Goal: Task Accomplishment & Management: Use online tool/utility

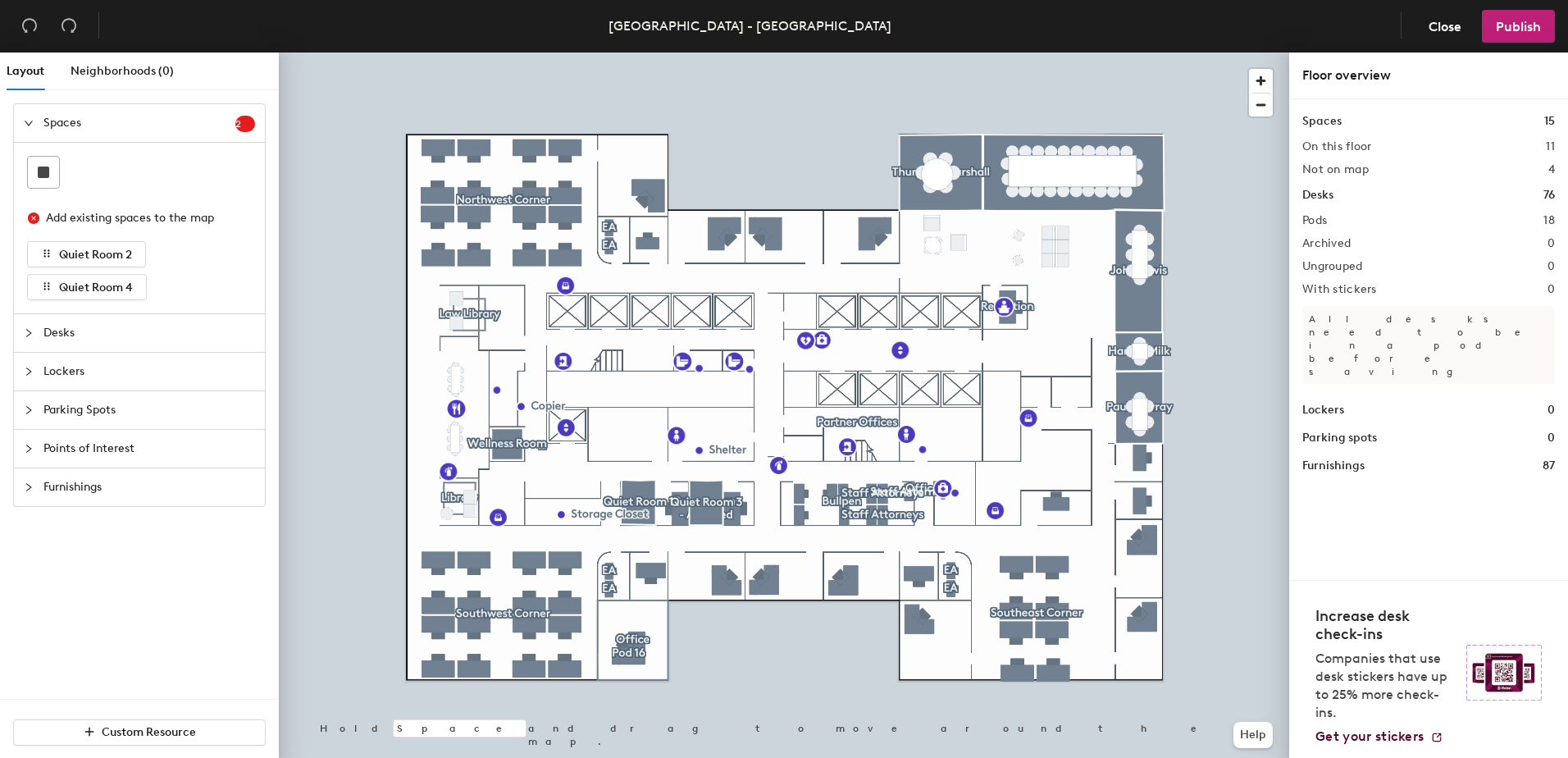
click at [540, 53] on div at bounding box center [784, 53] width 1010 height 0
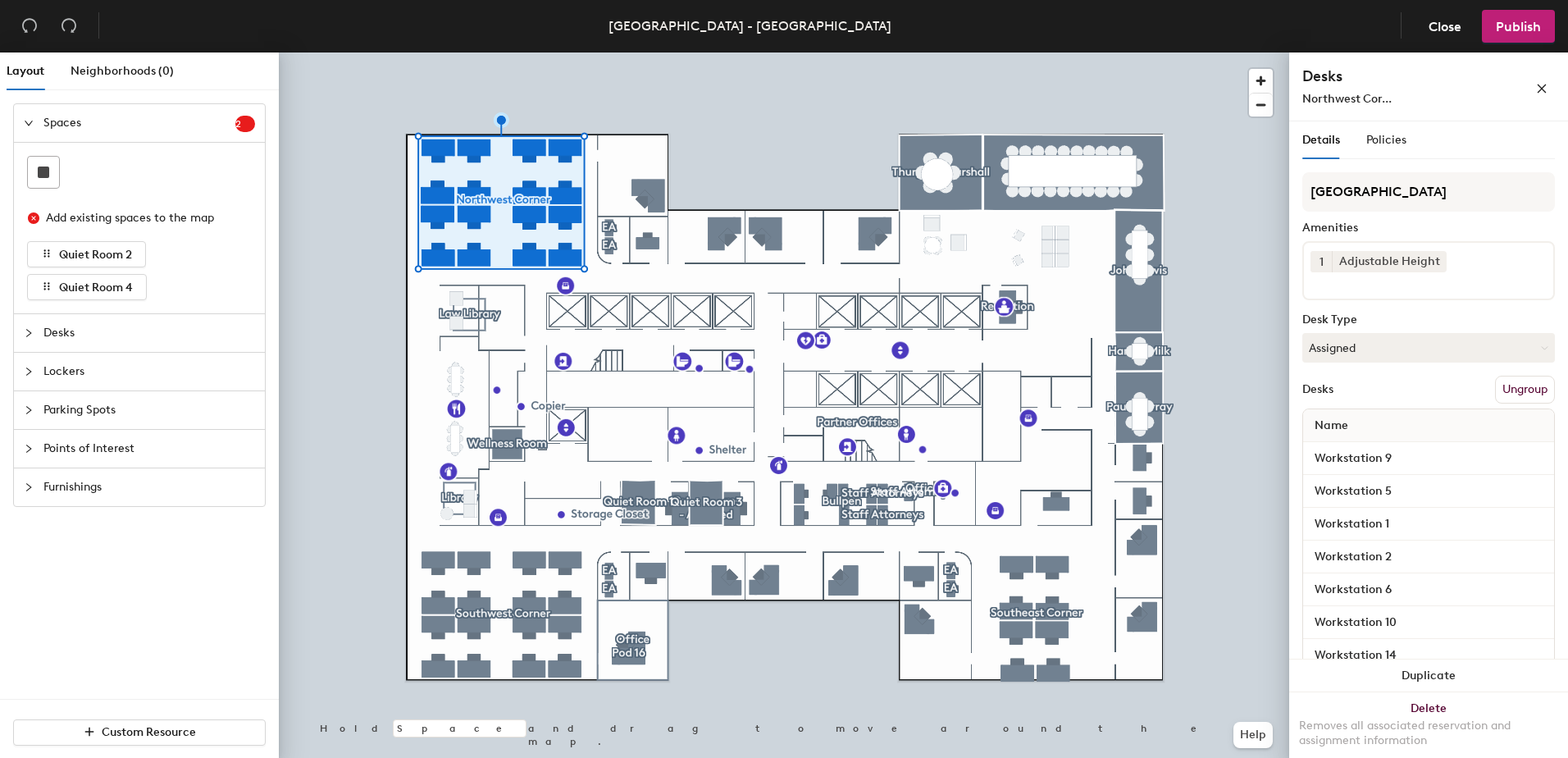
click at [599, 53] on div at bounding box center [784, 53] width 1010 height 0
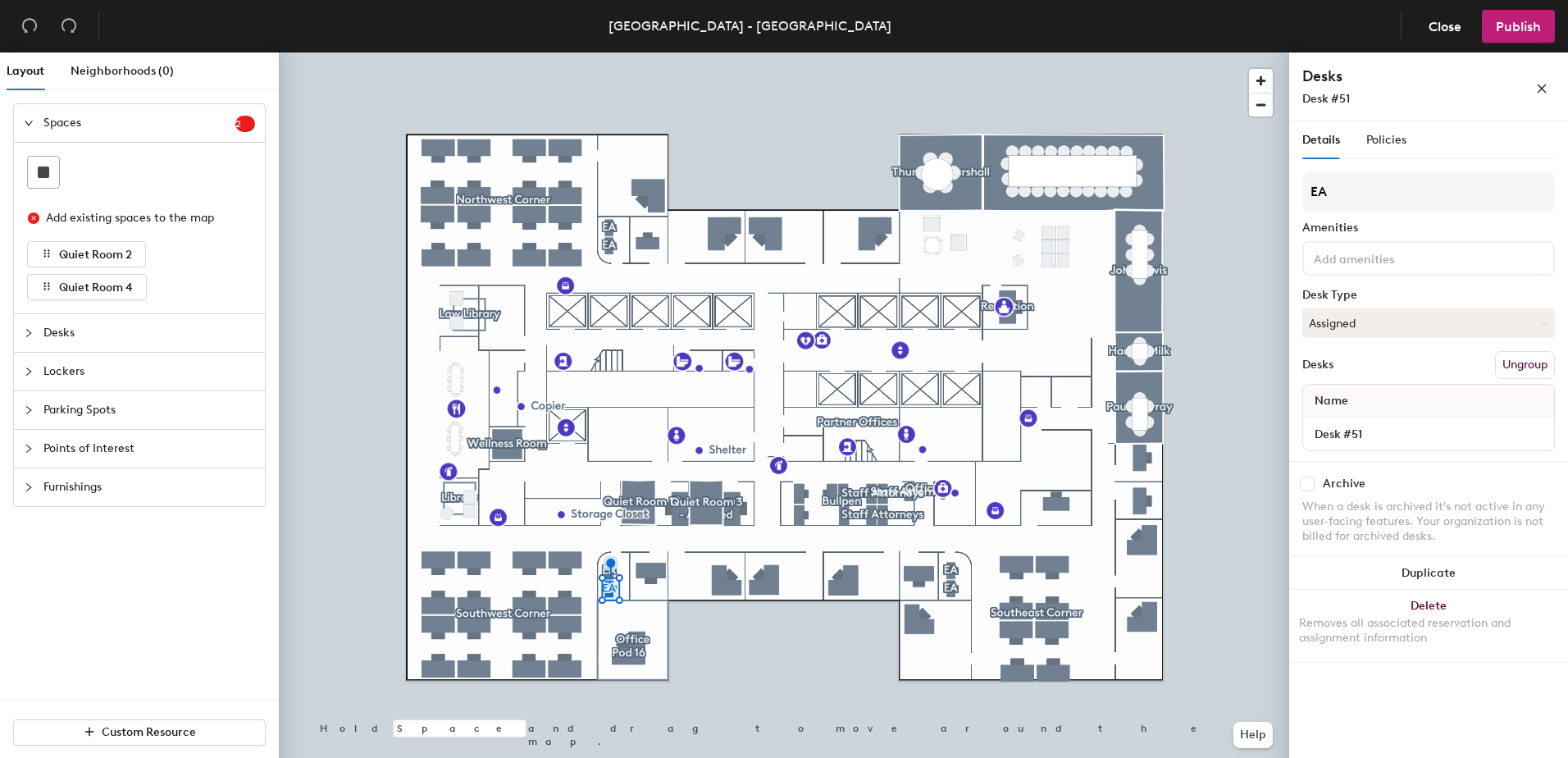
click at [640, 53] on div at bounding box center [784, 53] width 1010 height 0
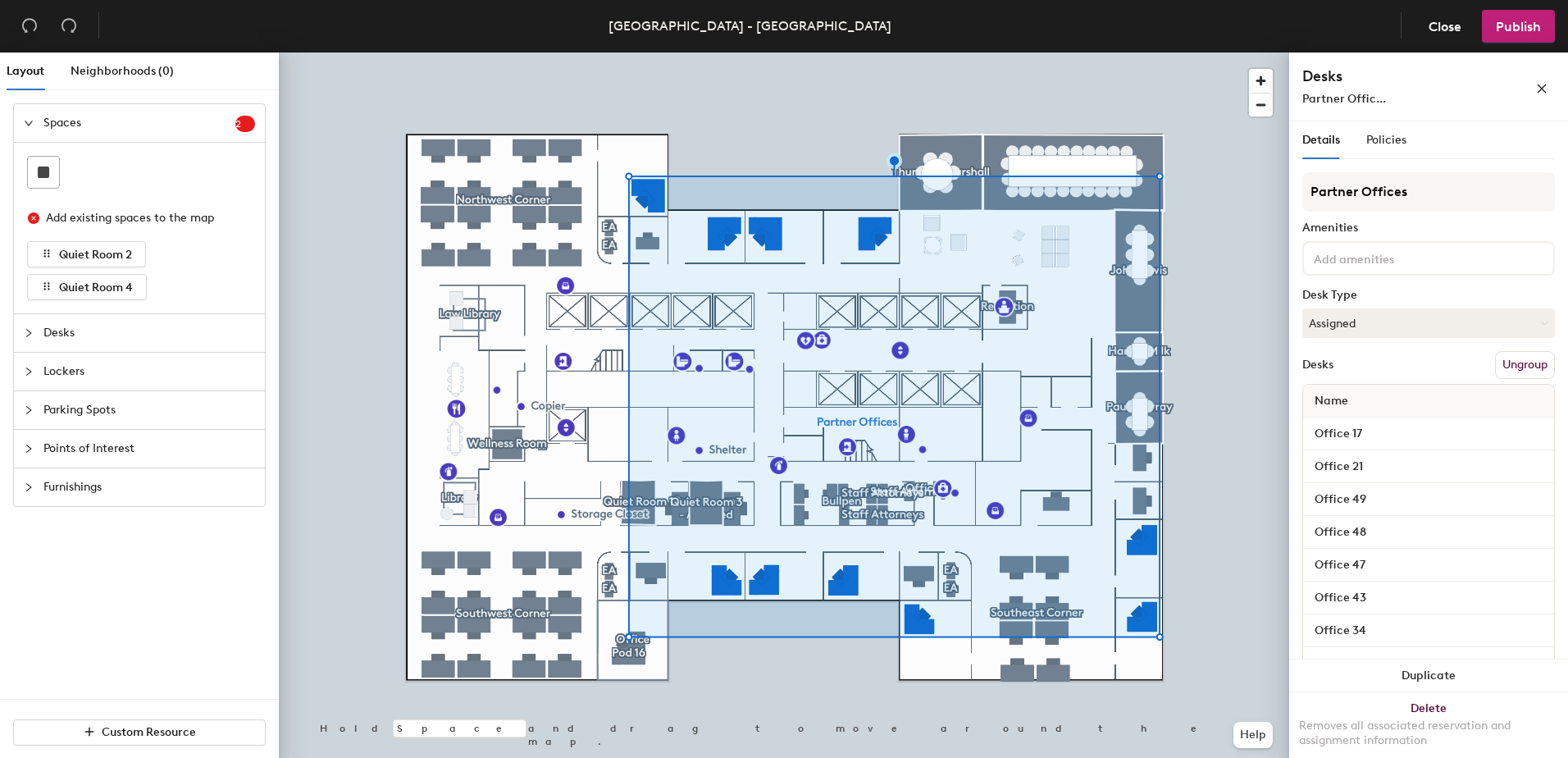
click at [778, 53] on div at bounding box center [784, 53] width 1010 height 0
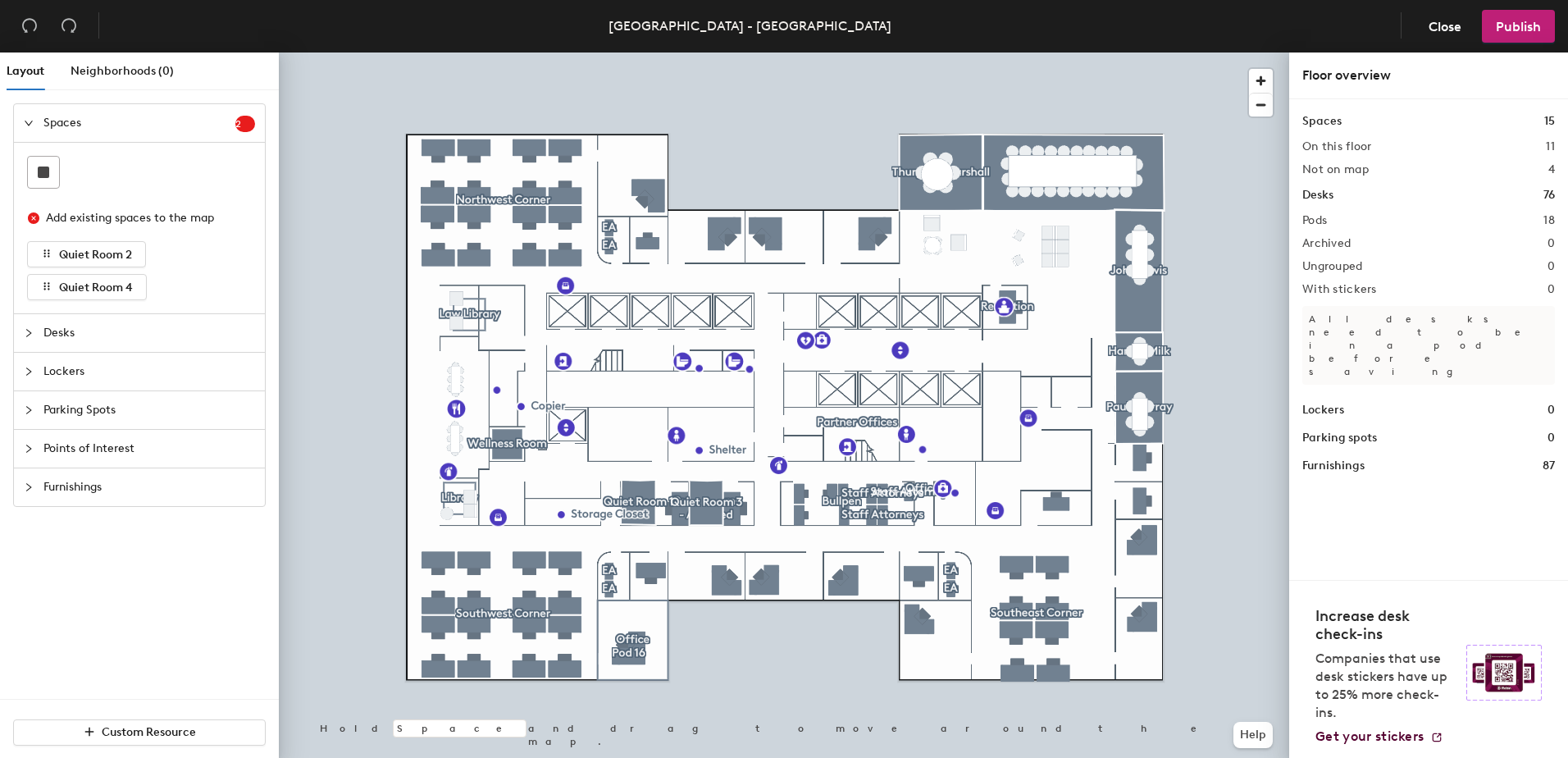
click at [778, 53] on div at bounding box center [784, 53] width 1010 height 0
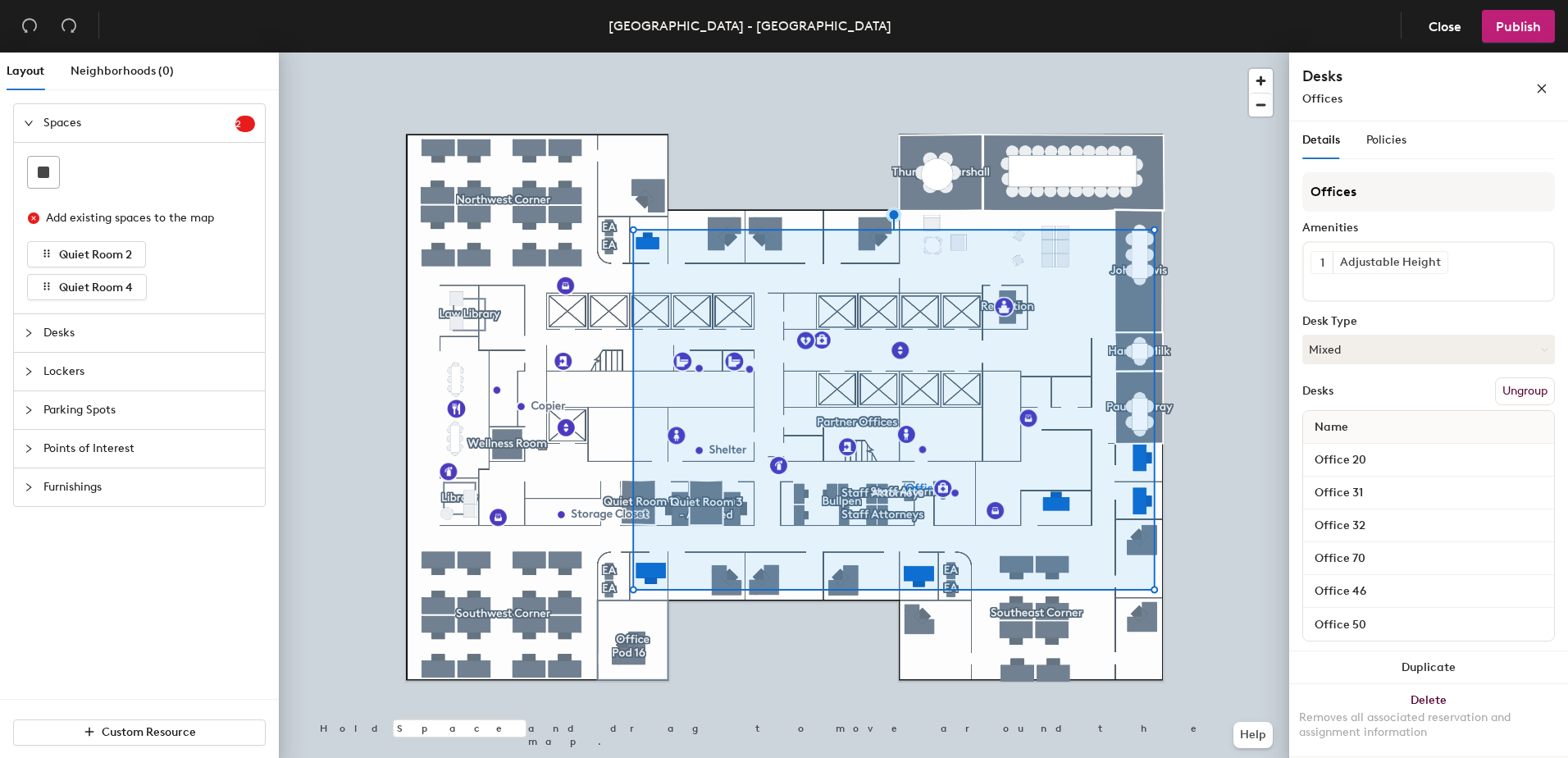
click at [504, 53] on div at bounding box center [784, 53] width 1010 height 0
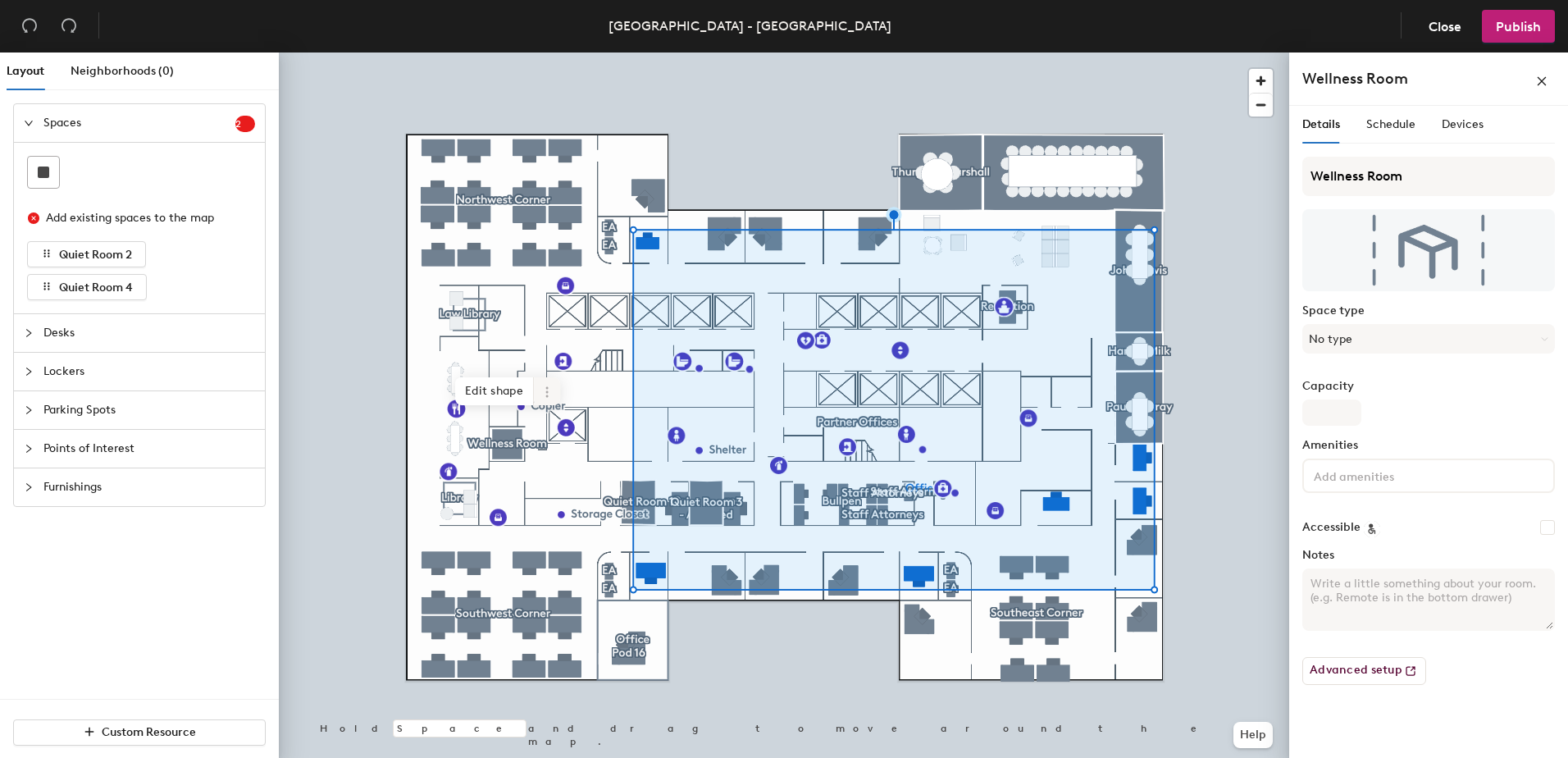
click at [546, 387] on icon at bounding box center [546, 387] width 3 height 3
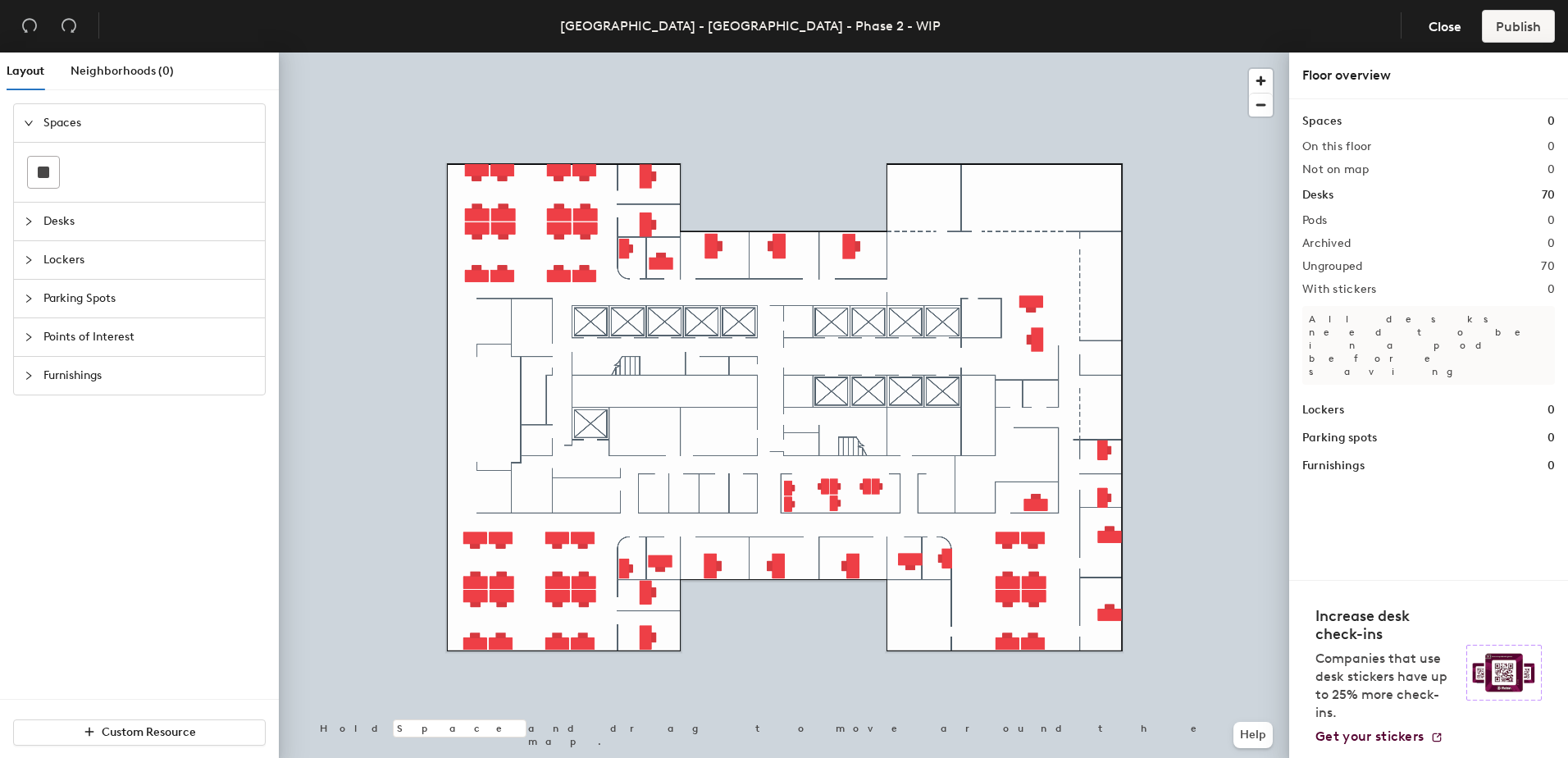
drag, startPoint x: 91, startPoint y: 522, endPoint x: 893, endPoint y: 14, distance: 949.4
click at [91, 522] on div "Spaces Desks Lockers Parking Spots Points of Interest Furnishings" at bounding box center [139, 401] width 279 height 596
click at [643, 53] on div at bounding box center [784, 53] width 1010 height 0
click at [421, 53] on div at bounding box center [784, 53] width 1010 height 0
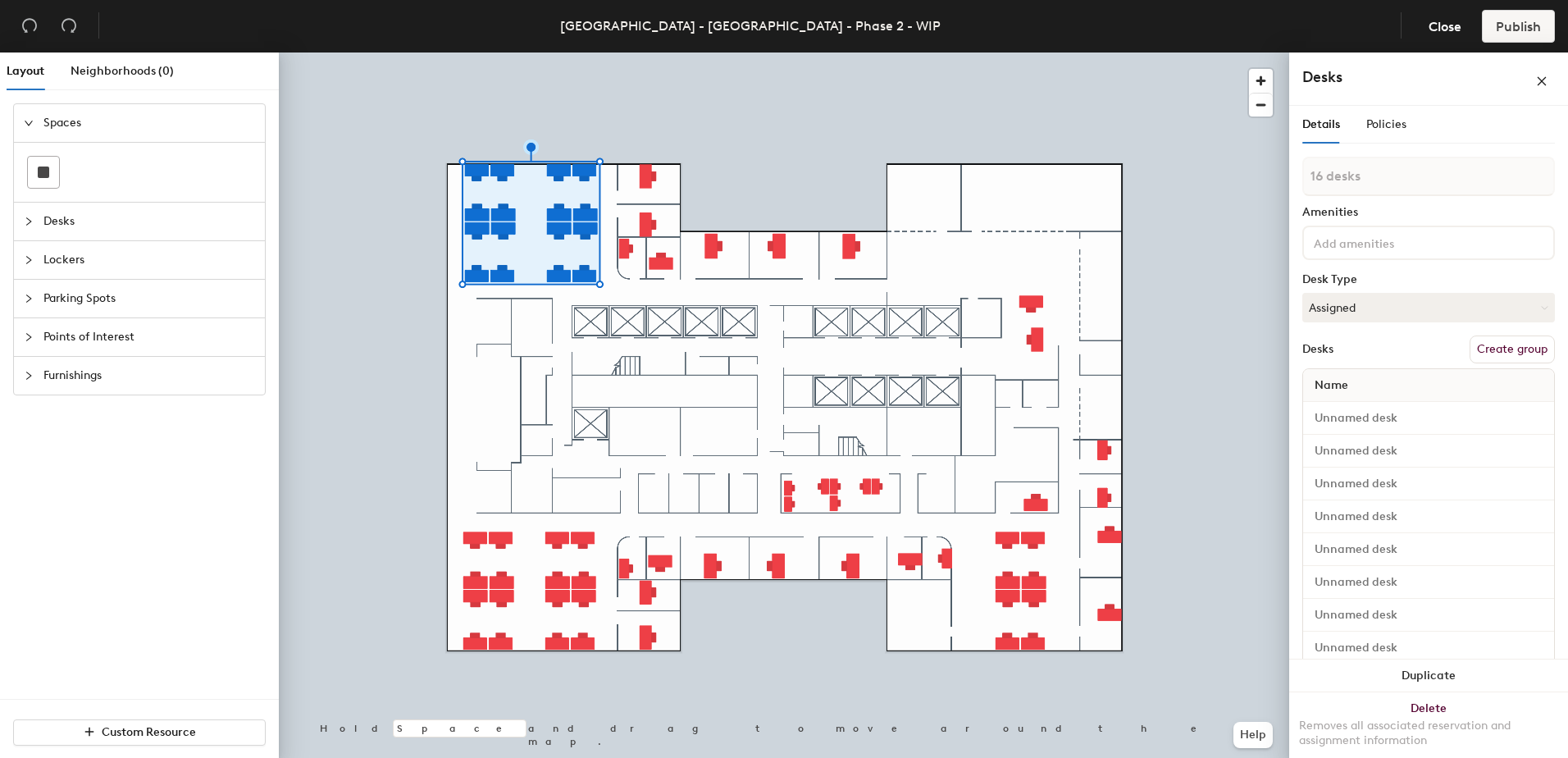
click at [1510, 346] on button "Create group" at bounding box center [1511, 350] width 85 height 28
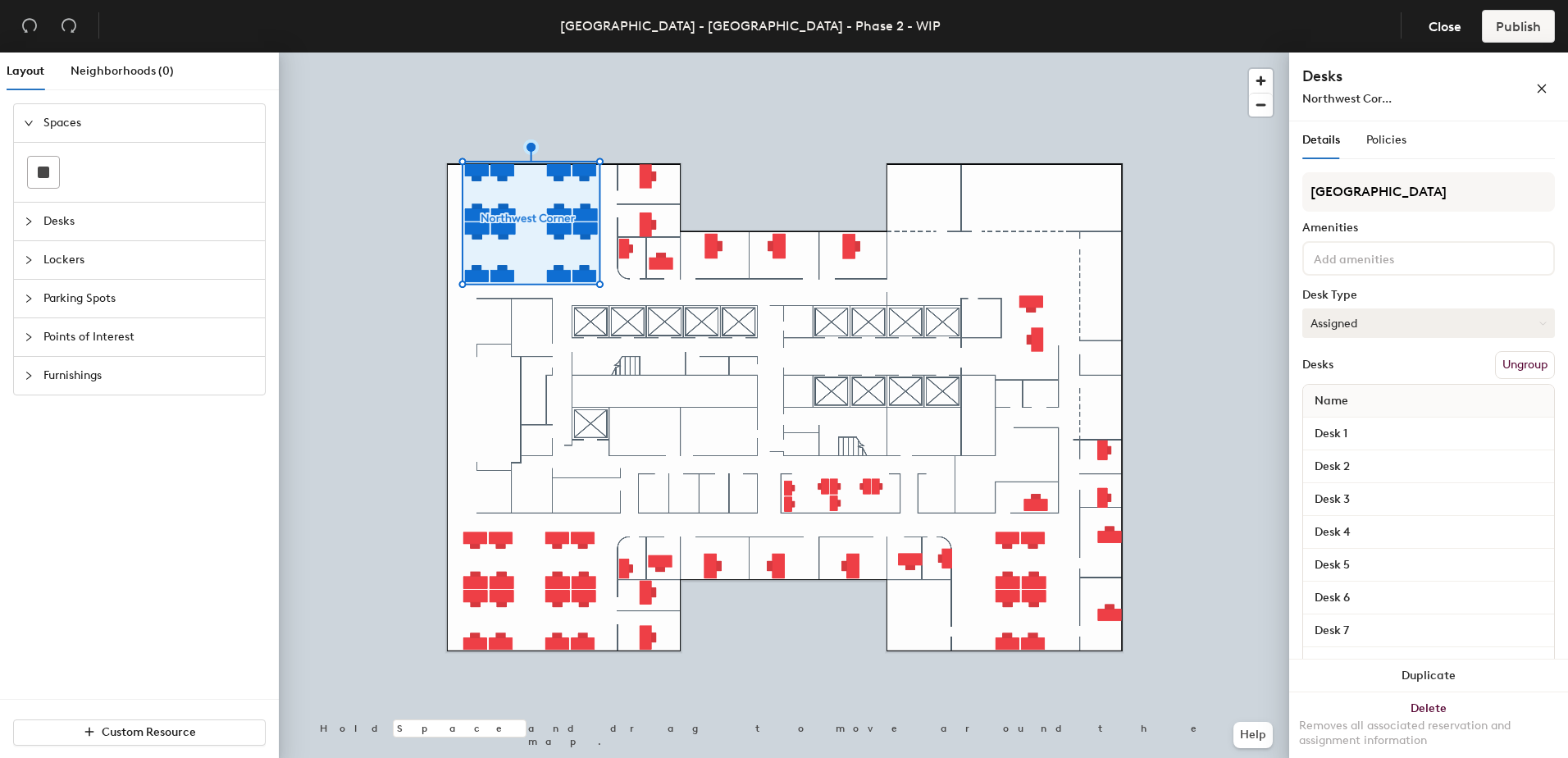
type input "[GEOGRAPHIC_DATA]"
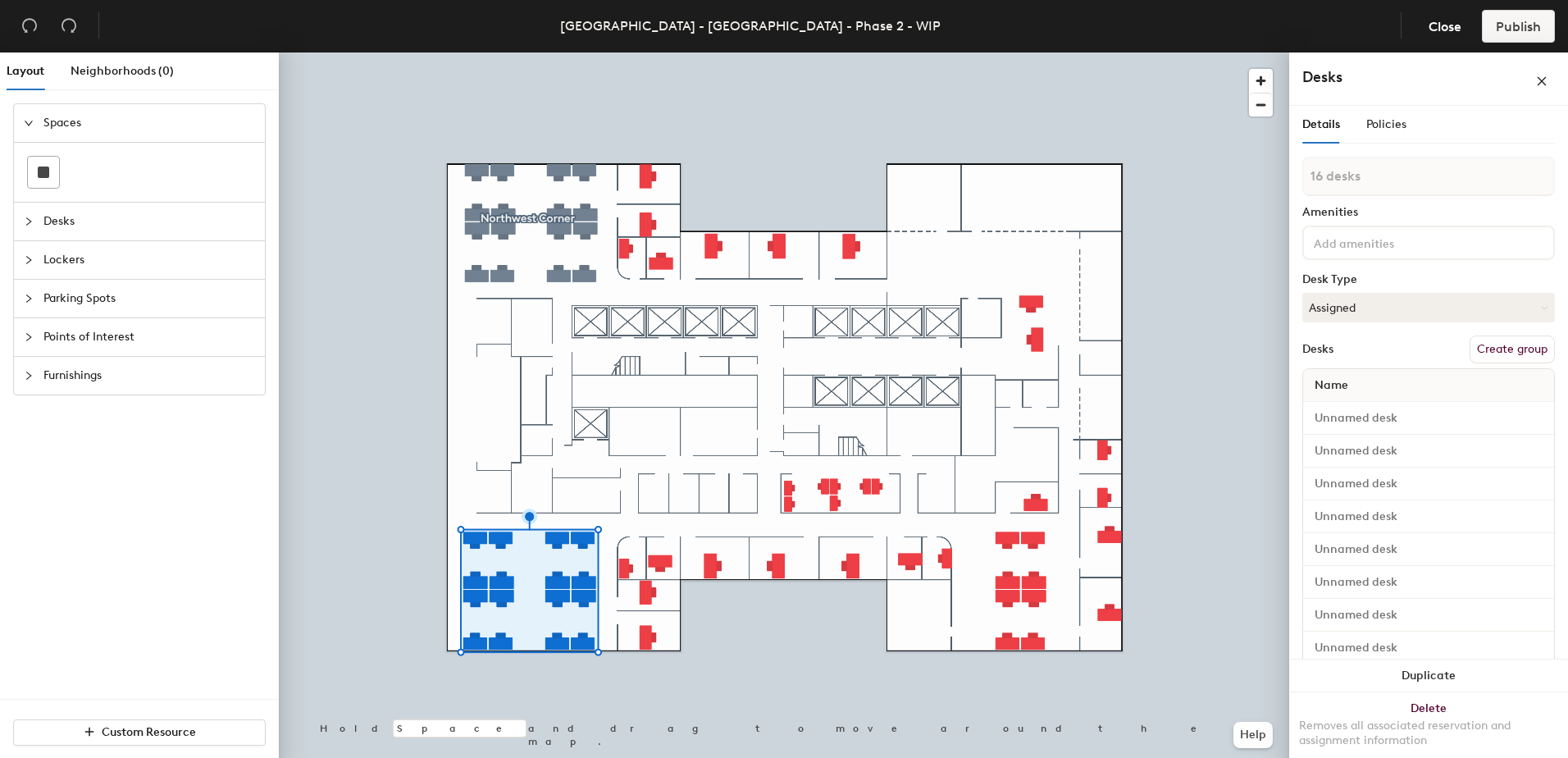
click at [1473, 353] on button "Create group" at bounding box center [1511, 350] width 85 height 28
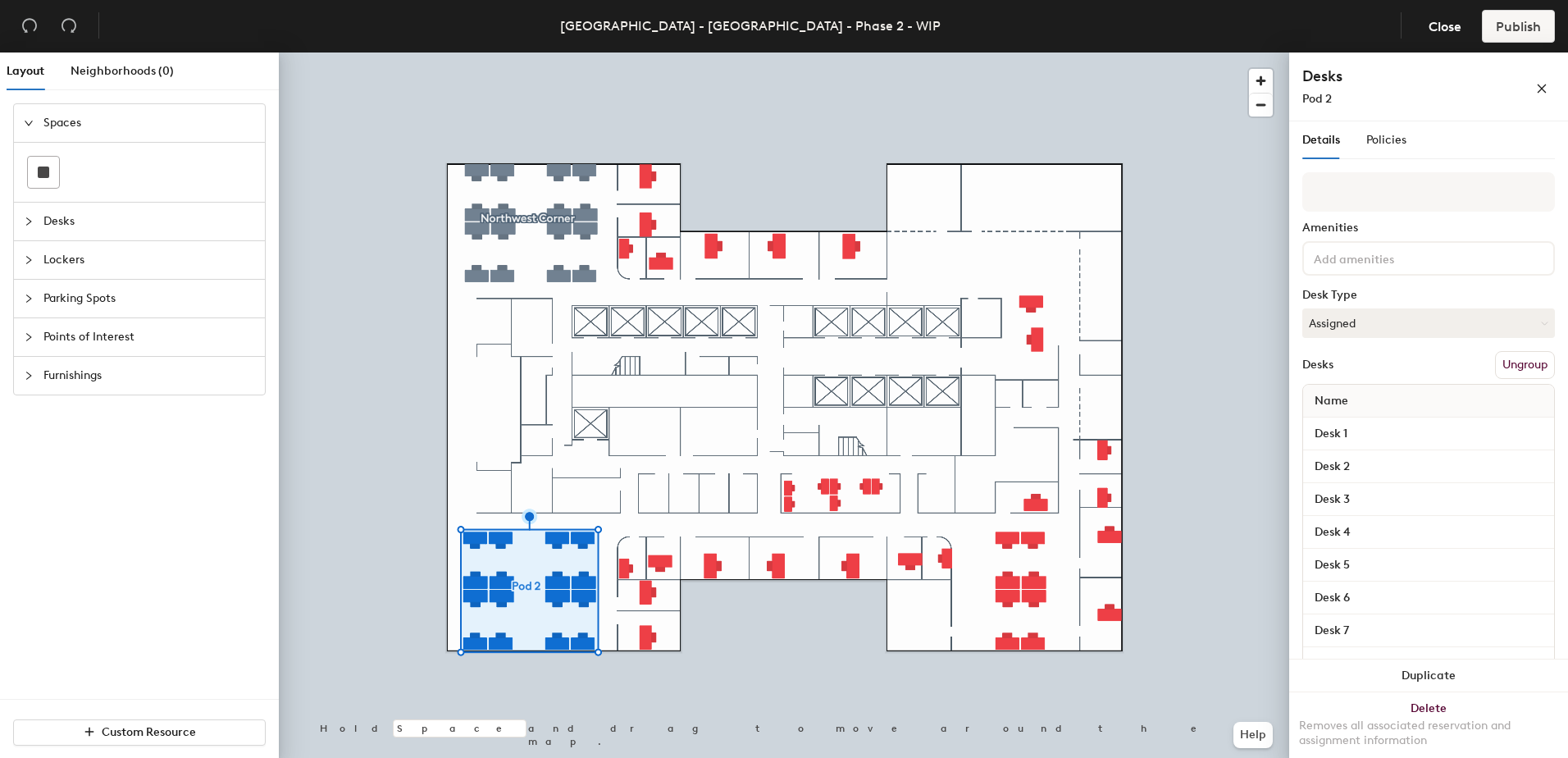
type input "d"
type input "Southwest Corner"
click at [612, 53] on div at bounding box center [784, 53] width 1010 height 0
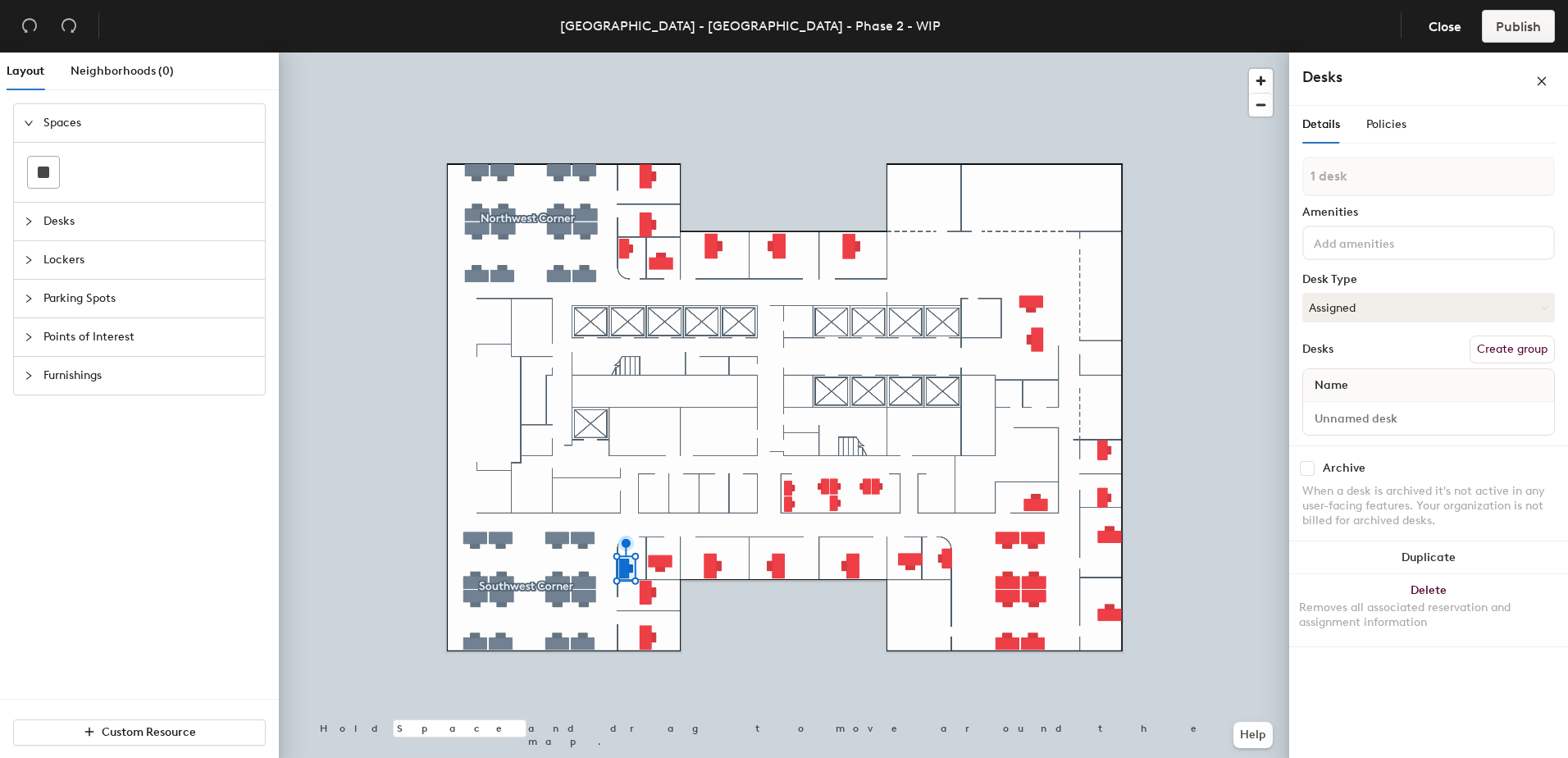
click at [1509, 354] on button "Create group" at bounding box center [1511, 350] width 85 height 28
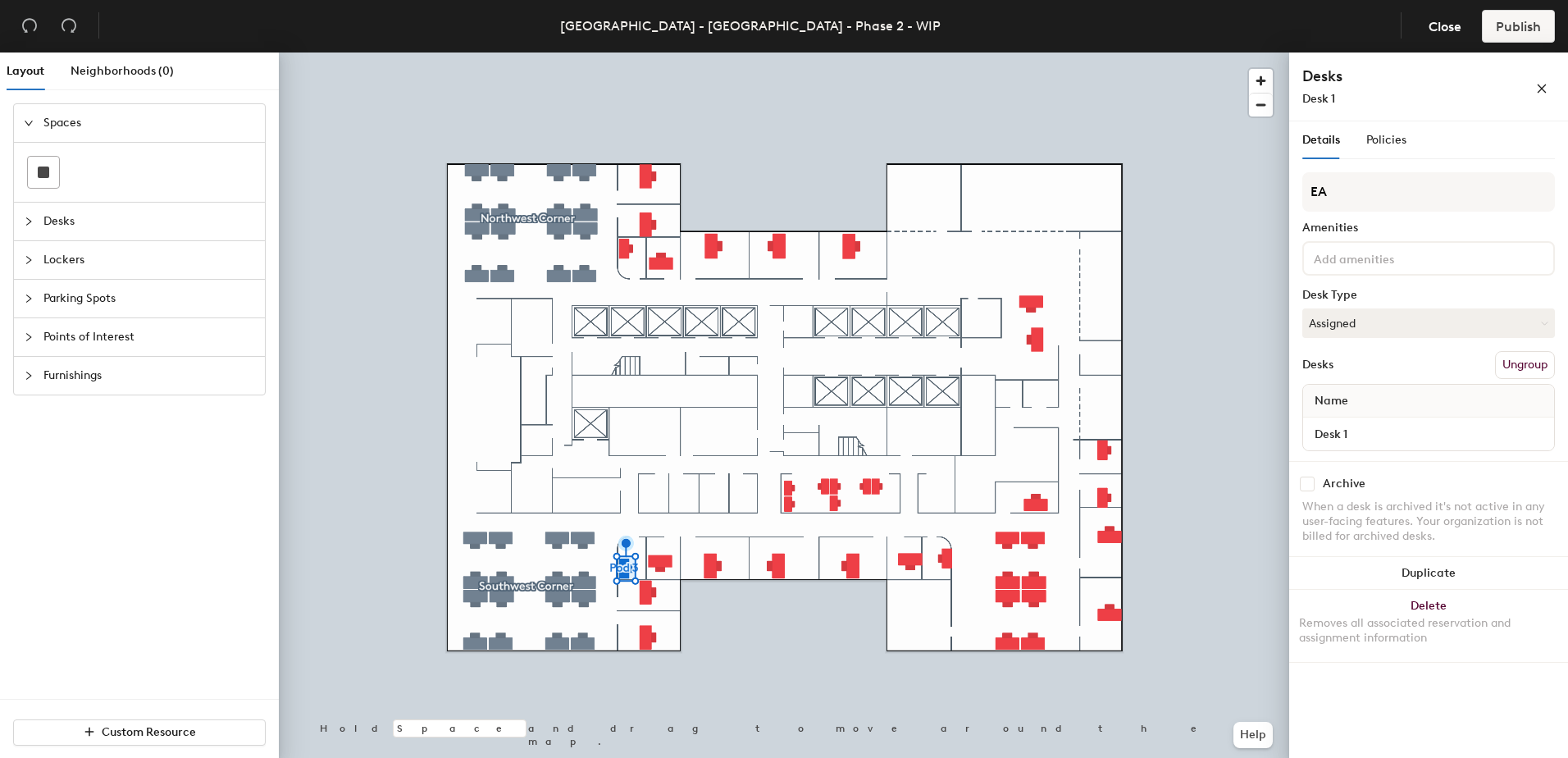
type input "EA"
click at [1492, 147] on div "Details Policies" at bounding box center [1428, 140] width 252 height 38
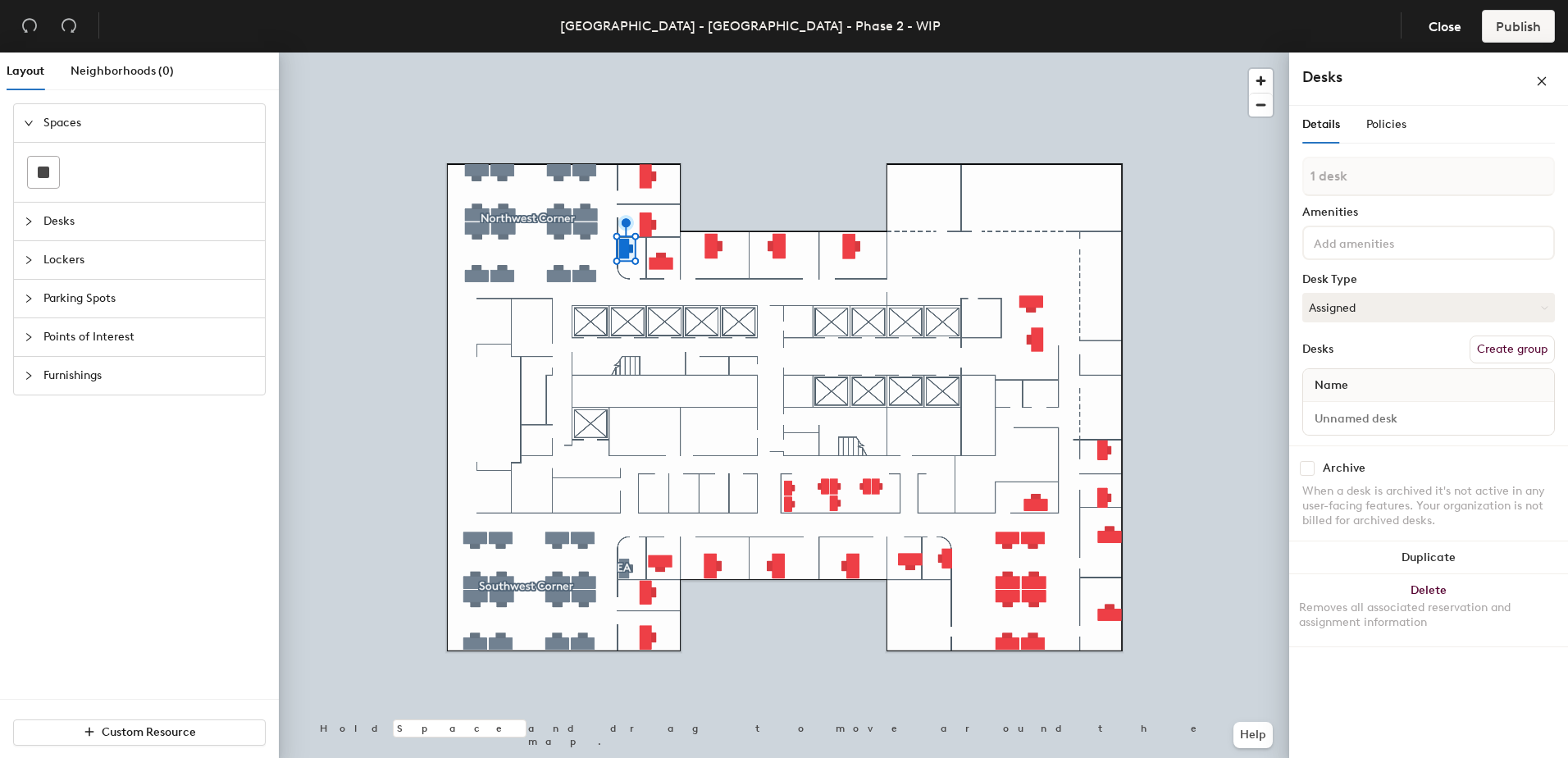
click at [1520, 354] on button "Create group" at bounding box center [1511, 350] width 85 height 28
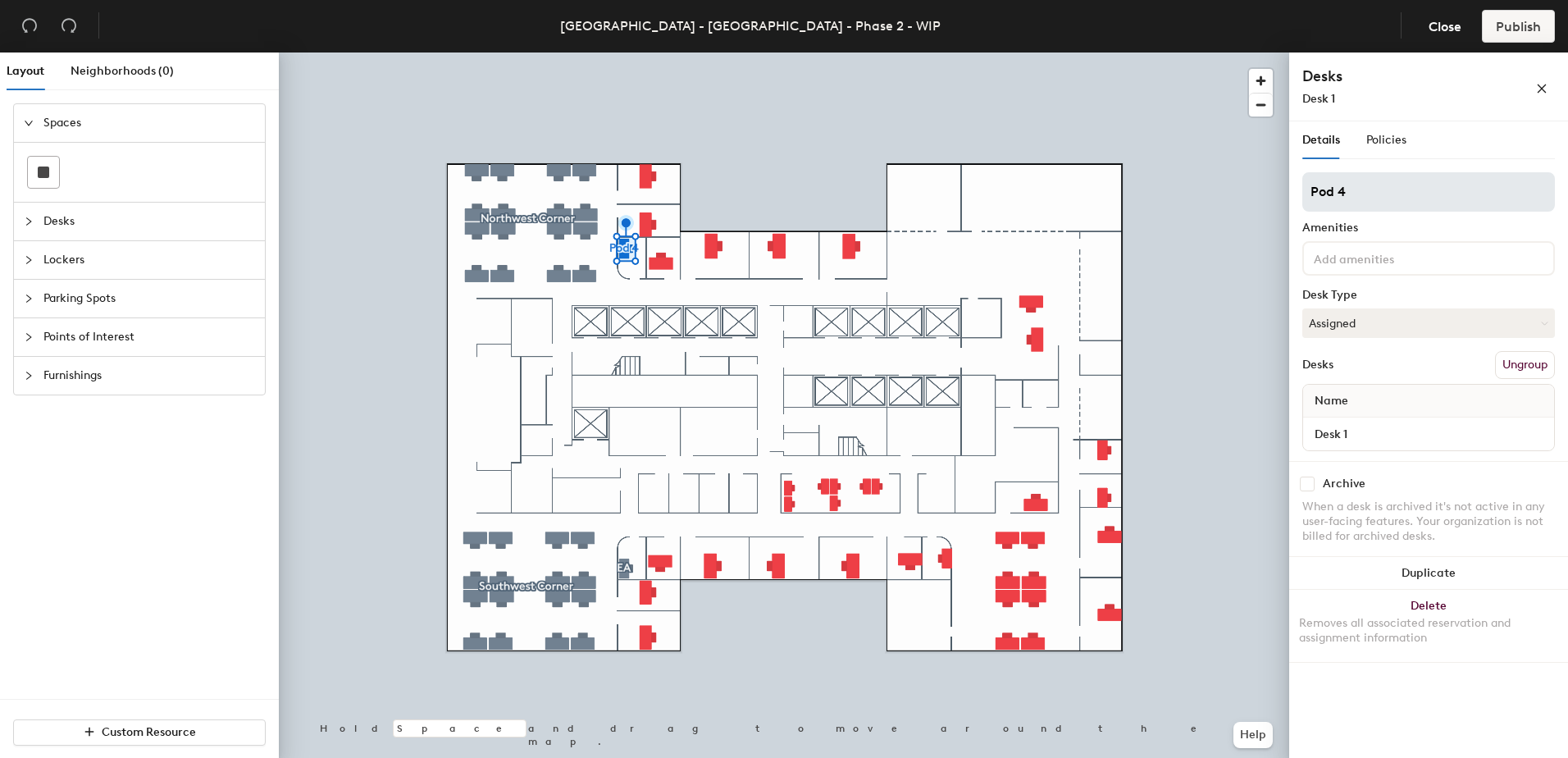
click at [1126, 207] on div "Layout Neighborhoods (0) Spaces Desks Lockers Parking Spots Points of Interest …" at bounding box center [784, 408] width 1568 height 712
type input "EA"
click at [1434, 81] on h4 "Desks" at bounding box center [1392, 76] width 181 height 21
click at [1536, 88] on icon "close" at bounding box center [1541, 88] width 11 height 11
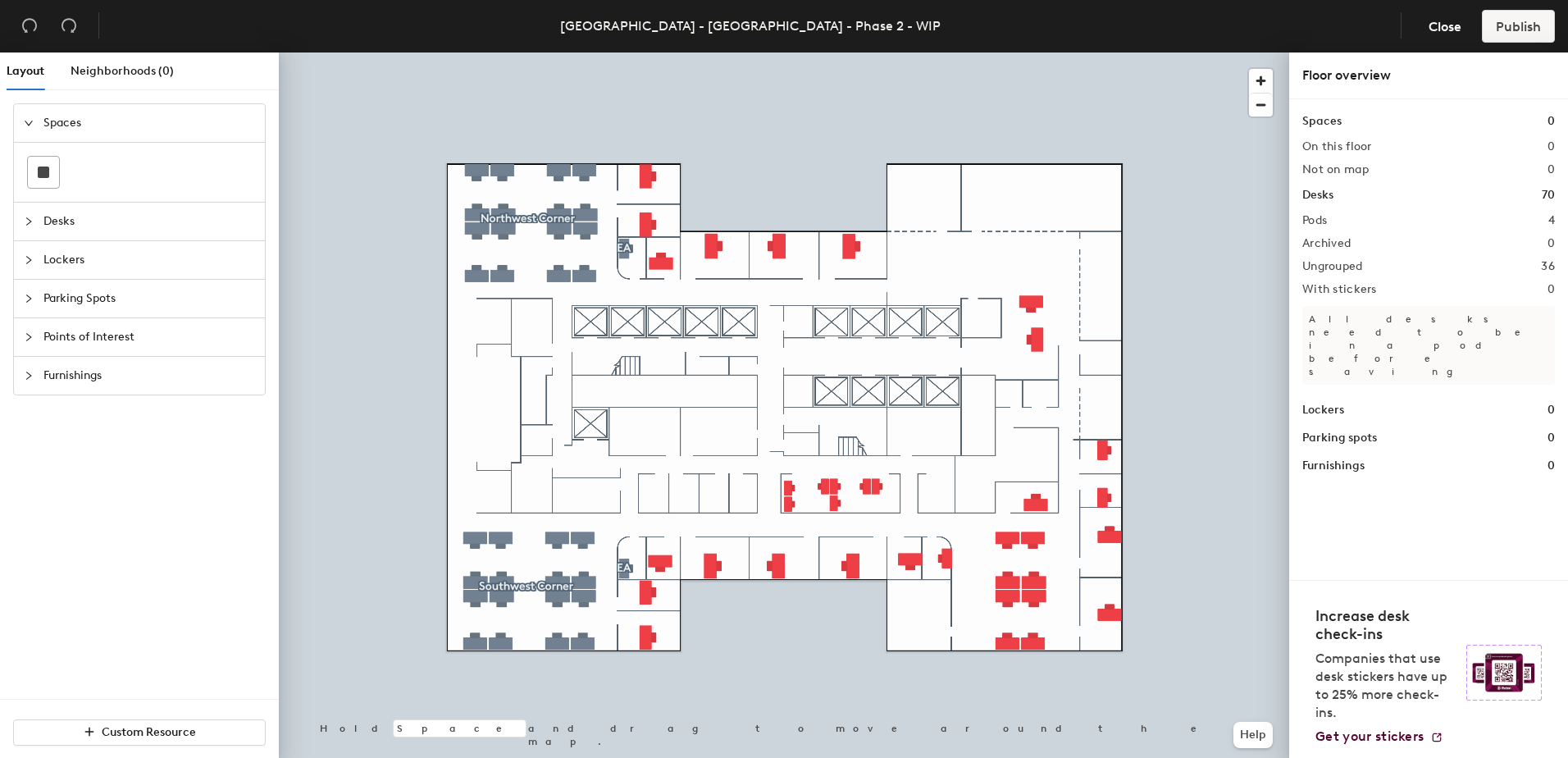
click at [645, 53] on div at bounding box center [784, 53] width 1010 height 0
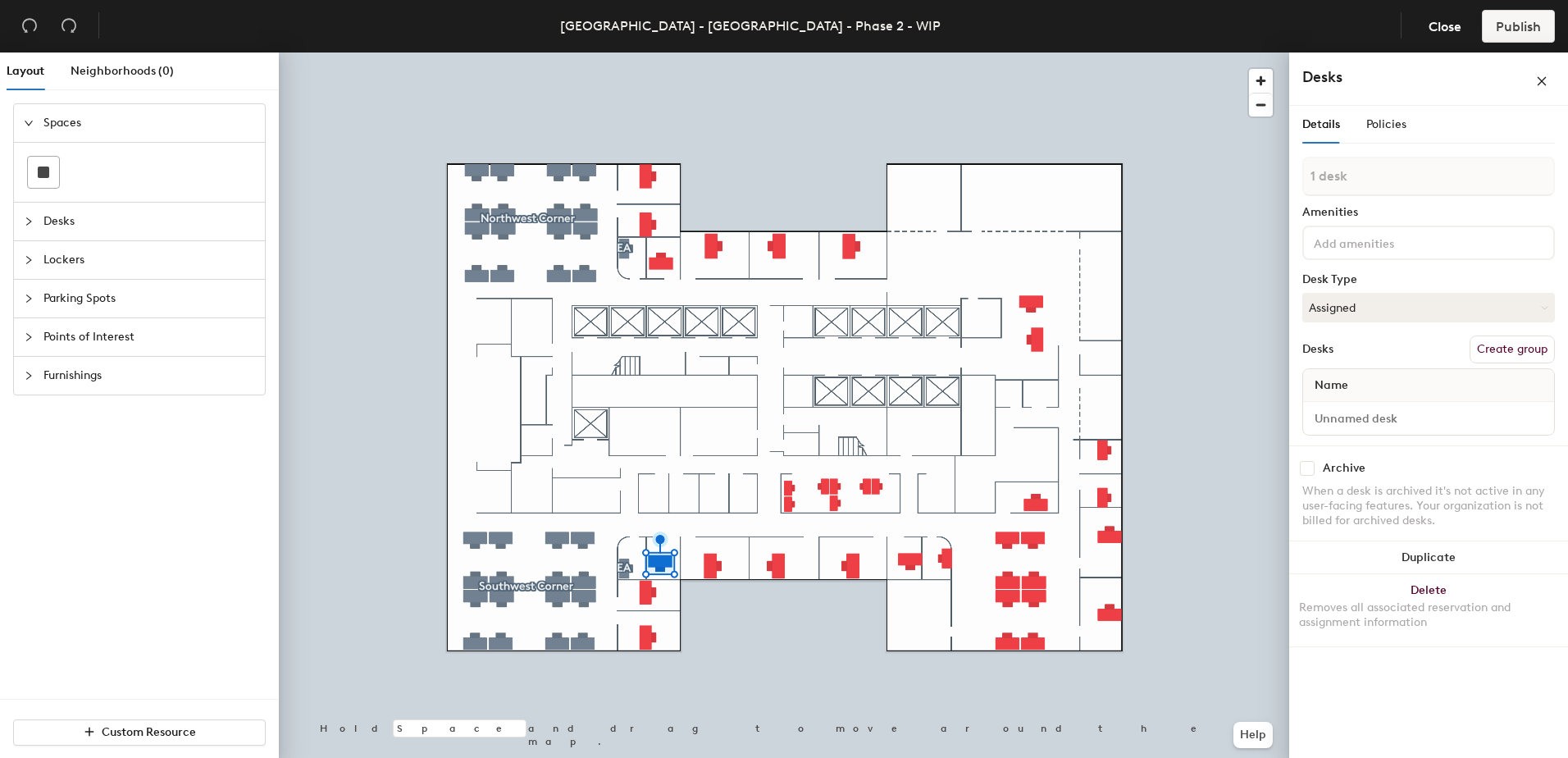
click at [641, 53] on div at bounding box center [784, 53] width 1010 height 0
type input "2 desks"
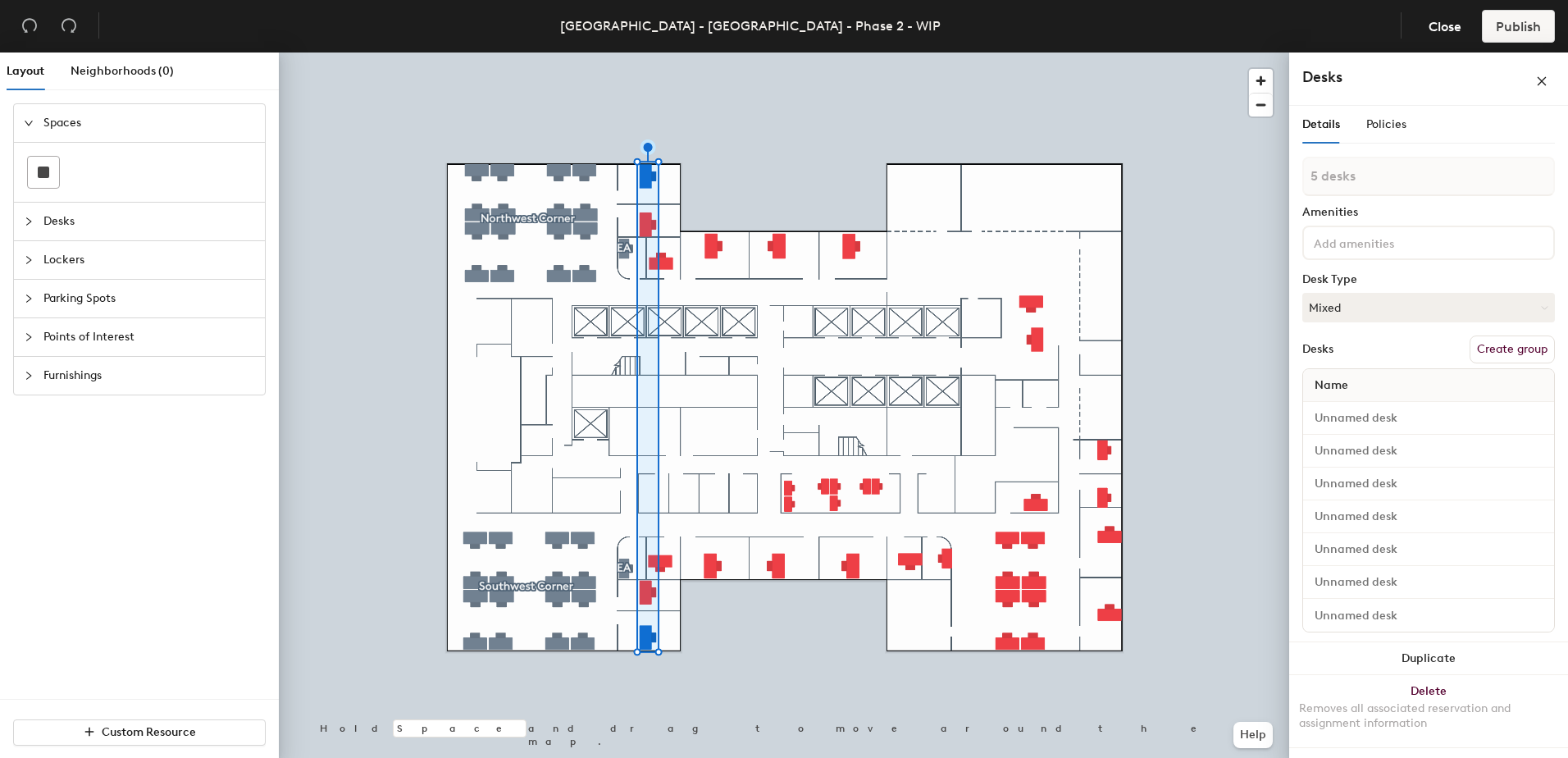
type input "7 desks"
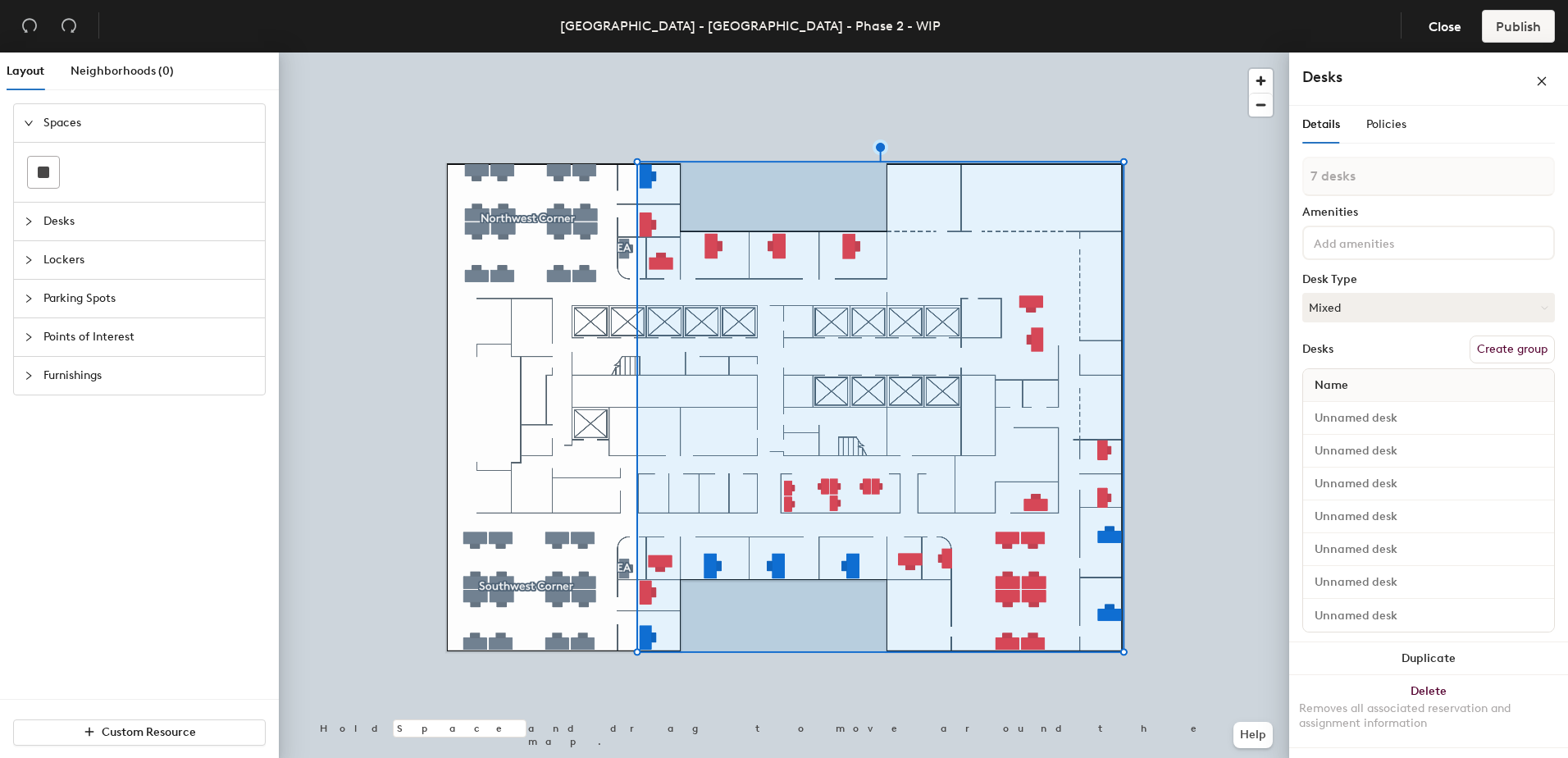
click at [1519, 355] on button "Create group" at bounding box center [1511, 350] width 85 height 28
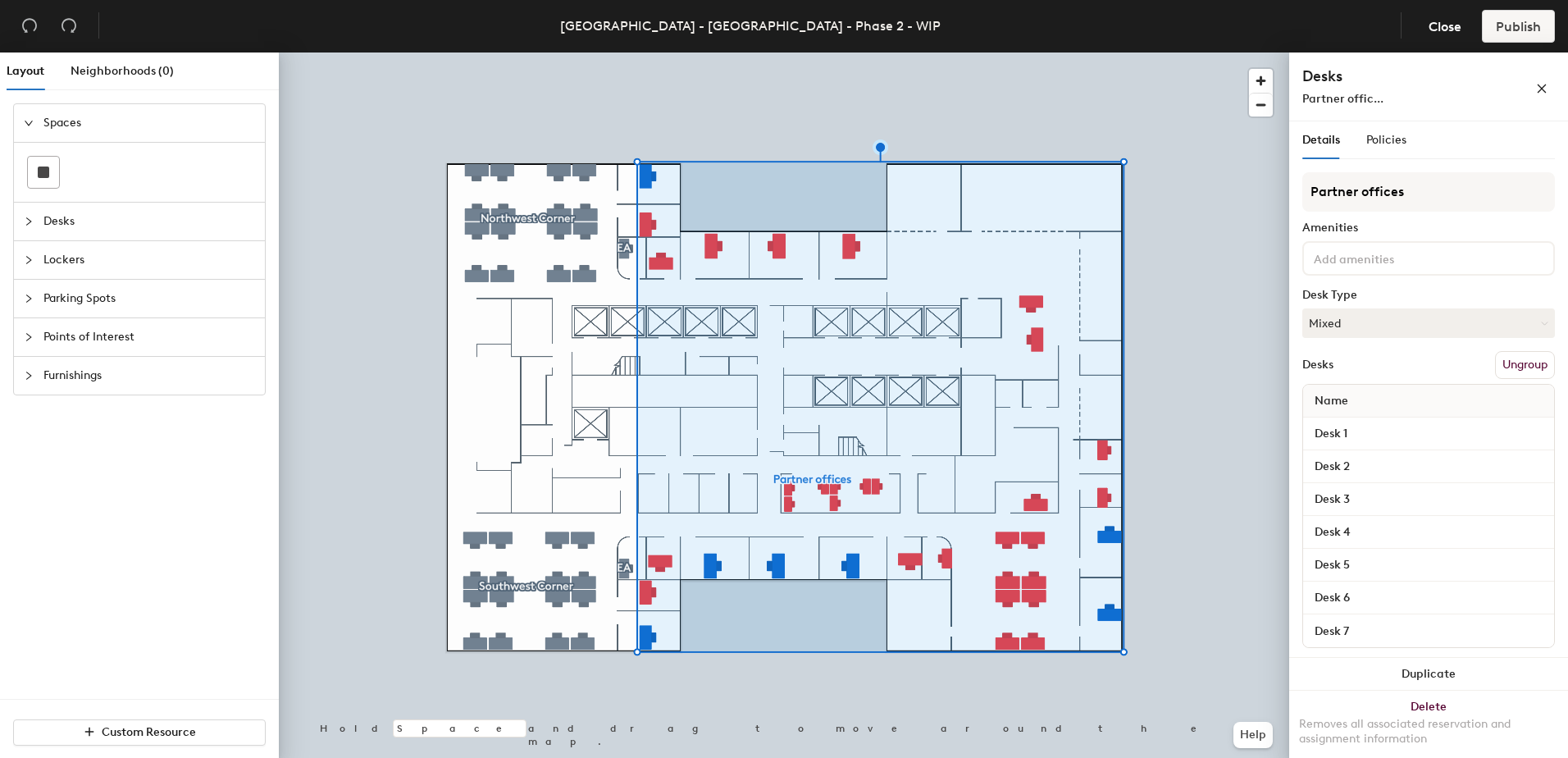
type input "Partner offices"
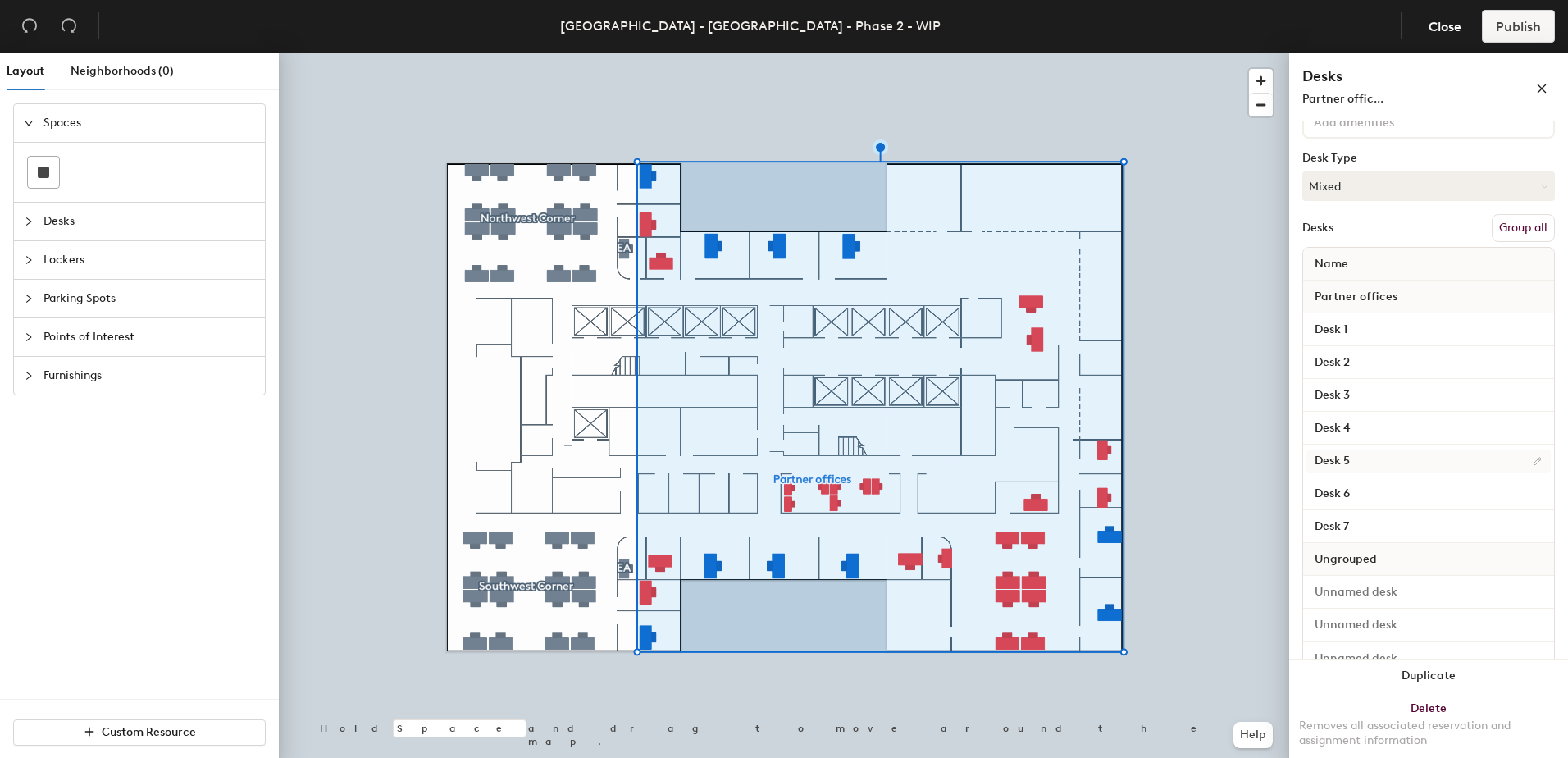
scroll to position [175, 0]
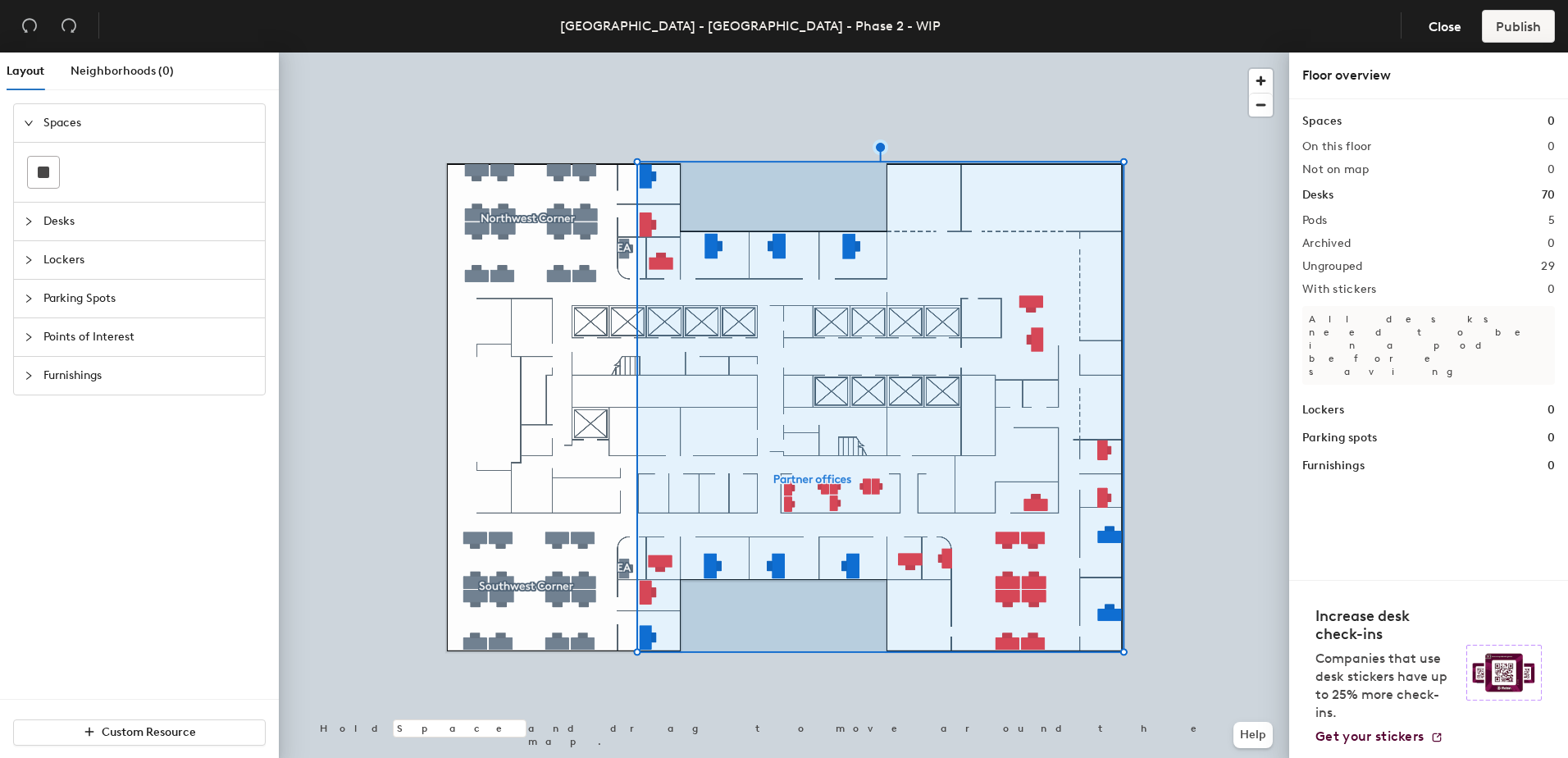
click at [714, 53] on div at bounding box center [784, 53] width 1010 height 0
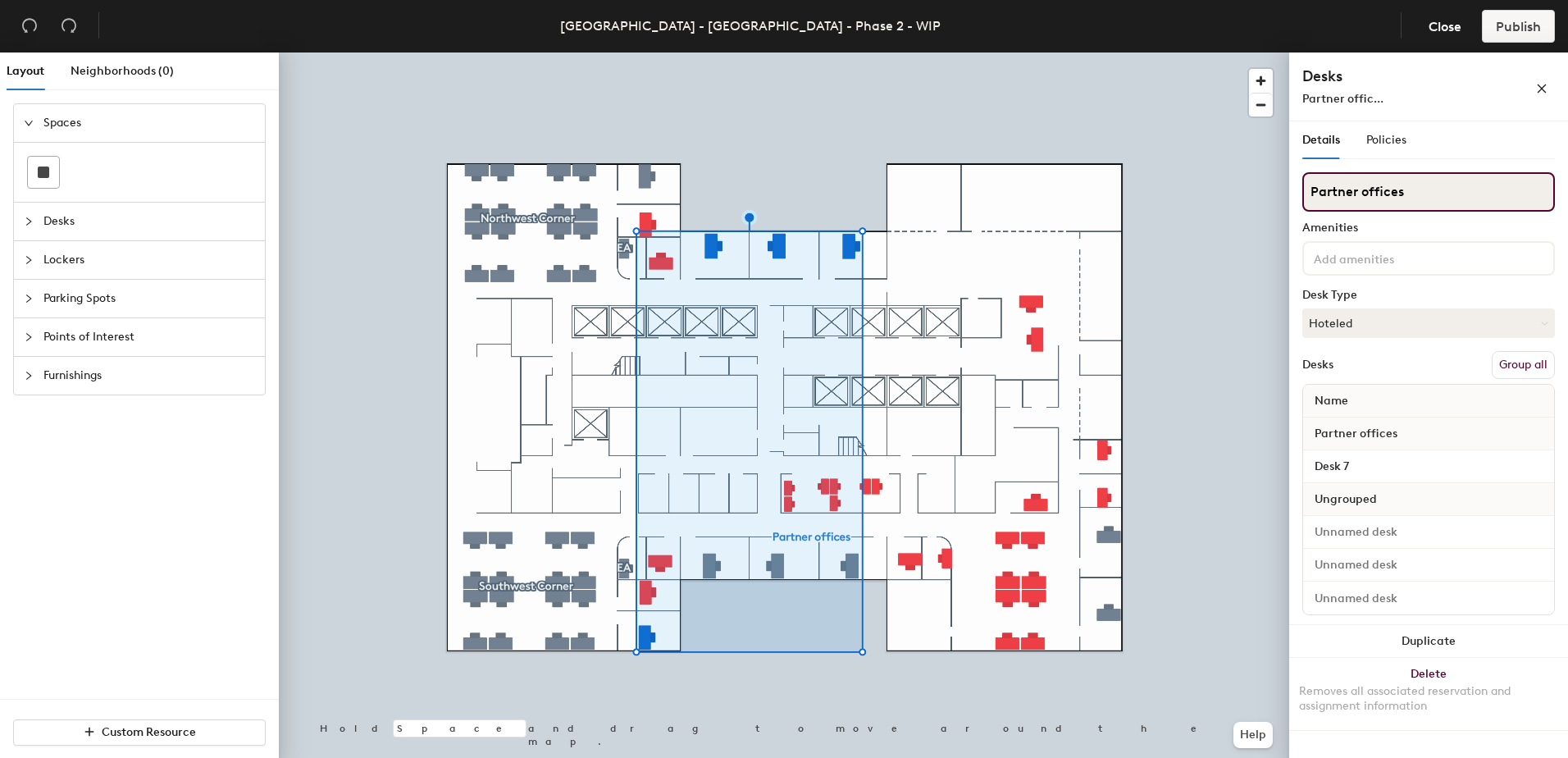
click at [1186, 187] on div "Layout Neighborhoods (0) Spaces Desks Lockers Parking Spots Points of Interest …" at bounding box center [784, 408] width 1568 height 712
type input "Visiting Partner offices"
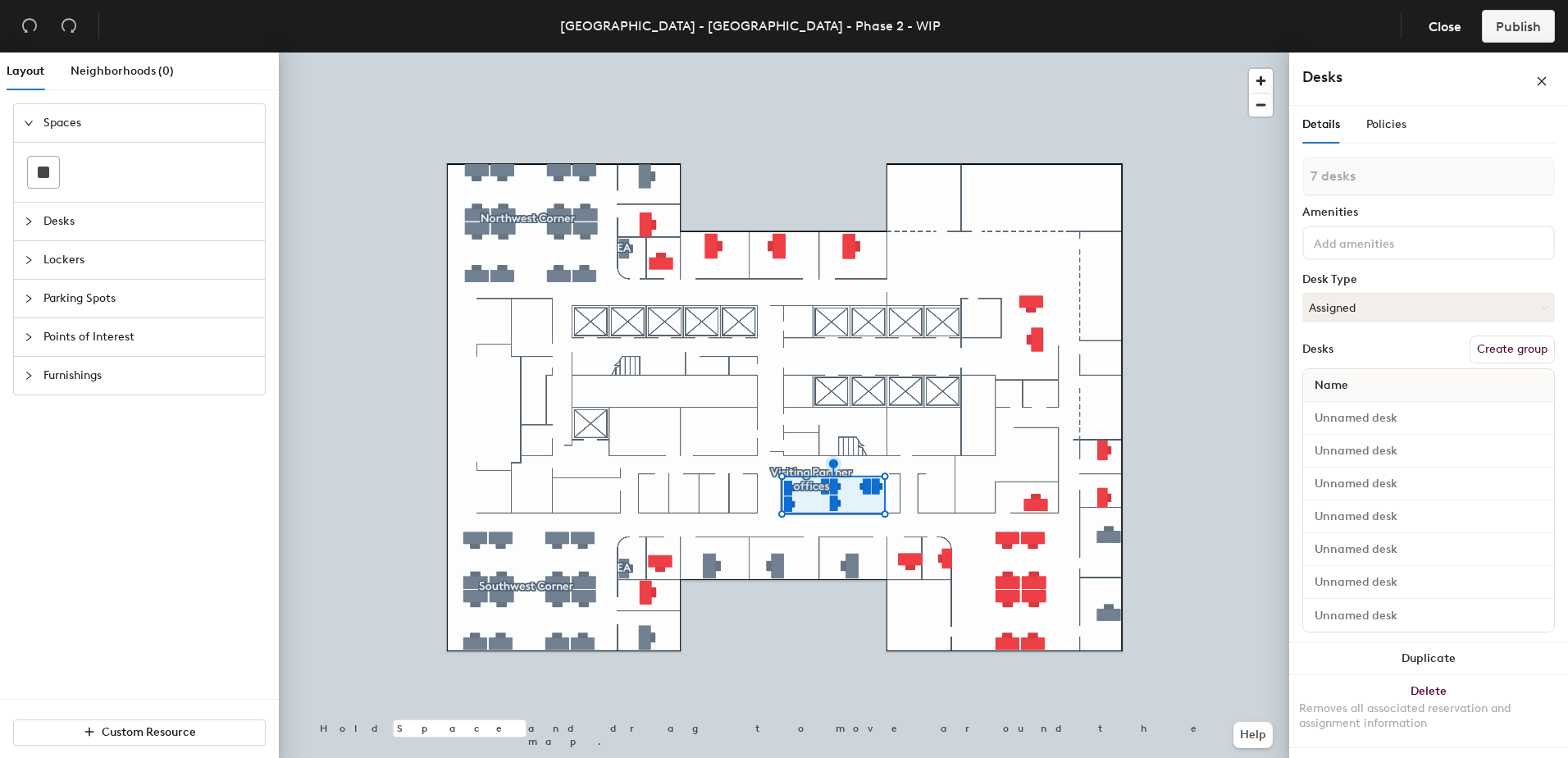
click at [1494, 349] on button "Create group" at bounding box center [1511, 350] width 85 height 28
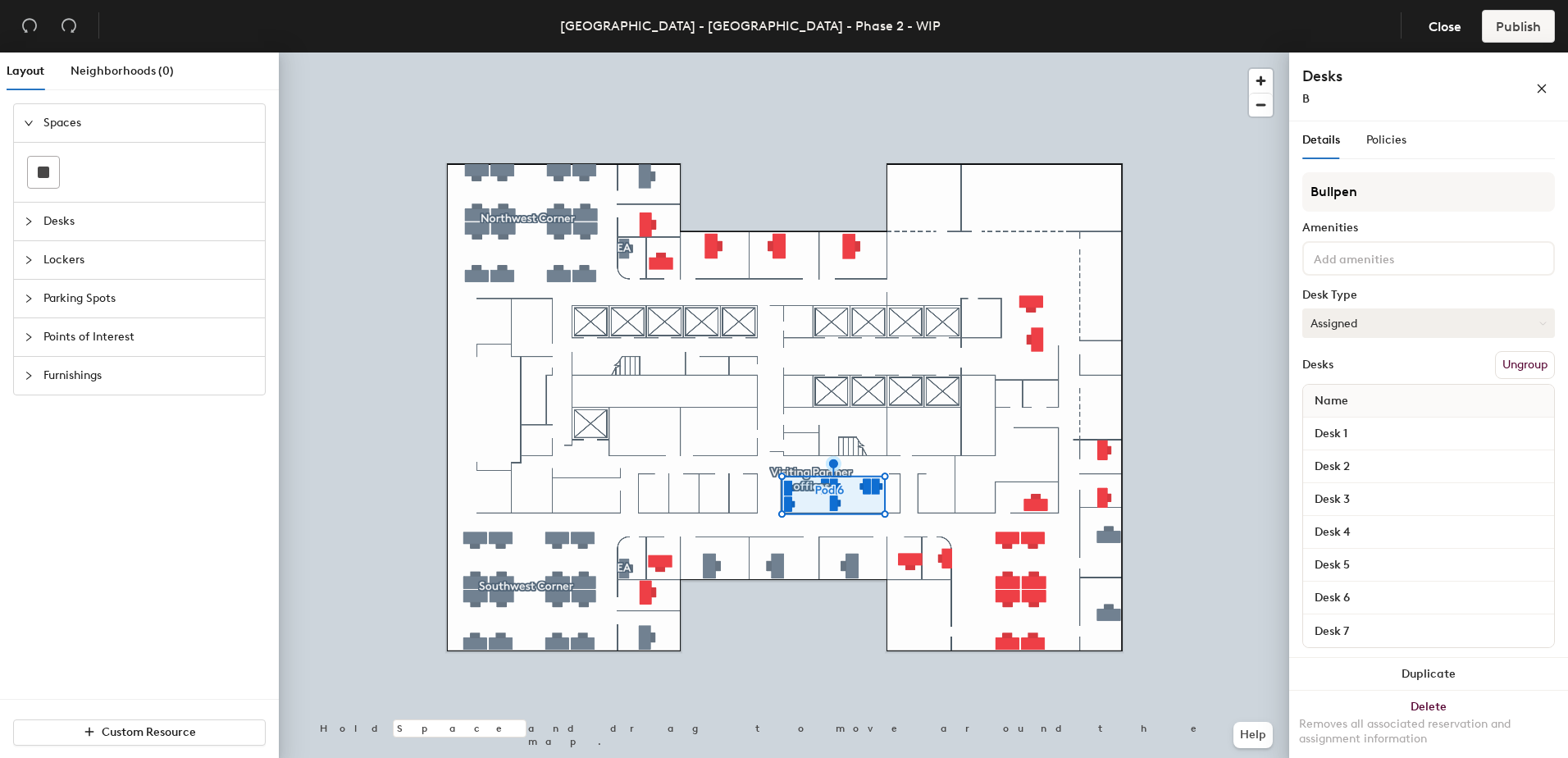
type input "Bullpen"
click at [646, 53] on div at bounding box center [784, 53] width 1010 height 0
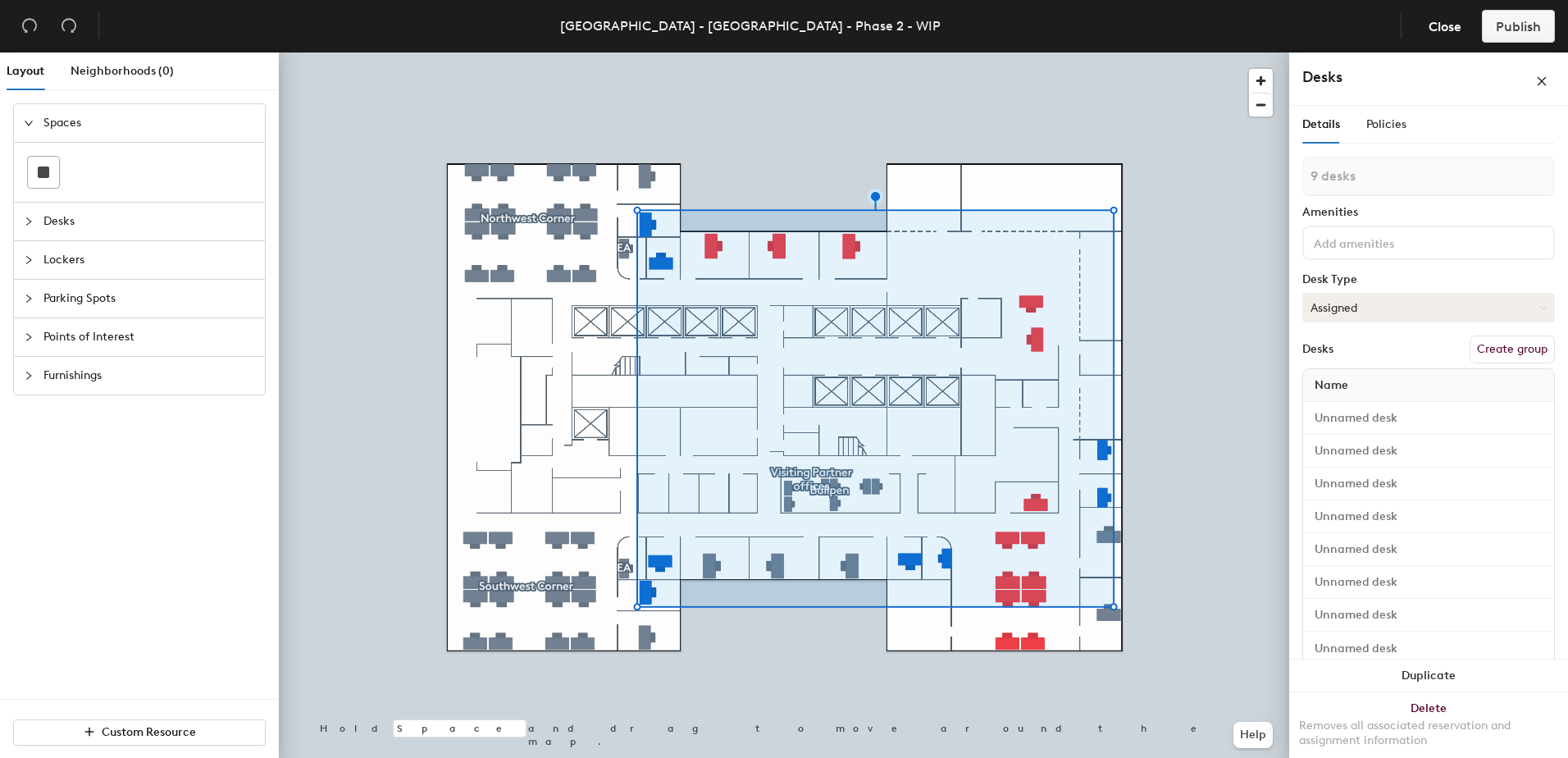
type input "8 desks"
click at [1495, 346] on button "Create group" at bounding box center [1511, 350] width 85 height 28
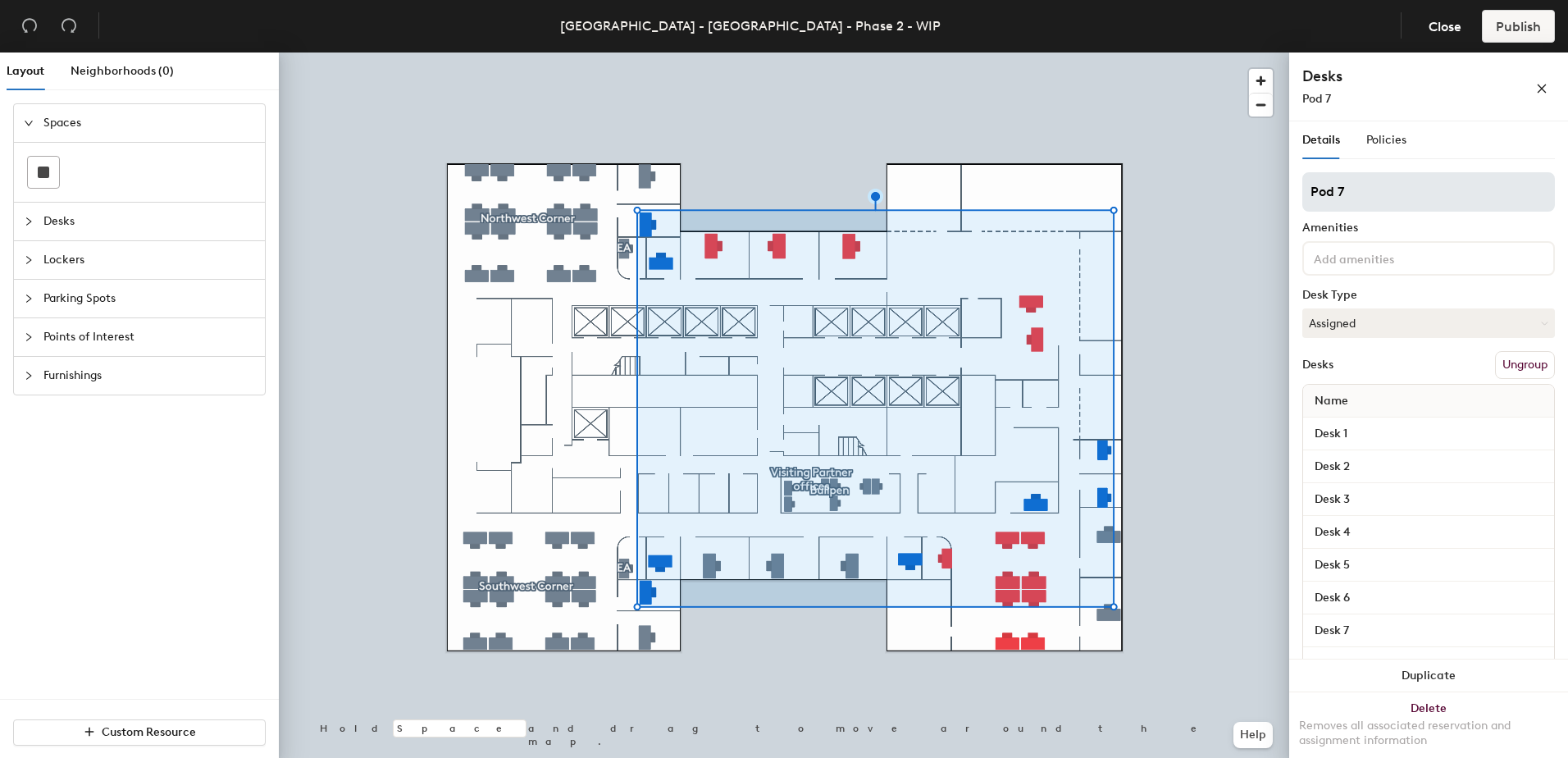
click at [1264, 180] on div "Layout Neighborhoods (0) Spaces Desks Lockers Parking Spots Points of Interest …" at bounding box center [784, 408] width 1568 height 712
type input "Offices"
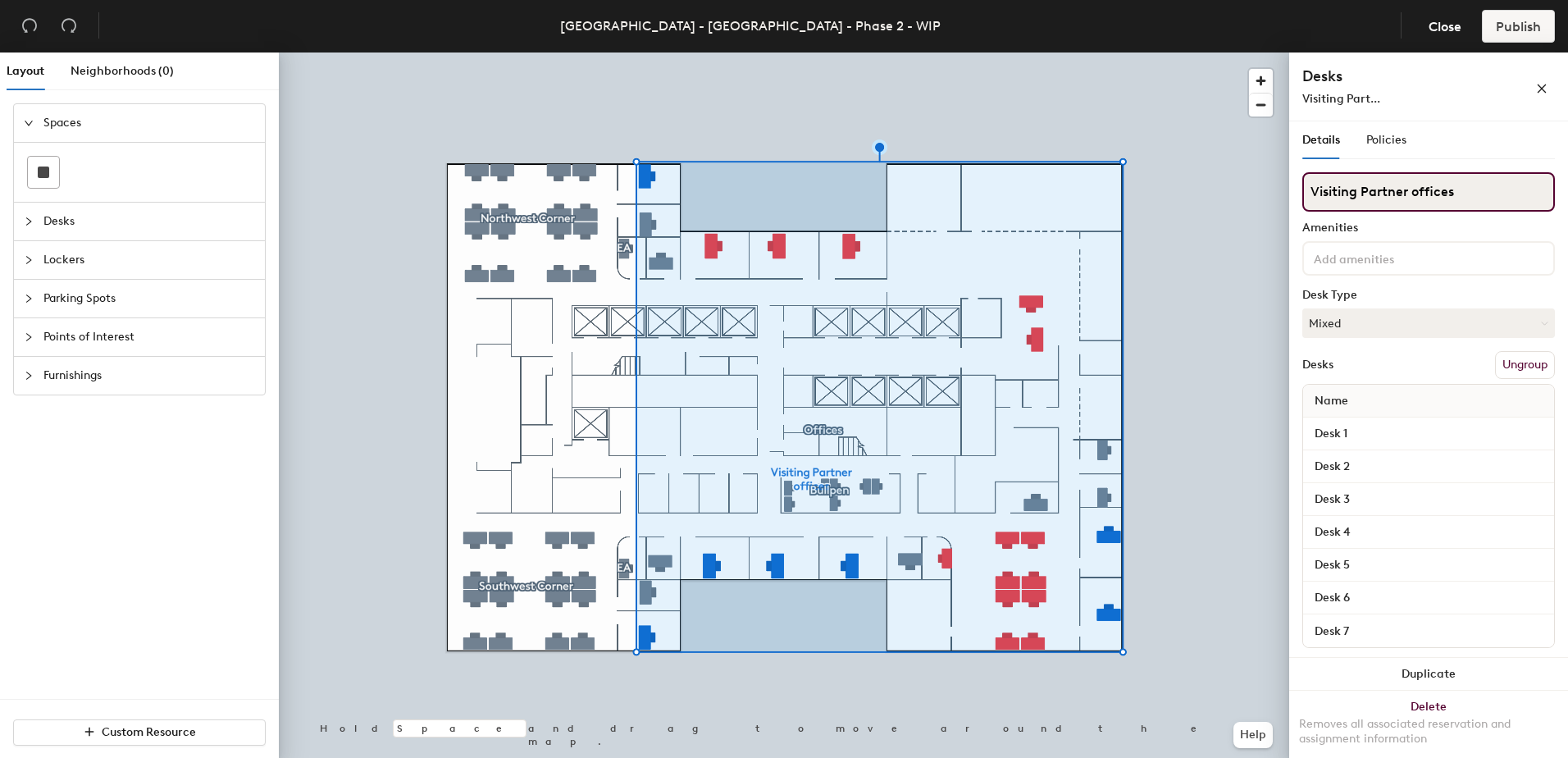
click at [1250, 186] on div "Layout Neighborhoods (0) Spaces Desks Lockers Parking Spots Points of Interest …" at bounding box center [784, 408] width 1568 height 712
type input "Partner offices"
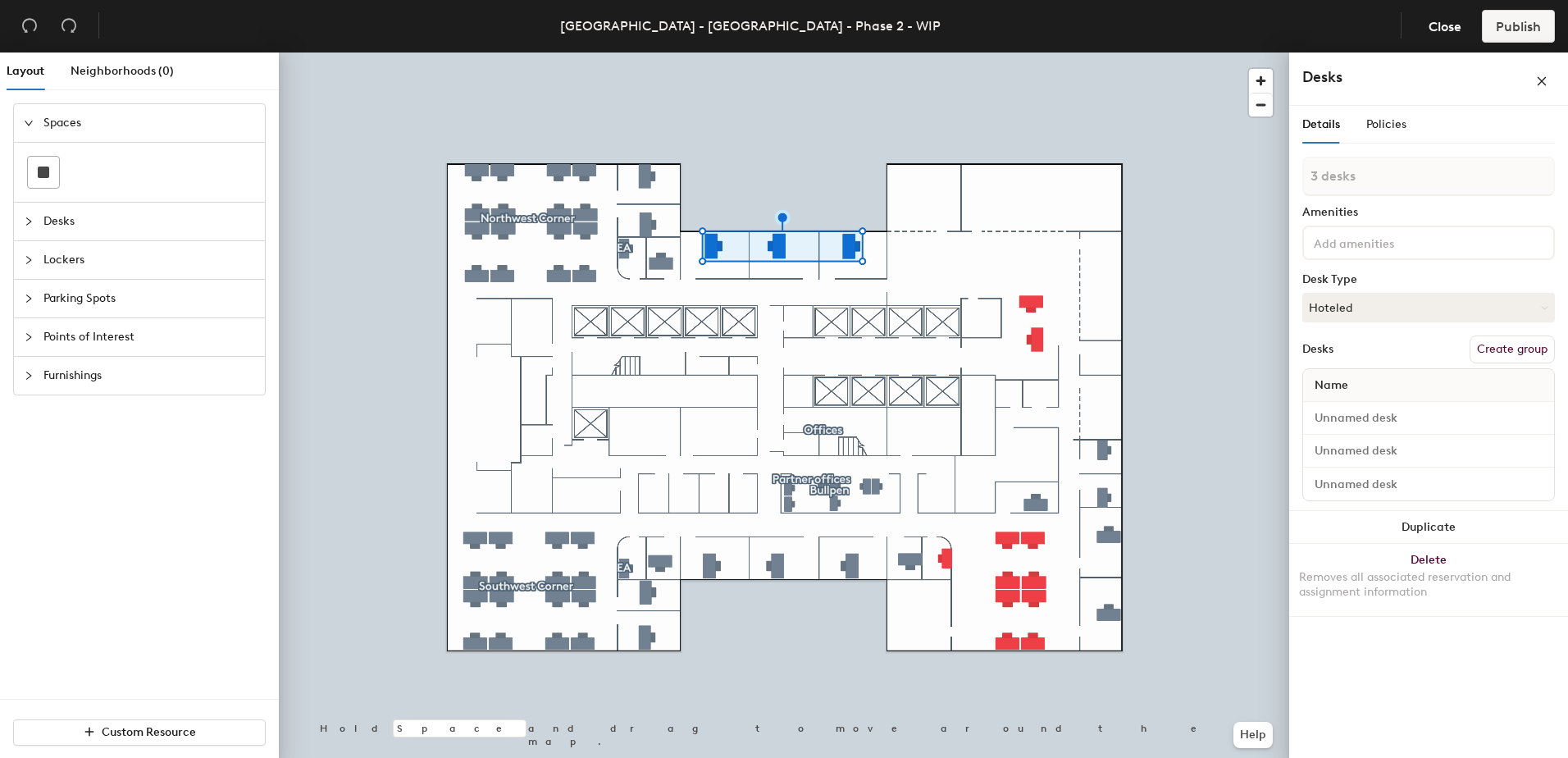
click at [1495, 348] on button "Create group" at bounding box center [1511, 350] width 85 height 28
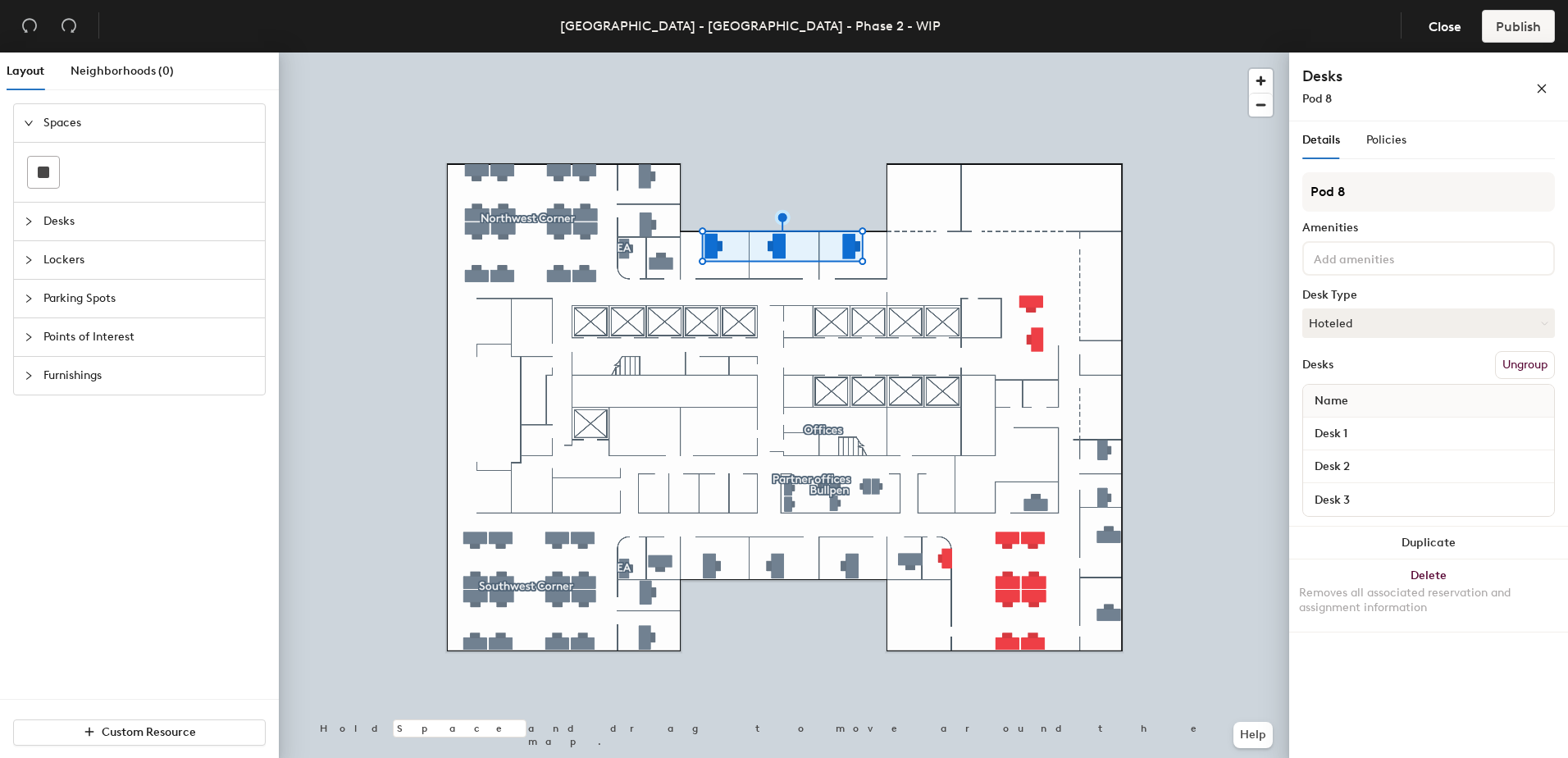
click at [1354, 252] on input at bounding box center [1383, 257] width 147 height 19
click at [1357, 181] on input "Pod 8" at bounding box center [1428, 192] width 252 height 39
type input "Visiting Partner Offices"
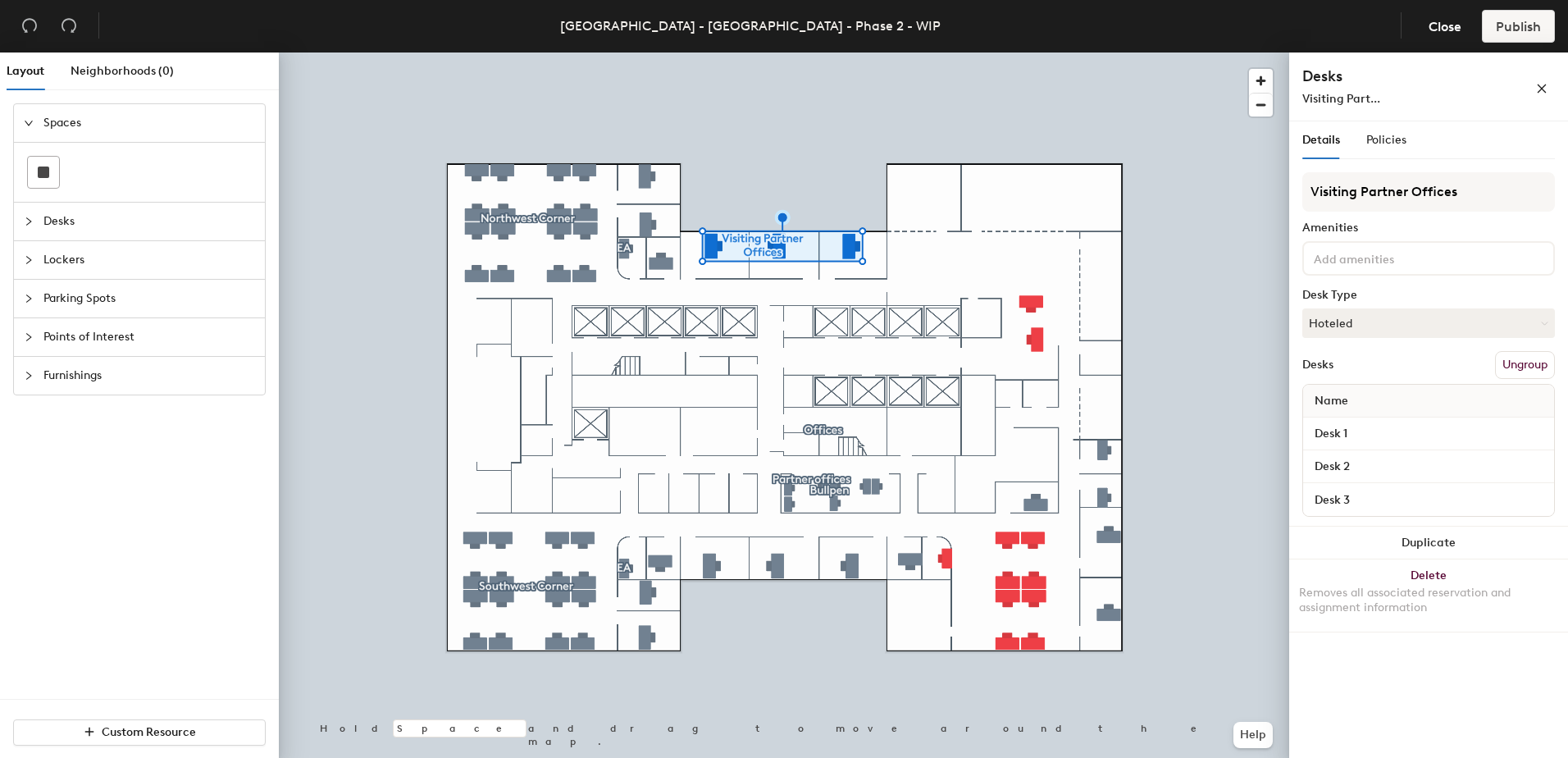
click at [1426, 679] on div "Details Policies Visiting Partner Offices Amenities Desk Type Hoteled Desks Ung…" at bounding box center [1428, 443] width 279 height 643
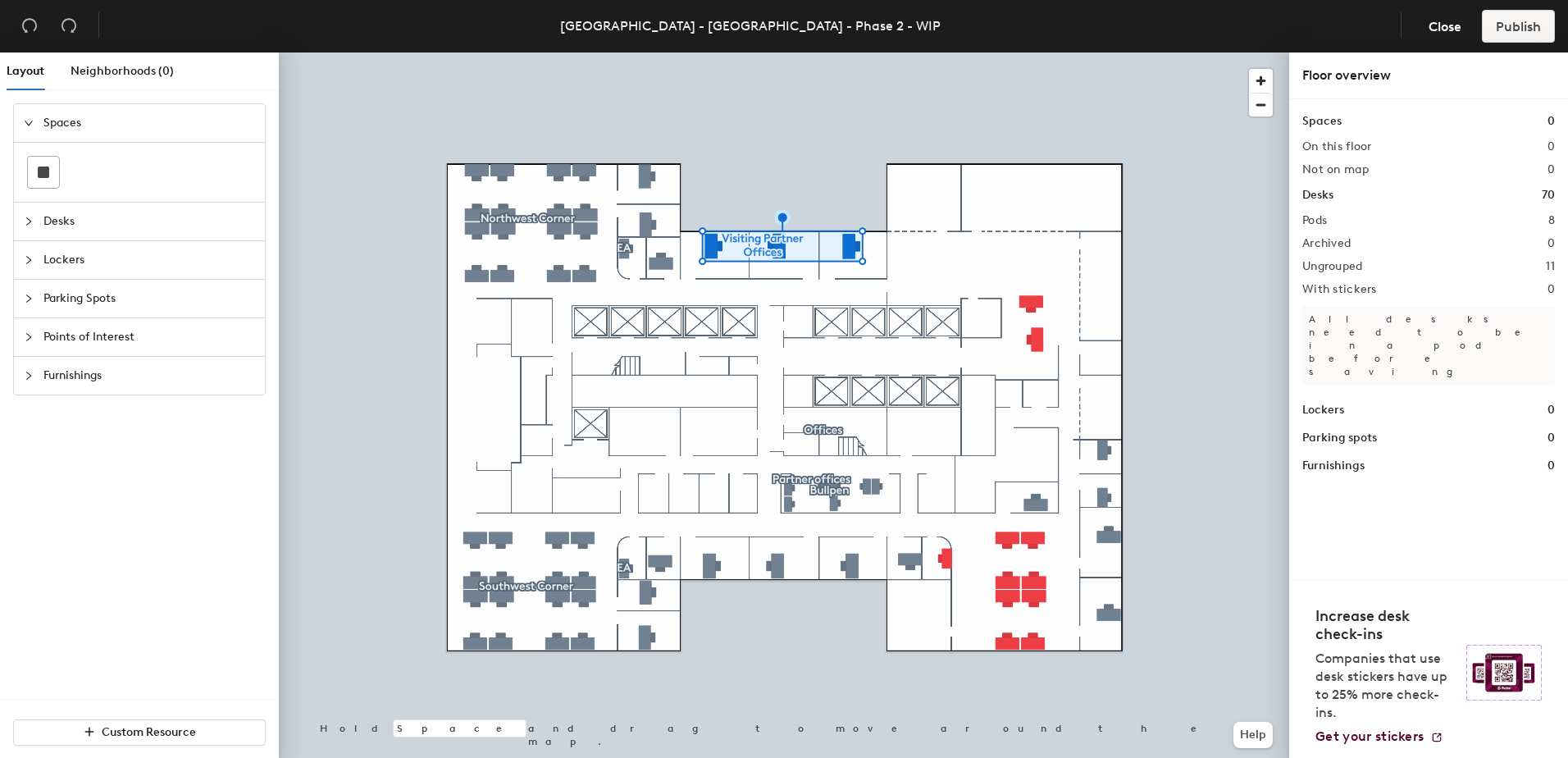
click at [641, 53] on div at bounding box center [784, 53] width 1010 height 0
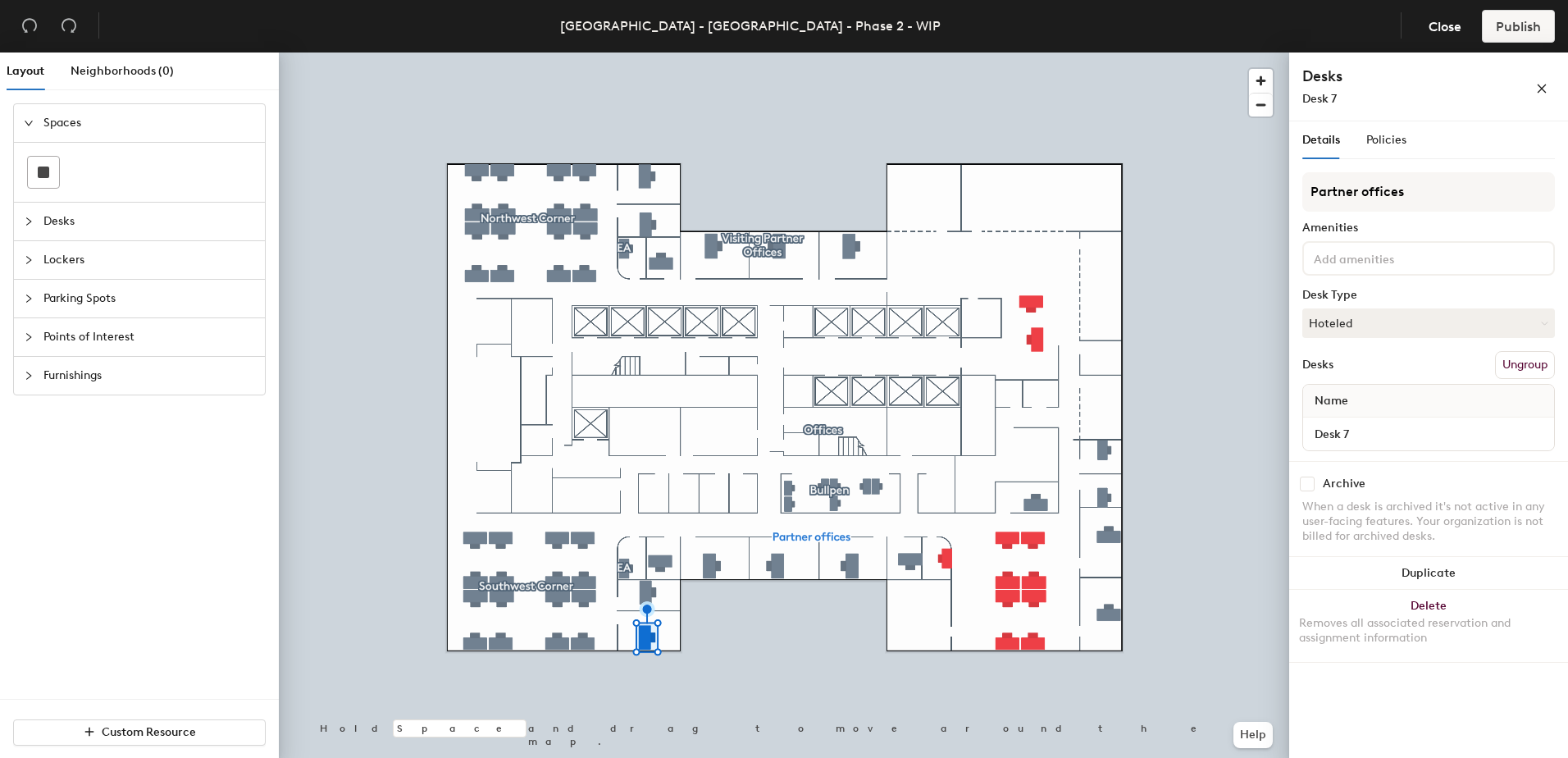
click at [1520, 366] on button "Ungroup" at bounding box center [1524, 365] width 60 height 28
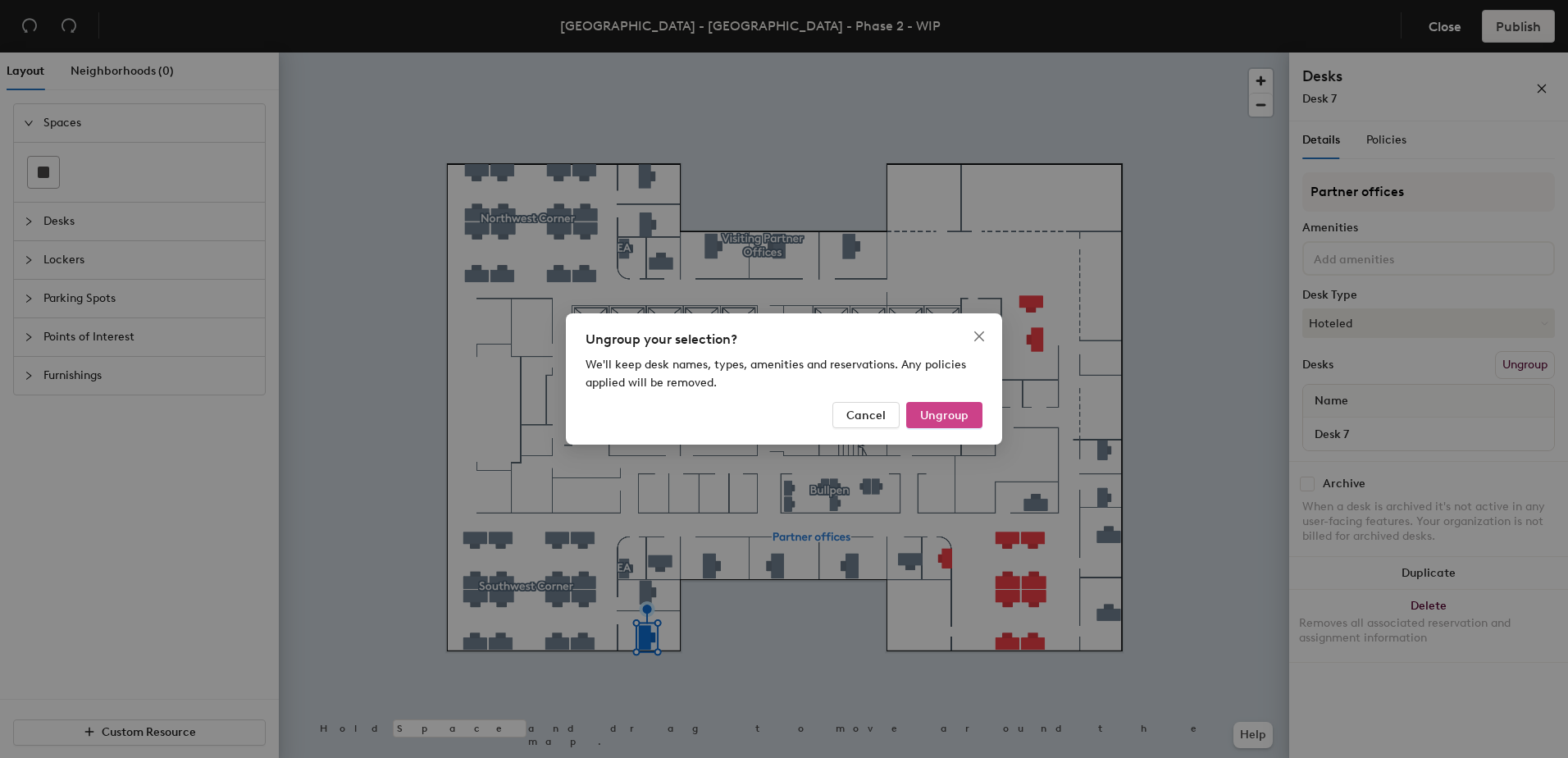
click at [931, 413] on span "Ungroup" at bounding box center [944, 415] width 48 height 14
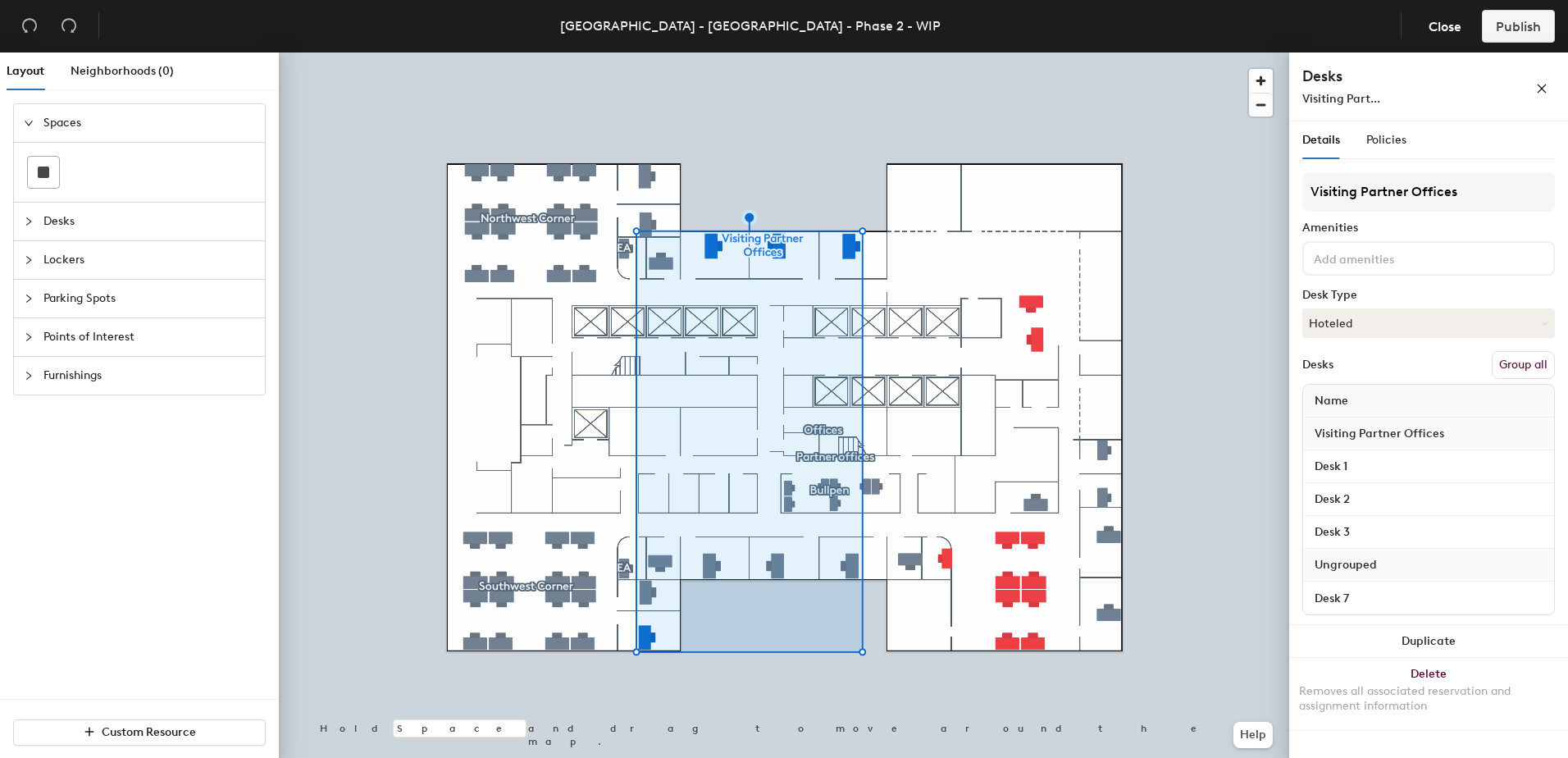
click at [1533, 358] on button "Group all" at bounding box center [1523, 365] width 63 height 28
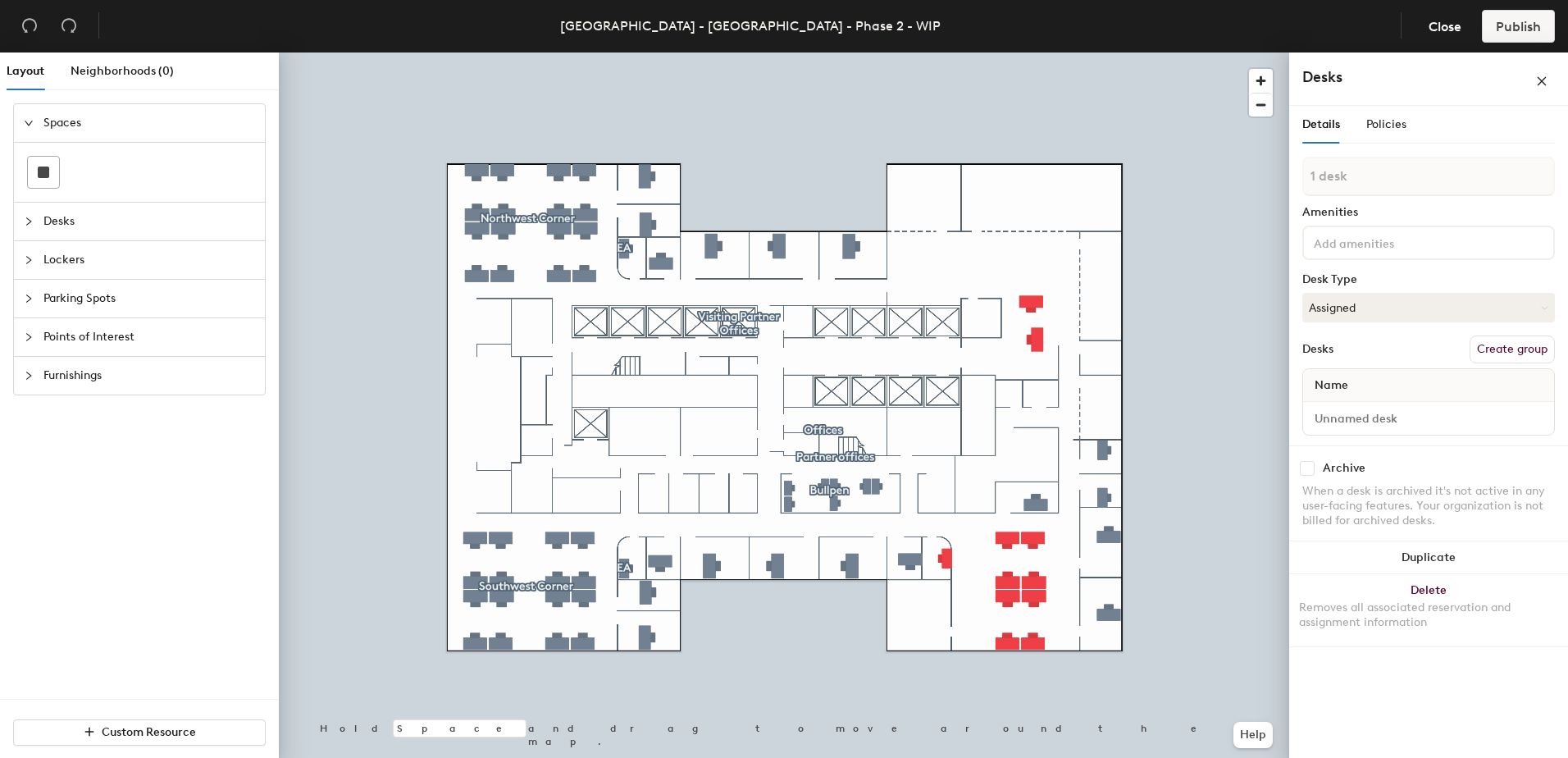
click at [1498, 346] on button "Create group" at bounding box center [1511, 350] width 85 height 28
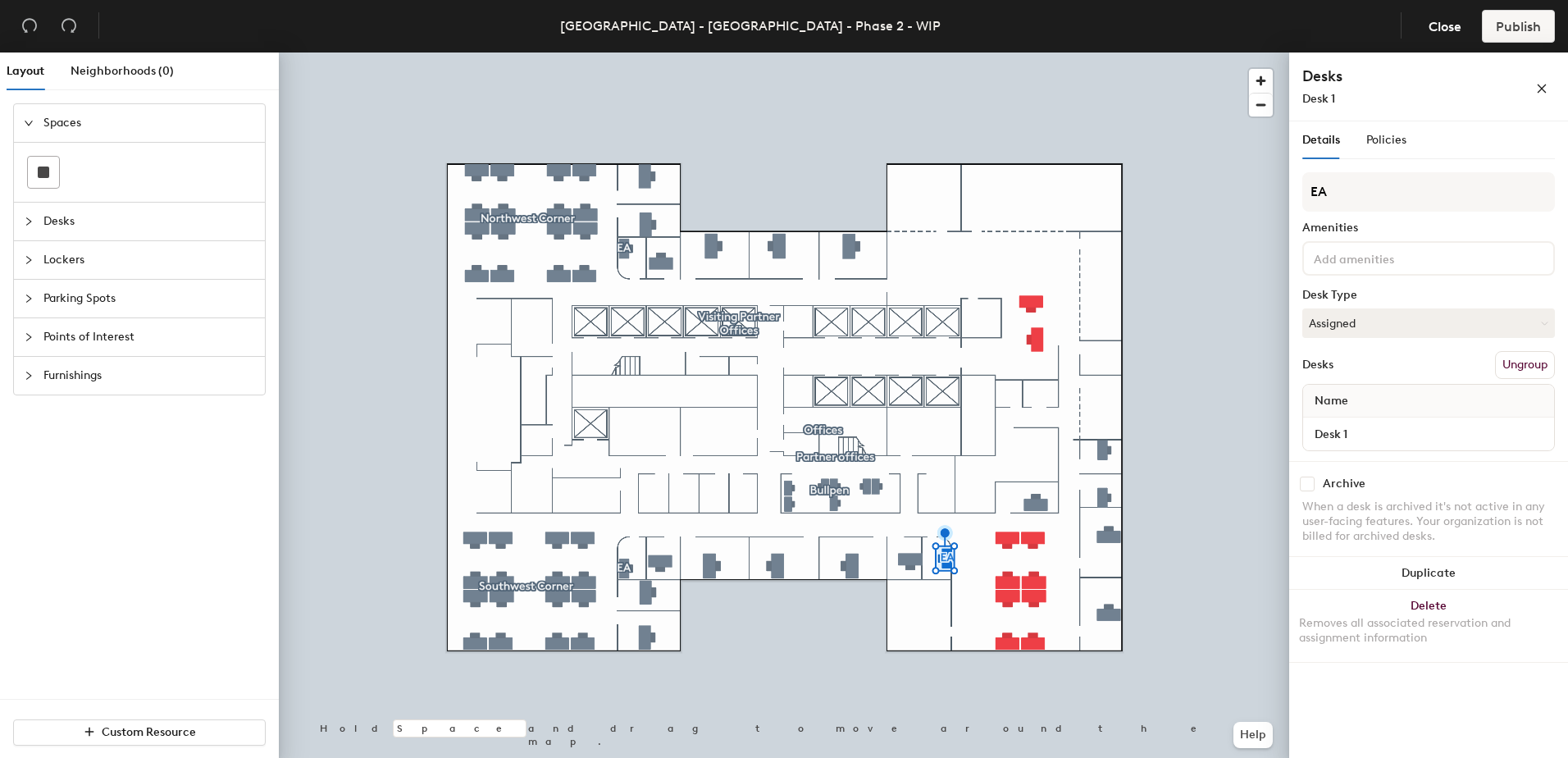
type input "EA"
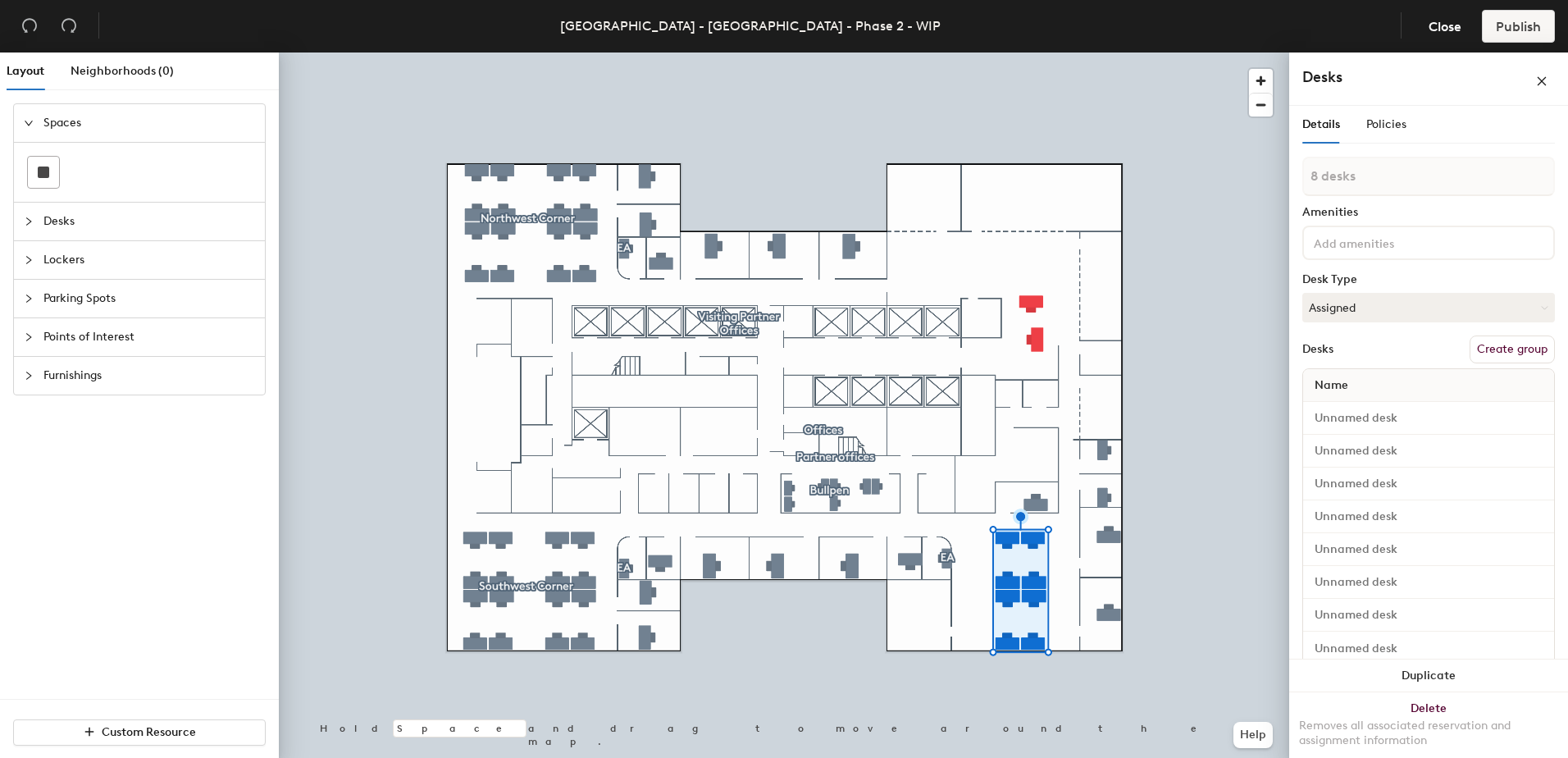
click at [1369, 249] on input at bounding box center [1383, 241] width 147 height 19
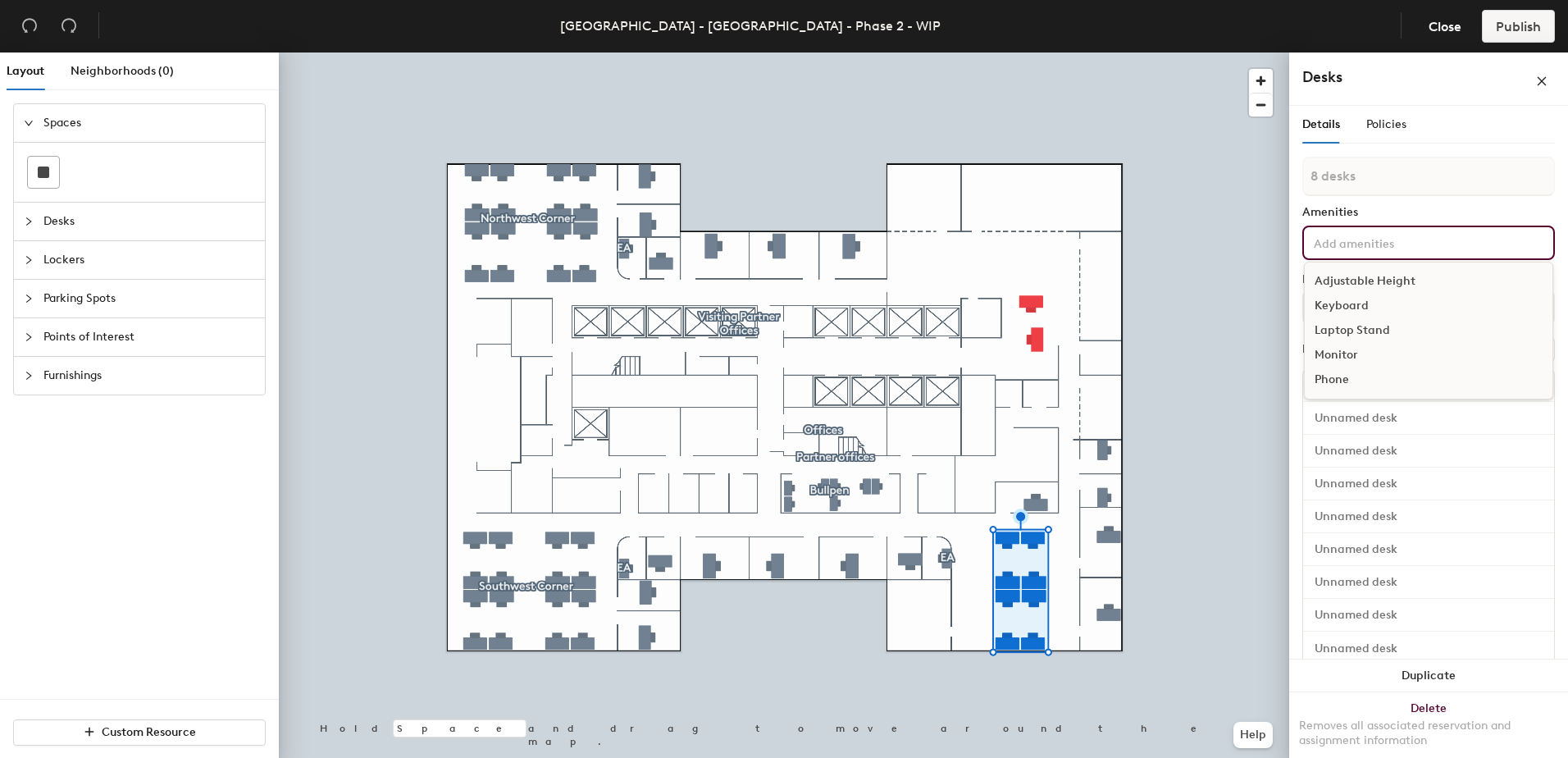
click at [1423, 152] on div "Details Policies 8 desks Amenities Adjustable Height Keyboard Laptop Stand Moni…" at bounding box center [1428, 443] width 252 height 674
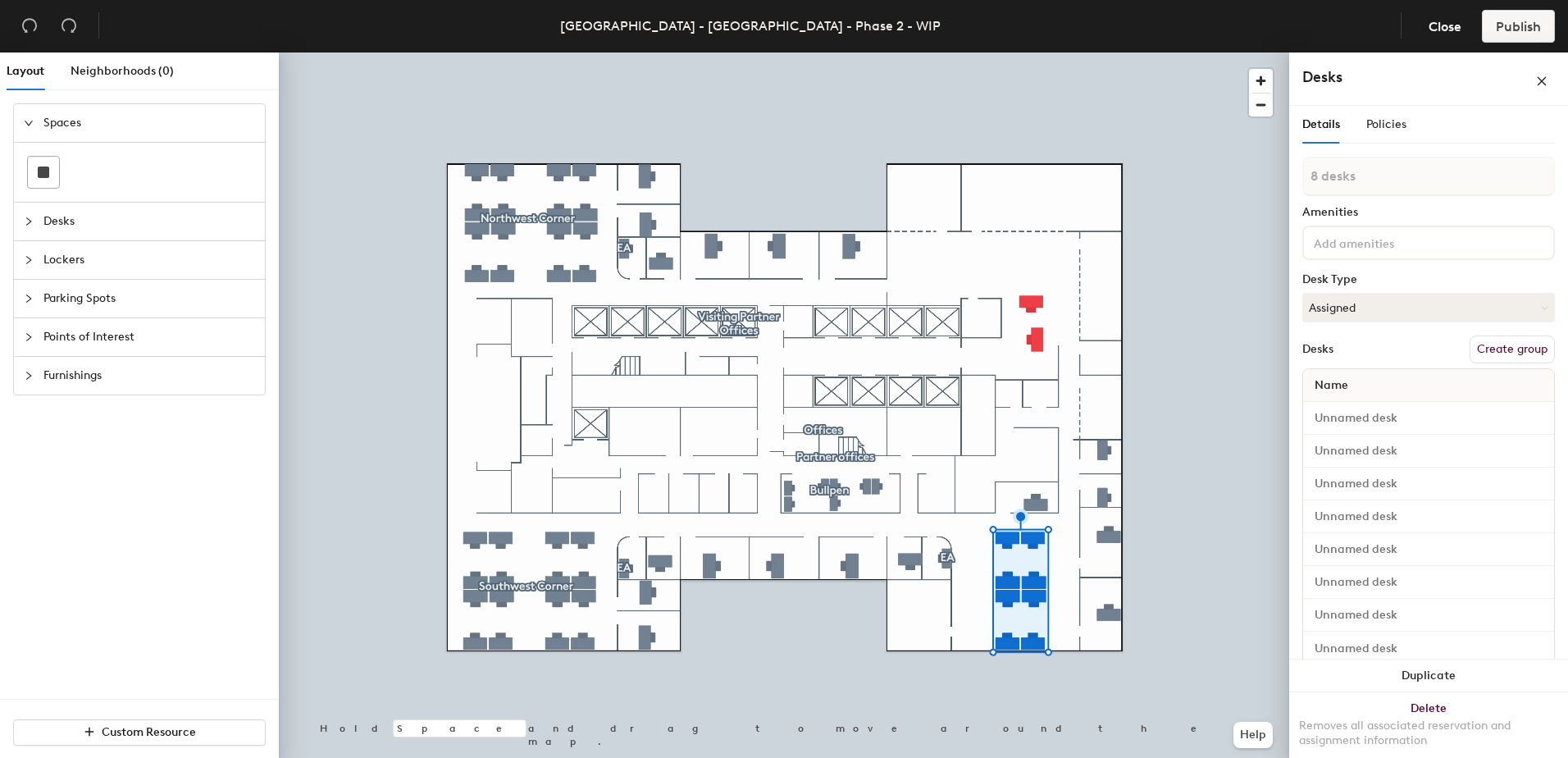
click at [1483, 343] on button "Create group" at bounding box center [1511, 350] width 85 height 28
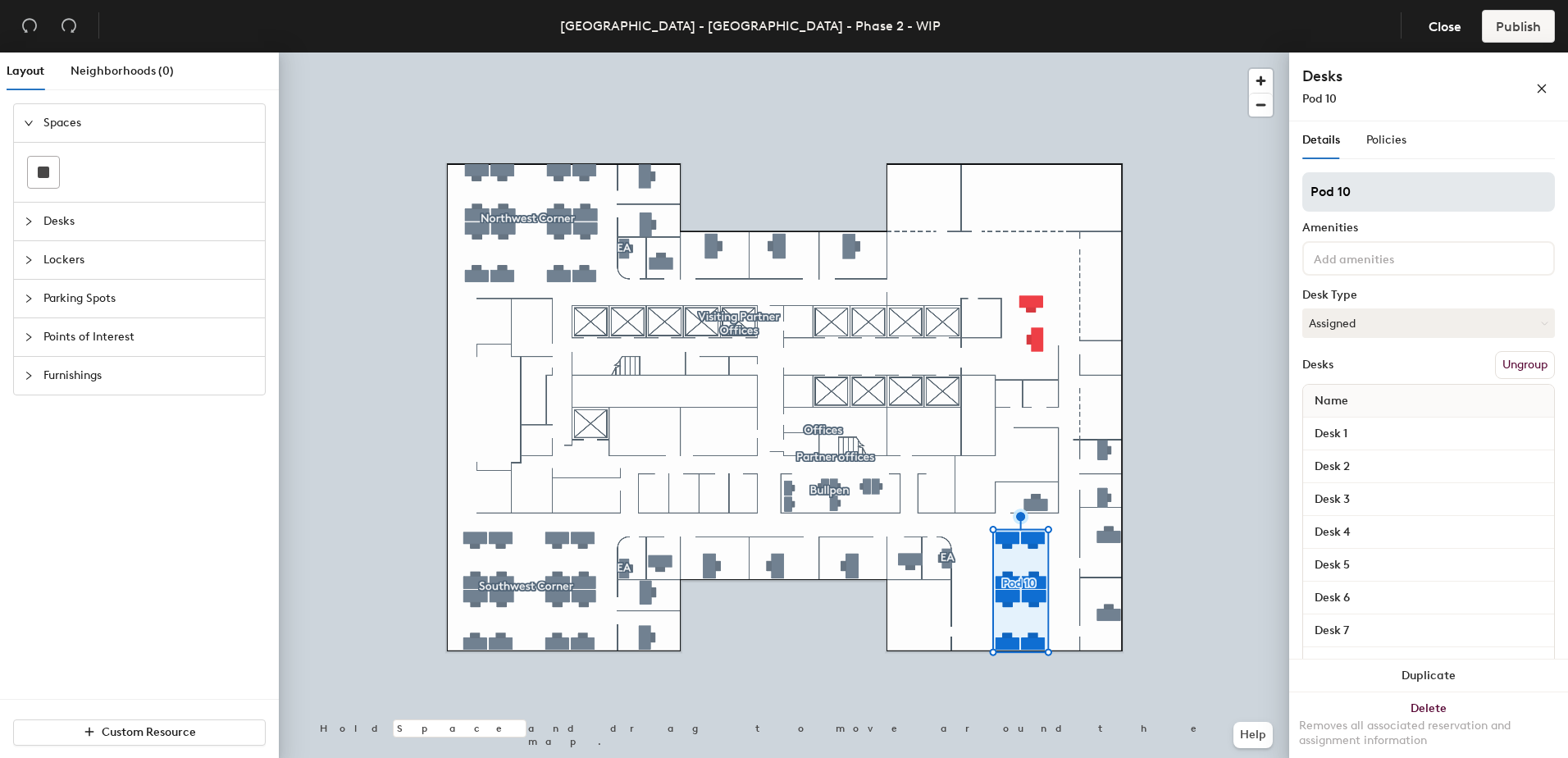
click at [1192, 171] on div "Layout Neighborhoods (0) Spaces Desks Lockers Parking Spots Points of Interest …" at bounding box center [784, 408] width 1568 height 712
type input "Southeast Corner"
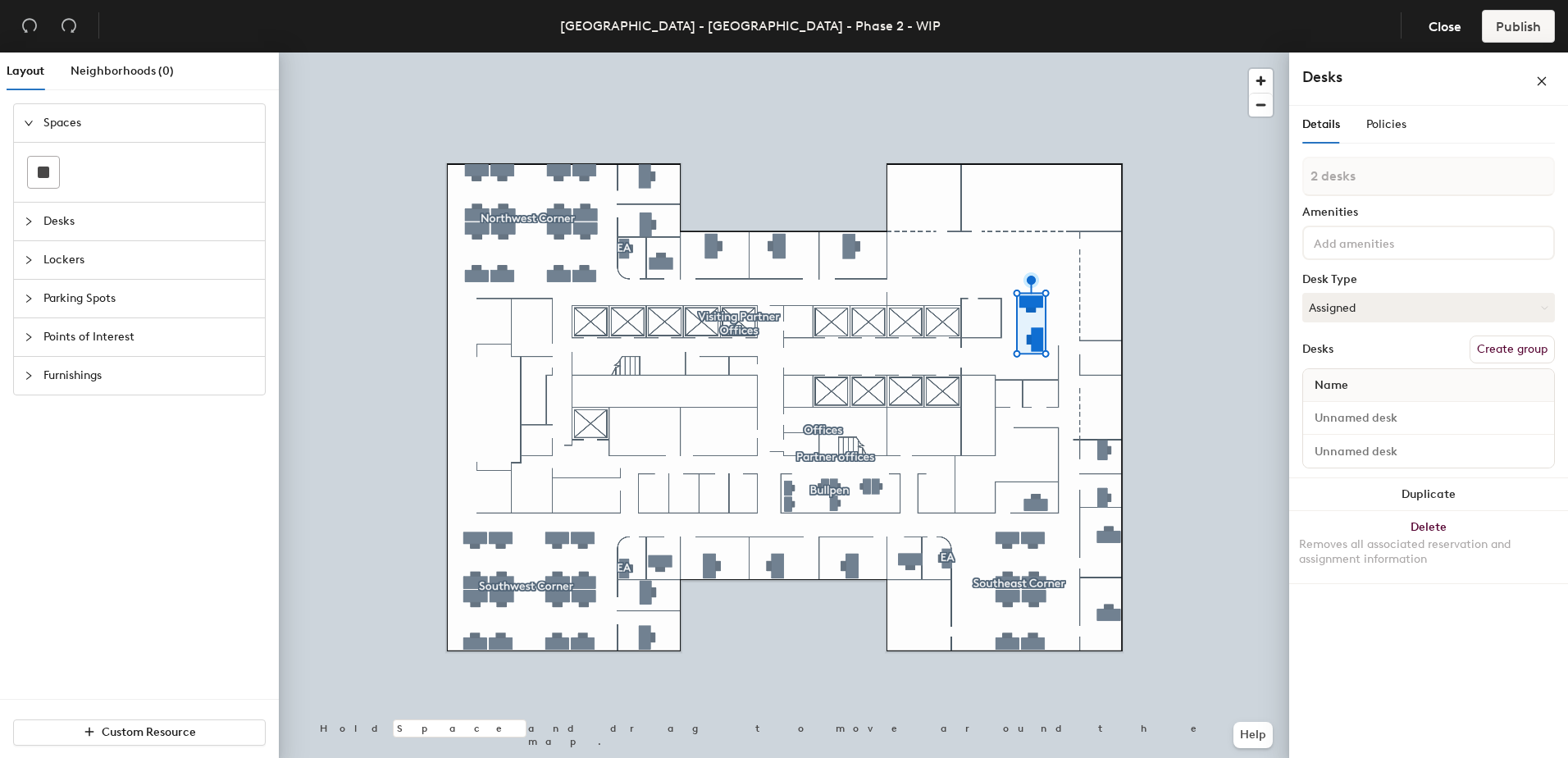
click at [1493, 362] on button "Create group" at bounding box center [1511, 350] width 85 height 28
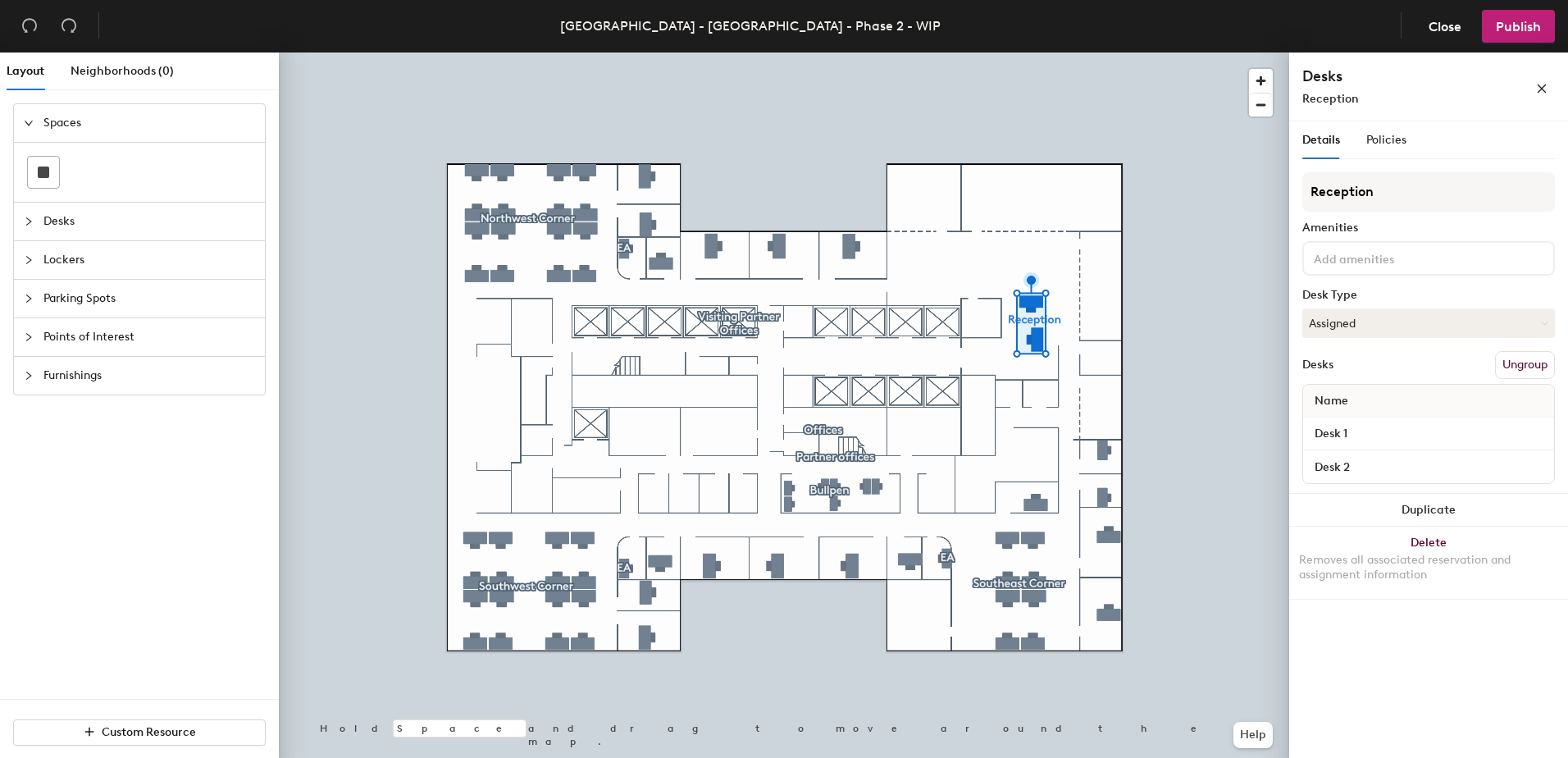
type input "Reception"
click at [1482, 131] on div "Details Policies" at bounding box center [1428, 140] width 252 height 38
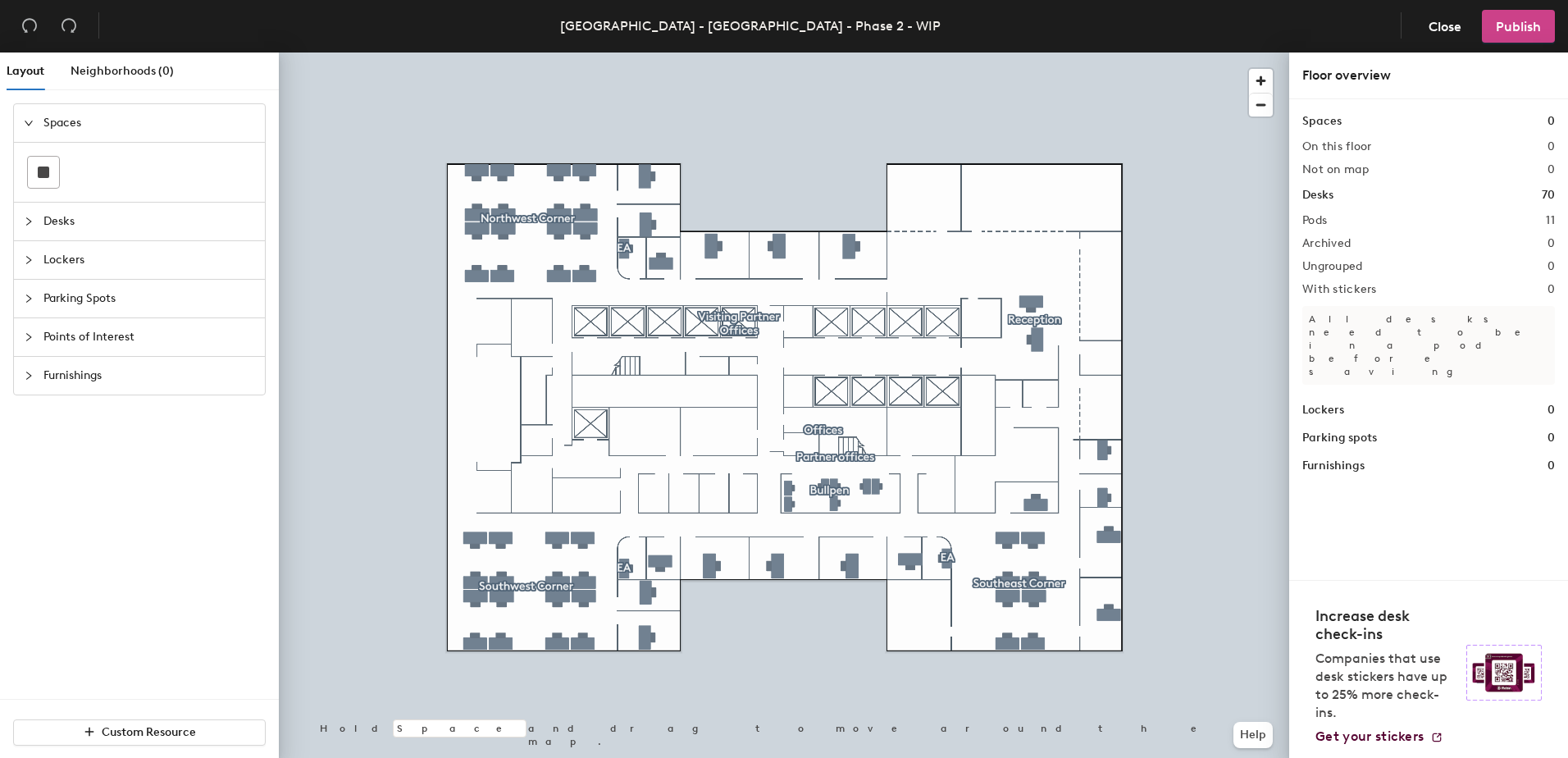
click at [1531, 32] on span "Publish" at bounding box center [1518, 26] width 45 height 16
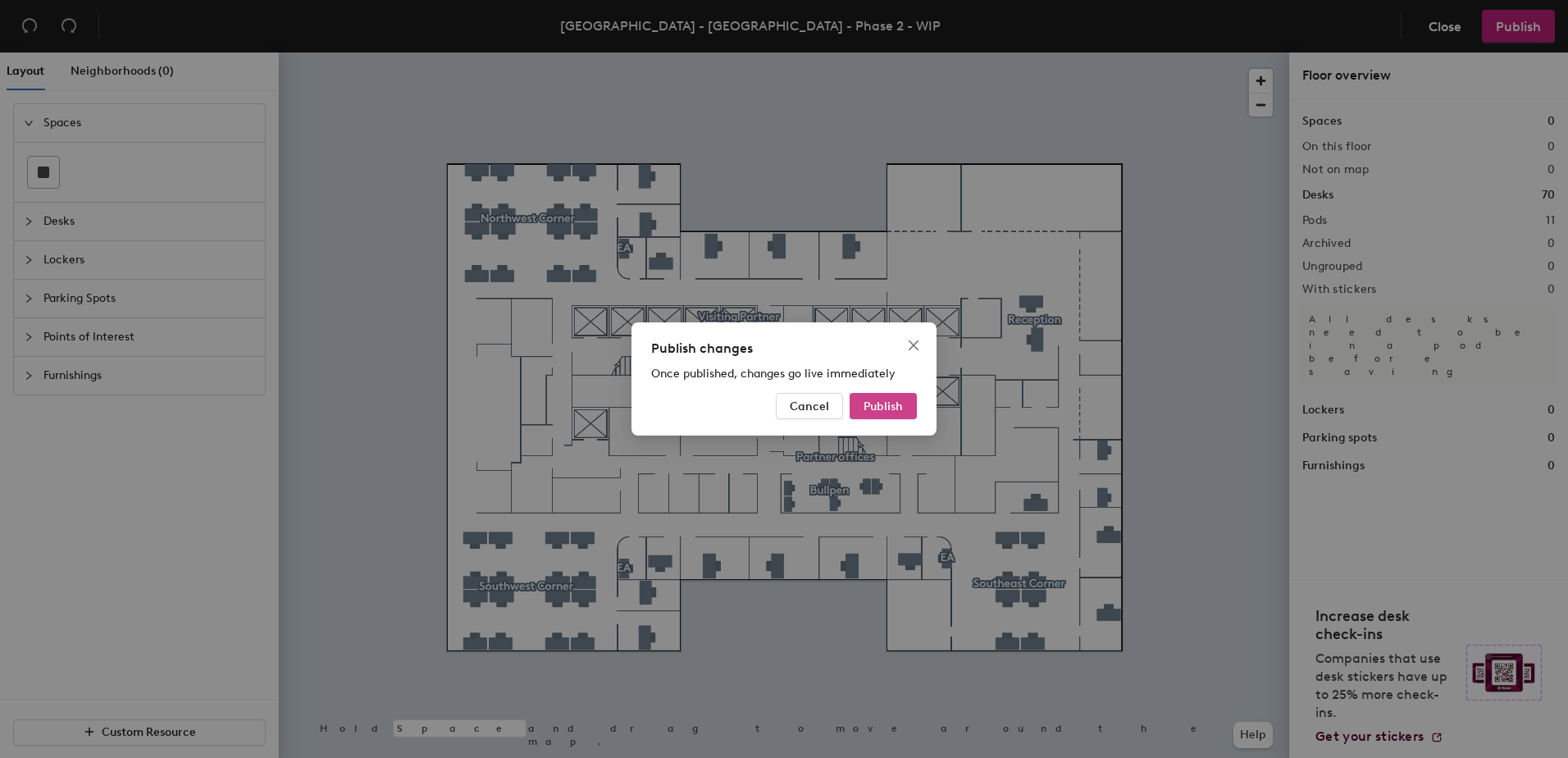
click at [898, 400] on span "Publish" at bounding box center [883, 406] width 39 height 14
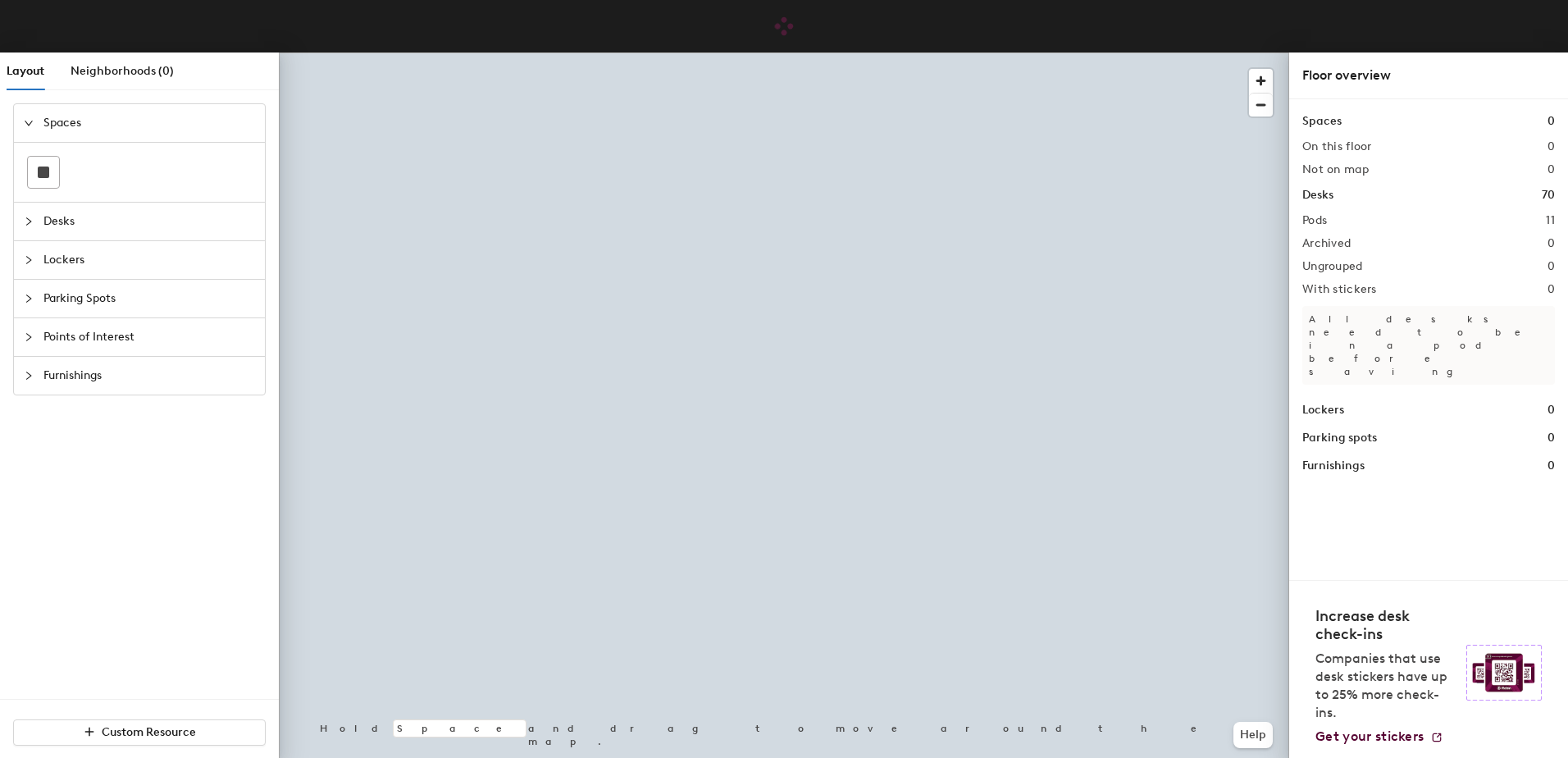
click at [108, 529] on div "Spaces Desks Lockers Parking Spots Points of Interest Furnishings" at bounding box center [139, 401] width 279 height 596
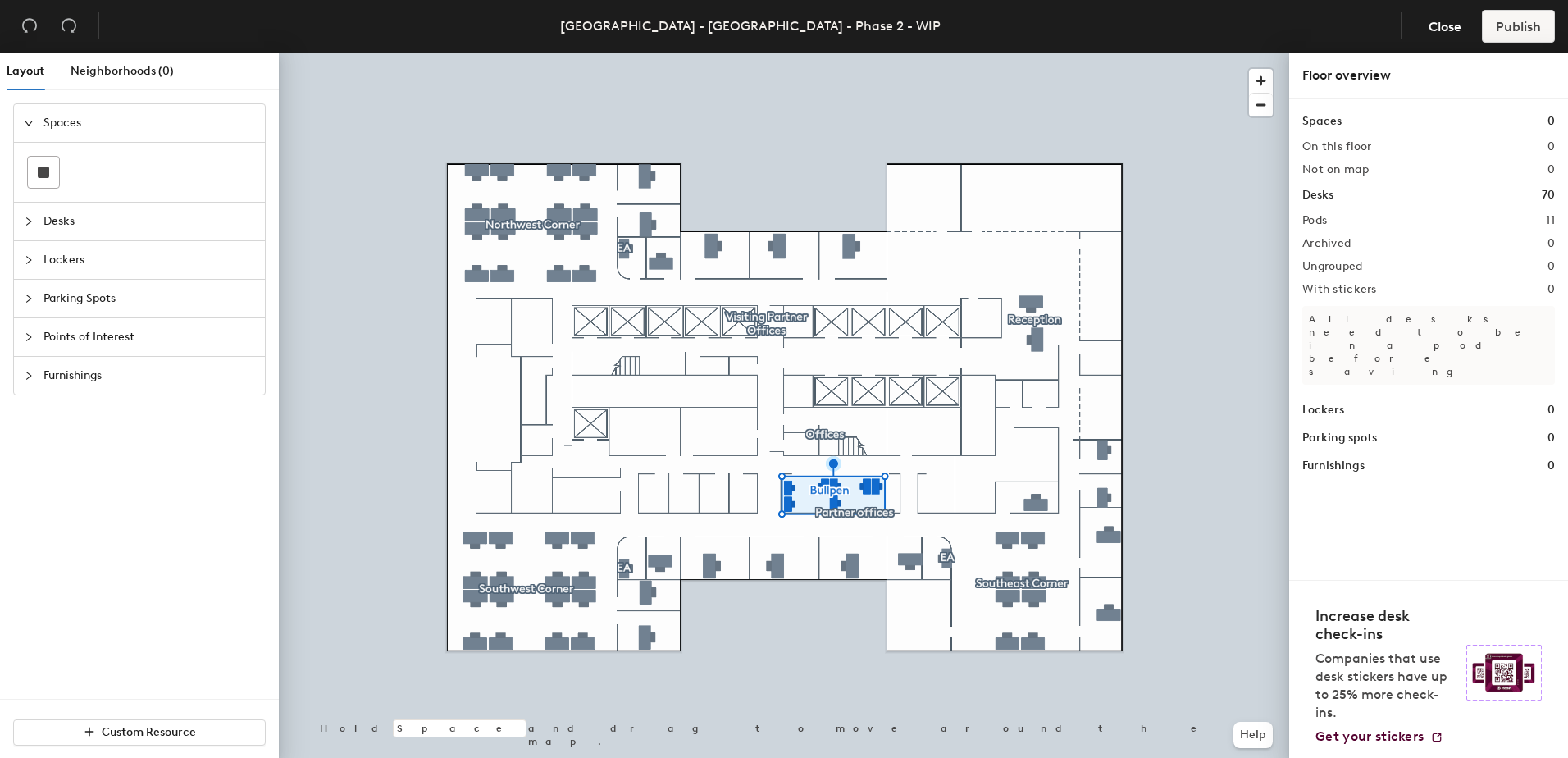
click at [107, 556] on div "Spaces Desks Lockers Parking Spots Points of Interest Furnishings" at bounding box center [139, 401] width 279 height 596
click at [481, 53] on div at bounding box center [784, 53] width 1010 height 0
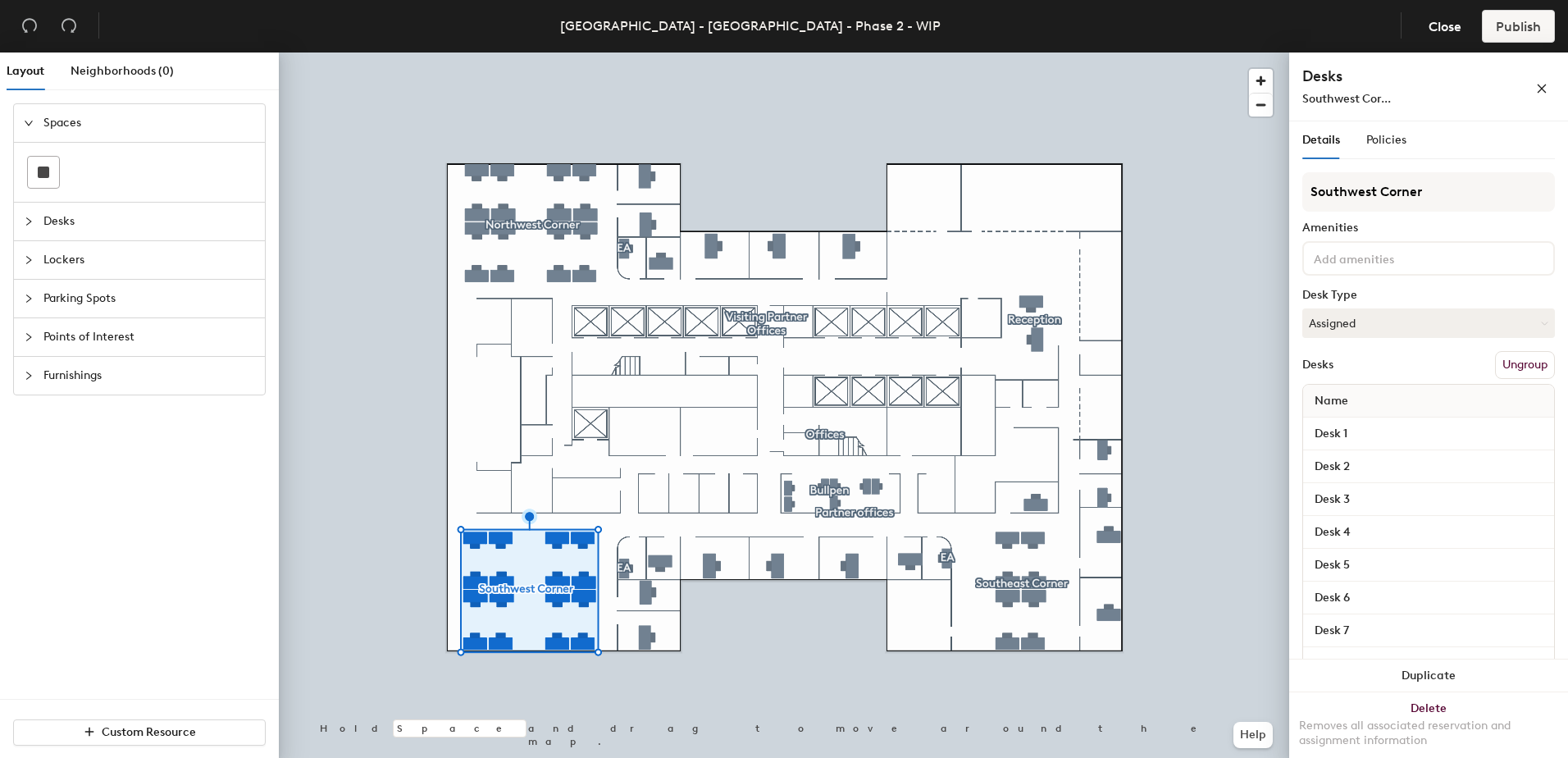
click at [138, 584] on div "Spaces Desks Lockers Parking Spots Points of Interest Furnishings" at bounding box center [139, 401] width 279 height 596
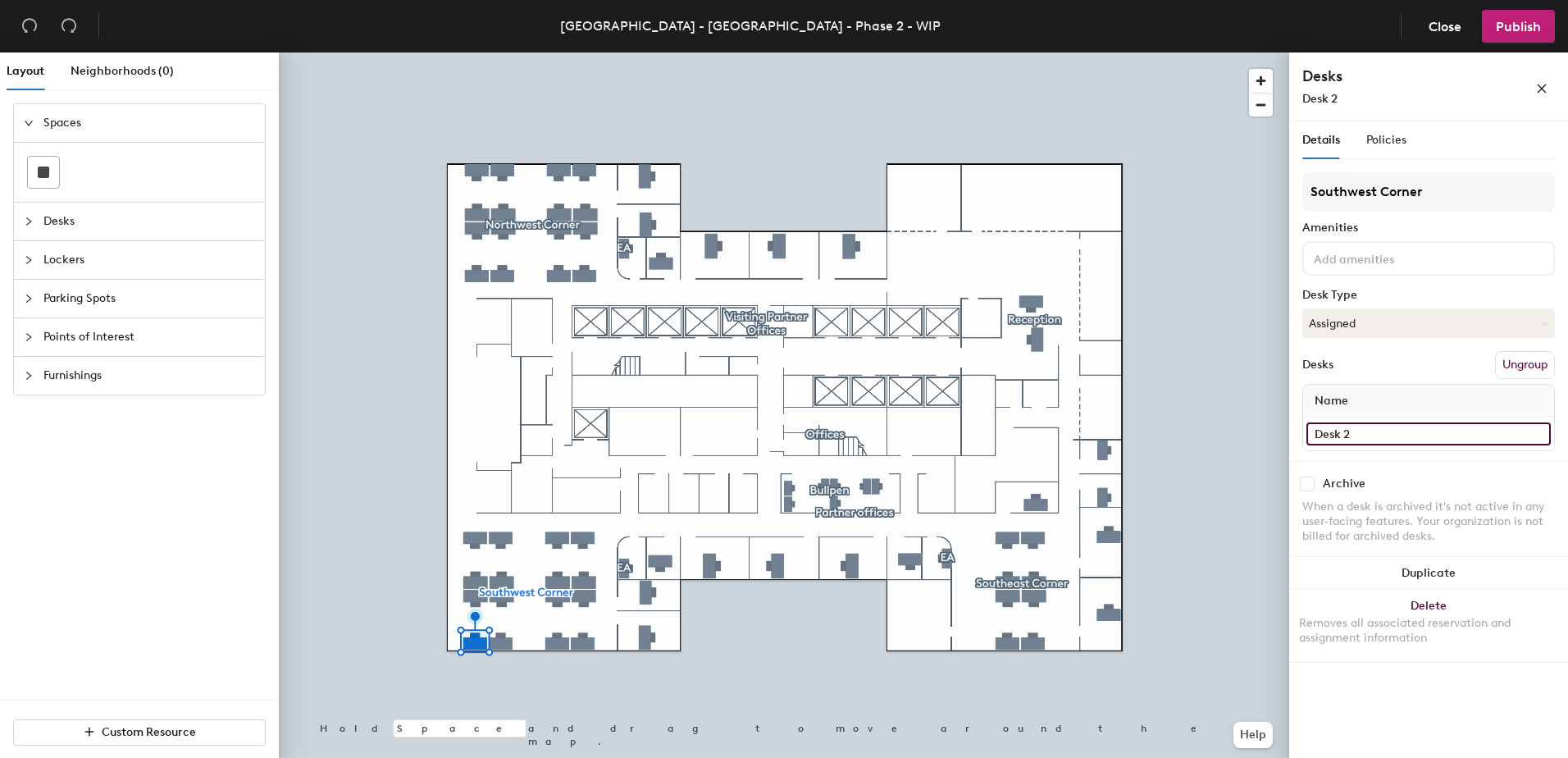
click at [1350, 427] on input "Desk 2" at bounding box center [1428, 433] width 244 height 23
type input "69SW"
click at [1366, 418] on div "Desk 3" at bounding box center [1428, 433] width 251 height 32
click at [1364, 437] on input "Desk 3" at bounding box center [1428, 433] width 244 height 23
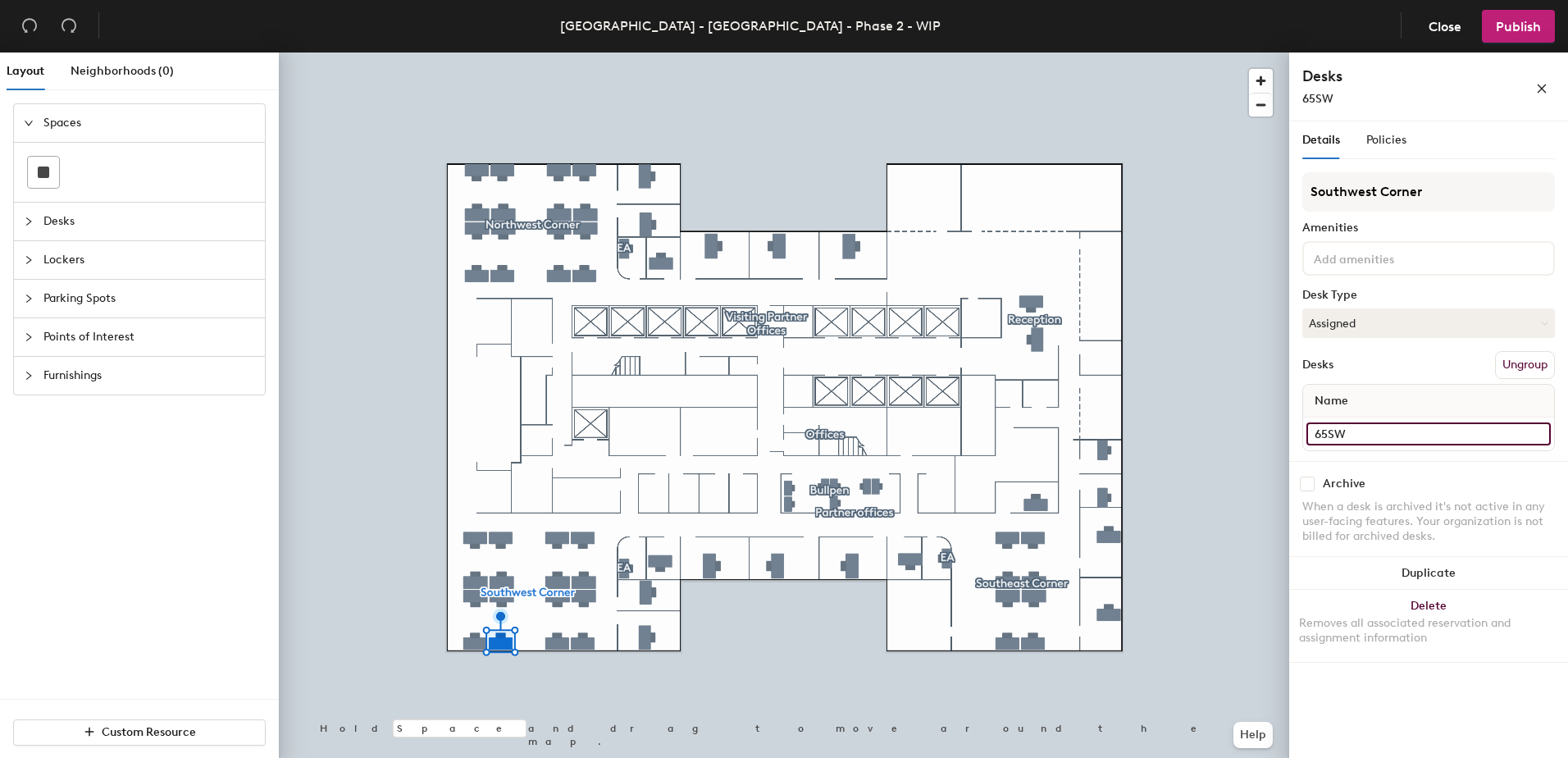
click at [1377, 436] on input "65SW" at bounding box center [1428, 433] width 244 height 23
click at [1379, 441] on input "65SW" at bounding box center [1428, 433] width 244 height 23
type input "65SW Desk"
click at [1205, 433] on div "Layout Neighborhoods (0) Spaces Desks Lockers Parking Spots Points of Interest …" at bounding box center [784, 408] width 1568 height 712
type input "Desk [STREET_ADDRESS]"
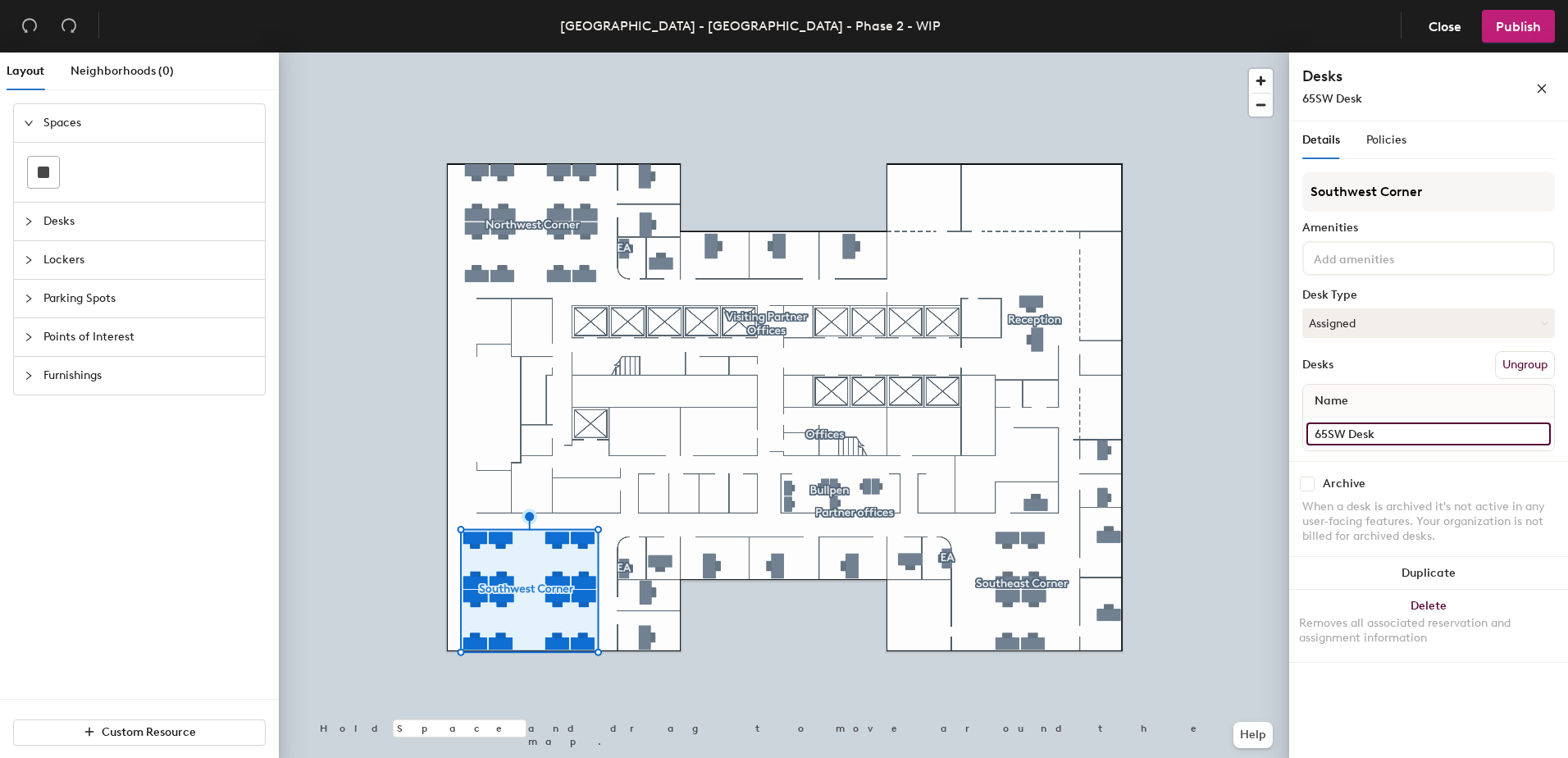
click at [1398, 429] on input "65SW Desk" at bounding box center [1428, 433] width 244 height 23
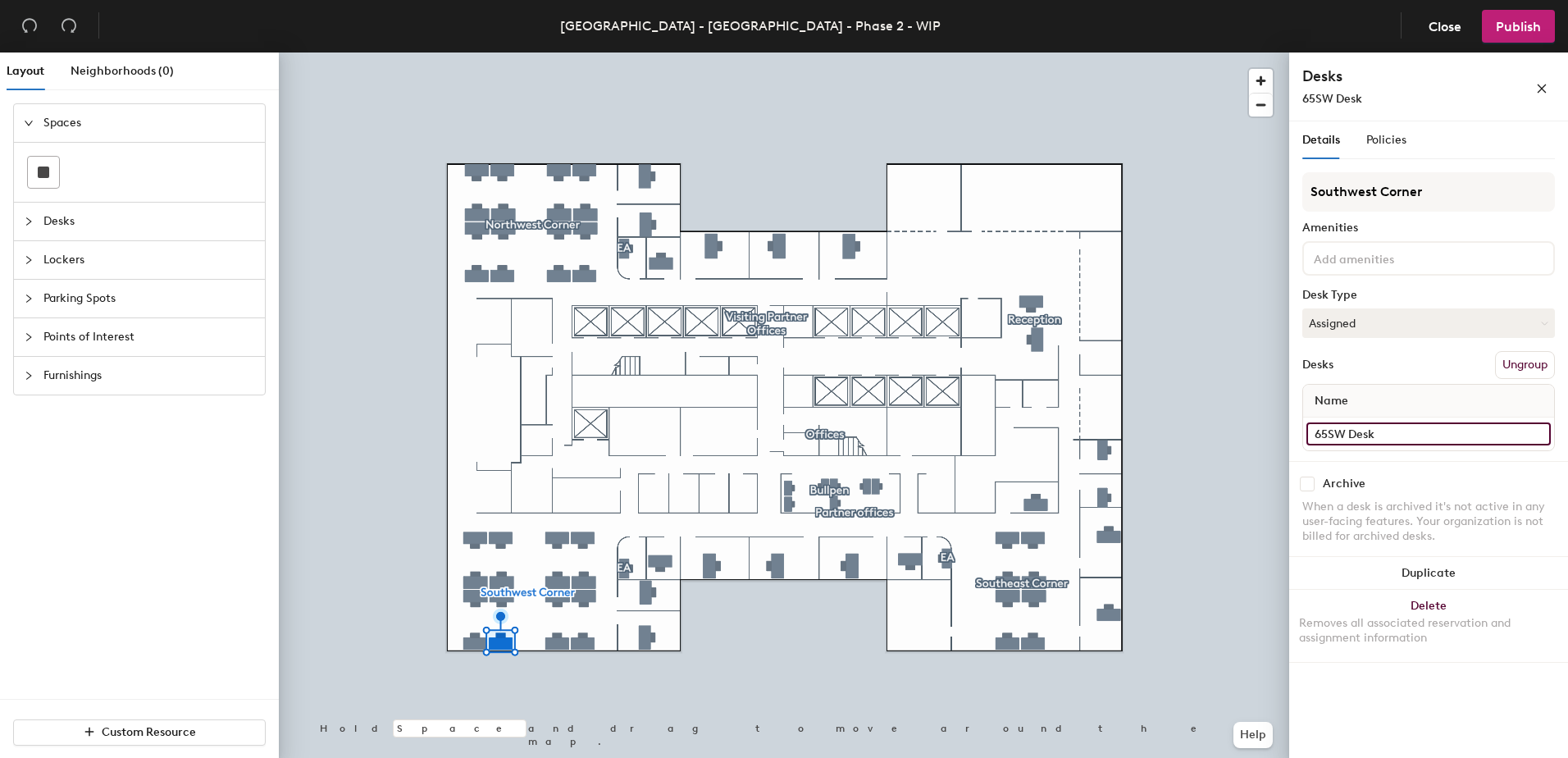
paste input "Desk [STREET_ADDRESS]"
click at [1350, 434] on input "Desk [STREET_ADDRESS]" at bounding box center [1428, 433] width 244 height 23
type input "Desk [STREET_ADDRESS]"
click at [1363, 436] on input "Desk 12" at bounding box center [1428, 433] width 244 height 23
paste input "69, SW Corner"
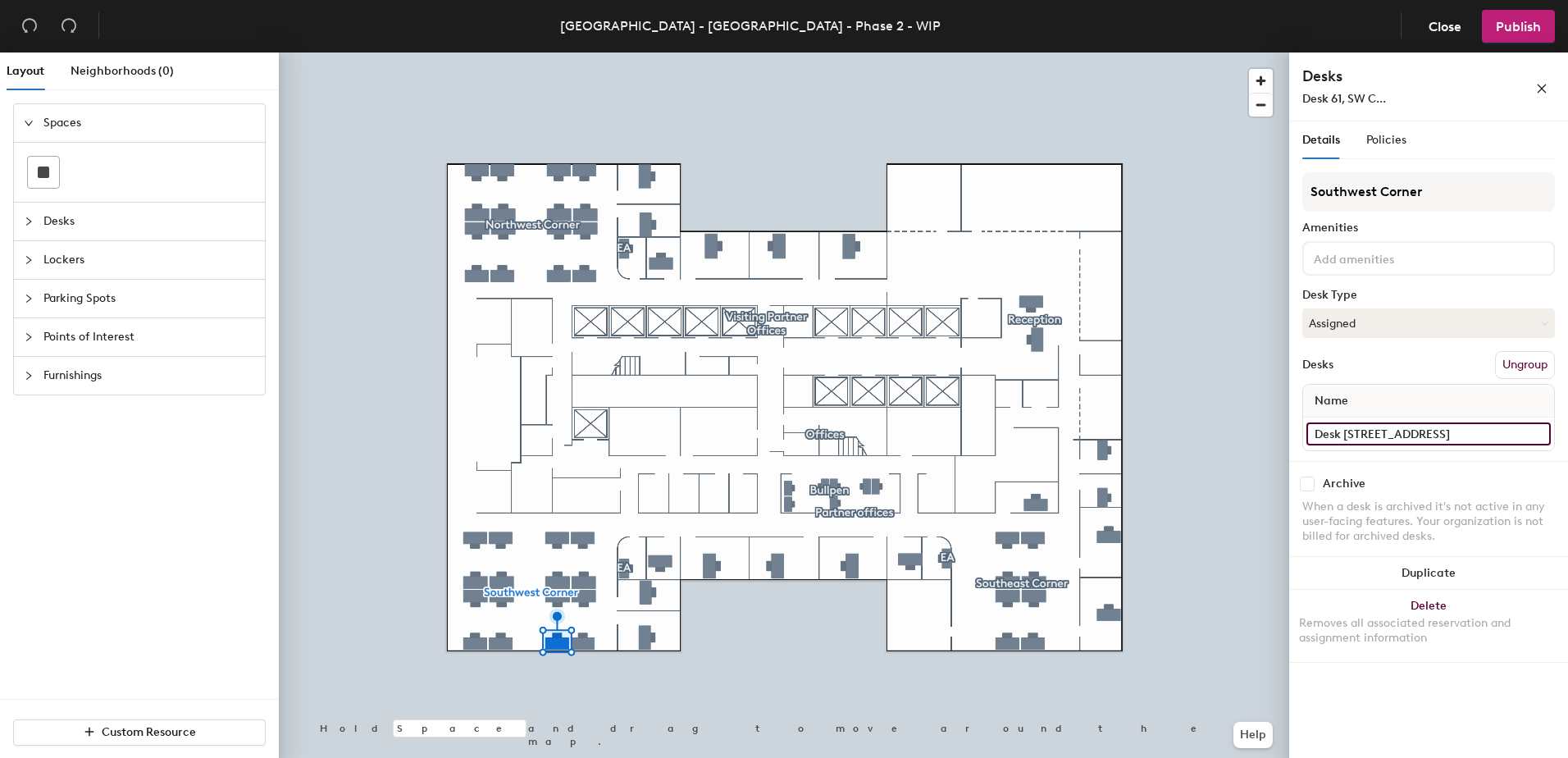
type input "Desk [STREET_ADDRESS]"
click at [1356, 434] on input "Desk 13" at bounding box center [1428, 433] width 244 height 23
paste input "69, SW Corner"
click at [1356, 434] on input "Desk [STREET_ADDRESS]" at bounding box center [1428, 433] width 244 height 23
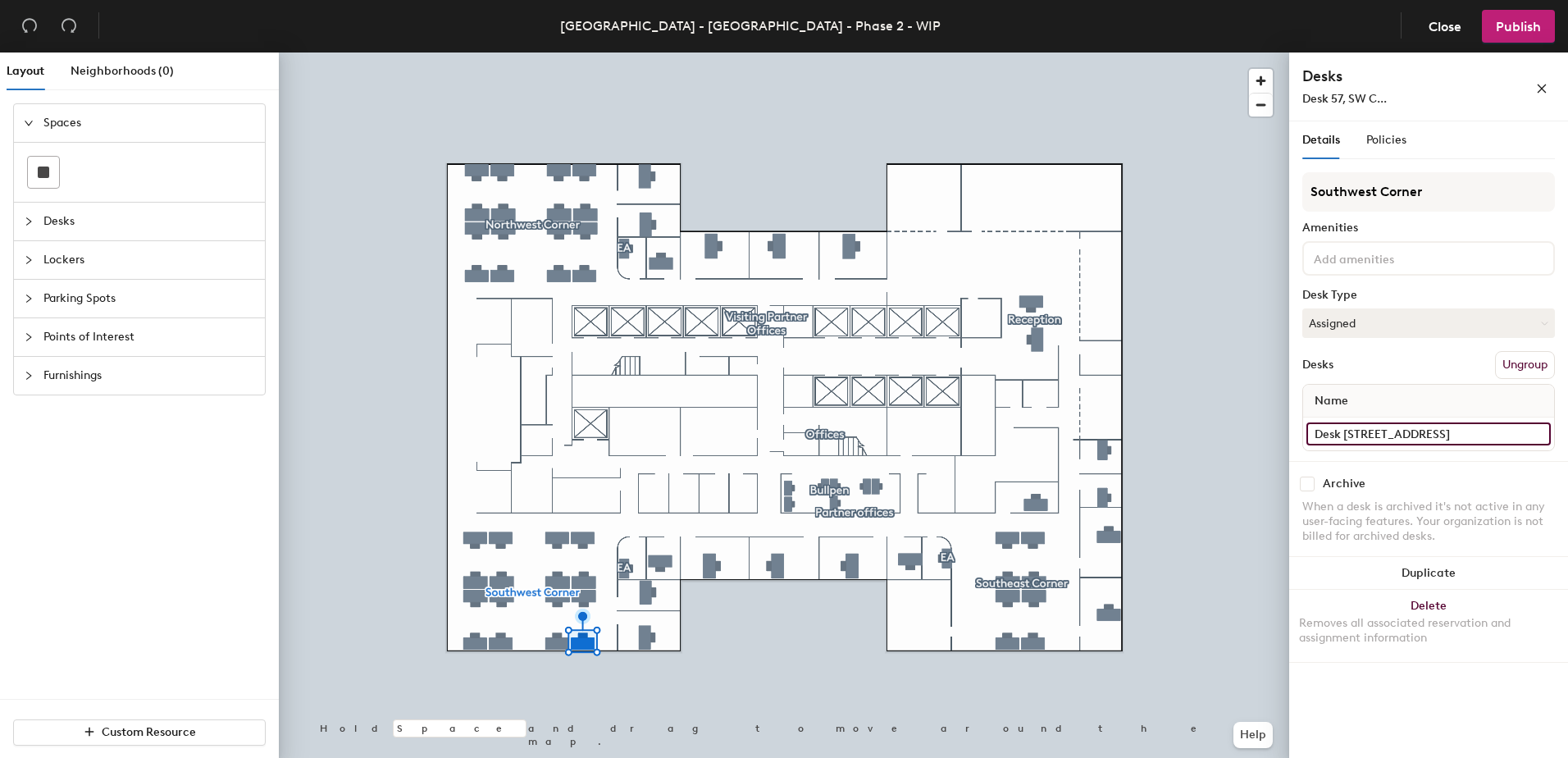
type input "Desk [STREET_ADDRESS]"
click at [1436, 367] on div "Desks Ungroup" at bounding box center [1428, 365] width 252 height 28
click at [1373, 432] on input "Desk 10" at bounding box center [1428, 433] width 244 height 23
paste input "69, SW Corner"
click at [1345, 430] on input "Desk [STREET_ADDRESS]" at bounding box center [1428, 433] width 244 height 23
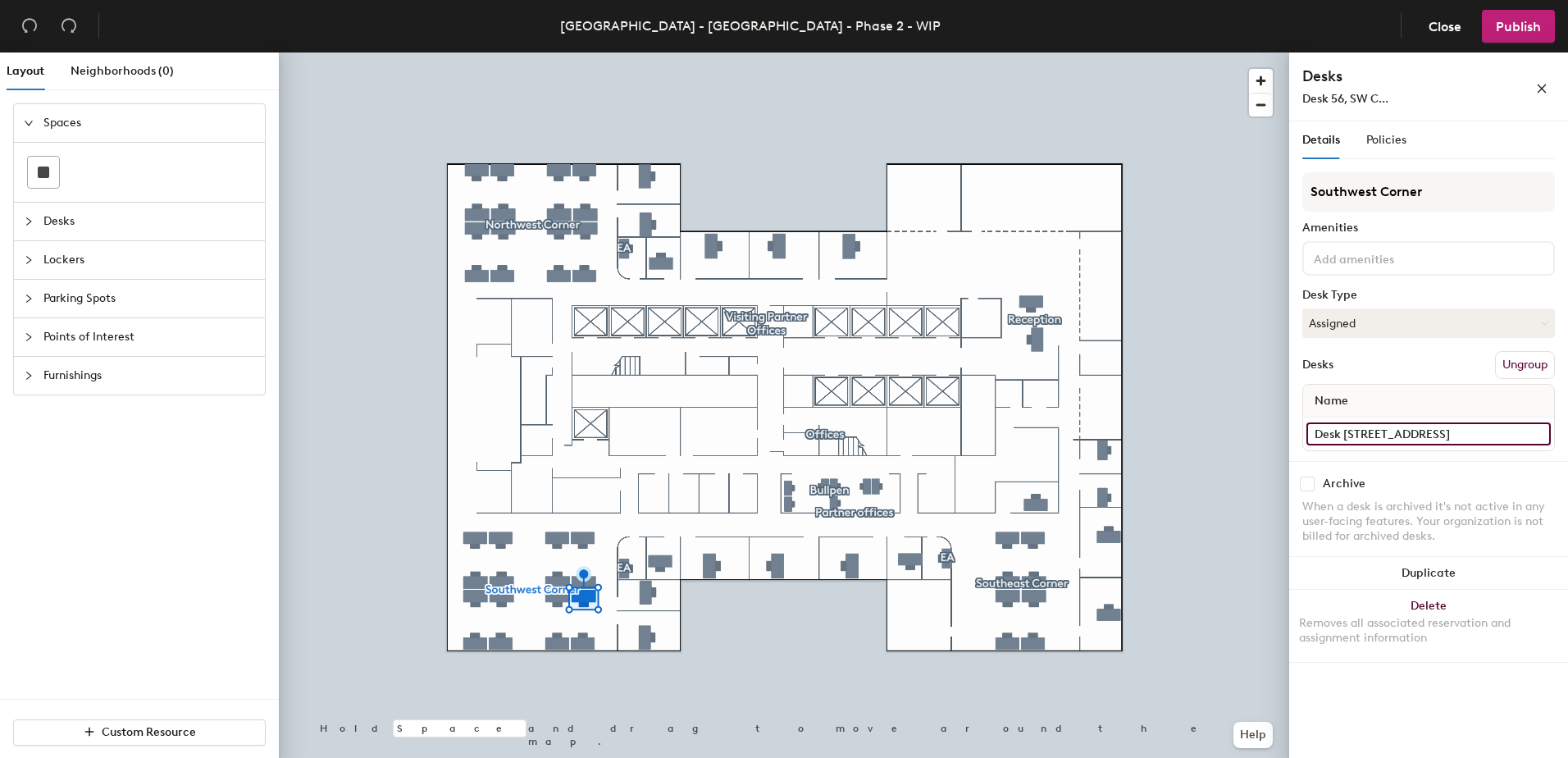
type input "Desk [STREET_ADDRESS]"
click at [1370, 439] on input "Desk 11" at bounding box center [1428, 433] width 244 height 23
paste input "69, SW Corner"
click at [1348, 435] on input "Desk [STREET_ADDRESS]" at bounding box center [1428, 433] width 244 height 23
type input "Desk [STREET_ADDRESS]"
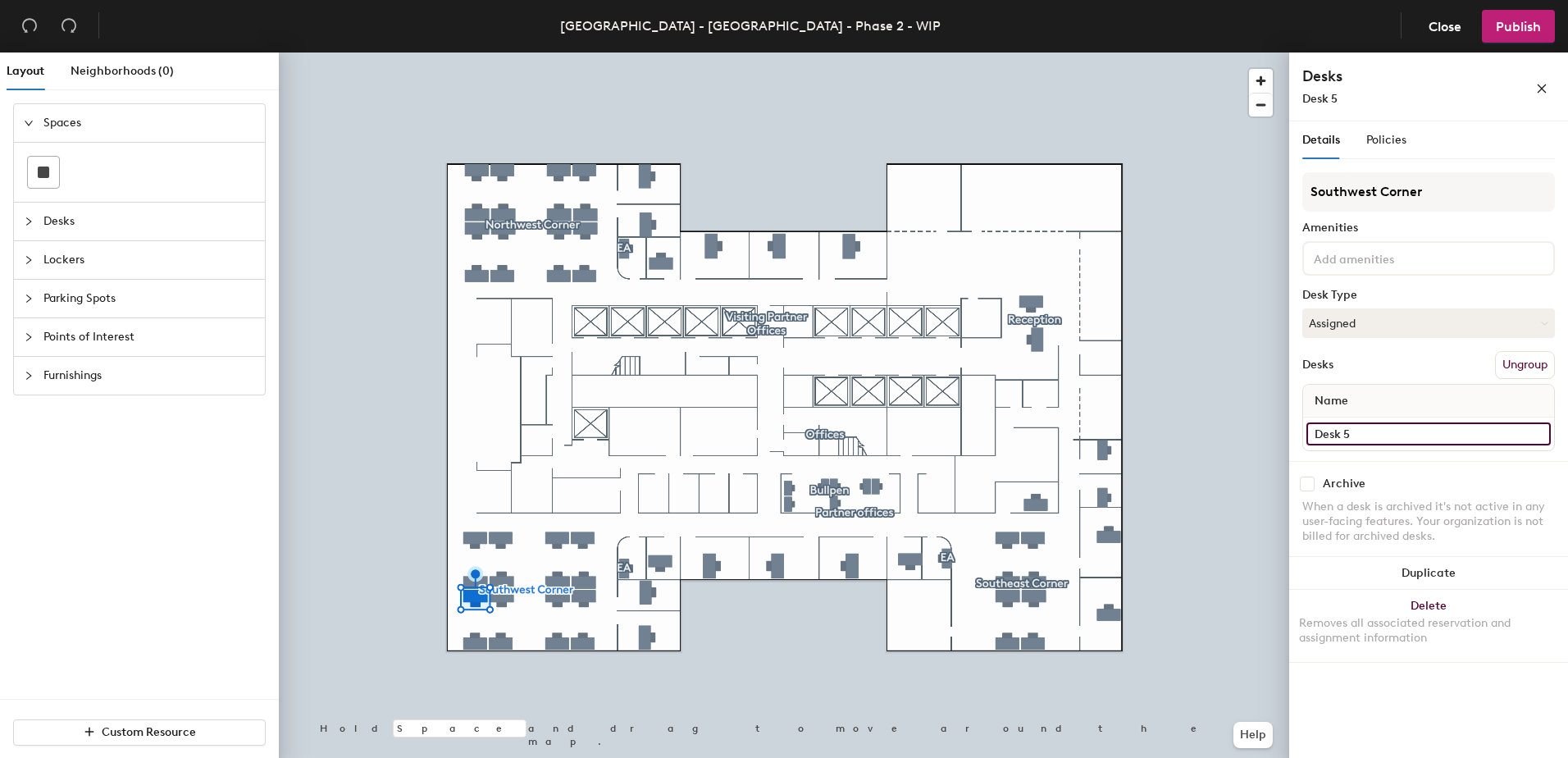
click at [1350, 439] on input "Desk 5" at bounding box center [1428, 433] width 244 height 23
paste input "69, SW Corner"
type input "Desk 68, SW Corner"
click at [1408, 368] on div "Desks Ungroup" at bounding box center [1428, 365] width 252 height 28
click at [1396, 439] on input "Desk 4" at bounding box center [1428, 433] width 244 height 23
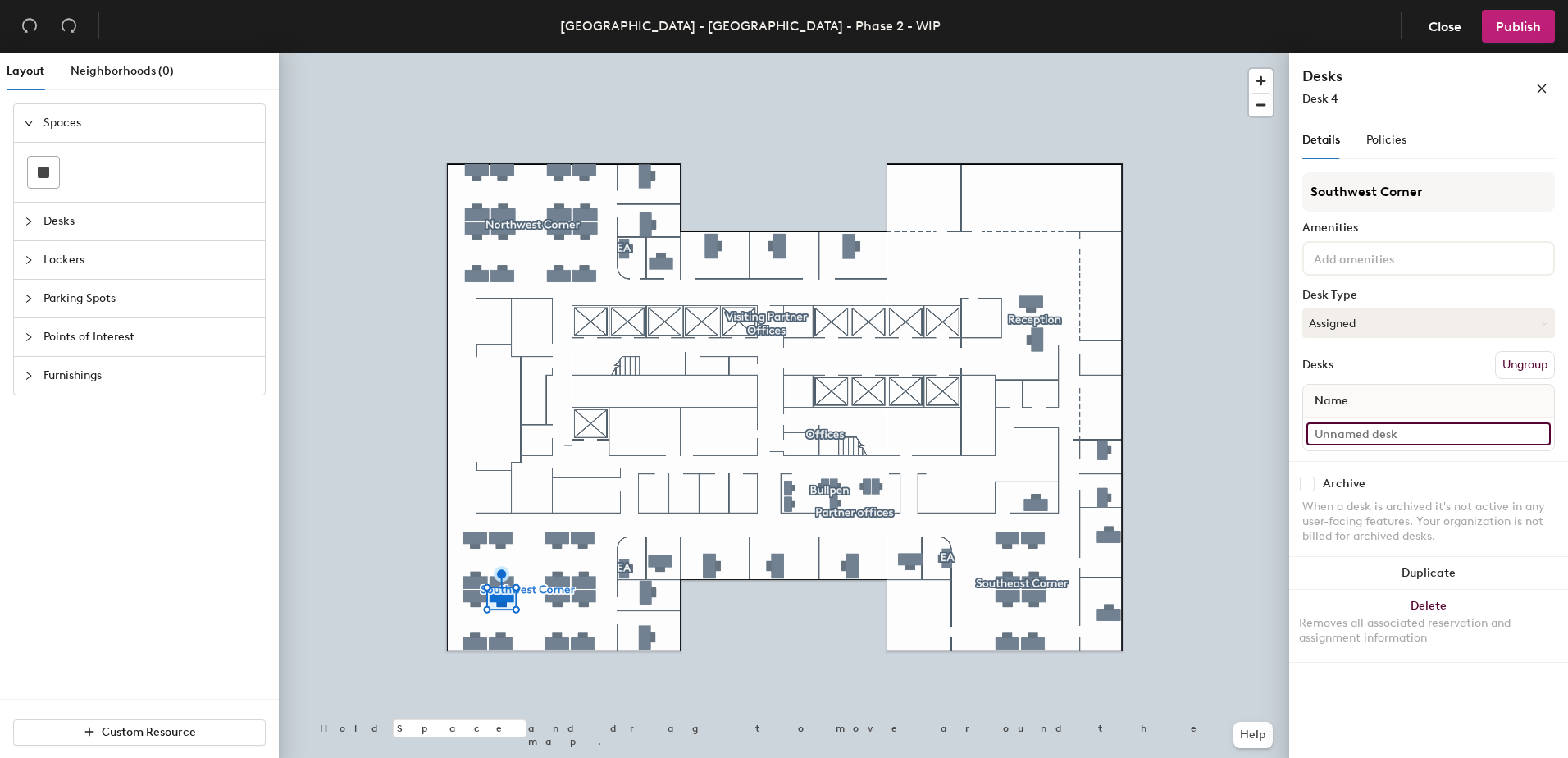
paste input "Desk 69, SW Corner"
type input "Desk 64, SW Corner"
click at [1363, 434] on input "Desk 6" at bounding box center [1428, 433] width 244 height 23
paste input "9, SW Corner"
click at [1348, 431] on input "Desk 69, SW Corner" at bounding box center [1428, 433] width 244 height 23
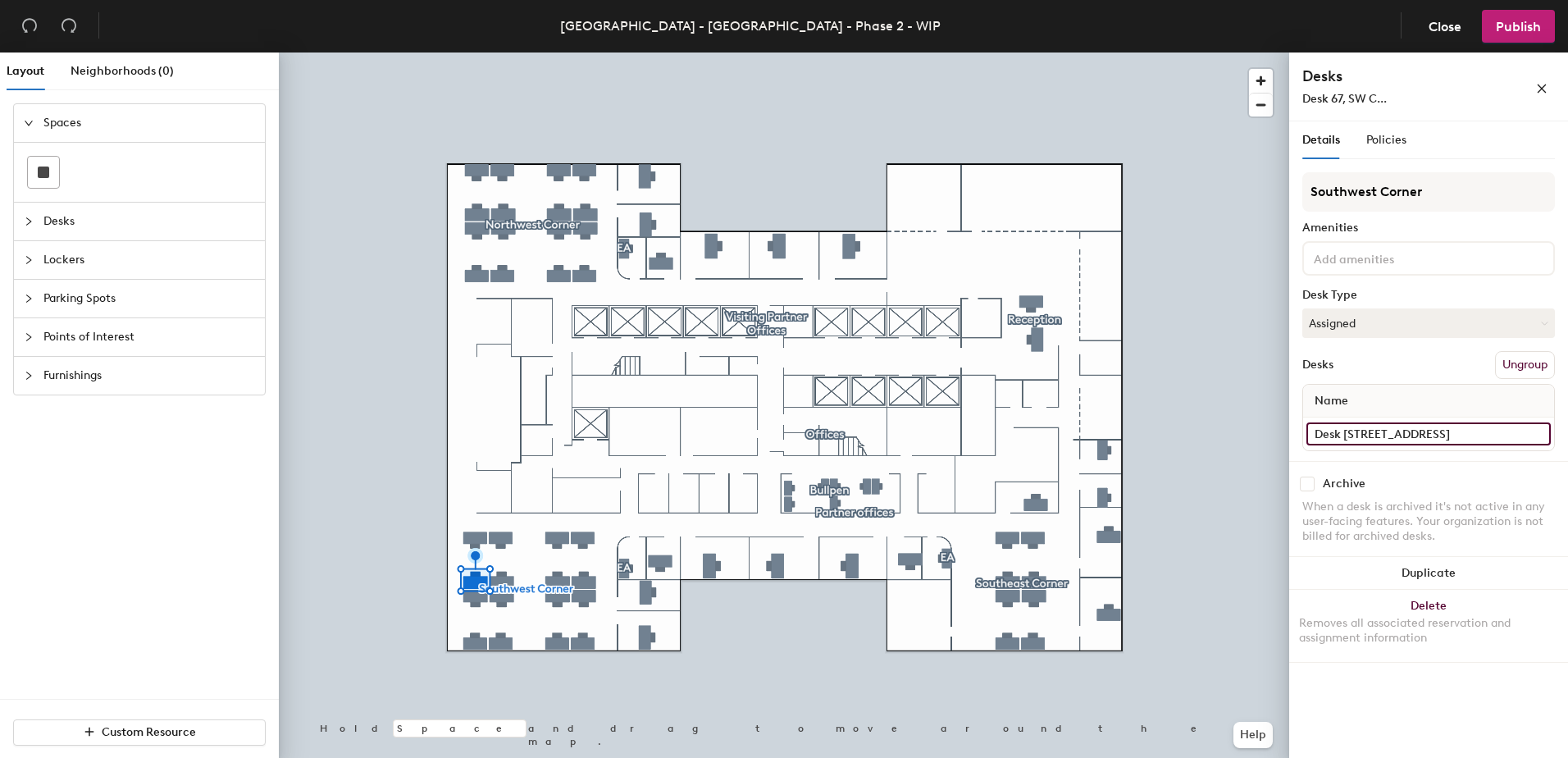
type input "Desk 67, SW Corner"
click at [1365, 435] on input "Desk 7" at bounding box center [1428, 433] width 244 height 23
paste input "69, SW Corner"
click at [1348, 438] on input "Desk 69, SW Corner" at bounding box center [1428, 433] width 244 height 23
type input "Desk 63, SW Corner"
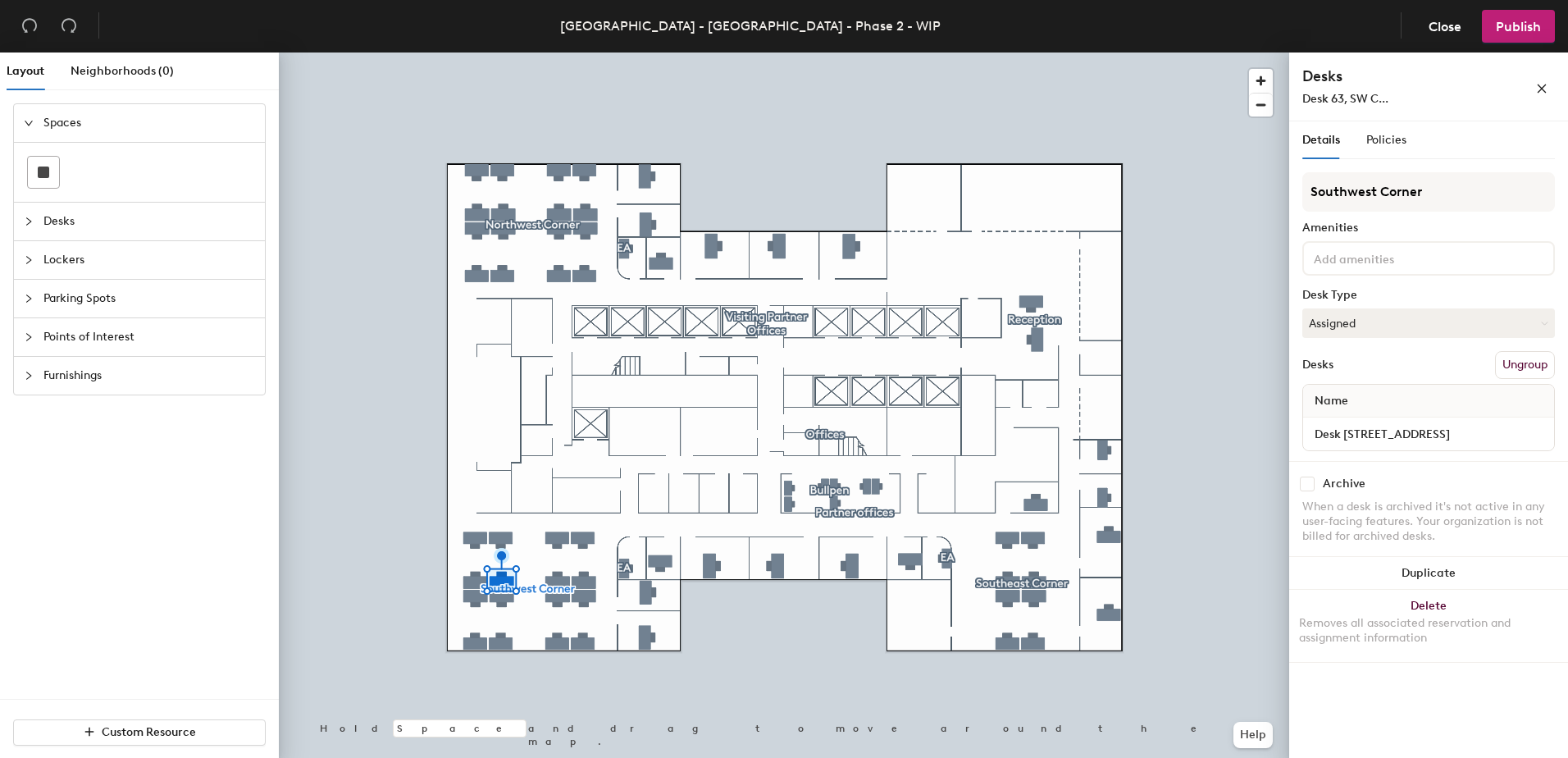
click at [1427, 380] on div "Southwest Corner Amenities Desk Type Assigned Desks Ungroup Name Desk 63, SW Co…" at bounding box center [1428, 316] width 252 height 289
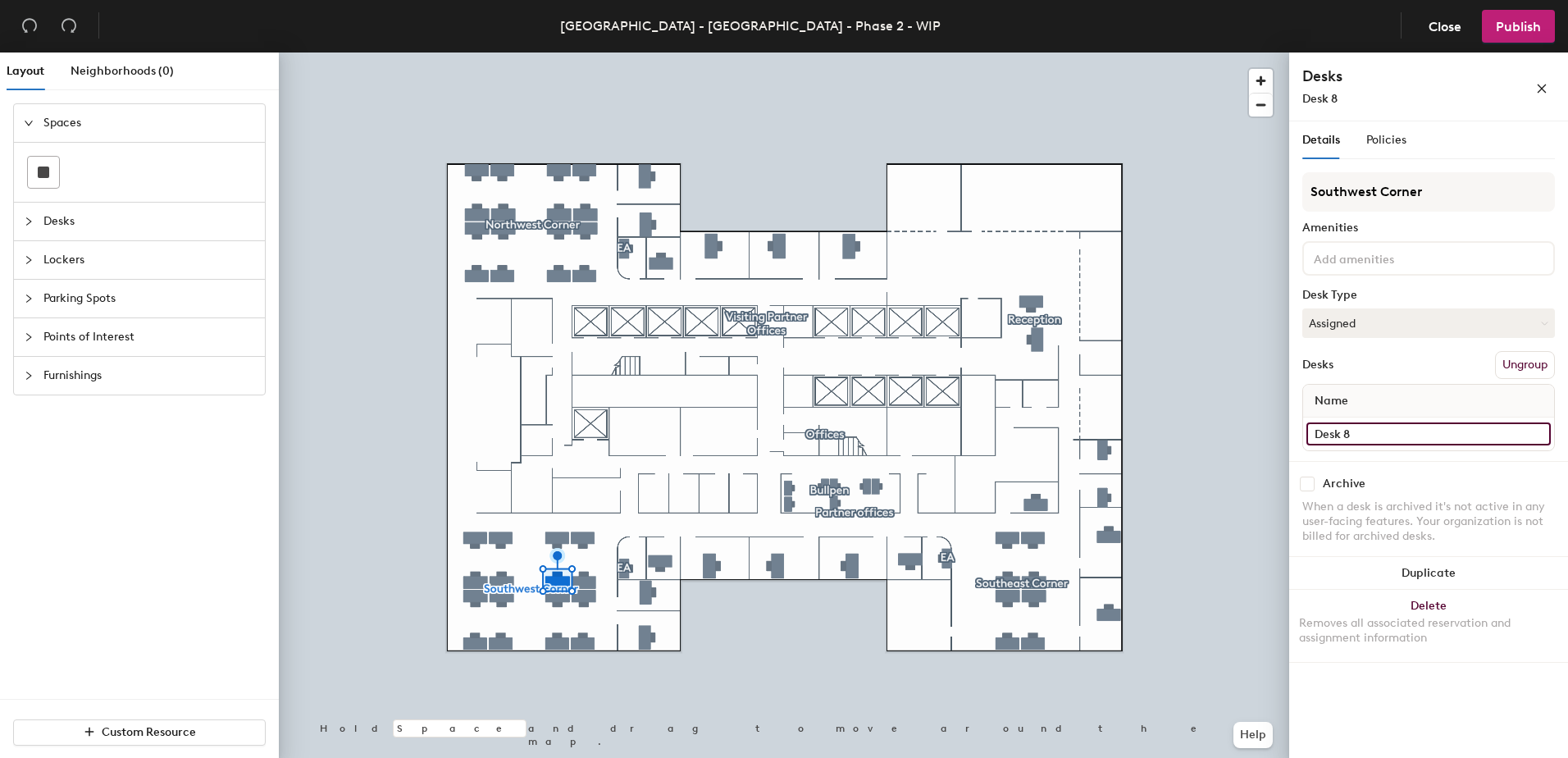
click at [1370, 433] on input "Desk 8" at bounding box center [1428, 433] width 244 height 23
paste input "69, SW Corner"
type input "Desk 59, SW Corner"
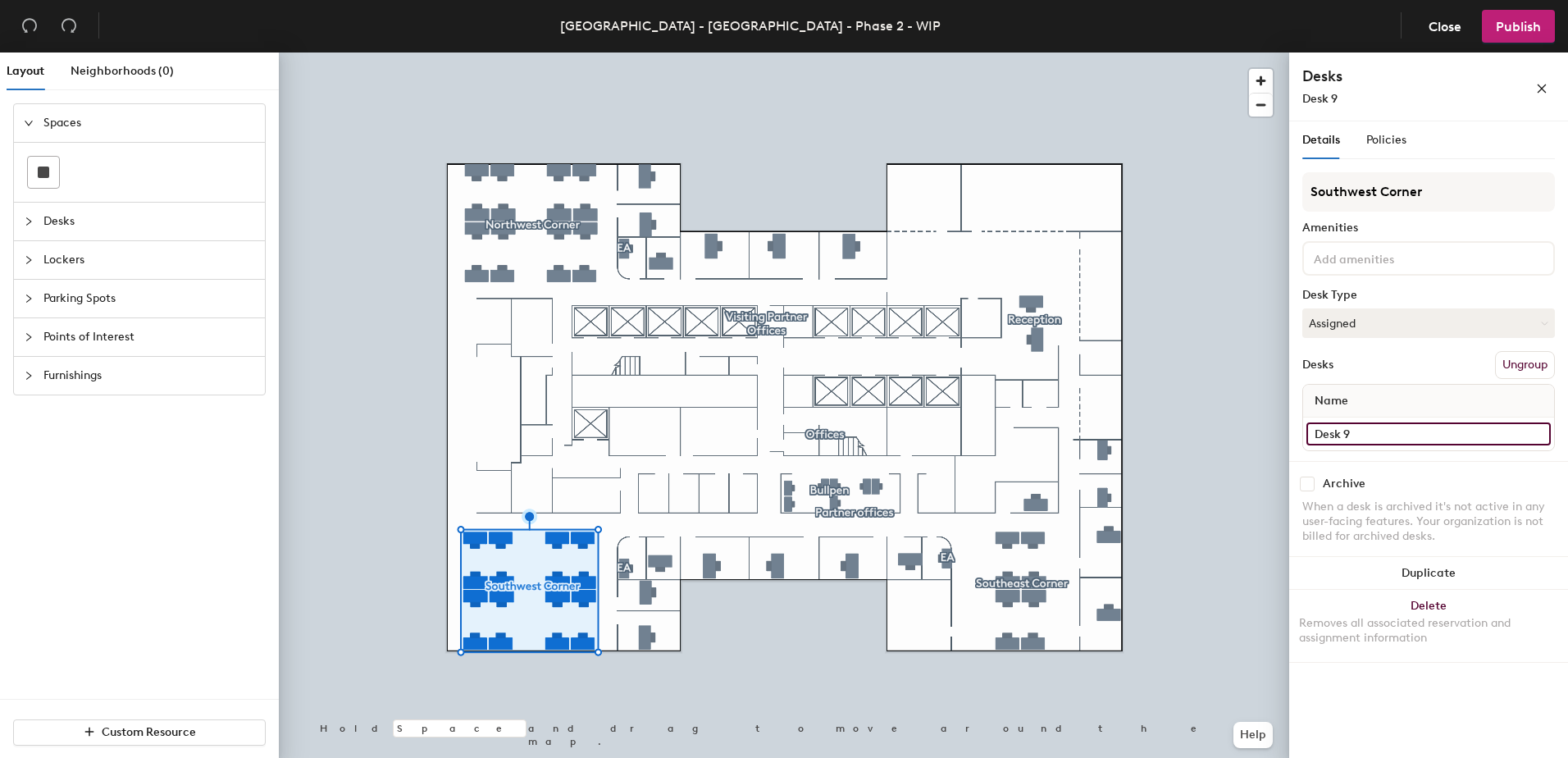
click at [1347, 435] on input "Desk 9" at bounding box center [1428, 433] width 244 height 23
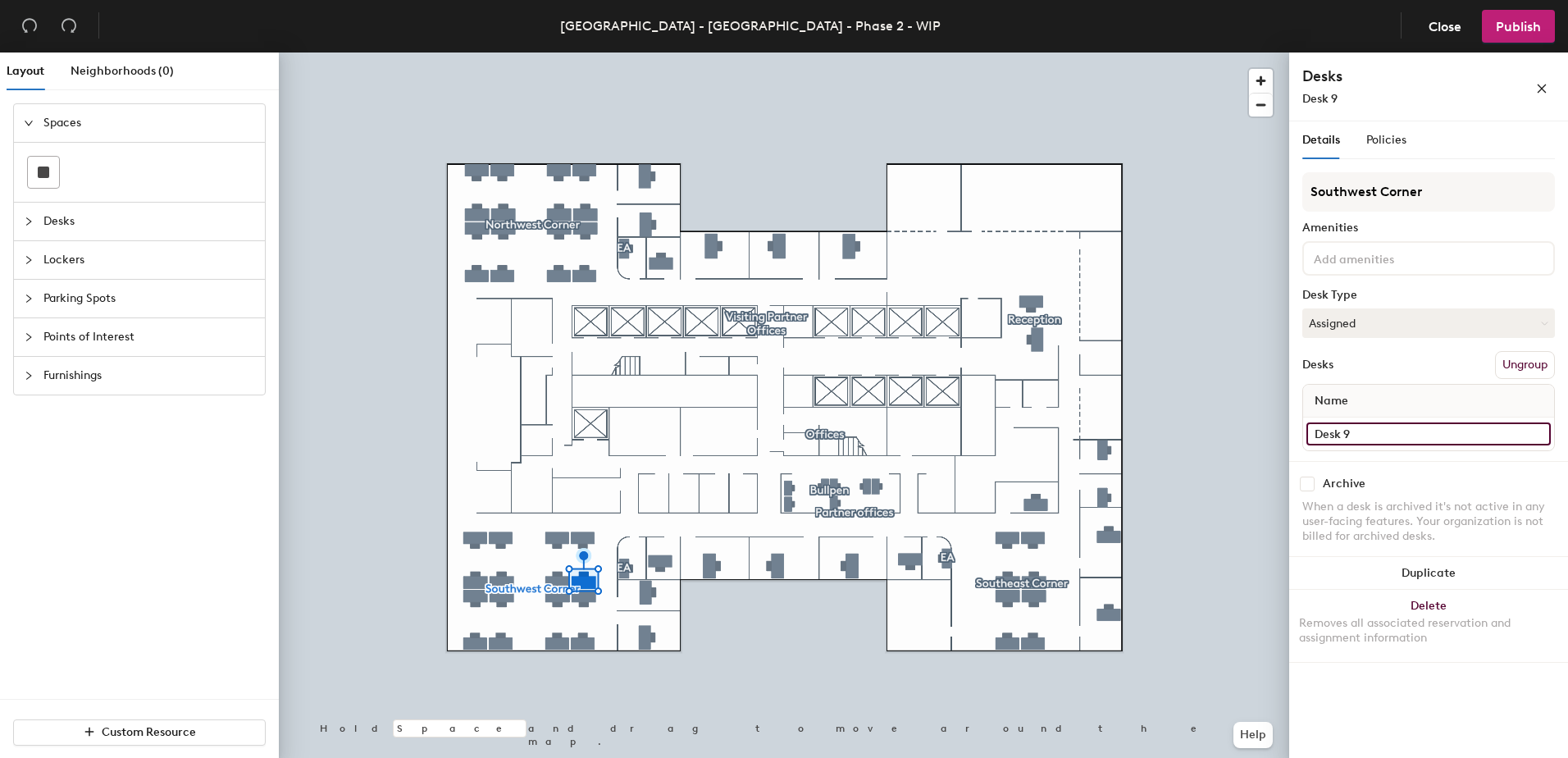
paste input "69, SW Corner"
click at [1348, 439] on input "Desk 69, SW Corner" at bounding box center [1428, 433] width 244 height 23
type input "Desk 55, SW Corner"
click at [1358, 426] on input "Desk 14" at bounding box center [1428, 433] width 244 height 23
paste input "69, SW Corner"
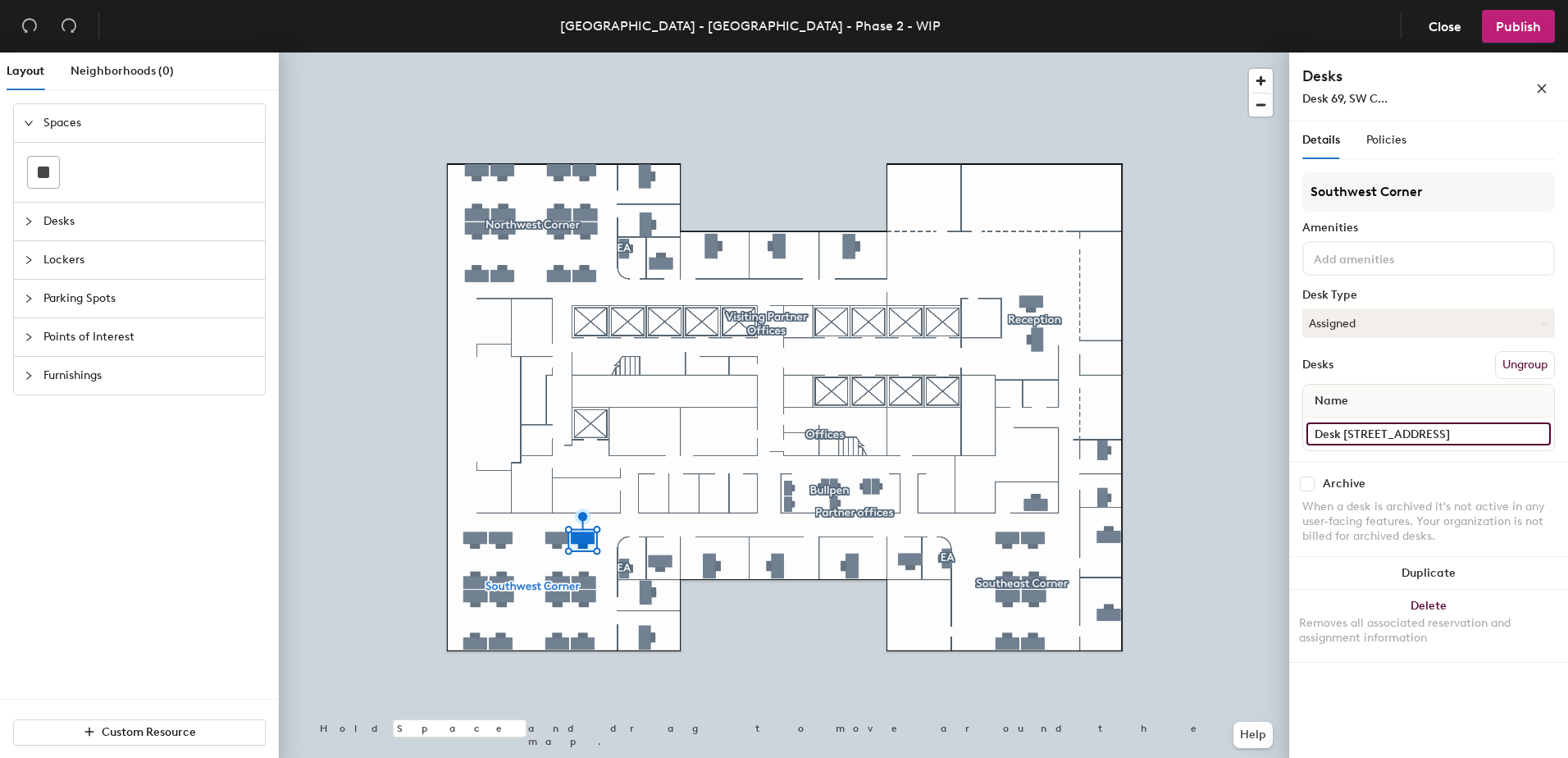
click at [1344, 436] on input "Desk 69, SW Corner" at bounding box center [1428, 433] width 244 height 23
type input "Desk 54, SW Corner"
click at [1353, 435] on input "Desk 15" at bounding box center [1428, 433] width 244 height 23
paste input "69, SW Corner"
type input "Desk 58, SW Corner"
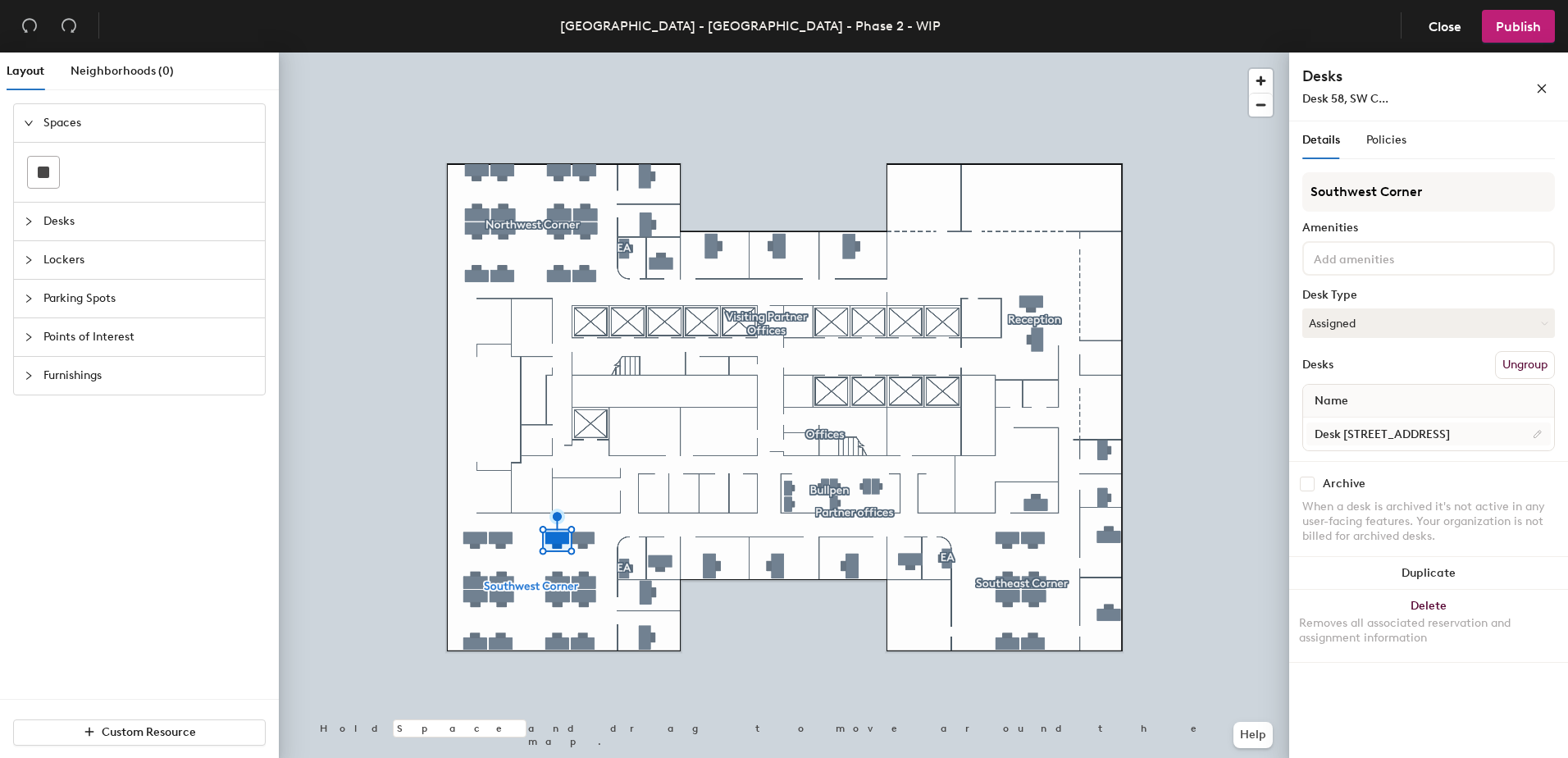
click at [501, 53] on div at bounding box center [784, 53] width 1010 height 0
click at [1362, 428] on input "Desk 16" at bounding box center [1428, 433] width 244 height 23
paste input "69, SW Corner"
click at [1352, 437] on input "Desk 69, SW Corner" at bounding box center [1428, 433] width 244 height 23
type input "Desk 62, SW Corner"
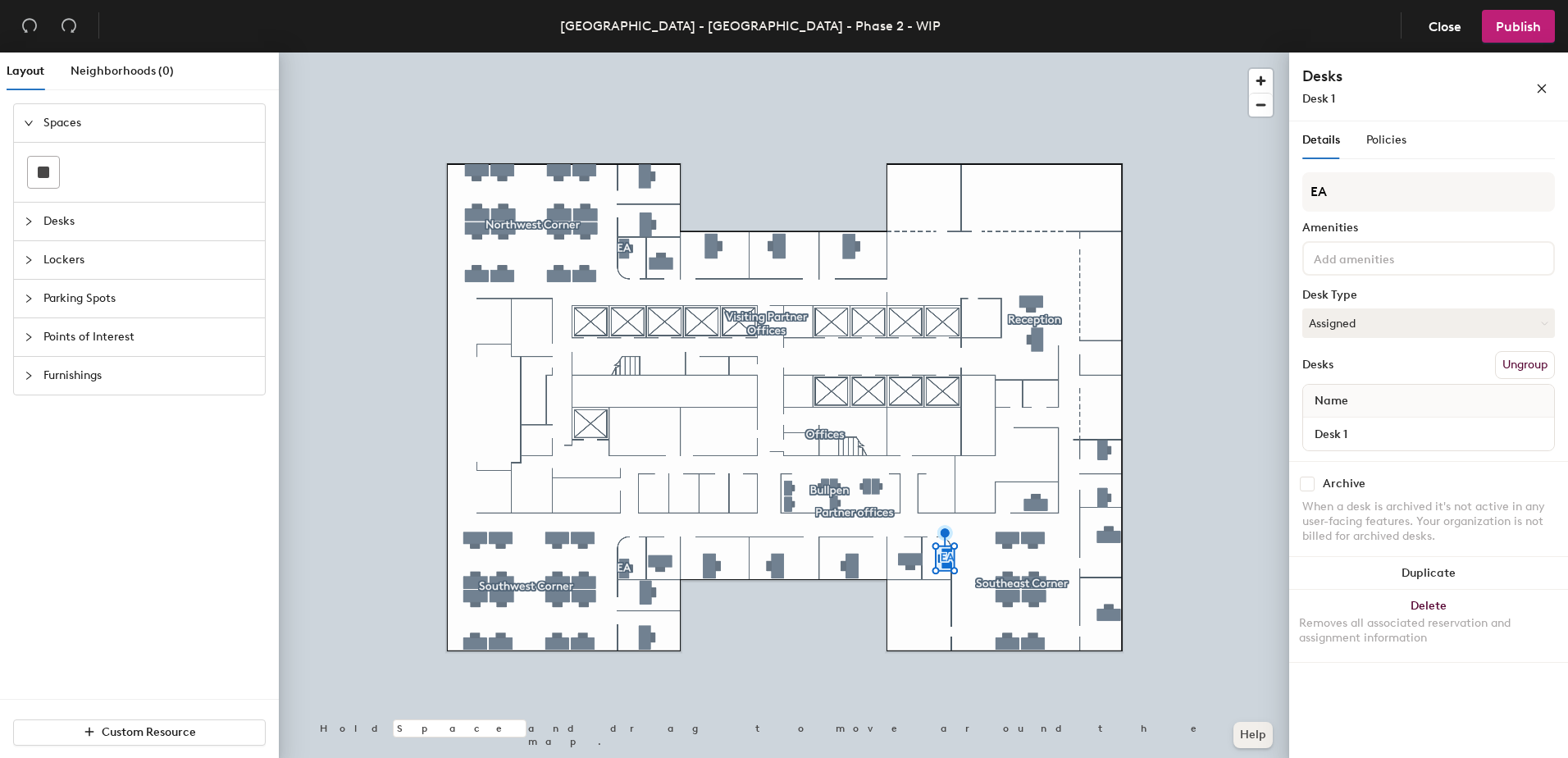
click at [559, 53] on div at bounding box center [784, 53] width 1010 height 0
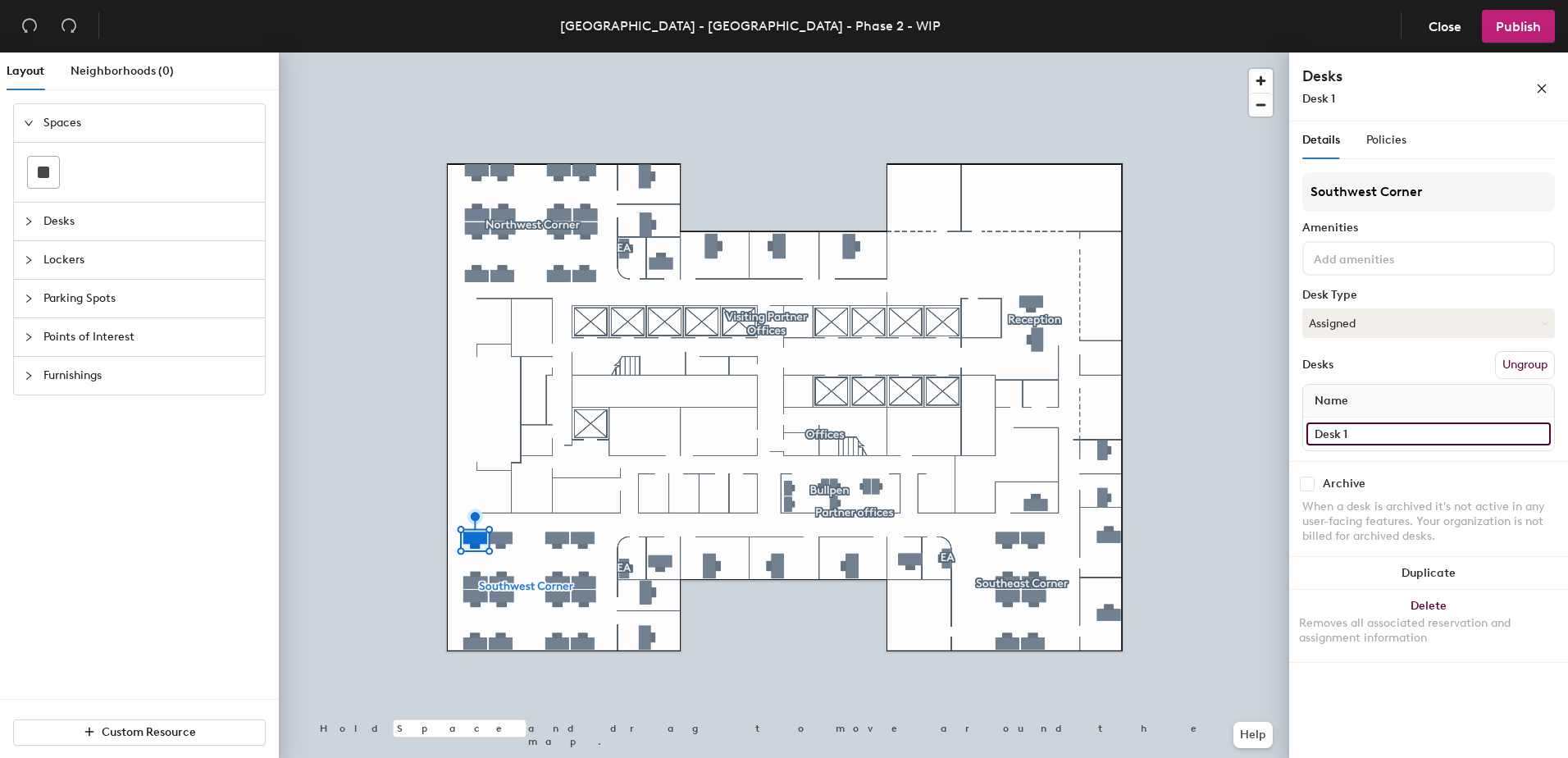
click at [1418, 422] on input "Desk 1" at bounding box center [1428, 433] width 244 height 23
paste input "69, SW Corner"
click at [1346, 430] on input "Desk 69, SW Corner" at bounding box center [1428, 433] width 244 height 23
type input "Desk 66, SW Corner"
click at [1298, 444] on div "Details Policies Southwest Corner Amenities Desk Type Assigned Desks Ungroup Na…" at bounding box center [1428, 443] width 279 height 643
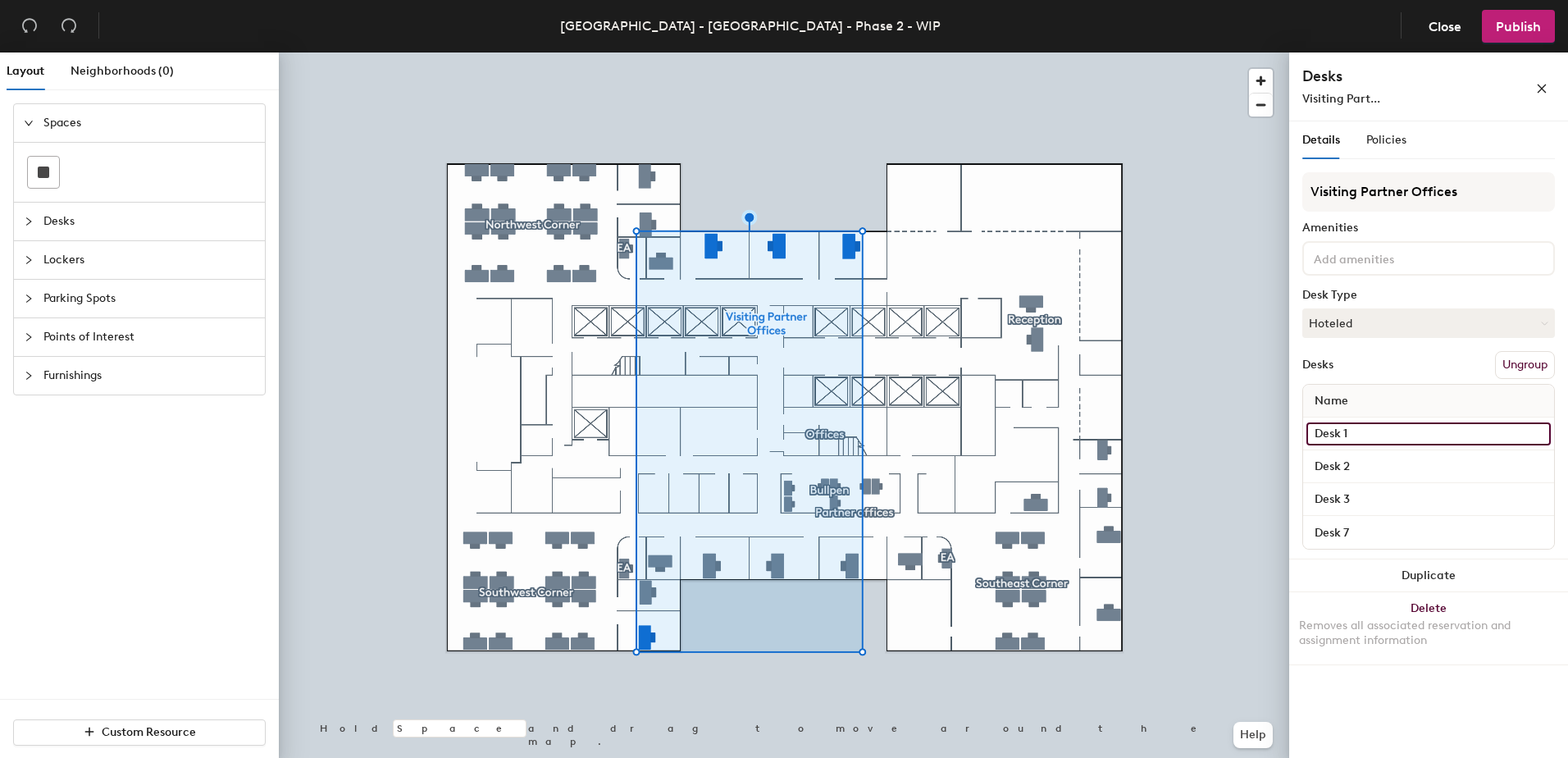
click at [1364, 441] on input "Desk 1" at bounding box center [1428, 433] width 244 height 23
type input "Hoteled Office"
paste input "Desk 69, SW Corner"
click at [1234, 443] on div "Layout Neighborhoods (0) Spaces Desks Lockers Parking Spots Points of Interest …" at bounding box center [784, 408] width 1568 height 712
type input "Office 42, SW Corner"
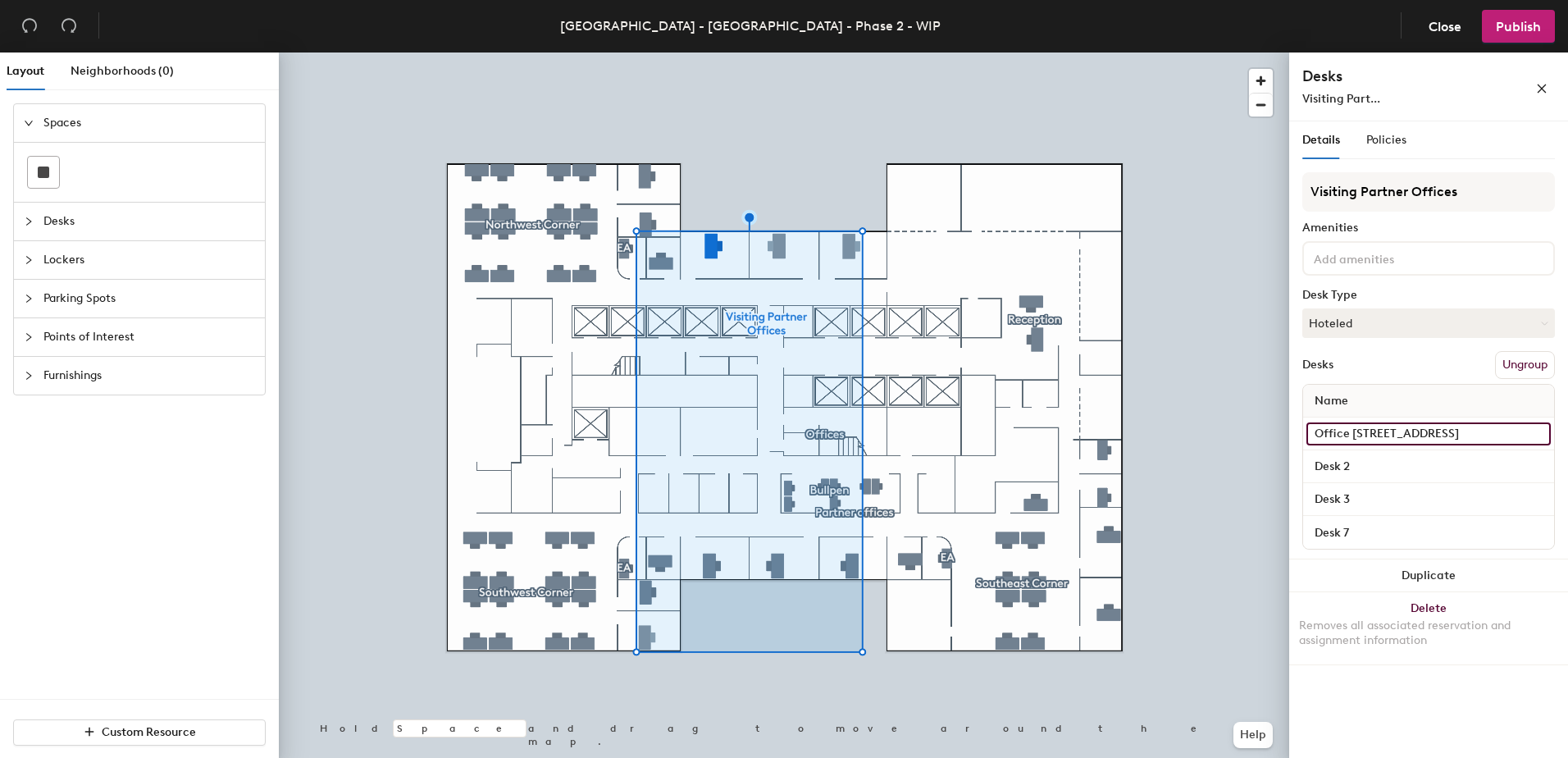
click at [1178, 408] on div "Layout Neighborhoods (0) Spaces Desks Lockers Parking Spots Points of Interest …" at bounding box center [784, 408] width 1568 height 712
click at [1374, 479] on div "Desk 2" at bounding box center [1428, 466] width 251 height 32
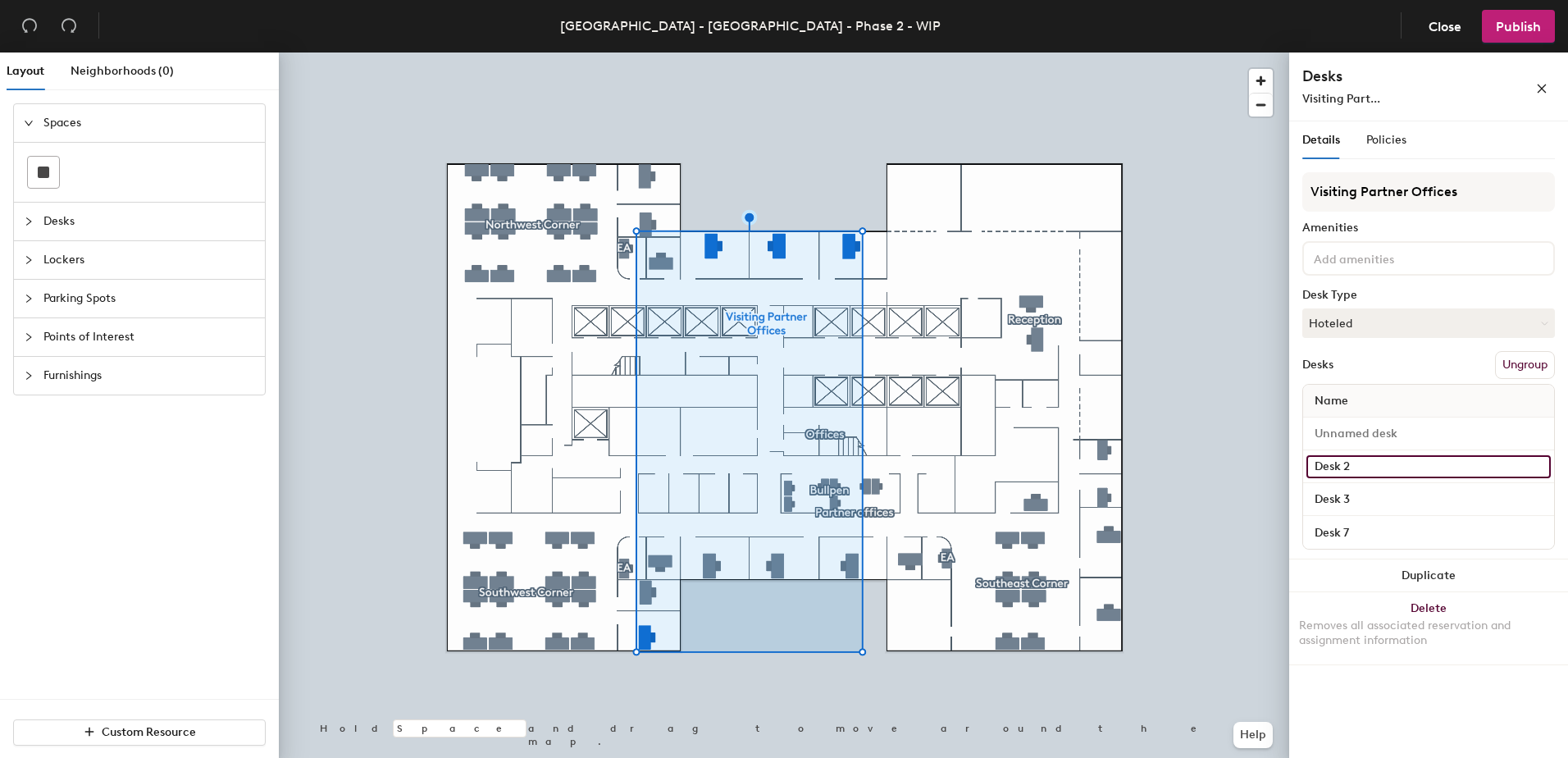
click at [1337, 474] on input "Desk 2" at bounding box center [1428, 467] width 244 height 23
click at [1346, 463] on input "Desk 2" at bounding box center [1428, 467] width 244 height 23
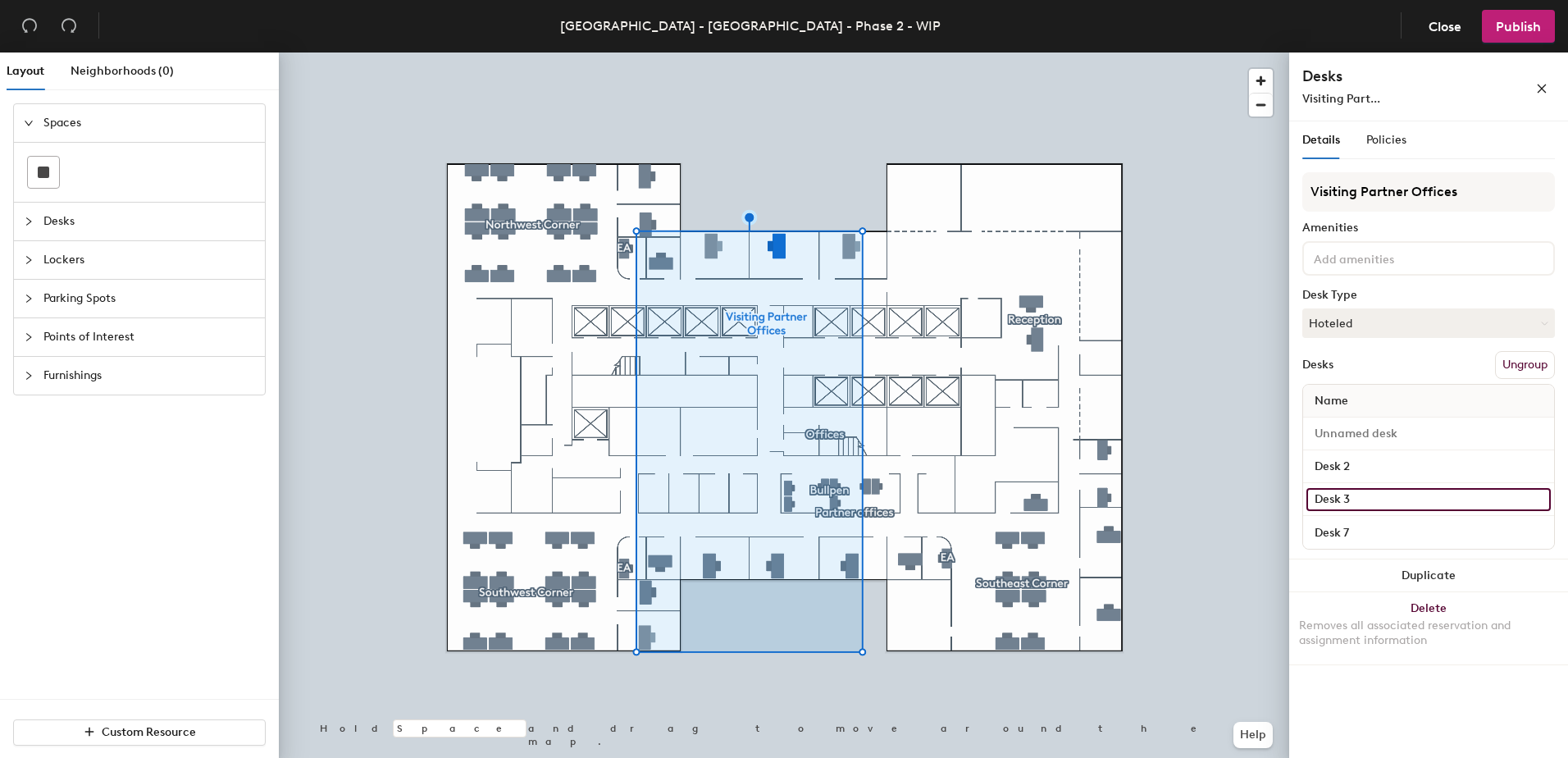
click at [1345, 488] on input "Desk 3" at bounding box center [1428, 499] width 244 height 23
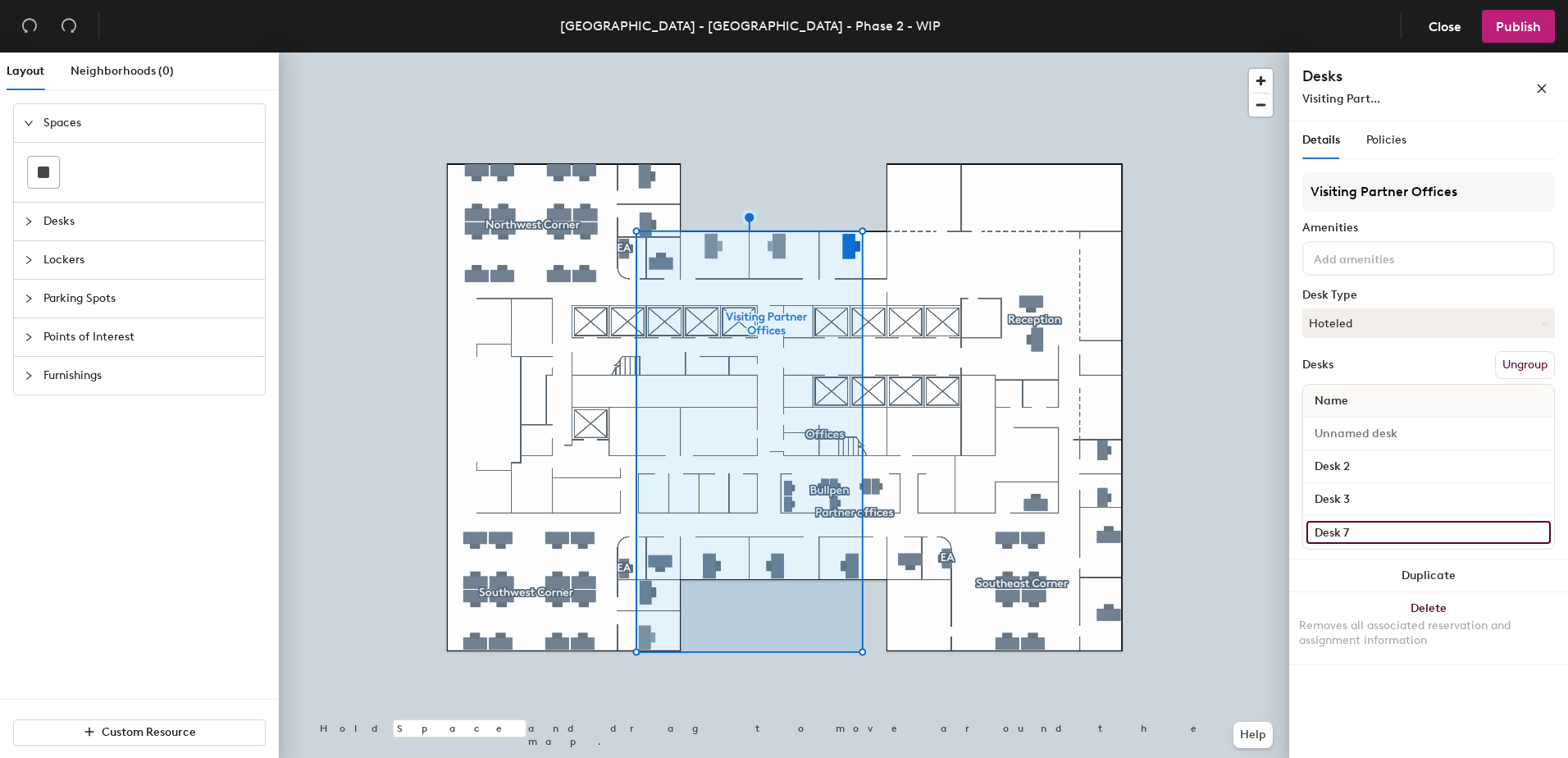
click at [1355, 536] on input "Desk 7" at bounding box center [1428, 532] width 244 height 23
paste input "Office 42, SW Corner"
click at [1365, 531] on input "Office 42, SW Corner" at bounding box center [1428, 532] width 244 height 23
type input "Office 42-01, SW Corner"
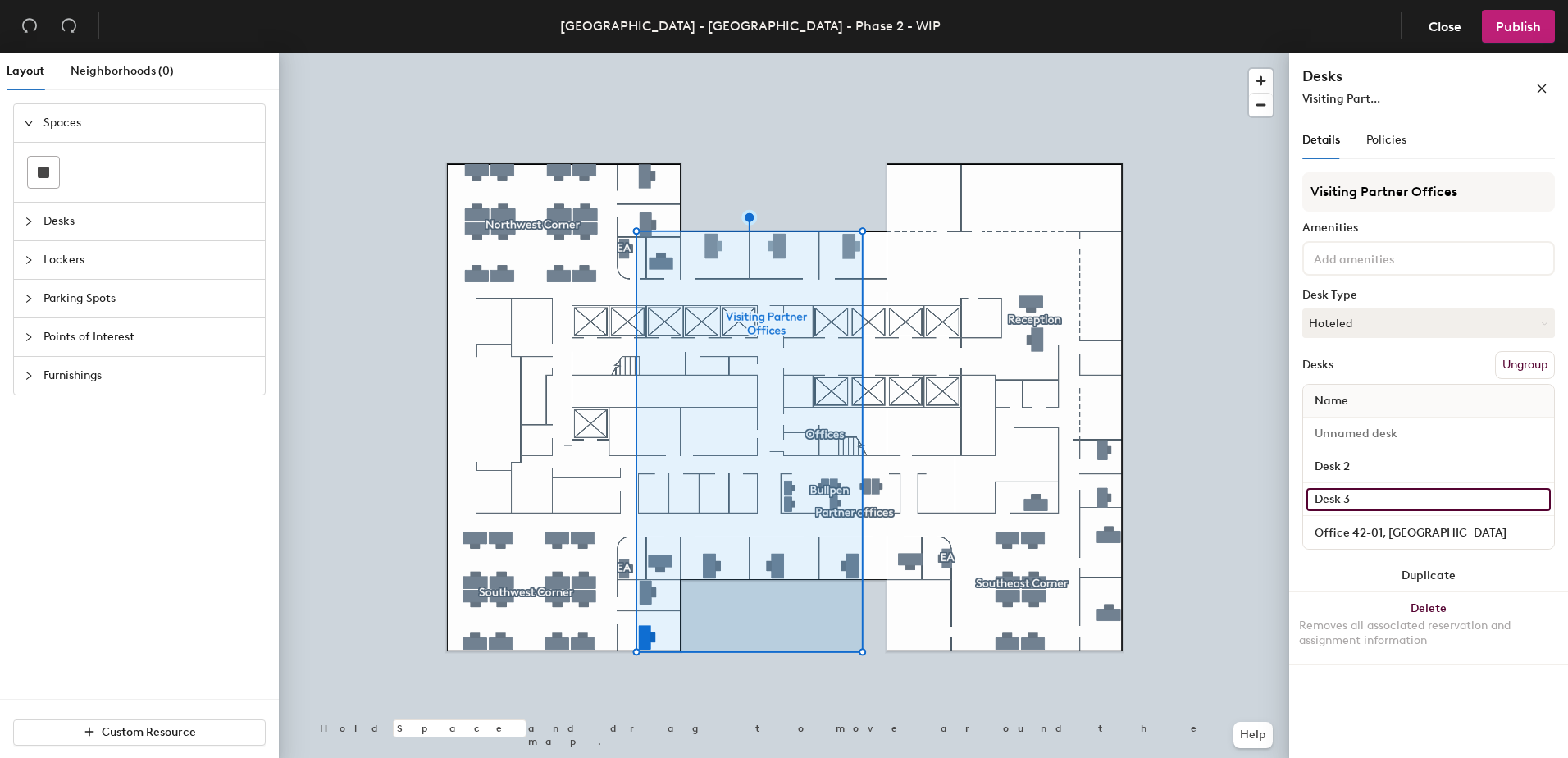
click at [1396, 495] on input "Desk 3" at bounding box center [1428, 499] width 244 height 23
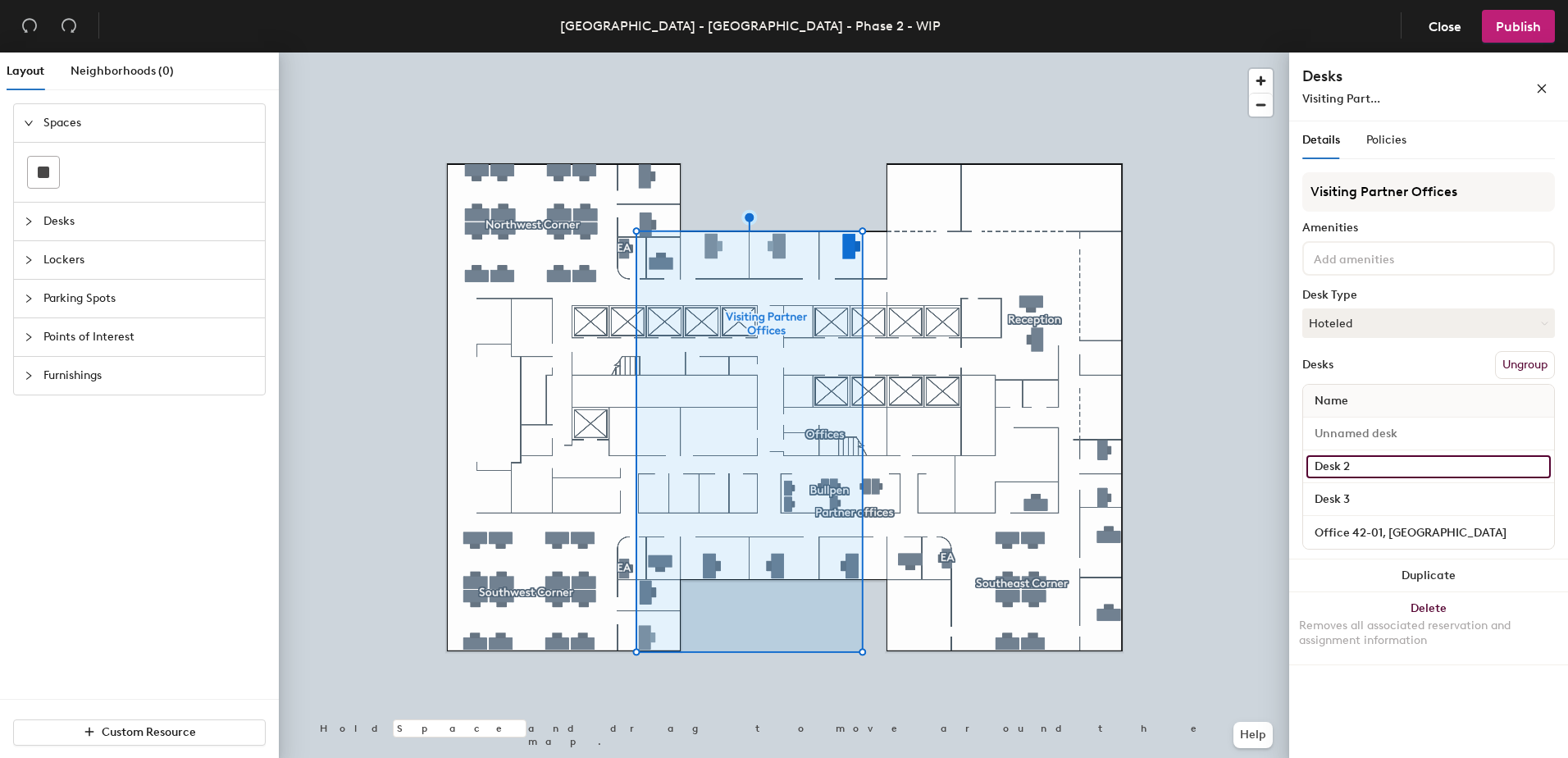
click at [1377, 463] on input "Desk 2" at bounding box center [1428, 467] width 244 height 23
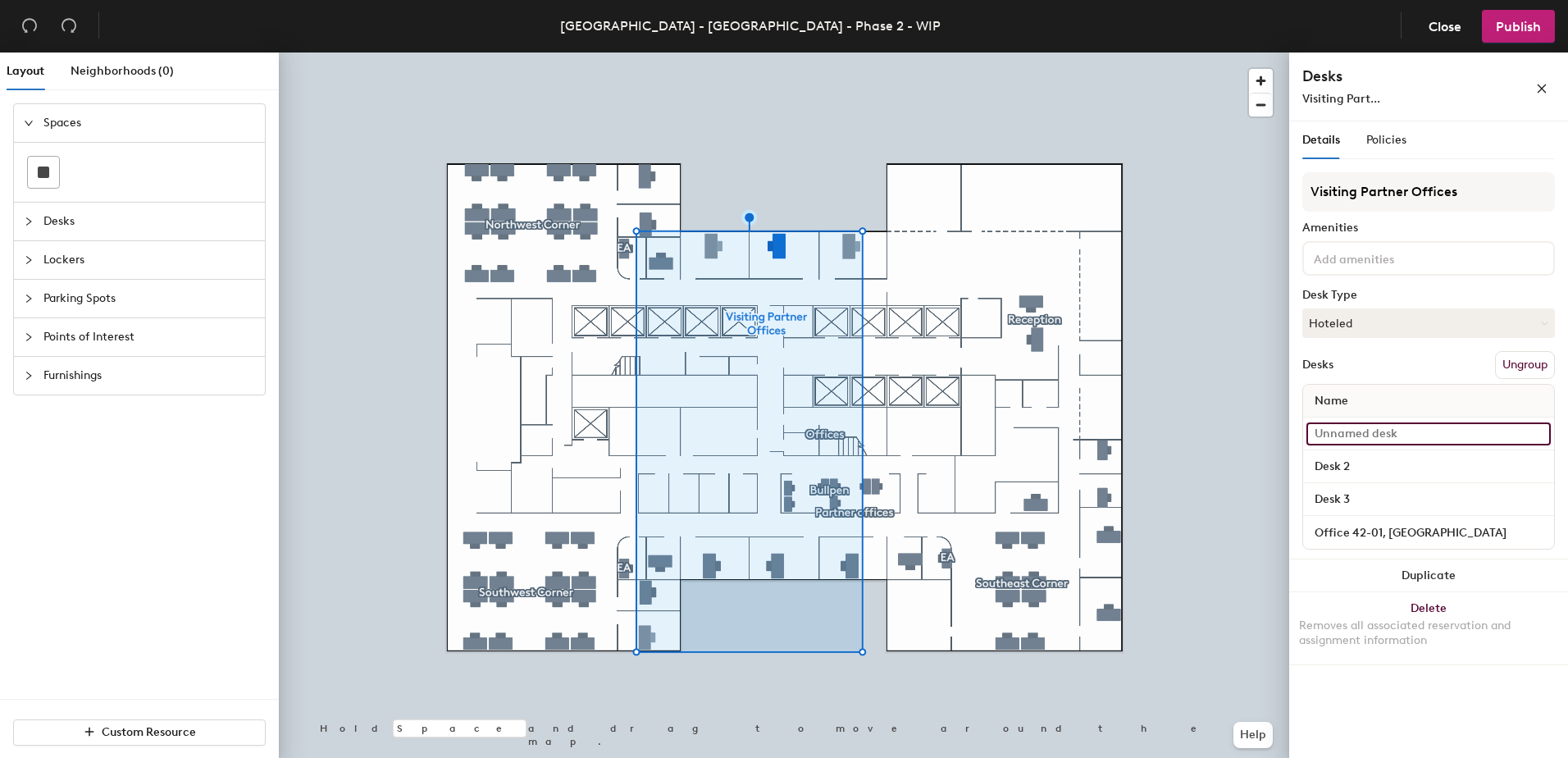
click at [1393, 439] on input at bounding box center [1428, 433] width 244 height 23
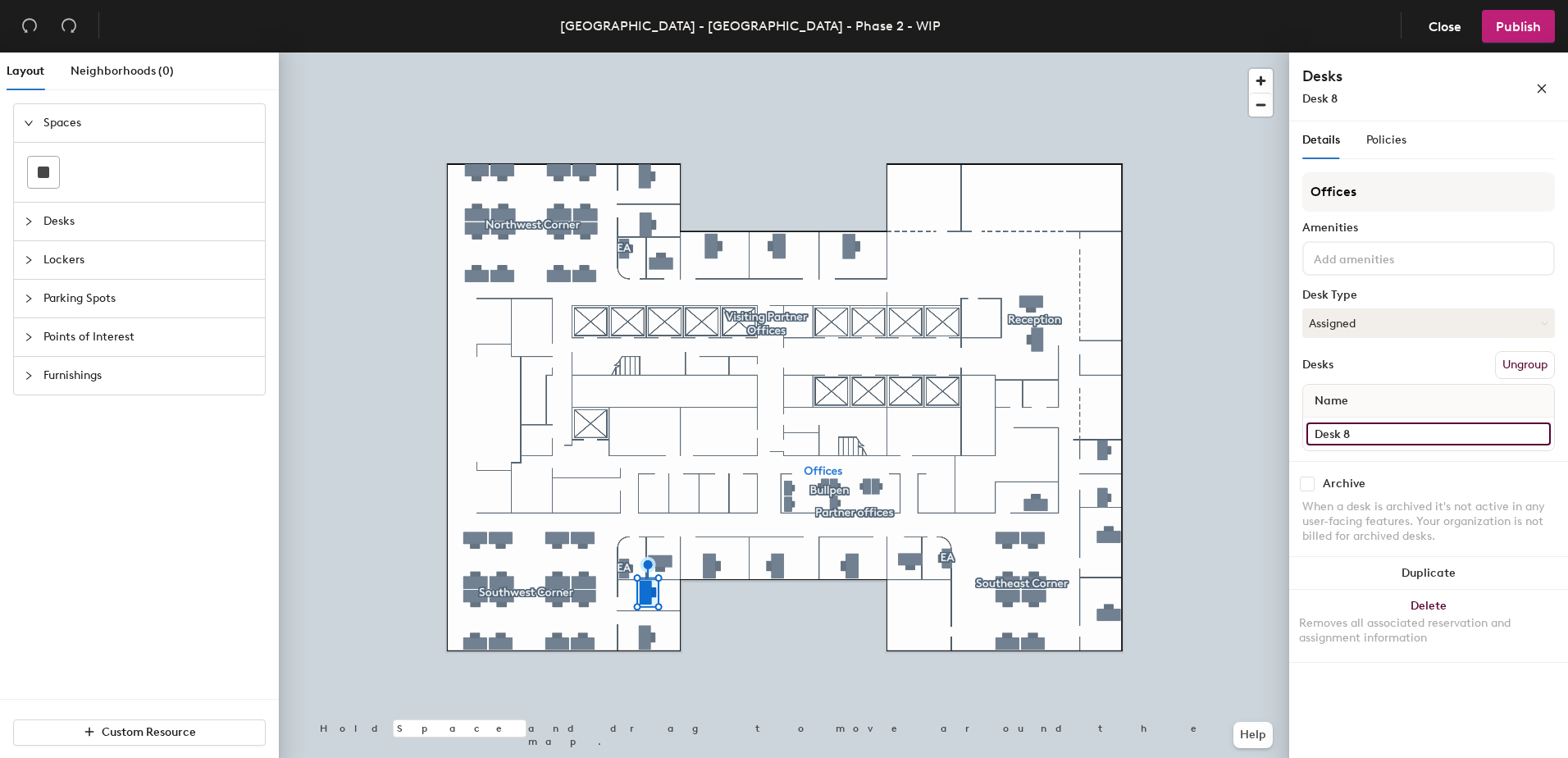
click at [1364, 432] on input "Desk 8" at bounding box center [1428, 433] width 244 height 23
paste input "Office 42, SW Corner"
click at [1363, 435] on input "Office 42, SW Corner" at bounding box center [1428, 433] width 244 height 23
type input "Office 42-02, SW Corner"
click at [1354, 434] on input "Desk 1" at bounding box center [1428, 433] width 244 height 23
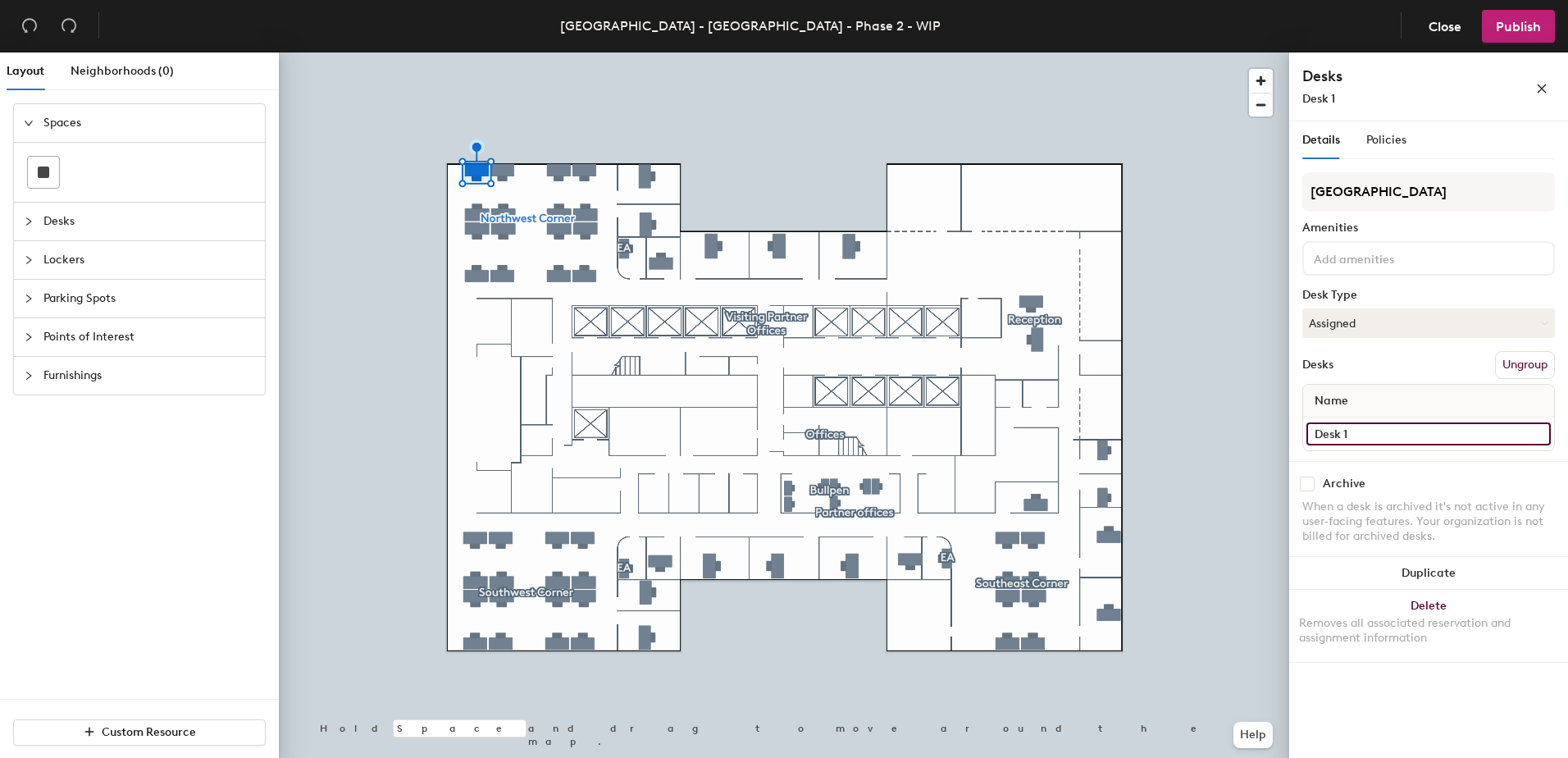
click at [1371, 434] on input "Desk 1" at bounding box center [1428, 433] width 244 height 23
paste input "Office 42, SW Corner"
click at [1383, 429] on input "Office 42, SW Corner" at bounding box center [1428, 433] width 244 height 23
click at [1377, 437] on input "Office 42, SW Corner" at bounding box center [1428, 433] width 244 height 23
click at [1361, 431] on input "Office 42, NW Corner" at bounding box center [1428, 433] width 244 height 23
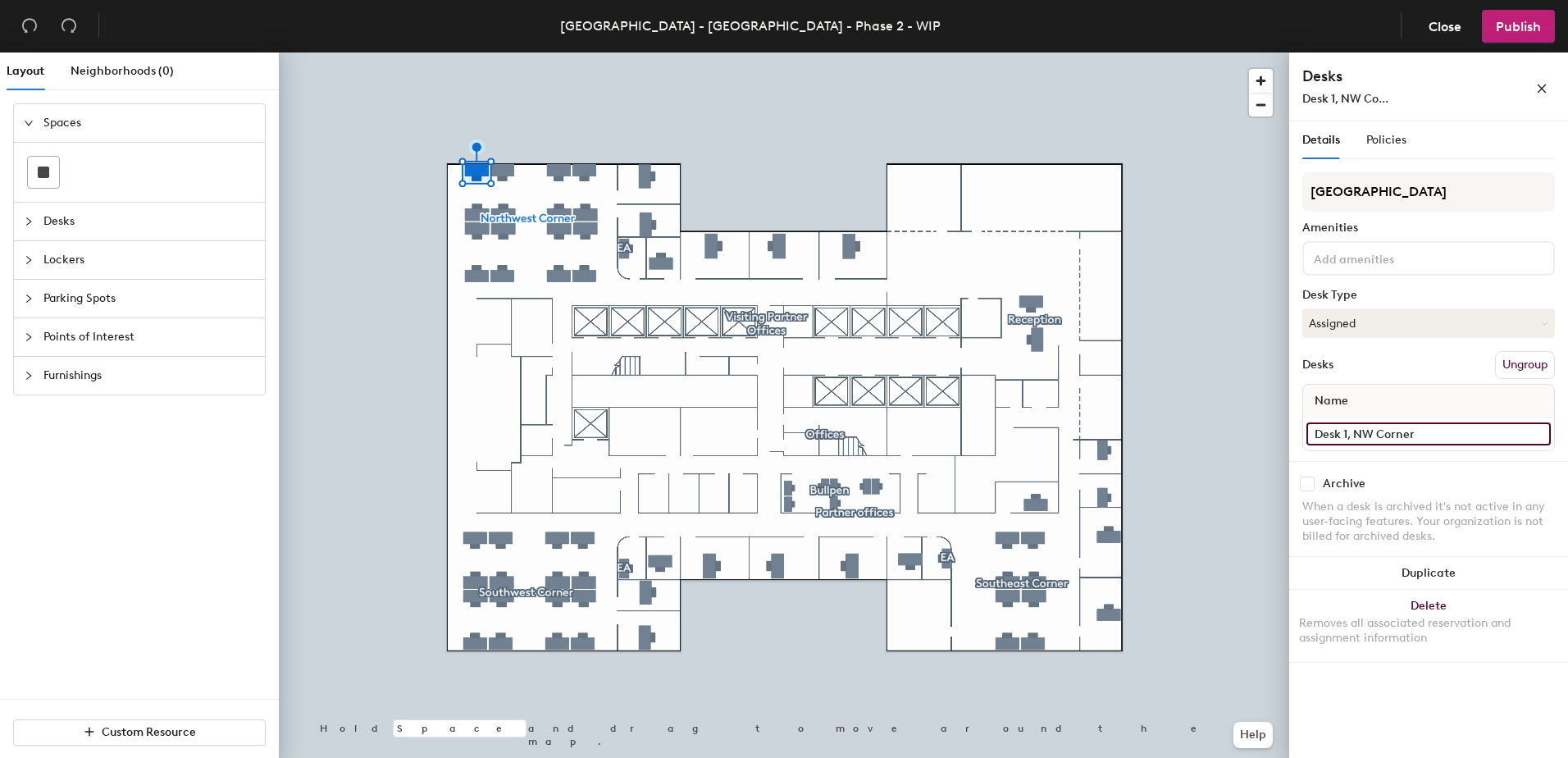
type input "Desk 1, NW Corner"
click at [1363, 425] on input "Desk 6" at bounding box center [1428, 433] width 244 height 23
paste input "42, NW Corner"
click at [1351, 435] on input "Desk 42, NW Corner" at bounding box center [1428, 433] width 244 height 23
type input "Desk 2, NW Corner"
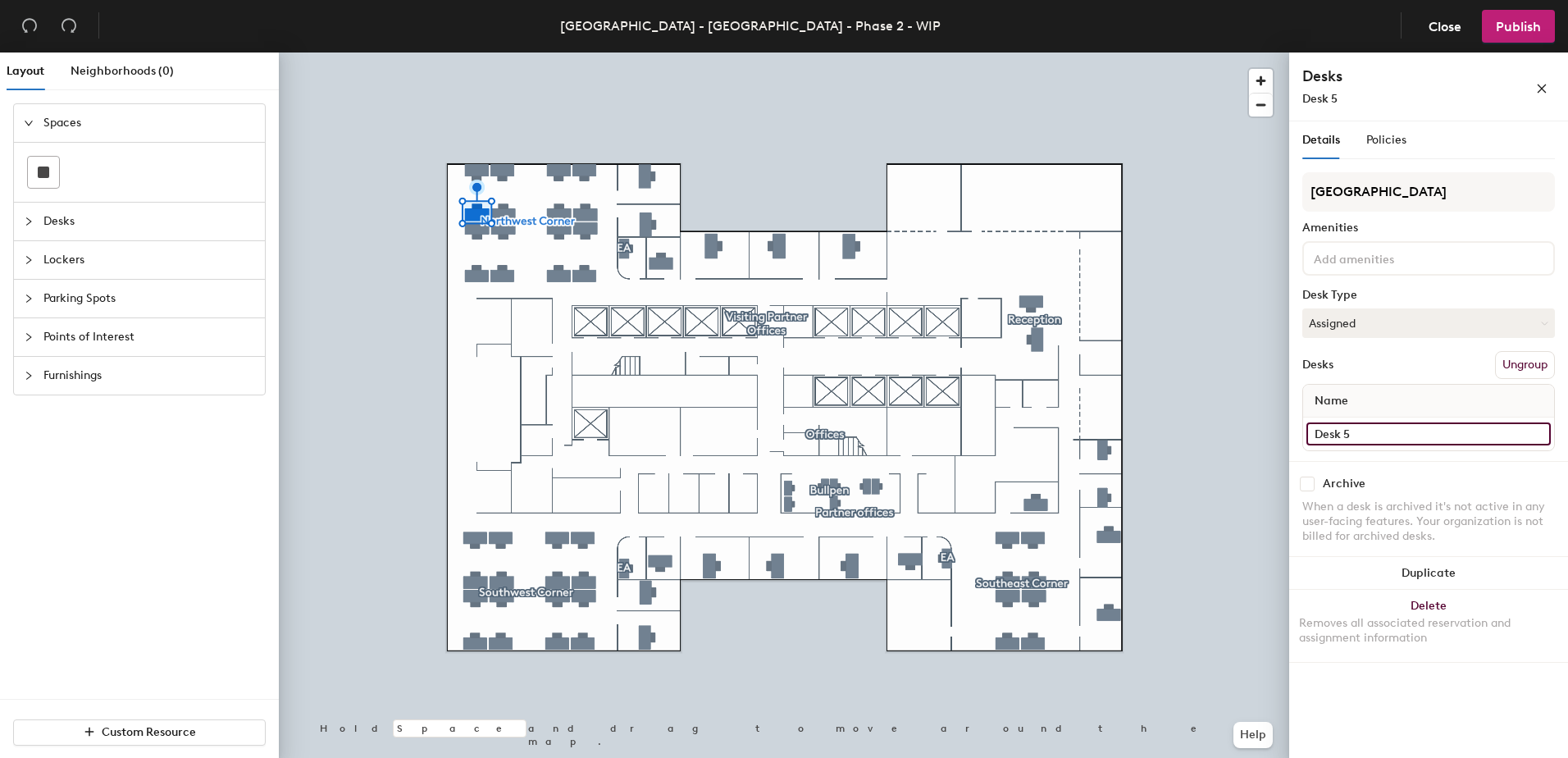
click at [1357, 438] on input "Desk 5" at bounding box center [1428, 433] width 244 height 23
paste input "42, NW Corner"
click at [1351, 428] on input "Desk 42, NW Corner" at bounding box center [1428, 433] width 244 height 23
type input "Desk 3, NW Corner"
click at [1358, 439] on input "Desk 2" at bounding box center [1428, 433] width 244 height 23
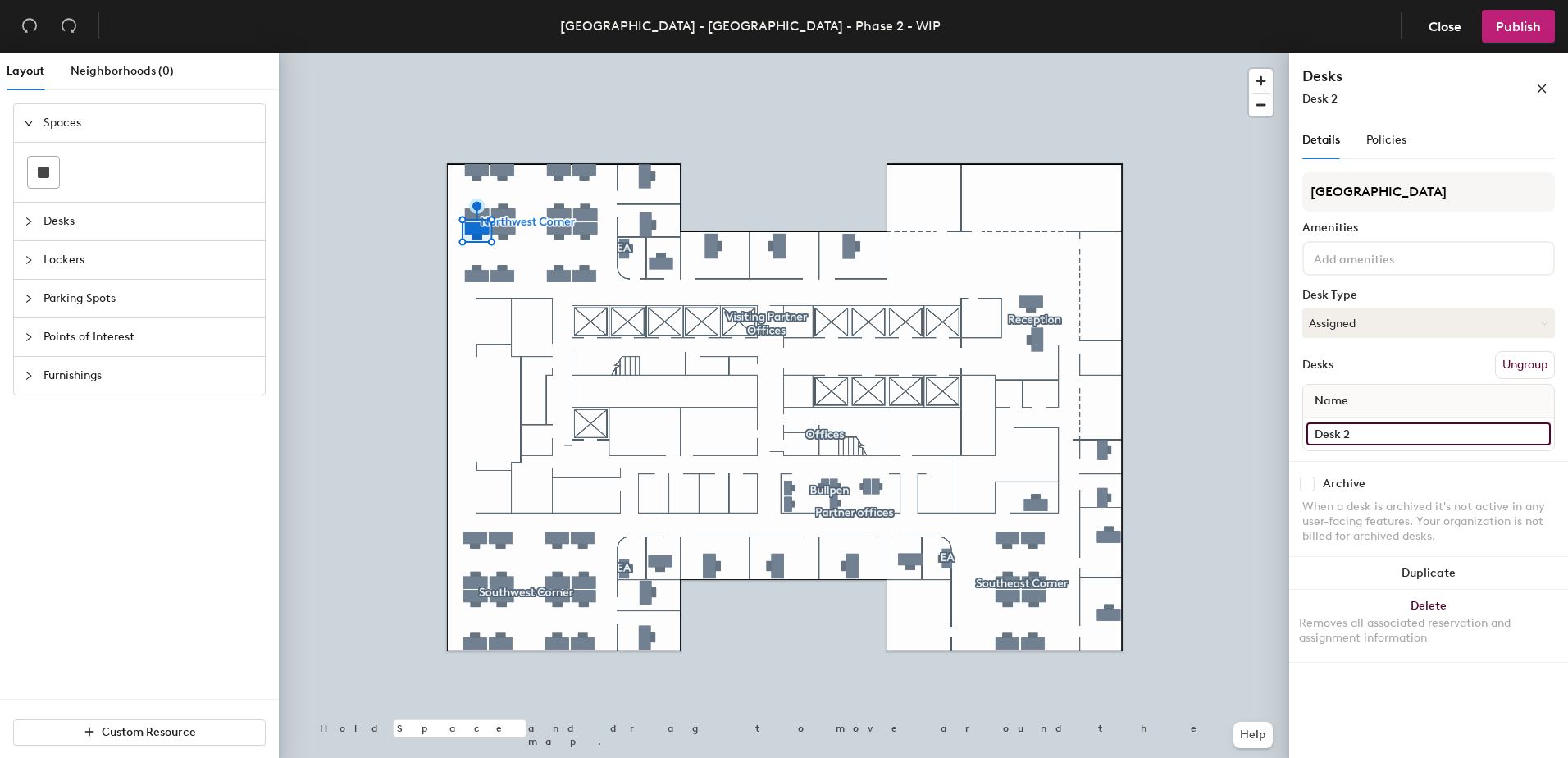
paste input "42, NW Corner"
click at [1356, 433] on input "Desk 42, NW Corner" at bounding box center [1428, 433] width 244 height 23
type input "Desk 4, NW Corner"
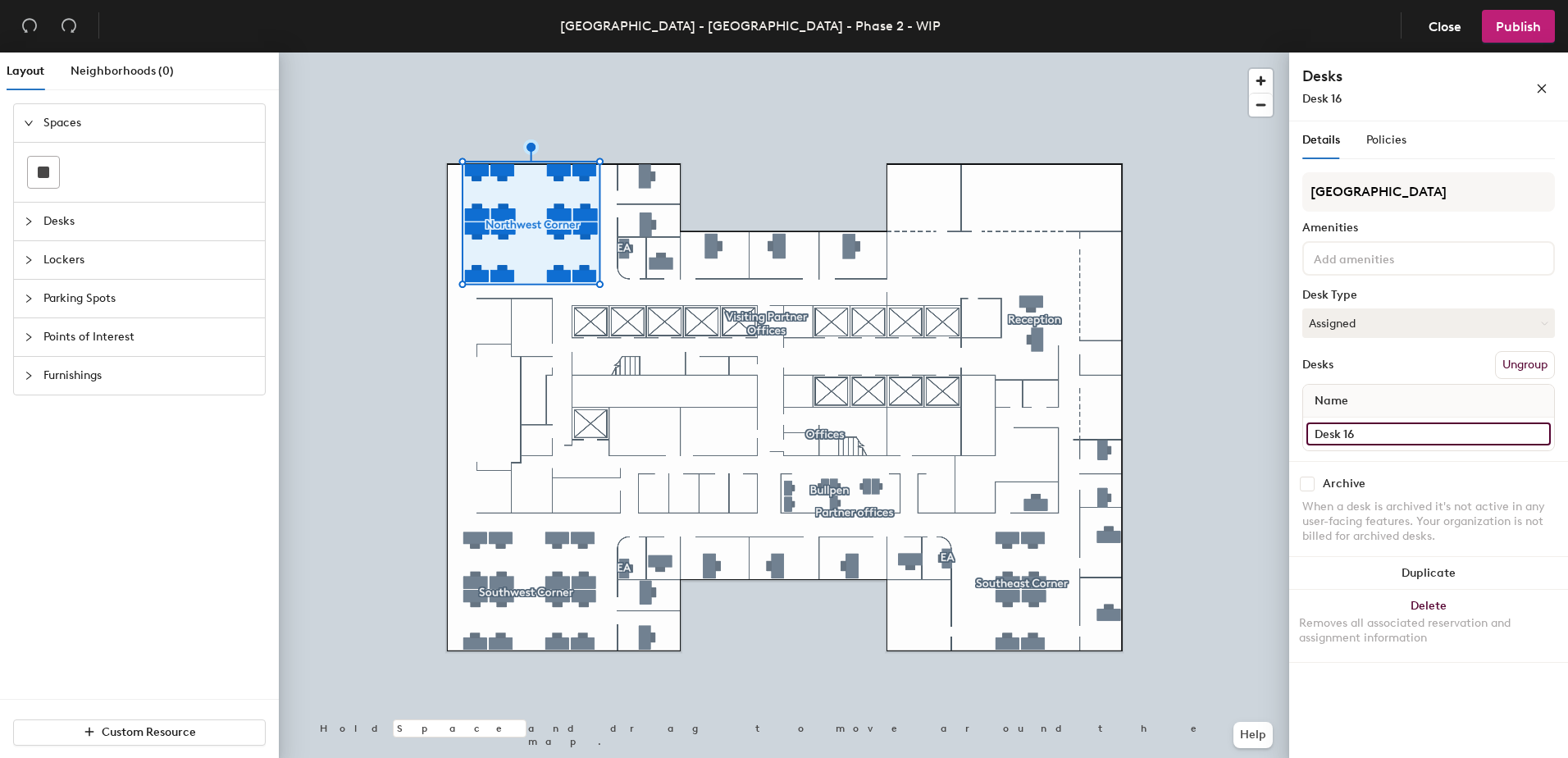
click at [1351, 444] on input "Desk 16" at bounding box center [1428, 433] width 244 height 23
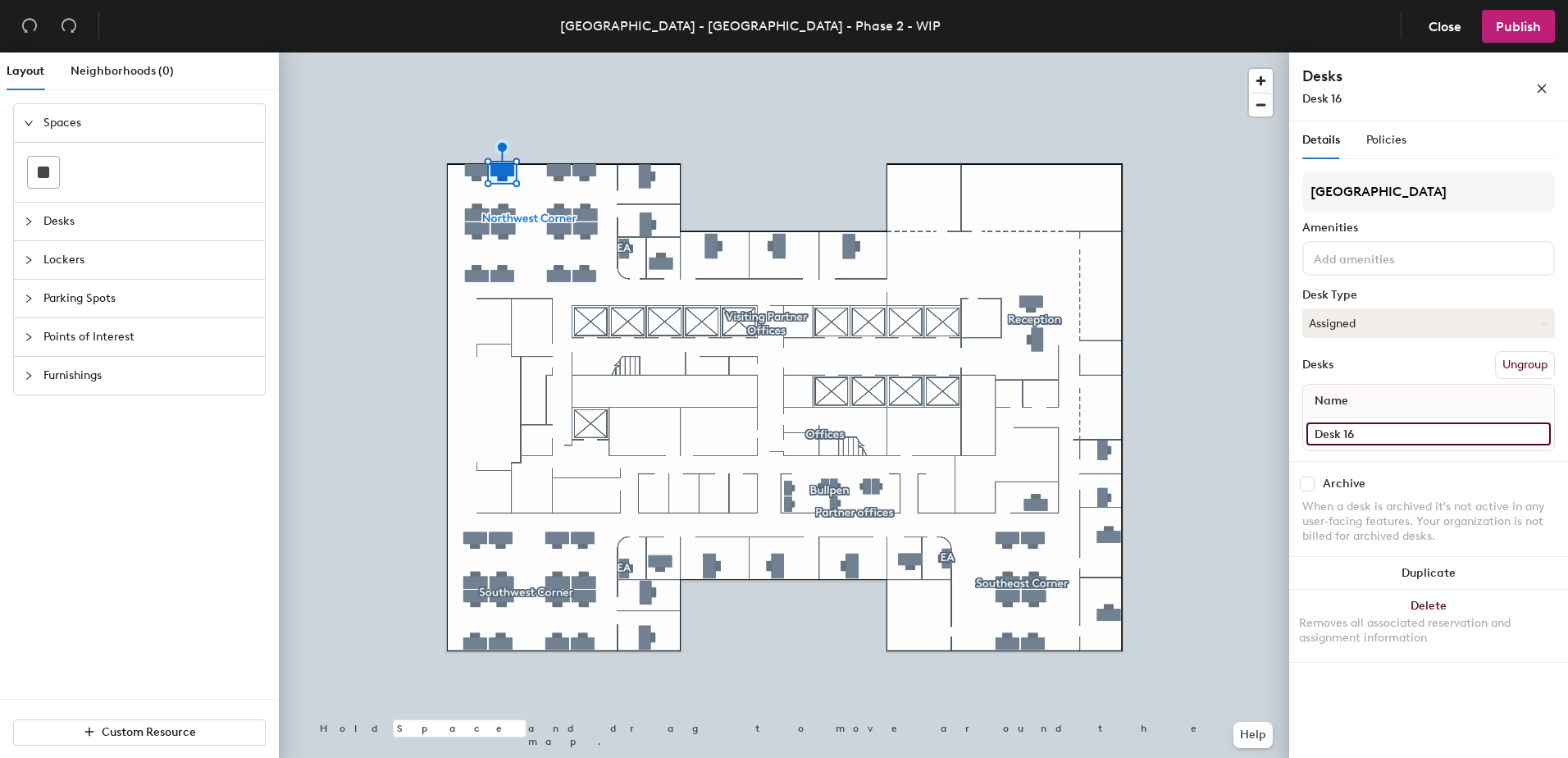
paste input "42, NW Corner"
click at [1353, 436] on input "Desk 42, NW Corner" at bounding box center [1428, 433] width 244 height 23
type input "Desk 5, NW Corner"
click at [1377, 388] on div "Name" at bounding box center [1428, 401] width 251 height 32
click at [1370, 435] on input "Desk 7" at bounding box center [1428, 433] width 244 height 23
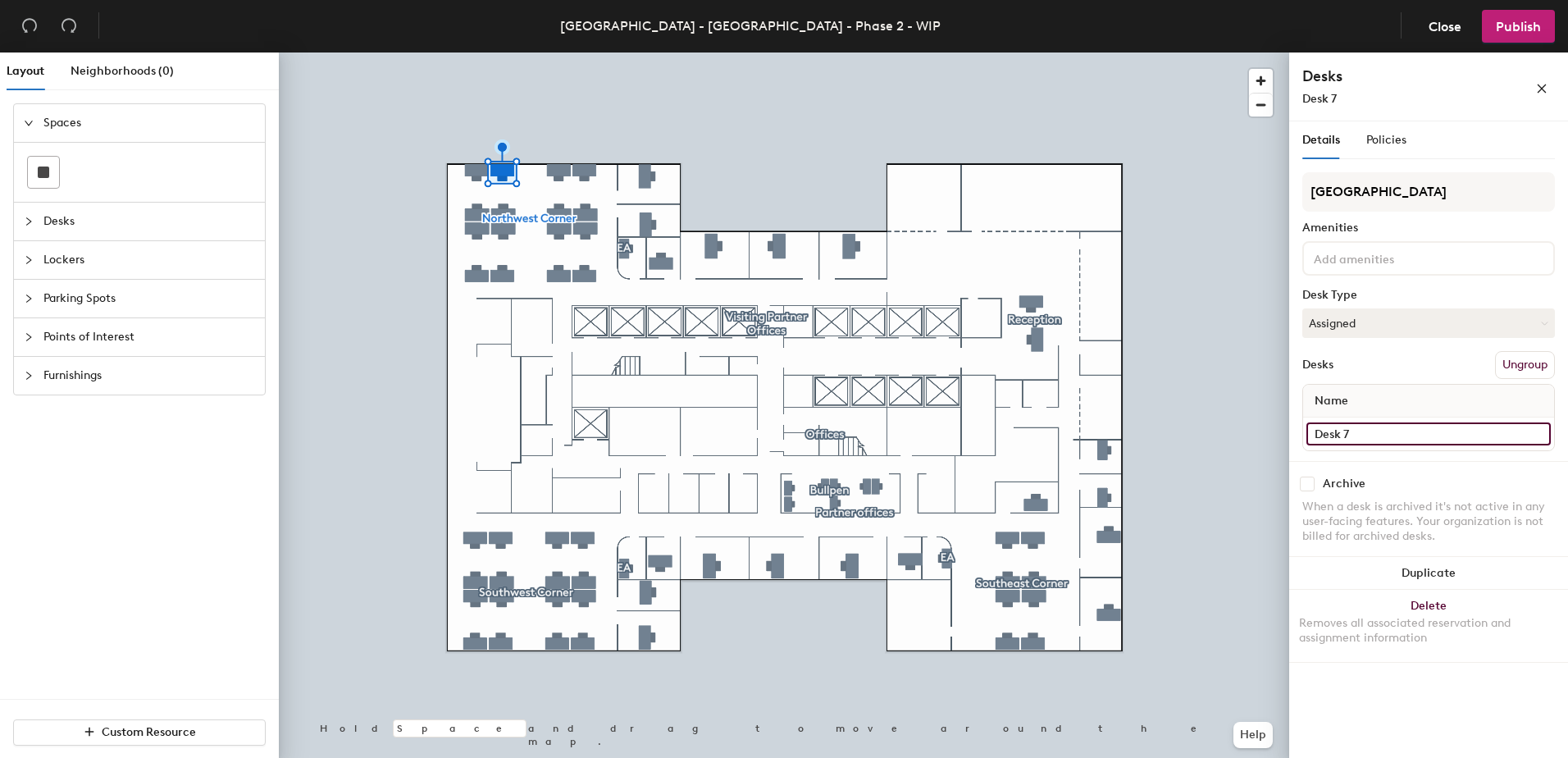
paste input "42, NW Corner"
click at [1354, 435] on input "Desk 42, NW Corner" at bounding box center [1428, 433] width 244 height 23
click at [1350, 435] on input "Desk 42, NW Corner" at bounding box center [1428, 433] width 244 height 23
click at [1346, 436] on input "Desk 42, NW Corner" at bounding box center [1428, 433] width 244 height 23
type input "Desk 6, NW Corner"
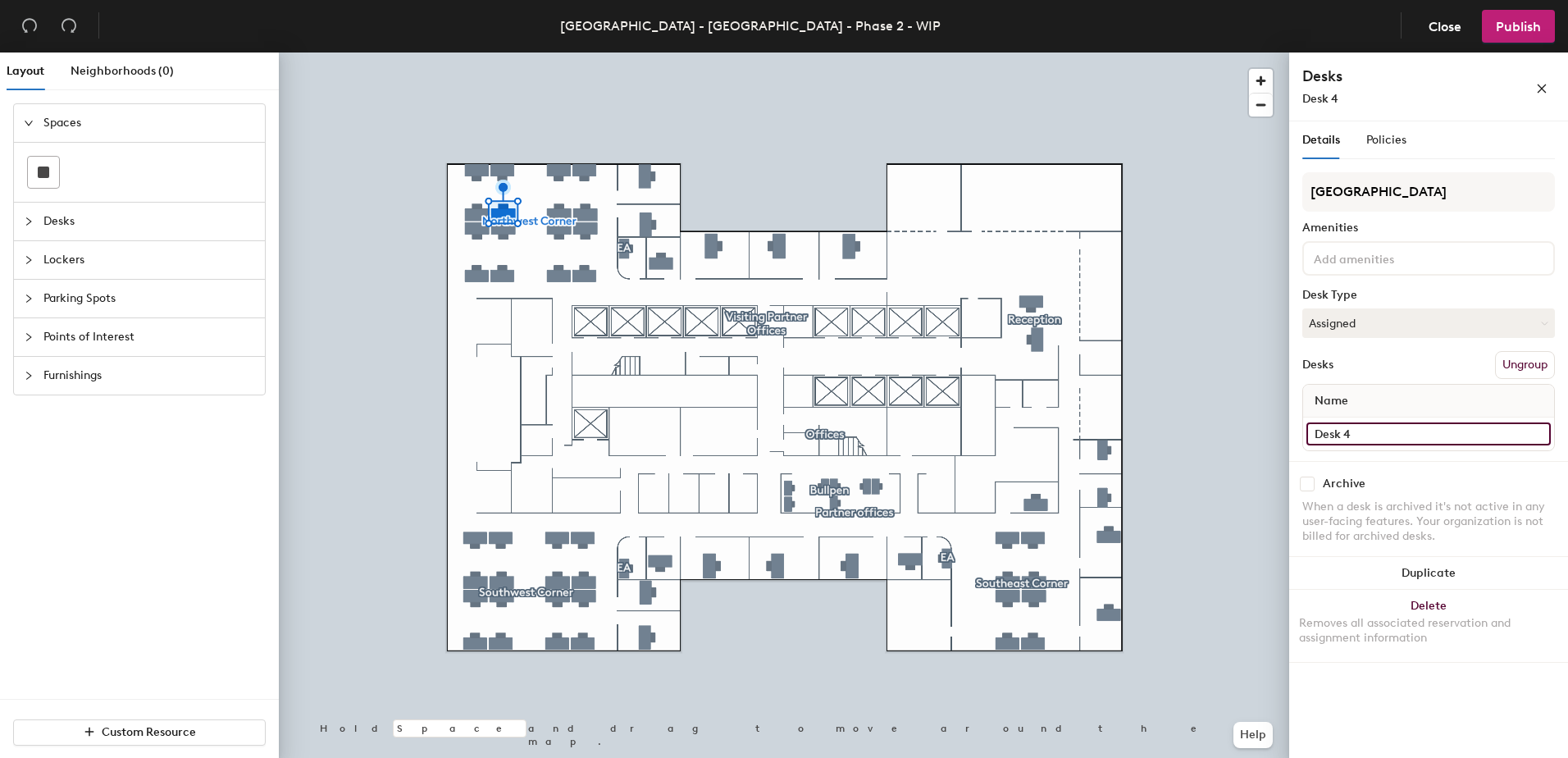
click at [1332, 430] on input "Desk 4" at bounding box center [1428, 433] width 244 height 23
paste input "2, NW Corner"
click at [1356, 435] on input "Desk 42, NW Corner" at bounding box center [1428, 433] width 244 height 23
click at [1354, 435] on input "Desk 42, NW Corner" at bounding box center [1428, 433] width 244 height 23
click at [1350, 434] on input "Desk 42, NW Corner" at bounding box center [1428, 433] width 244 height 23
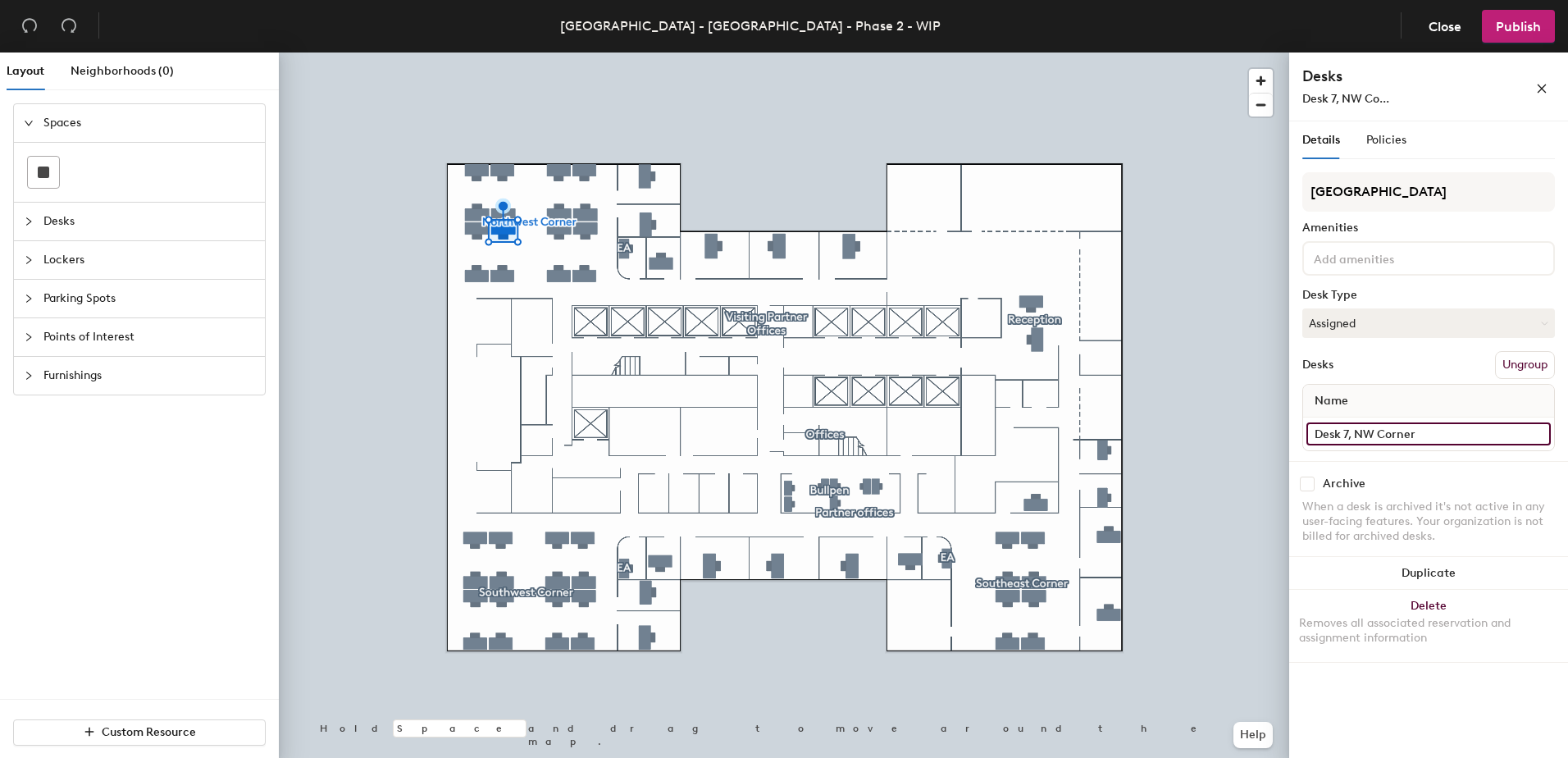
type input "Desk 7, NW Corner"
click at [1423, 469] on div "Archive When a desk is archived it's not active in any user-facing features. Yo…" at bounding box center [1428, 512] width 279 height 103
click at [1349, 437] on input "Desk 3" at bounding box center [1428, 433] width 244 height 23
paste input "42, NW Corner"
click at [1352, 432] on input "Desk 42, NW Corner" at bounding box center [1428, 433] width 244 height 23
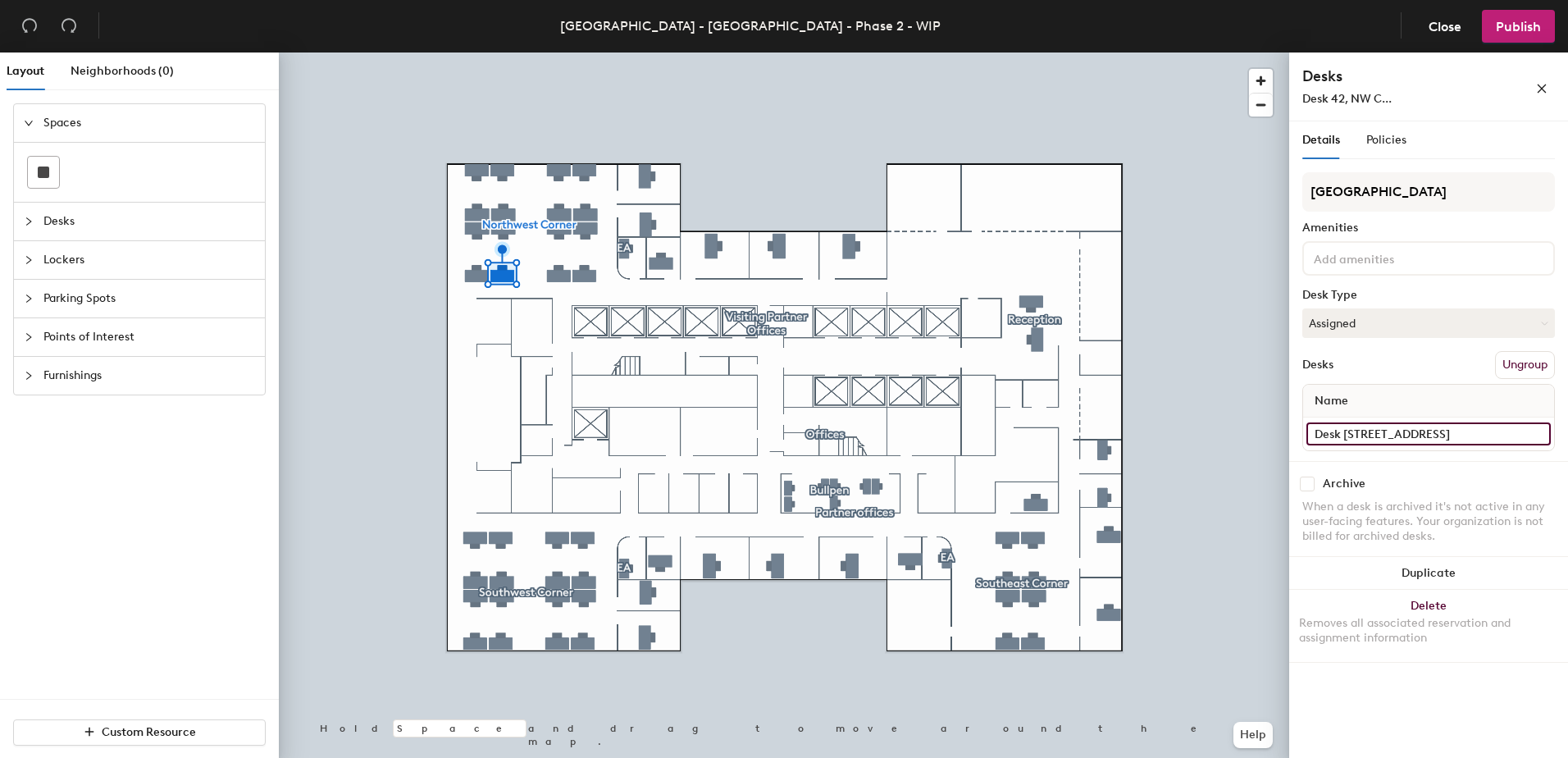
click at [1353, 432] on input "Desk 42, NW Corner" at bounding box center [1428, 433] width 244 height 23
click at [1354, 436] on input "Desk 42, NW Corner" at bounding box center [1428, 433] width 244 height 23
type input "Desk 8, NW Corner"
click at [1381, 358] on div "Desks Ungroup" at bounding box center [1428, 365] width 252 height 28
click at [1325, 425] on input "Desk 15" at bounding box center [1428, 433] width 244 height 23
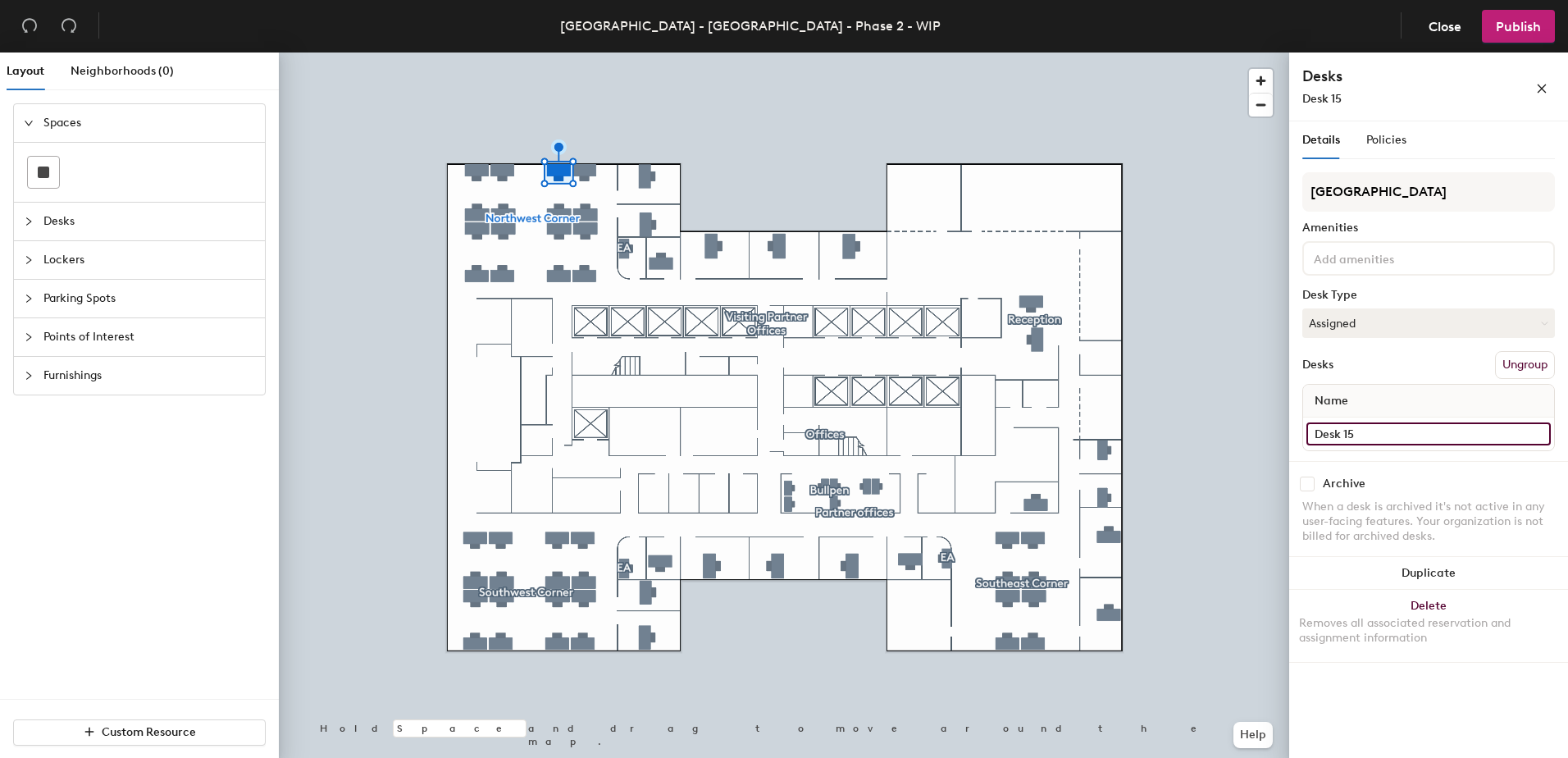
paste input "42, NW Corner"
click at [1359, 431] on input "Desk 42, NW Corner" at bounding box center [1428, 433] width 244 height 23
click at [1355, 436] on input "Desk 42, NW Corner" at bounding box center [1428, 433] width 244 height 23
type input "Desk 9, NW Corner"
click at [1369, 429] on input "Desk 8" at bounding box center [1428, 433] width 244 height 23
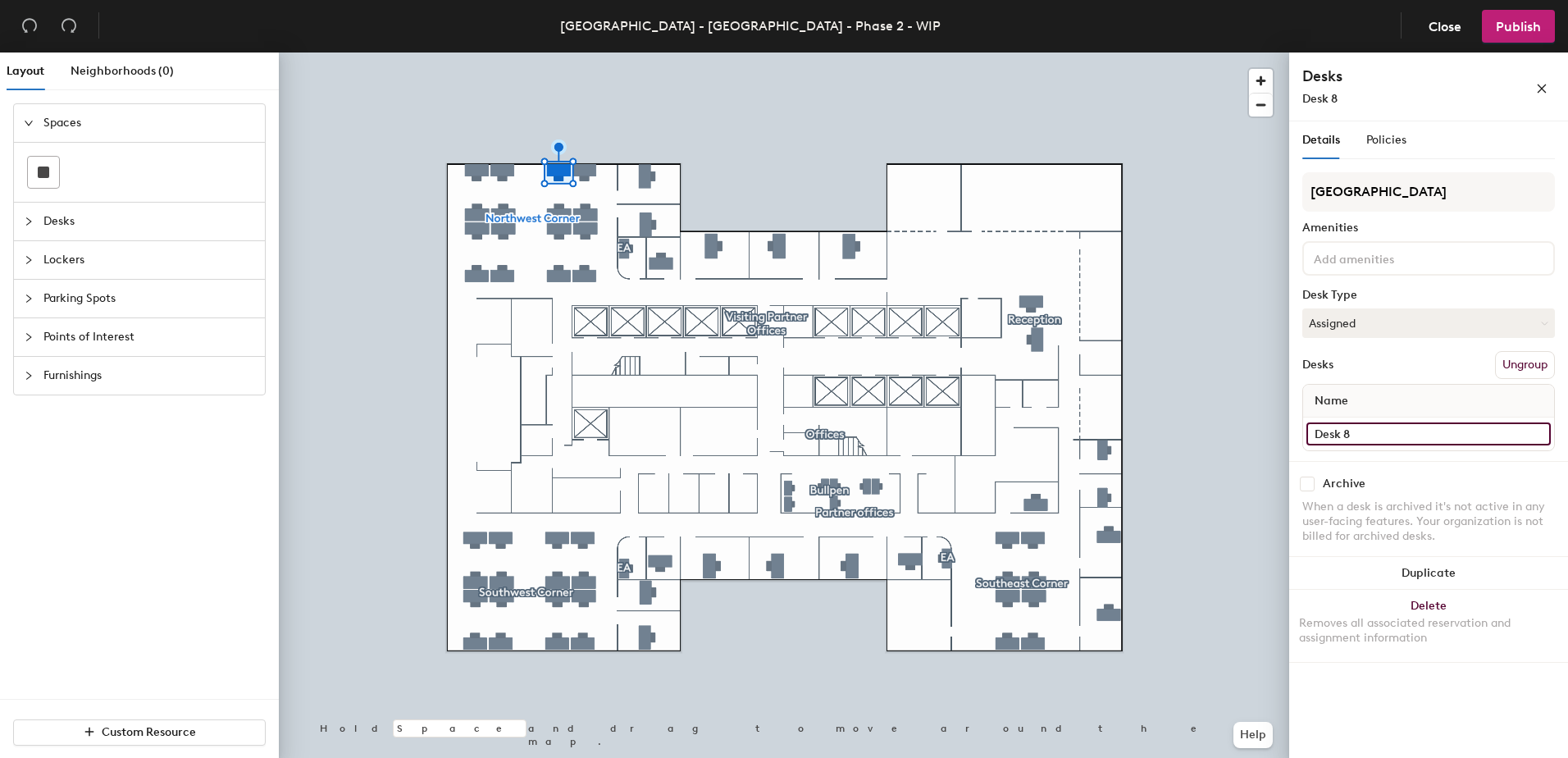
paste input "42, NW Corner"
click at [1351, 431] on input "Desk 42, NW Corner" at bounding box center [1428, 433] width 244 height 23
click at [1348, 432] on input "Desk 42, NW Corner" at bounding box center [1428, 433] width 244 height 23
type input "Desk 10, NW Corner"
click at [1361, 432] on input "Desk 11" at bounding box center [1428, 433] width 244 height 23
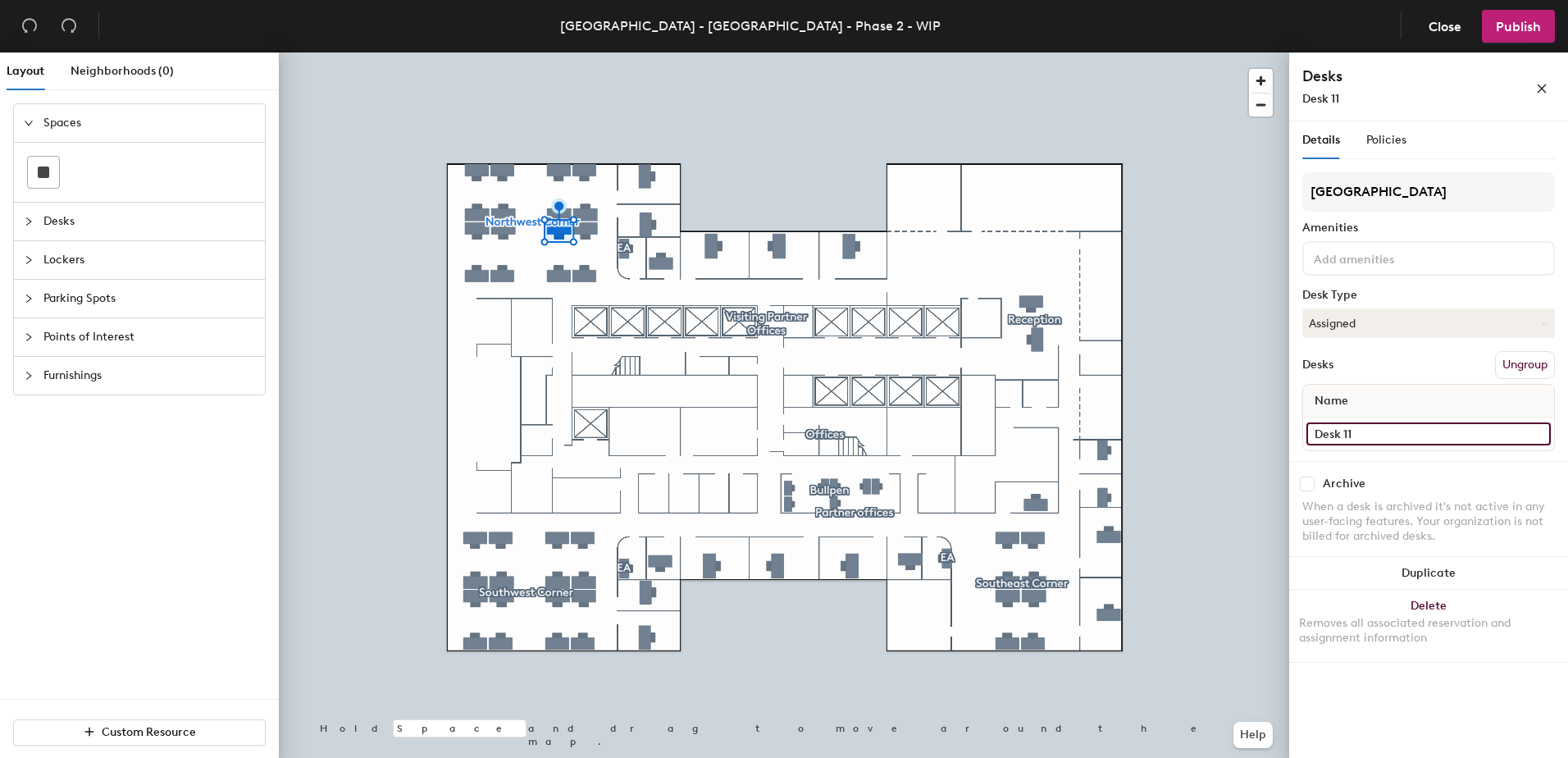
paste input "42, NW Corner"
click at [1354, 433] on input "Desk 42, NW Corner" at bounding box center [1428, 433] width 244 height 23
click at [1353, 436] on input "Desk 42, NW Corner" at bounding box center [1428, 433] width 244 height 23
type input "Desk 11, NW Corner"
click at [555, 53] on div at bounding box center [784, 53] width 1010 height 0
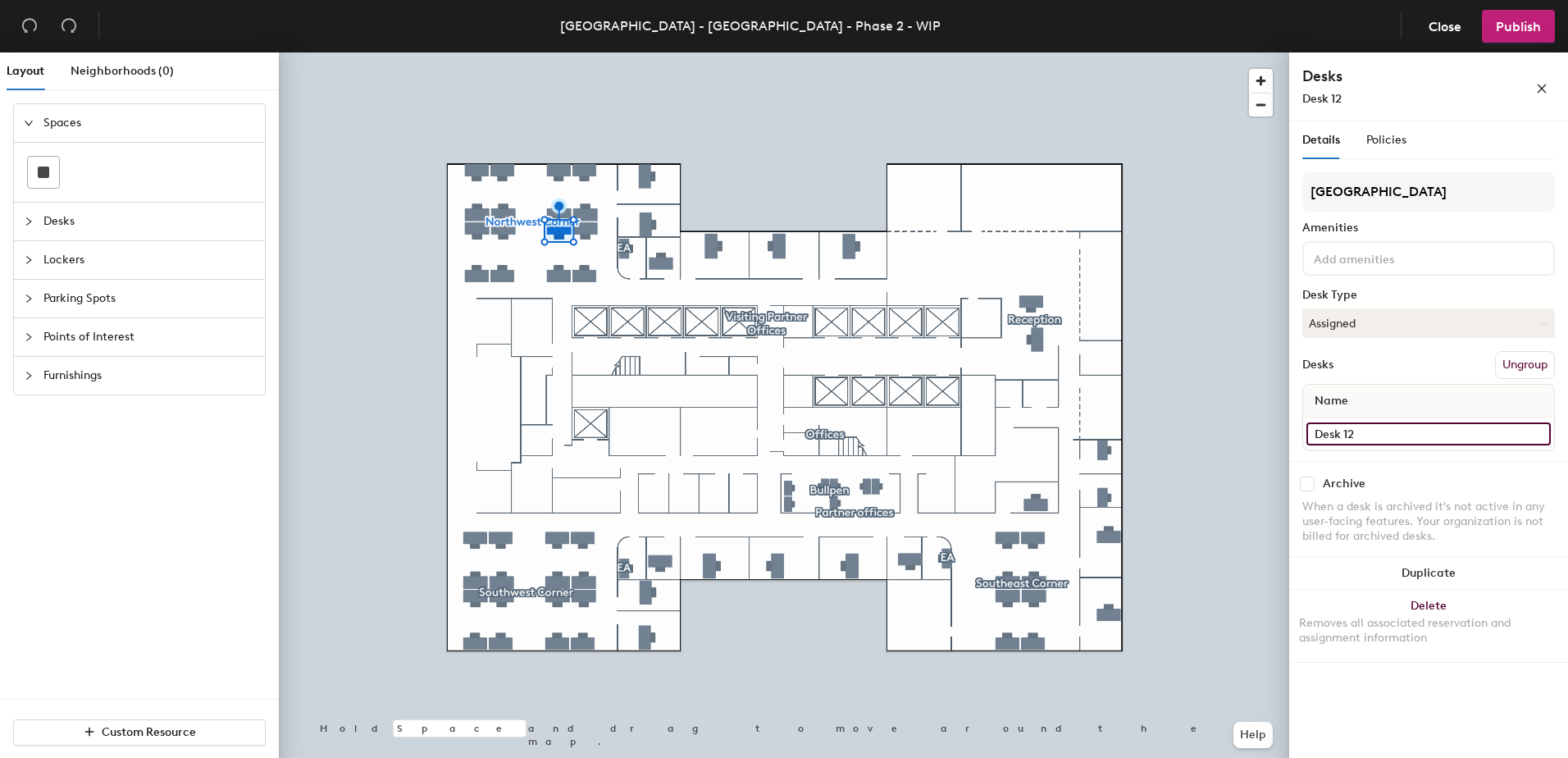
click at [1394, 437] on input "Desk 12" at bounding box center [1428, 433] width 244 height 23
paste input "42, NW Corner"
type input "Desk 12, NW Corner"
click at [1429, 96] on div "Desk 12, NW C..." at bounding box center [1392, 98] width 181 height 18
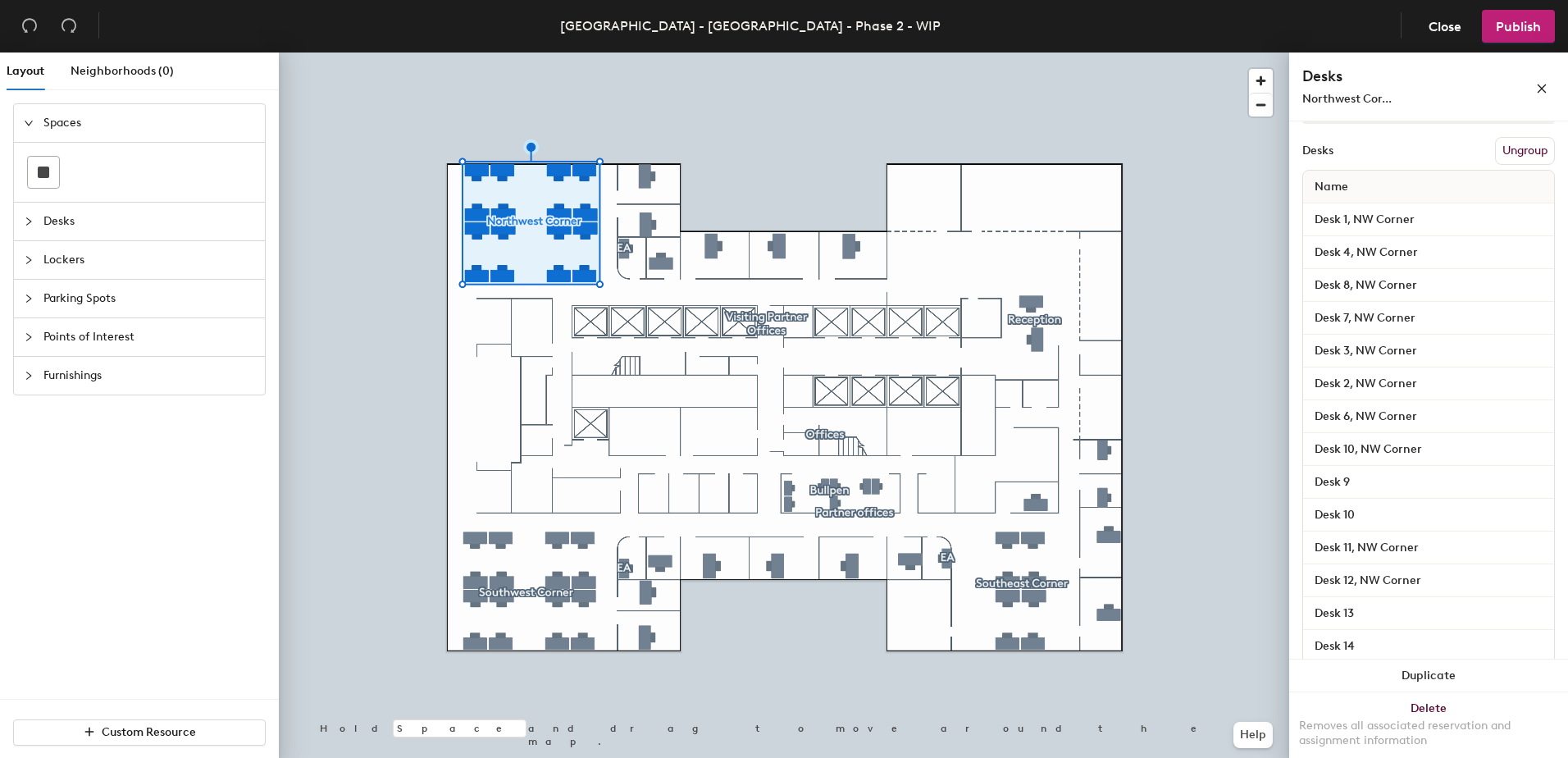
scroll to position [307, 0]
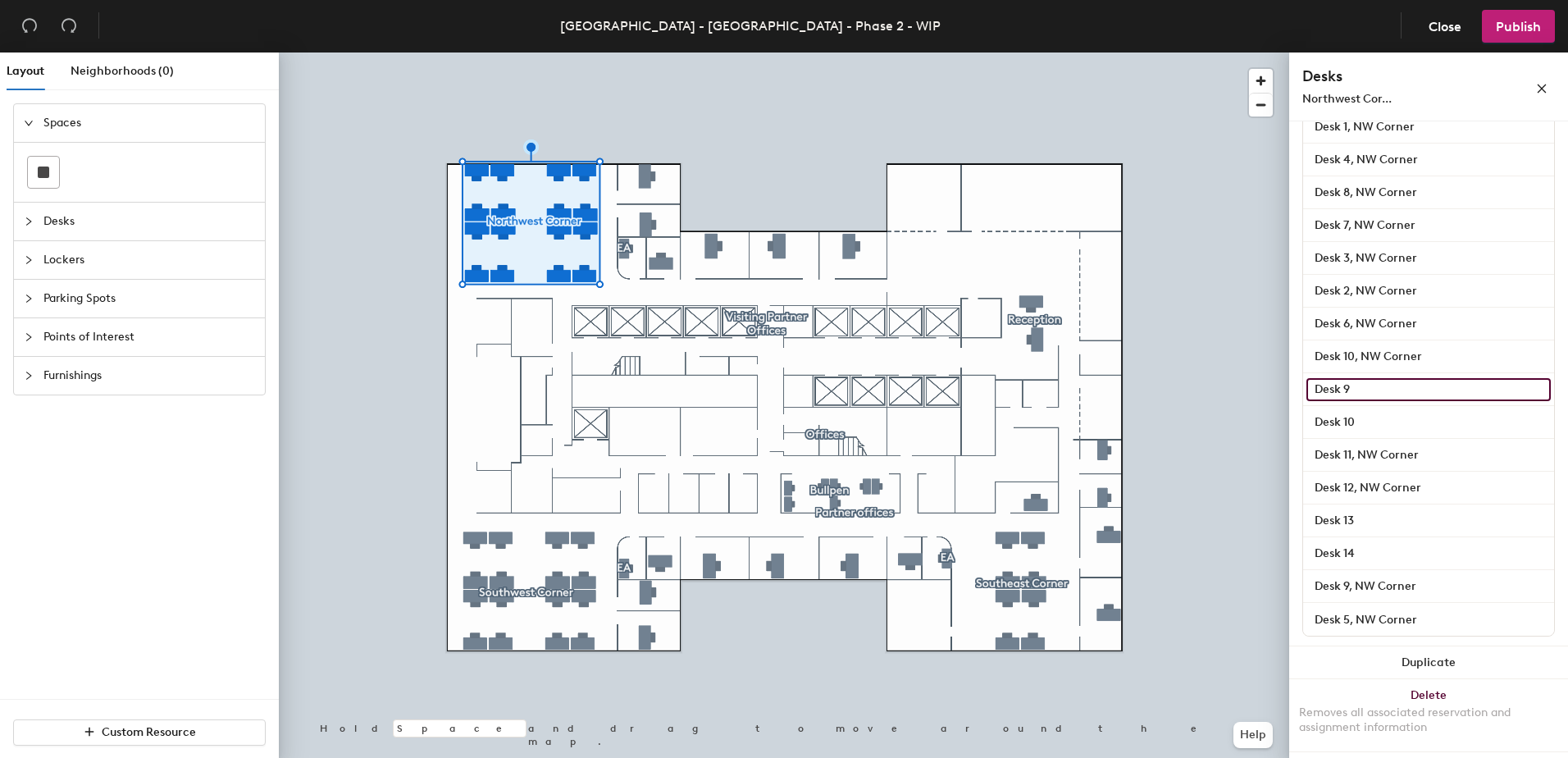
click at [1342, 382] on input "Desk 9" at bounding box center [1428, 390] width 244 height 23
paste input "42, NW Corner"
click at [1357, 387] on input "Desk 42, NW Corner" at bounding box center [1428, 390] width 244 height 23
click at [1429, 386] on input "Desk 14, NW Corner" at bounding box center [1428, 390] width 244 height 23
type input "Desk 14, NW Corner"
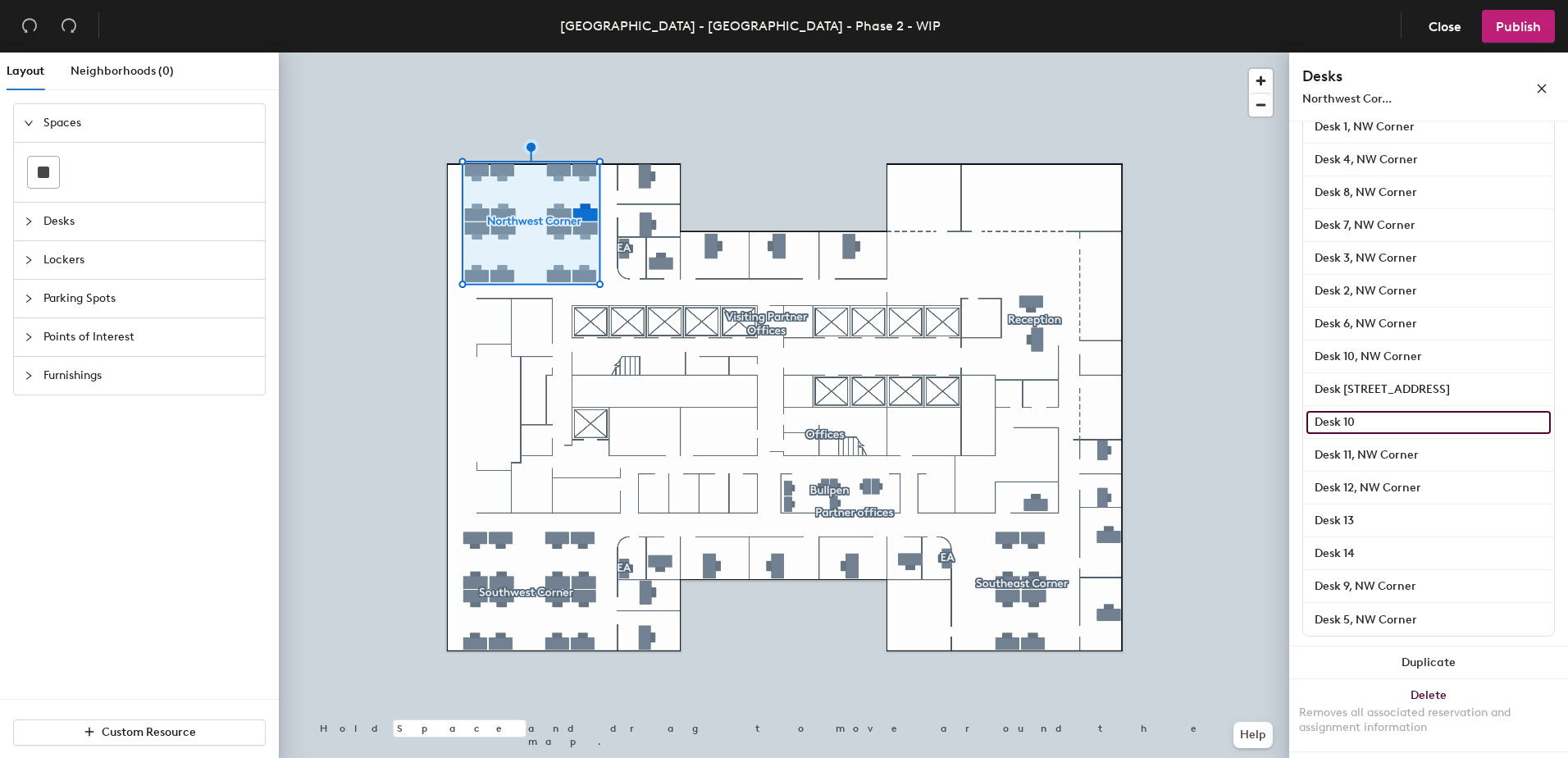
click at [1370, 423] on input "Desk 10" at bounding box center [1428, 422] width 244 height 23
paste input "42, NW Corner"
click at [1356, 417] on input "Desk 42, NW Corner" at bounding box center [1428, 422] width 244 height 23
click at [1356, 424] on input "Desk 42, NW Corner" at bounding box center [1428, 422] width 244 height 23
type input "Desk 15, NW Corner"
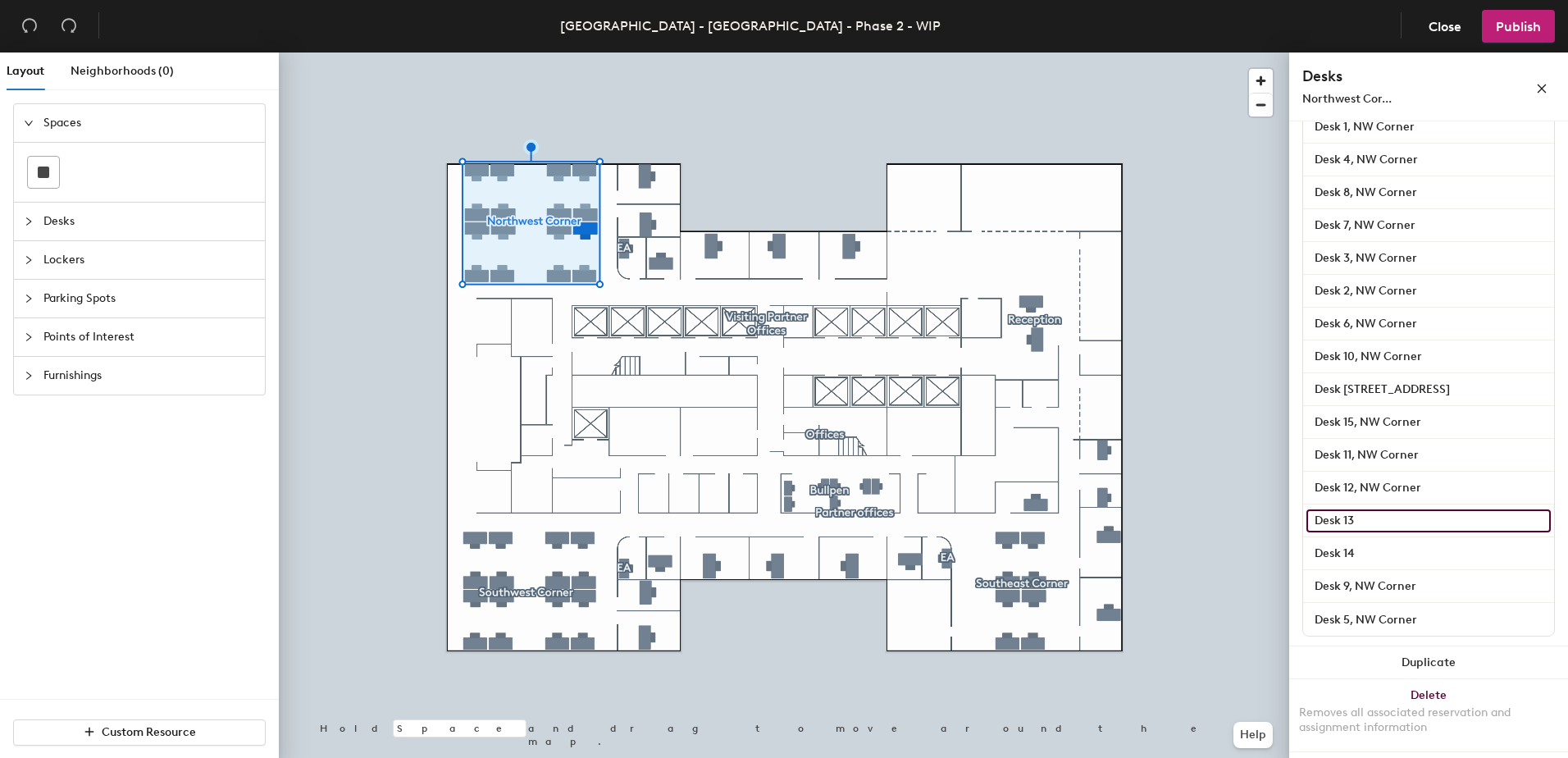
click at [1363, 516] on input "Desk 13" at bounding box center [1428, 520] width 244 height 23
paste input "42, NW Corner"
click at [1349, 520] on input "Desk 42, NW Corner" at bounding box center [1428, 520] width 244 height 23
click at [1356, 516] on input "Desk 42, NW Corner" at bounding box center [1428, 520] width 244 height 23
type input "Desk 16, NW Corner"
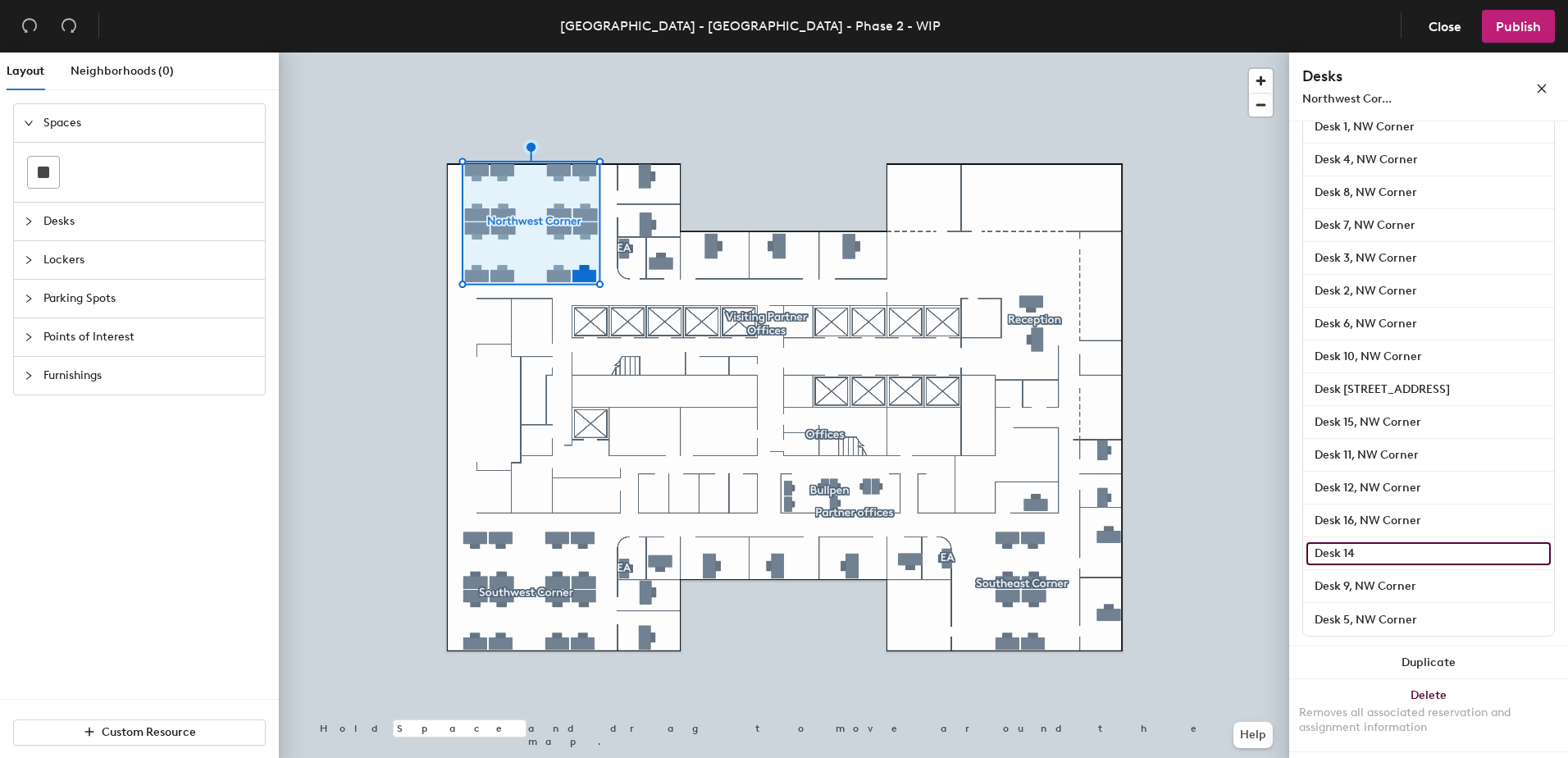
click at [1353, 552] on input "Desk 14" at bounding box center [1428, 553] width 244 height 23
paste input "42, NW Corner"
click at [1354, 554] on input "Desk 42, NW Corner" at bounding box center [1428, 553] width 244 height 23
click at [1355, 555] on input "Desk 42, NW Corner" at bounding box center [1428, 553] width 244 height 23
type input "Desk 13, NW Corner"
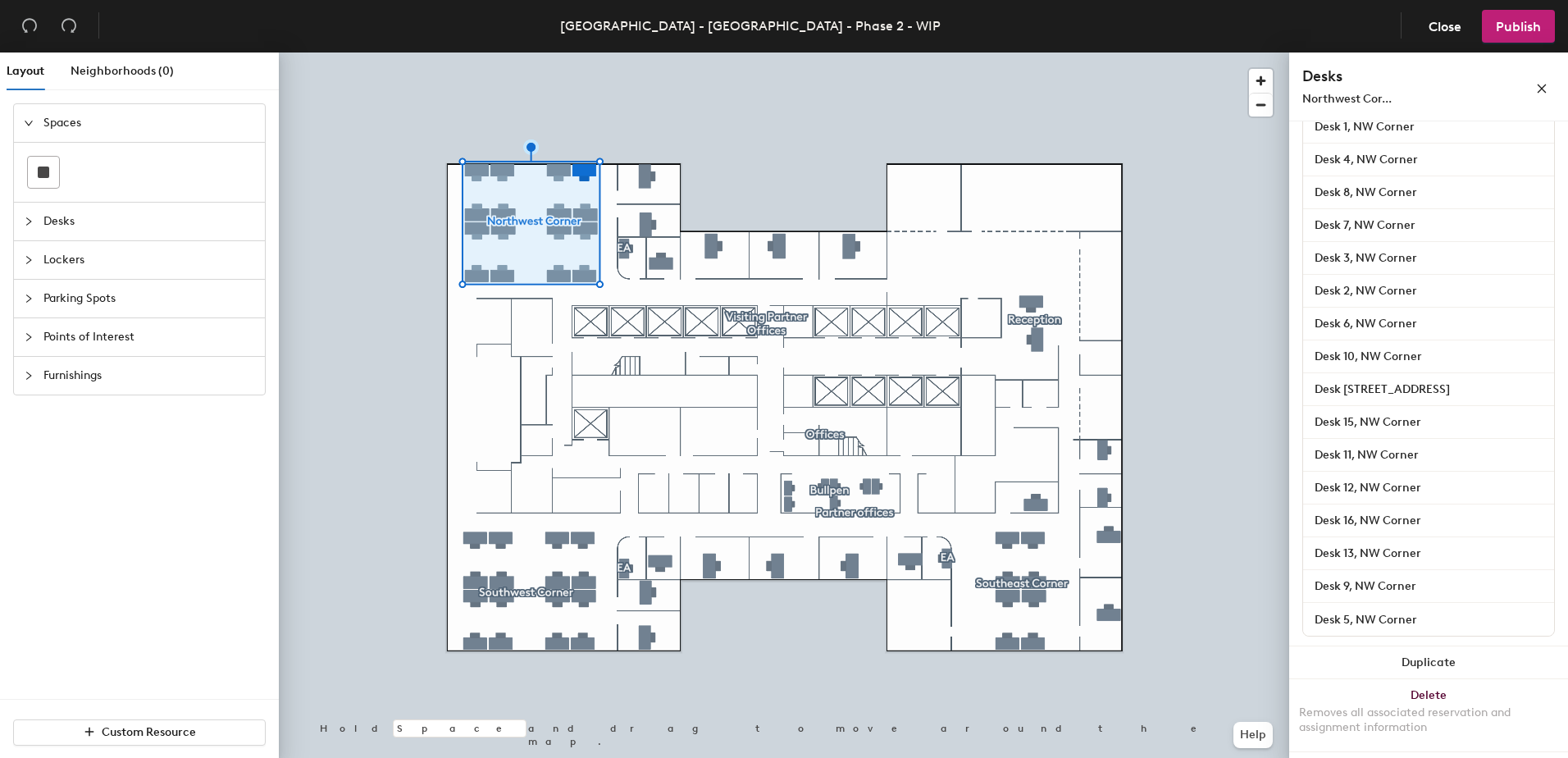
click at [669, 53] on div at bounding box center [784, 53] width 1010 height 0
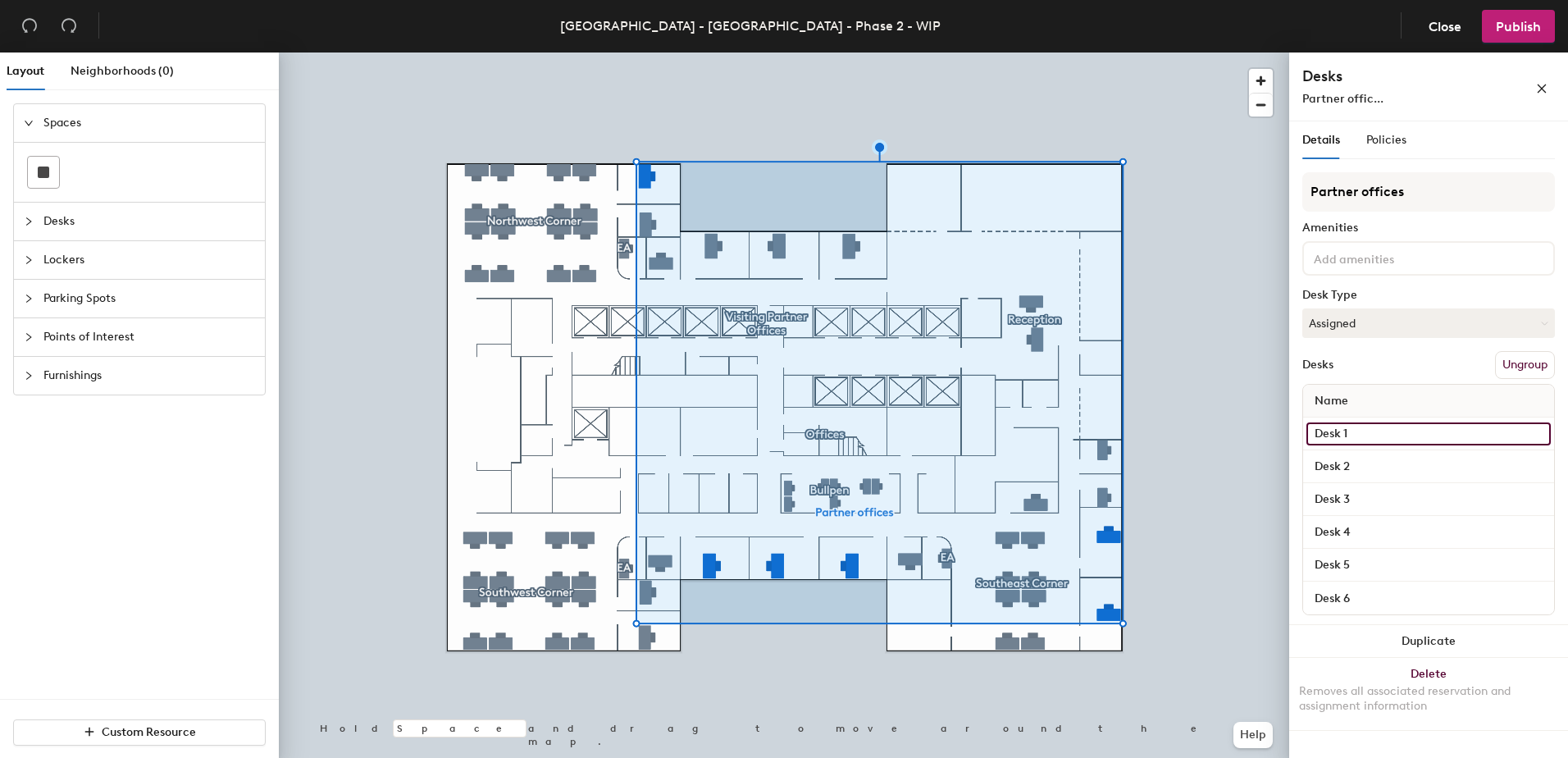
click at [1361, 436] on input "Desk 1" at bounding box center [1428, 433] width 244 height 23
paste input "42, NW Corner"
click at [1348, 434] on input "Office 56-01, NW Corner" at bounding box center [1428, 433] width 244 height 23
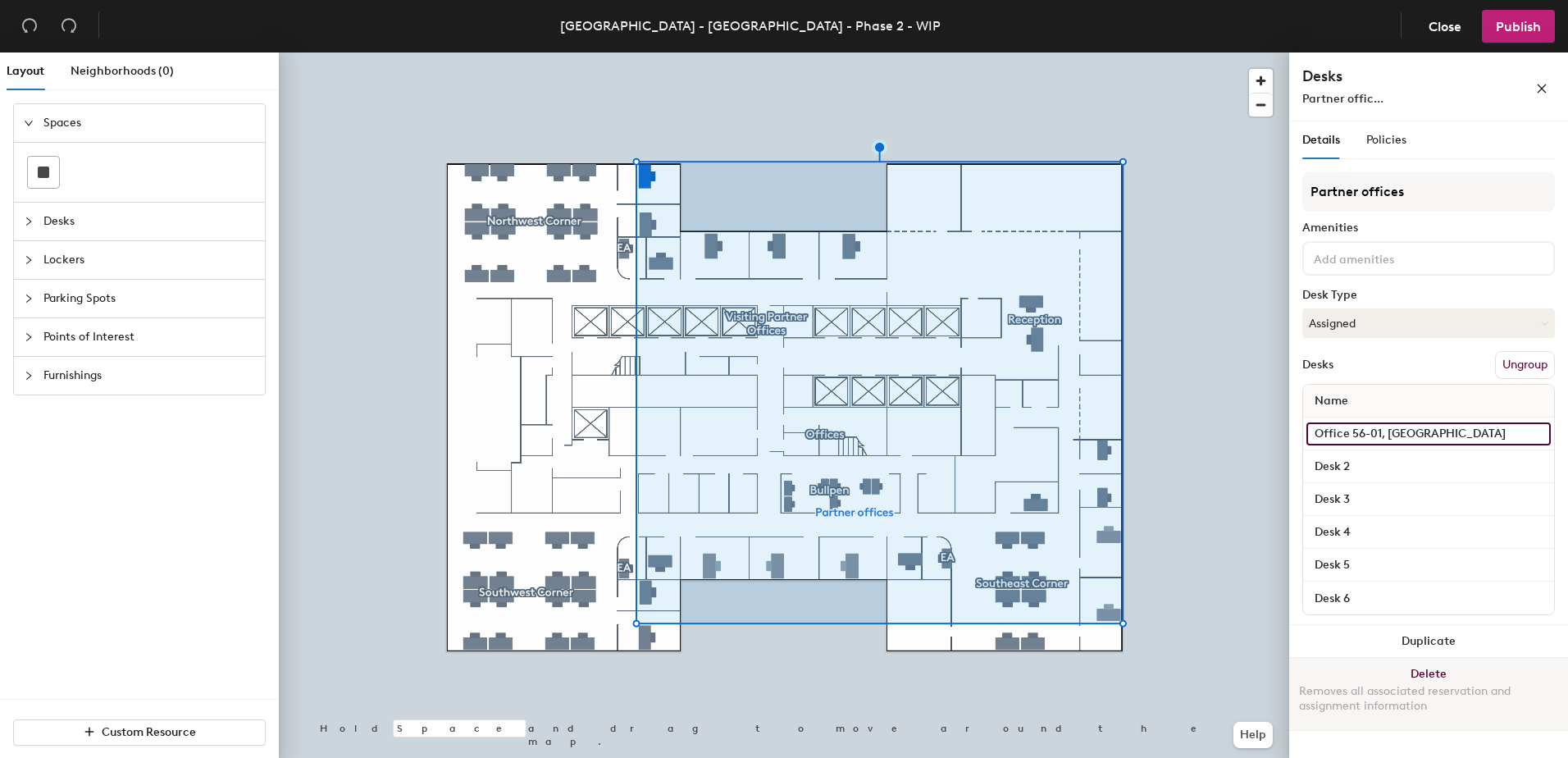
type input "Office 56-01, NW Corner"
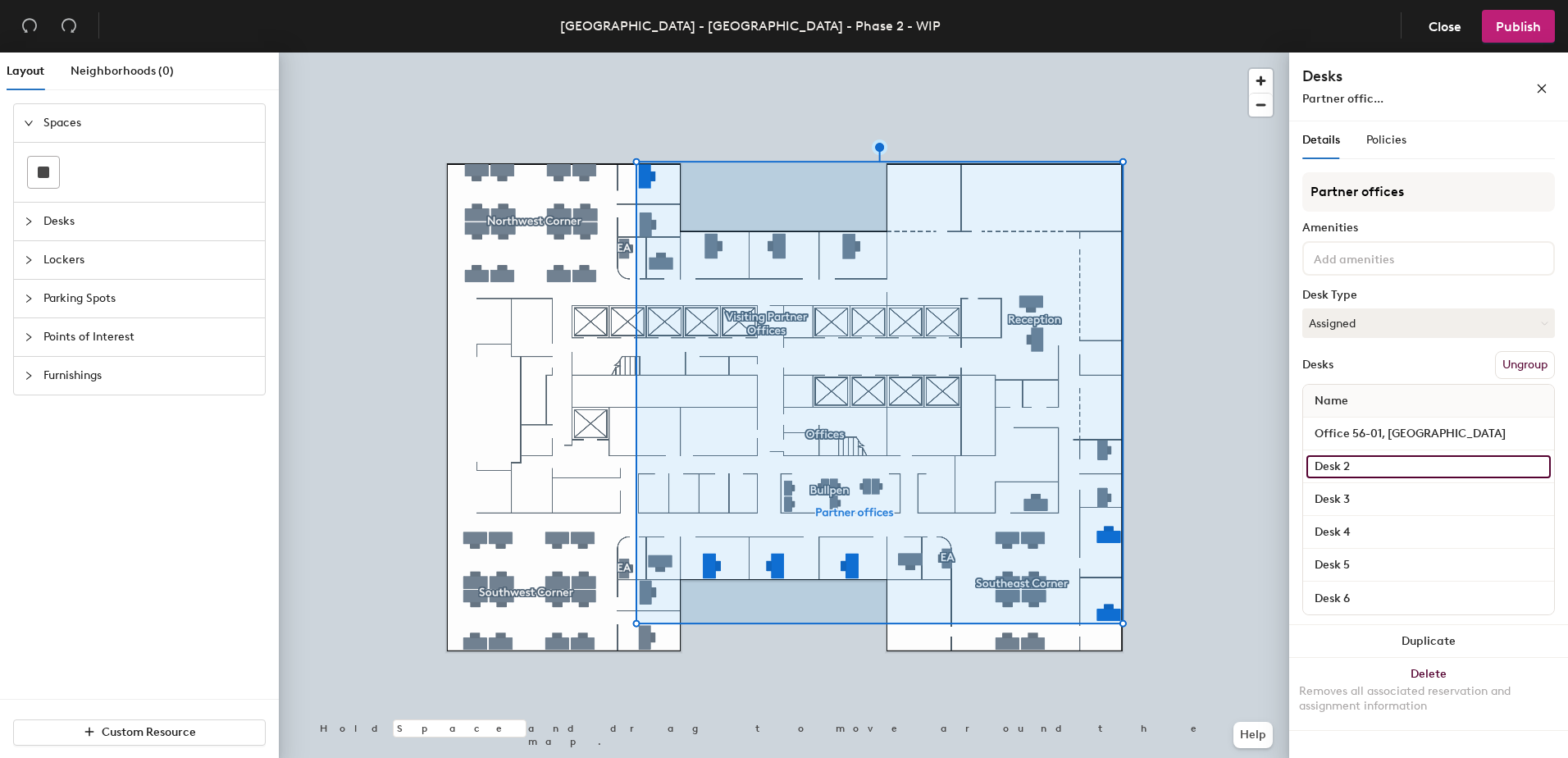
click at [1377, 469] on input "Desk 2" at bounding box center [1428, 467] width 244 height 23
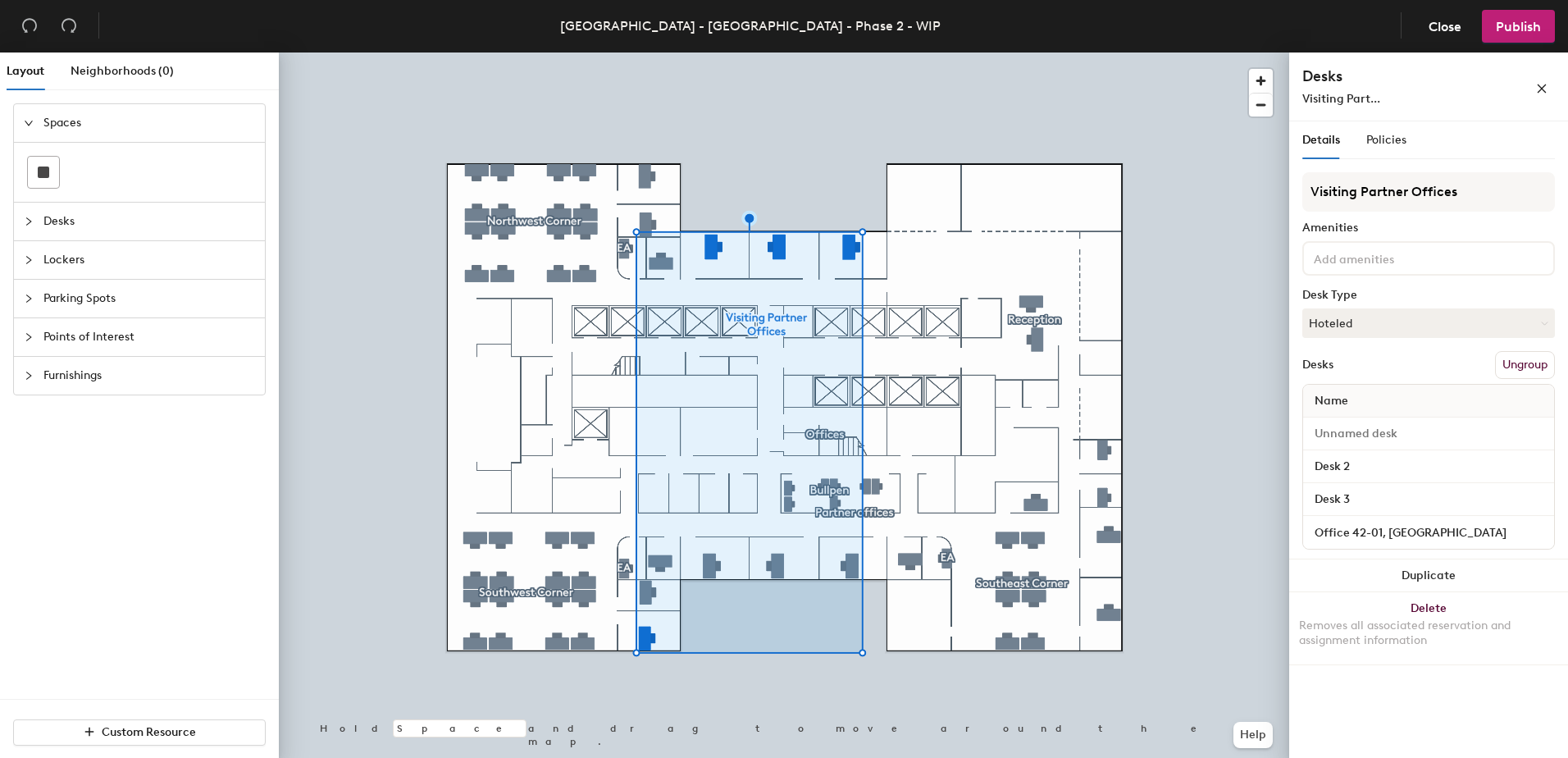
click at [763, 53] on div at bounding box center [784, 53] width 1010 height 0
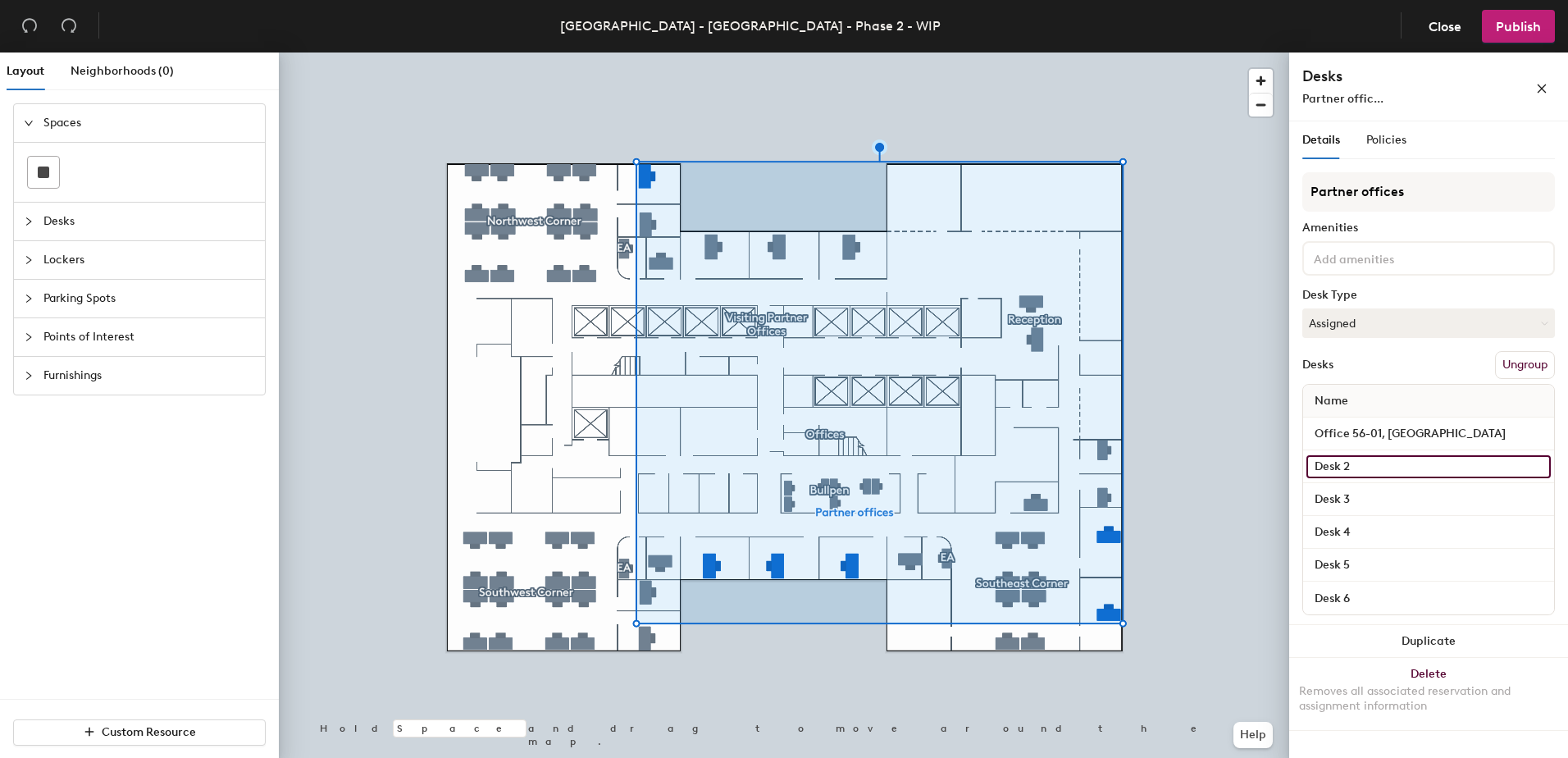
click at [1343, 471] on input "Desk 2" at bounding box center [1428, 467] width 244 height 23
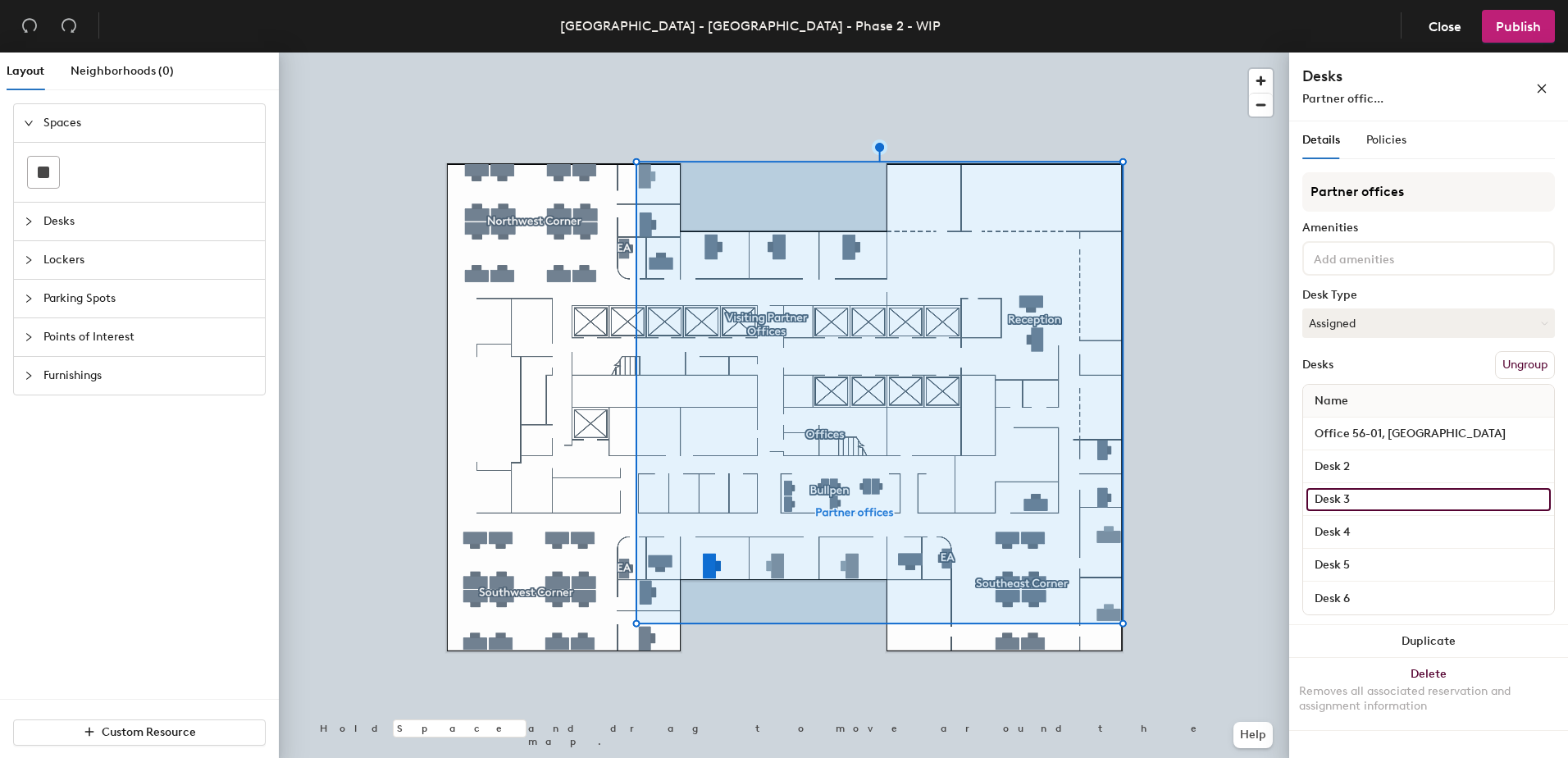
click at [1389, 500] on input "Desk 3" at bounding box center [1428, 499] width 244 height 23
paste input "Office 56-01, NW Corner"
drag, startPoint x: 1352, startPoint y: 501, endPoint x: 1377, endPoint y: 507, distance: 25.7
click at [1379, 507] on input "Office 56-01, NW Corner" at bounding box center [1428, 499] width 244 height 23
paste input "Office 56-01, NW Corner"
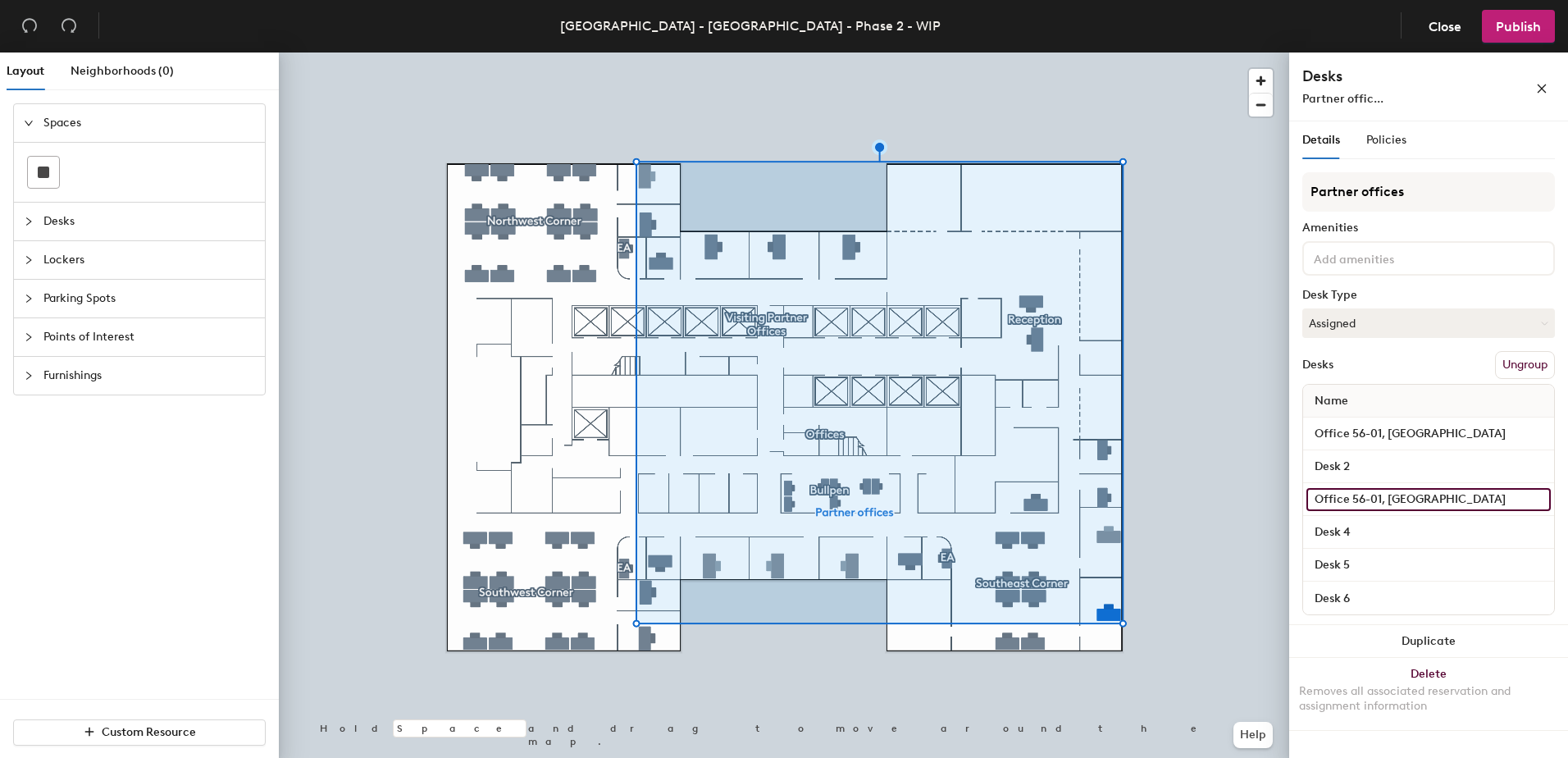
click at [1368, 509] on input "Office 56-01, NW Corner" at bounding box center [1428, 499] width 244 height 23
click at [1370, 491] on input "Office 56-01, NW Corner" at bounding box center [1428, 499] width 244 height 23
drag, startPoint x: 1379, startPoint y: 498, endPoint x: 1351, endPoint y: 501, distance: 28.2
click at [1351, 501] on input "Office 56-01, NW Corner" at bounding box center [1428, 499] width 244 height 23
paste input "Office 56-01, NW Corner"
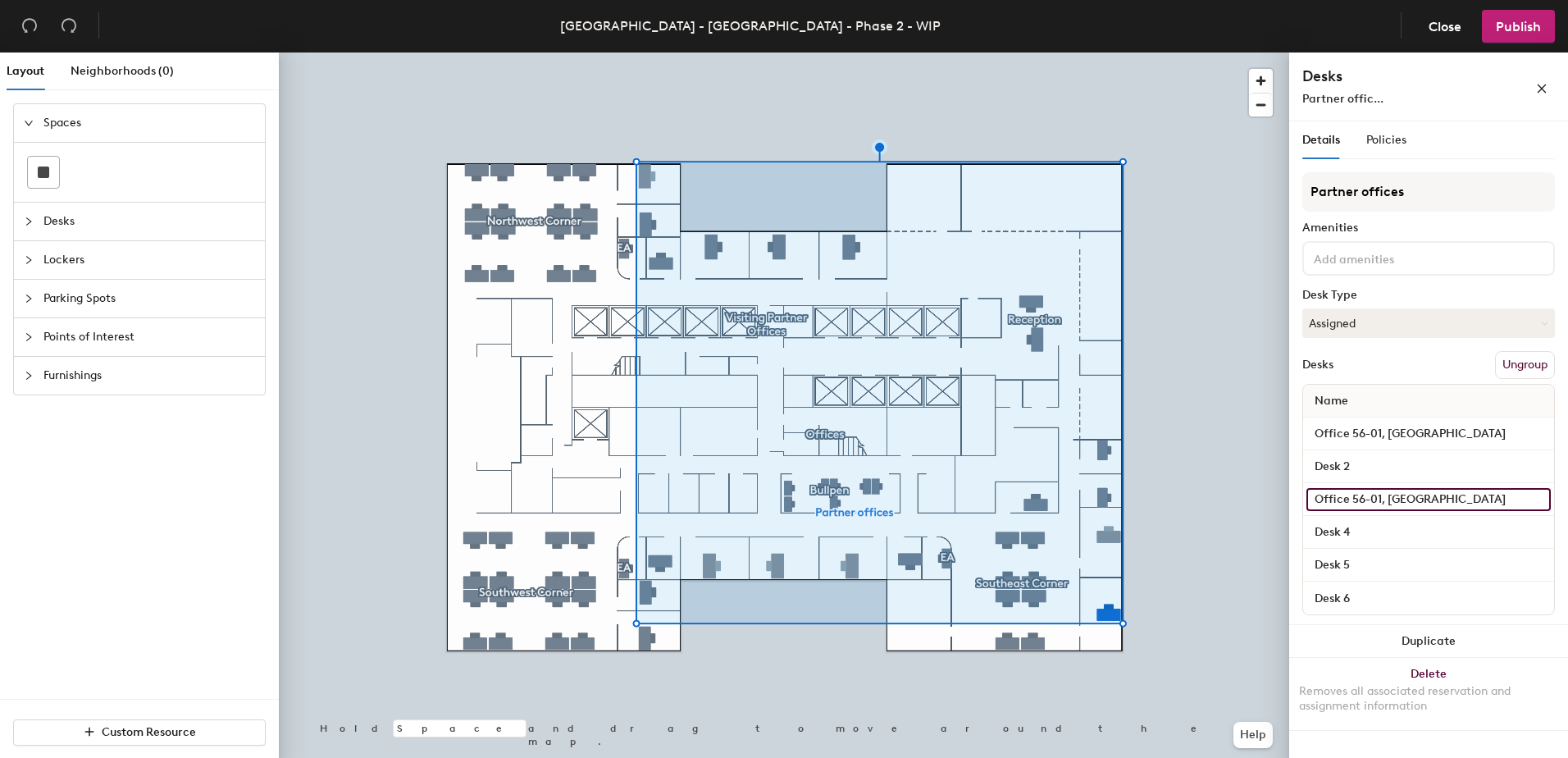
click at [1359, 506] on input "Office 56-01, NW Corner" at bounding box center [1428, 499] width 244 height 23
click at [1355, 499] on input "Office 56-01, NW Corner" at bounding box center [1428, 499] width 244 height 23
click at [1377, 499] on input "Office 34, NW Corner" at bounding box center [1428, 499] width 244 height 23
click at [1388, 499] on input "Office 34, NW Corner" at bounding box center [1428, 499] width 244 height 23
type input "Office 34, SE Corner"
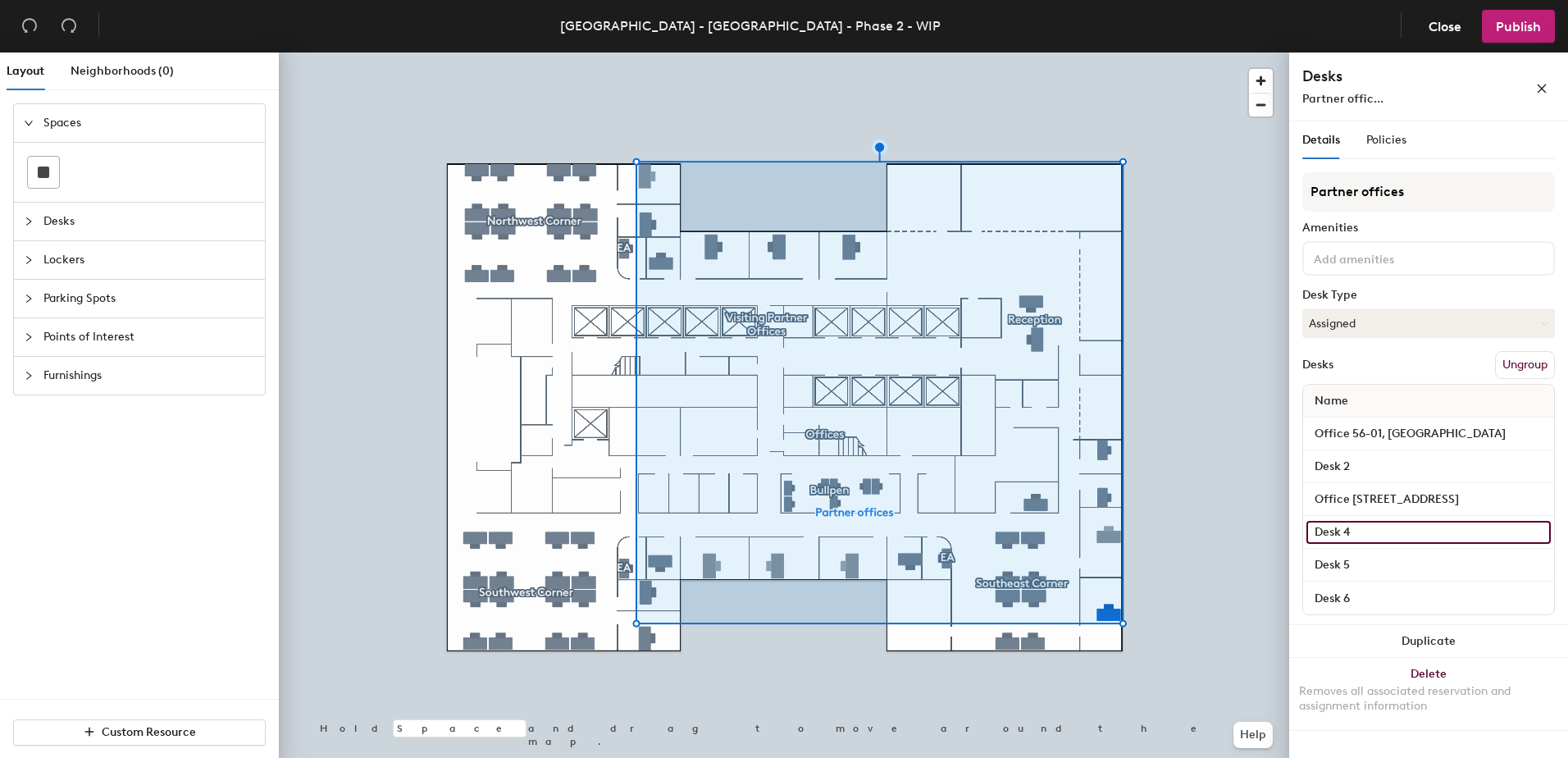
click at [1409, 535] on input "Desk 4" at bounding box center [1428, 532] width 244 height 23
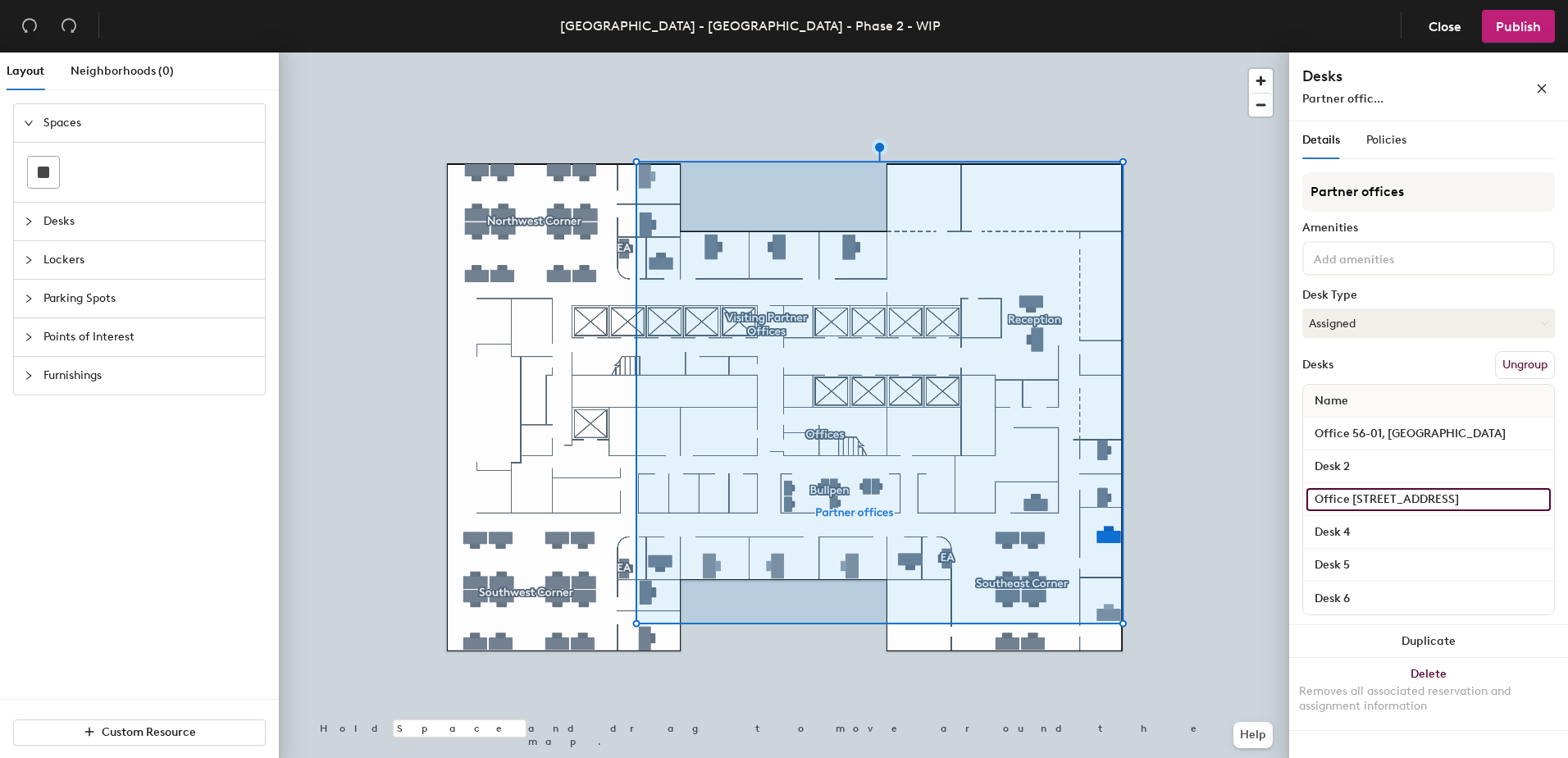
click at [1427, 499] on input "Office 34, SE Corner" at bounding box center [1428, 499] width 244 height 23
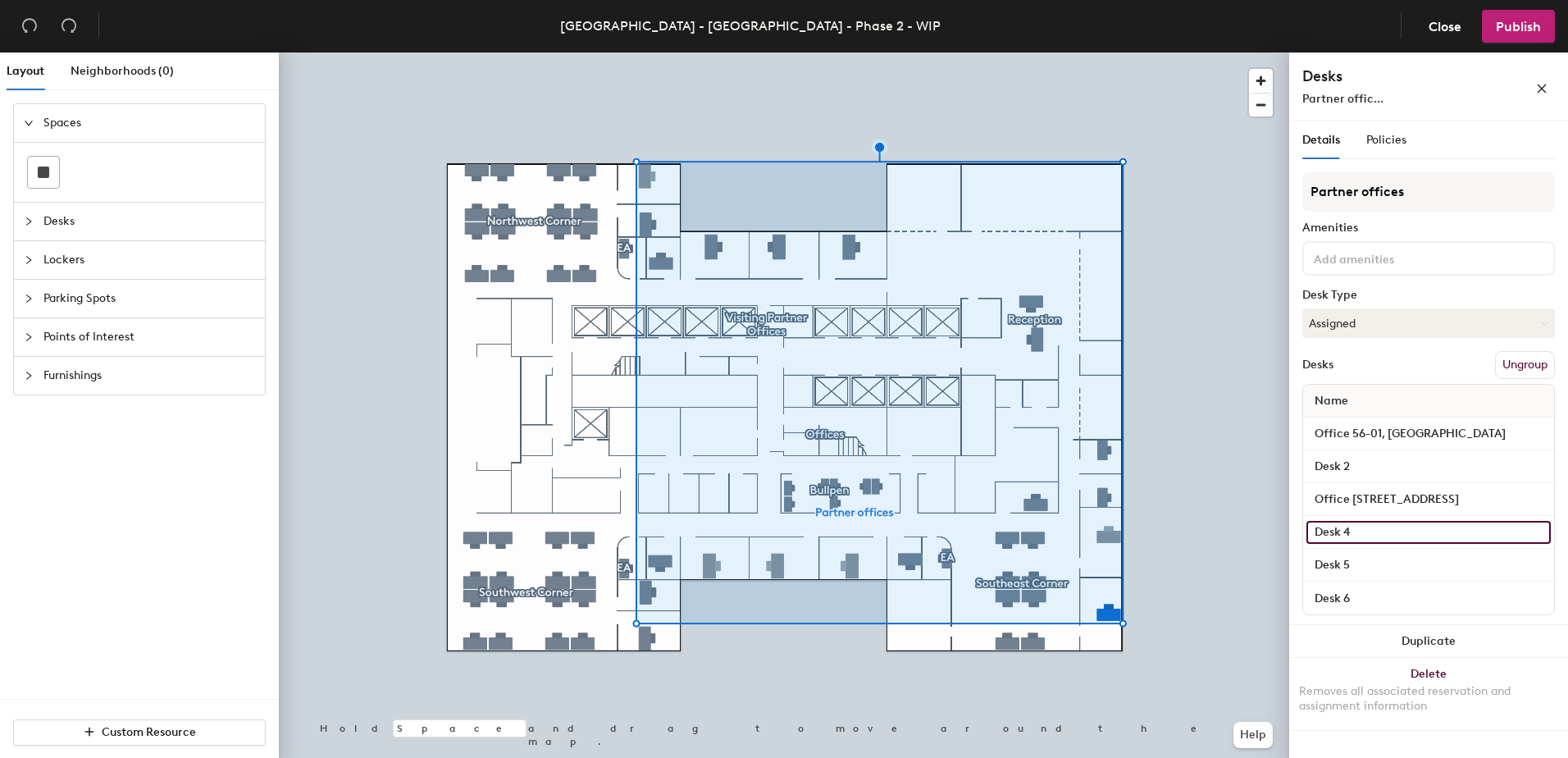
click at [1379, 534] on input "Desk 4" at bounding box center [1428, 532] width 244 height 23
paste input "Office 34, SE Corner"
type input "Office 34, SE Corner"
click at [1347, 521] on input "Office 34, SE Corner" at bounding box center [1428, 532] width 244 height 23
click at [1356, 533] on input "Office 34, SE Corner" at bounding box center [1428, 532] width 244 height 23
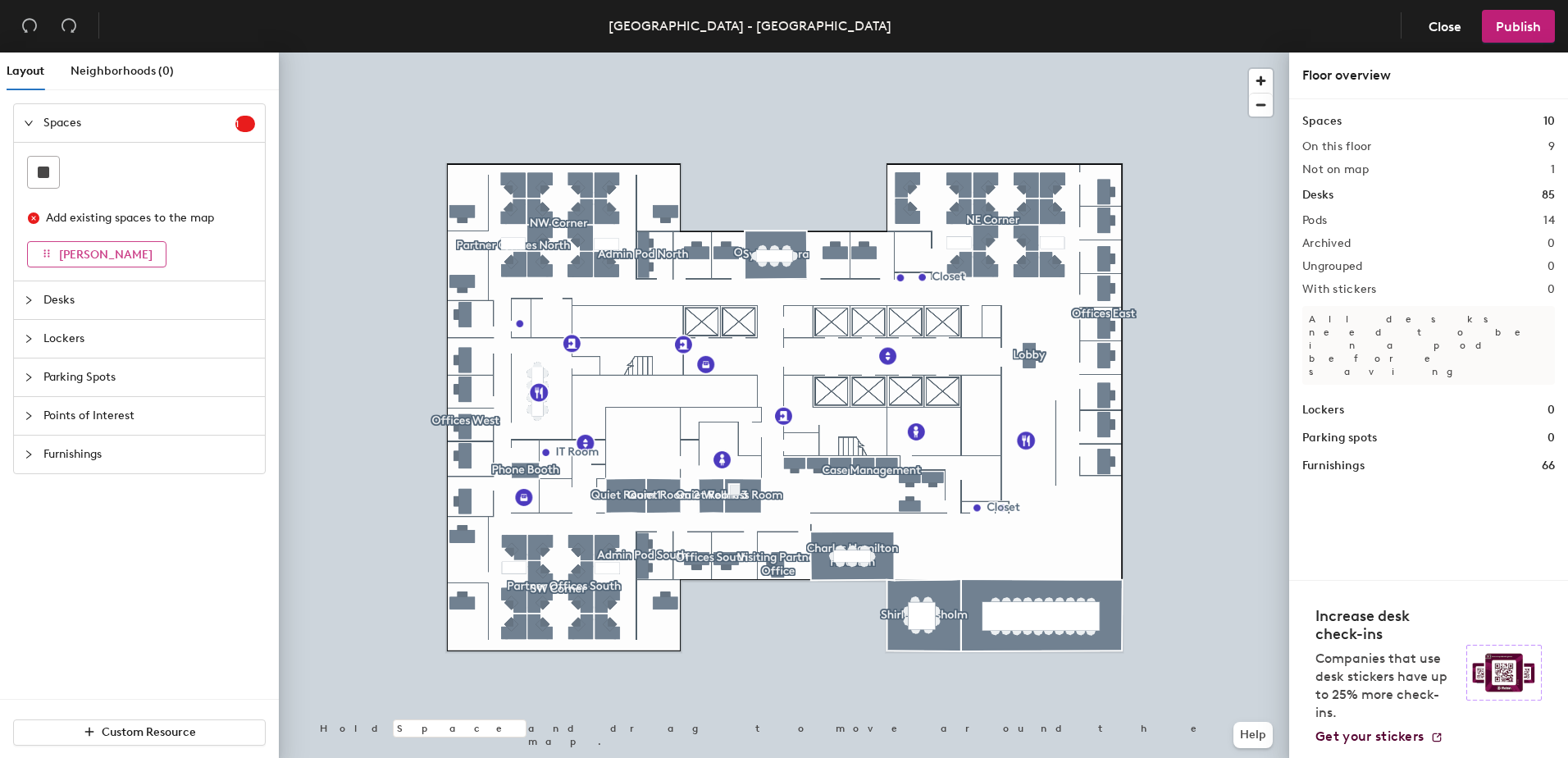
click at [106, 254] on span "Shirley Chisolm" at bounding box center [106, 254] width 94 height 14
click at [59, 250] on button "Shirley Chisolm" at bounding box center [96, 254] width 139 height 26
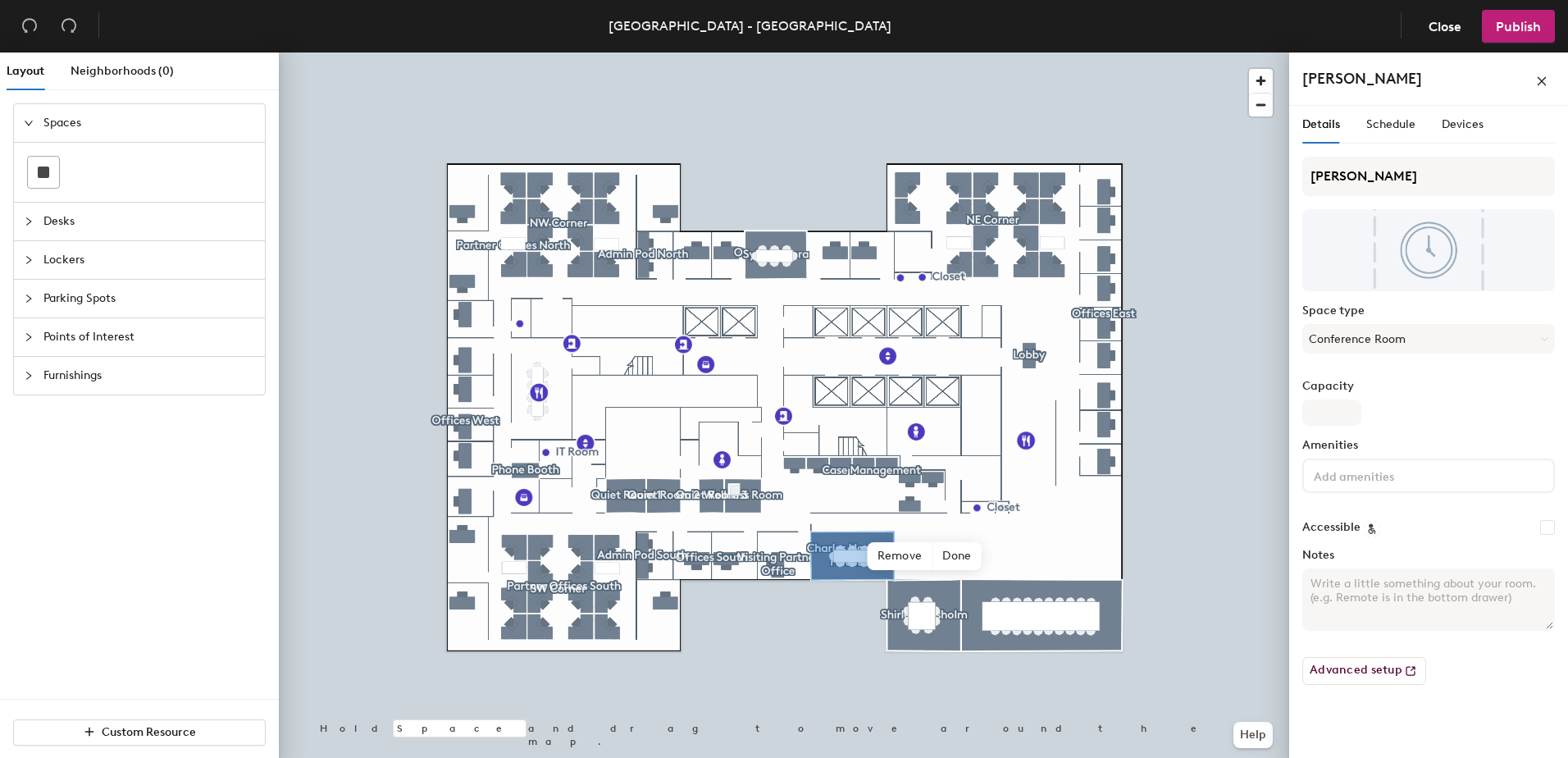
click at [114, 524] on div "Spaces Desks Lockers Parking Spots Points of Interest Furnishings" at bounding box center [139, 401] width 279 height 596
click at [1525, 29] on span "Publish" at bounding box center [1518, 26] width 45 height 16
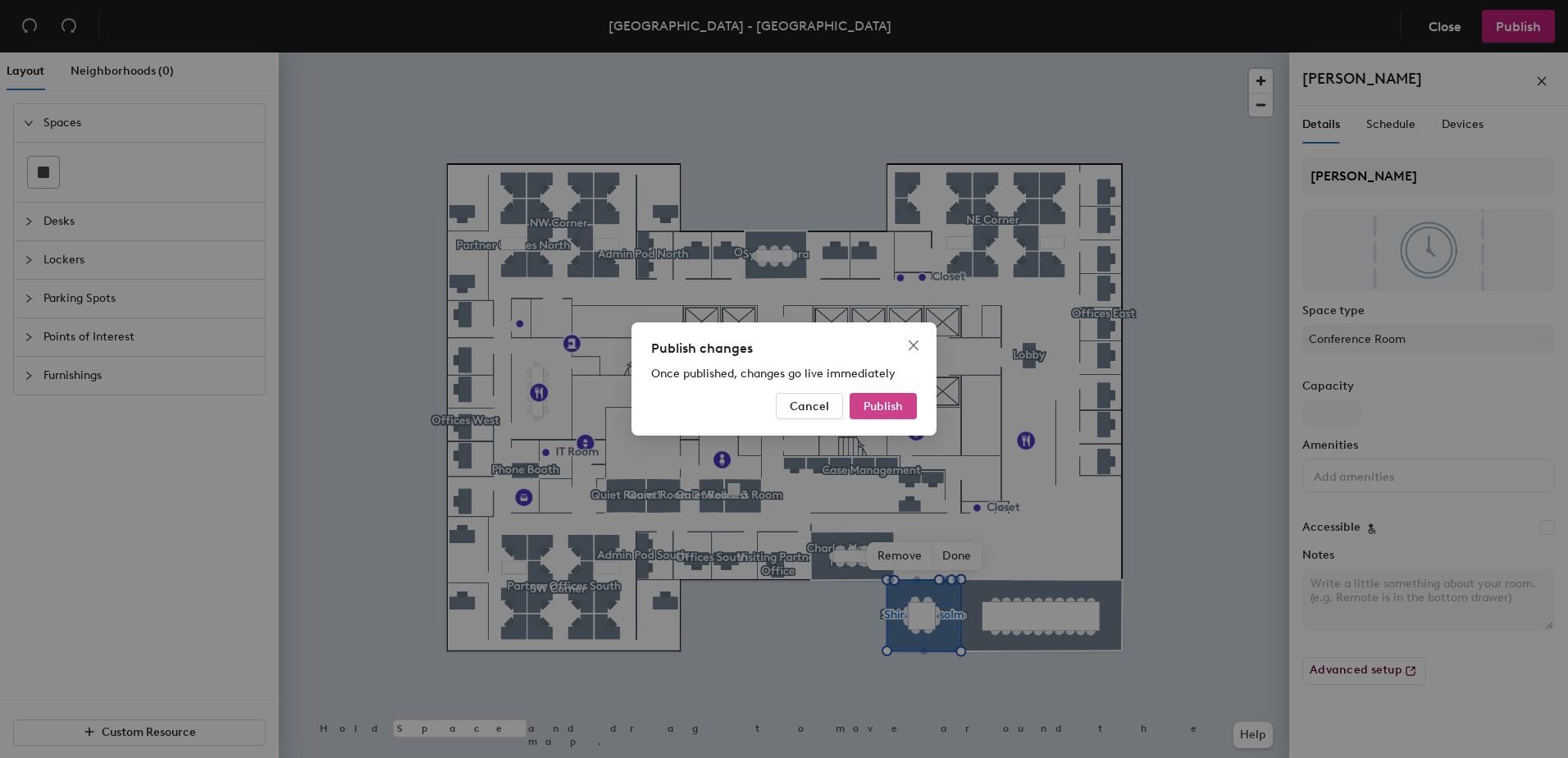
click at [886, 394] on button "Publish" at bounding box center [883, 406] width 68 height 26
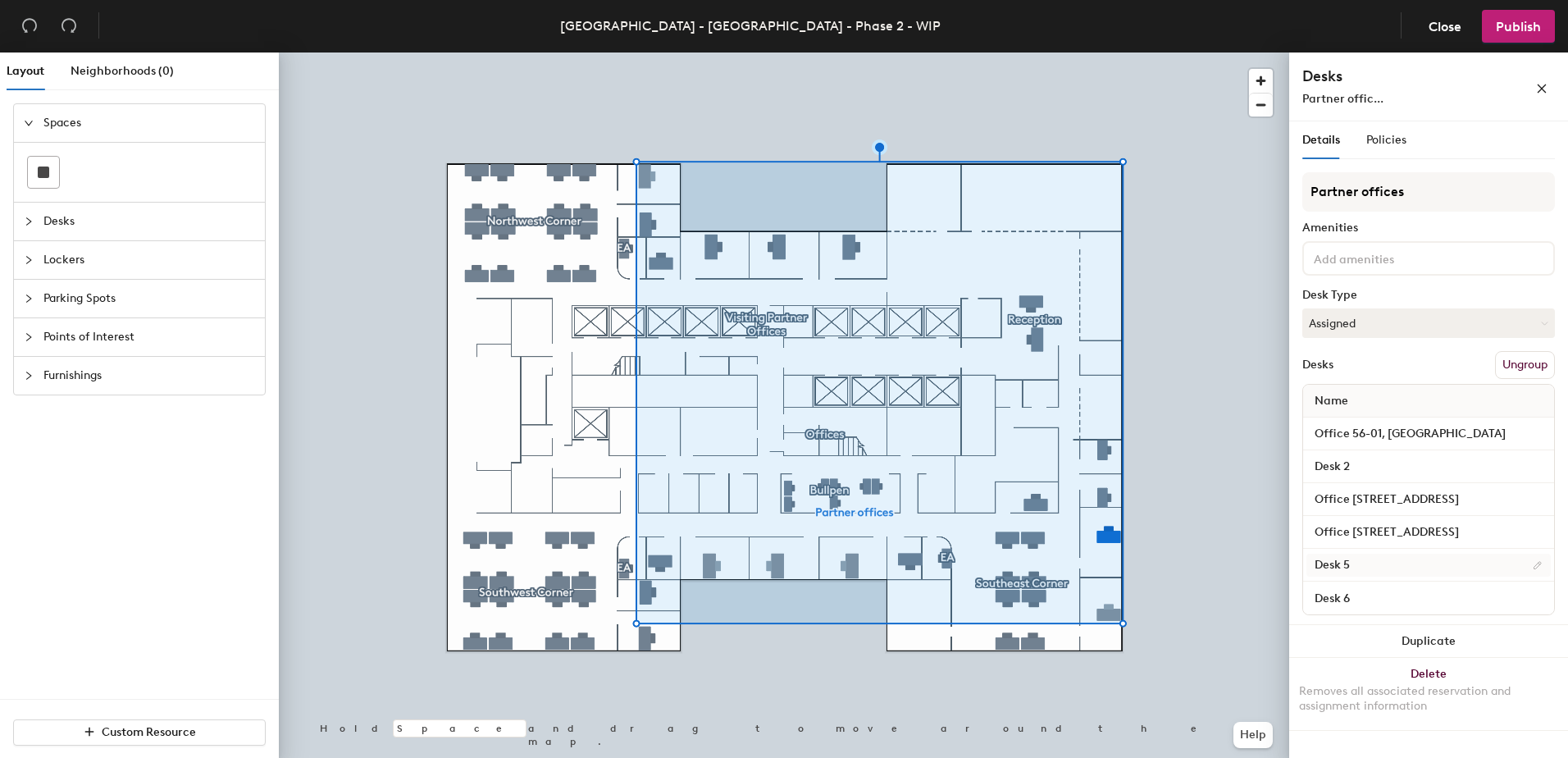
type input "Office [STREET_ADDRESS]"
click at [1363, 562] on input "Desk 5" at bounding box center [1428, 565] width 244 height 23
click at [1393, 605] on input "Desk 6" at bounding box center [1428, 597] width 244 height 23
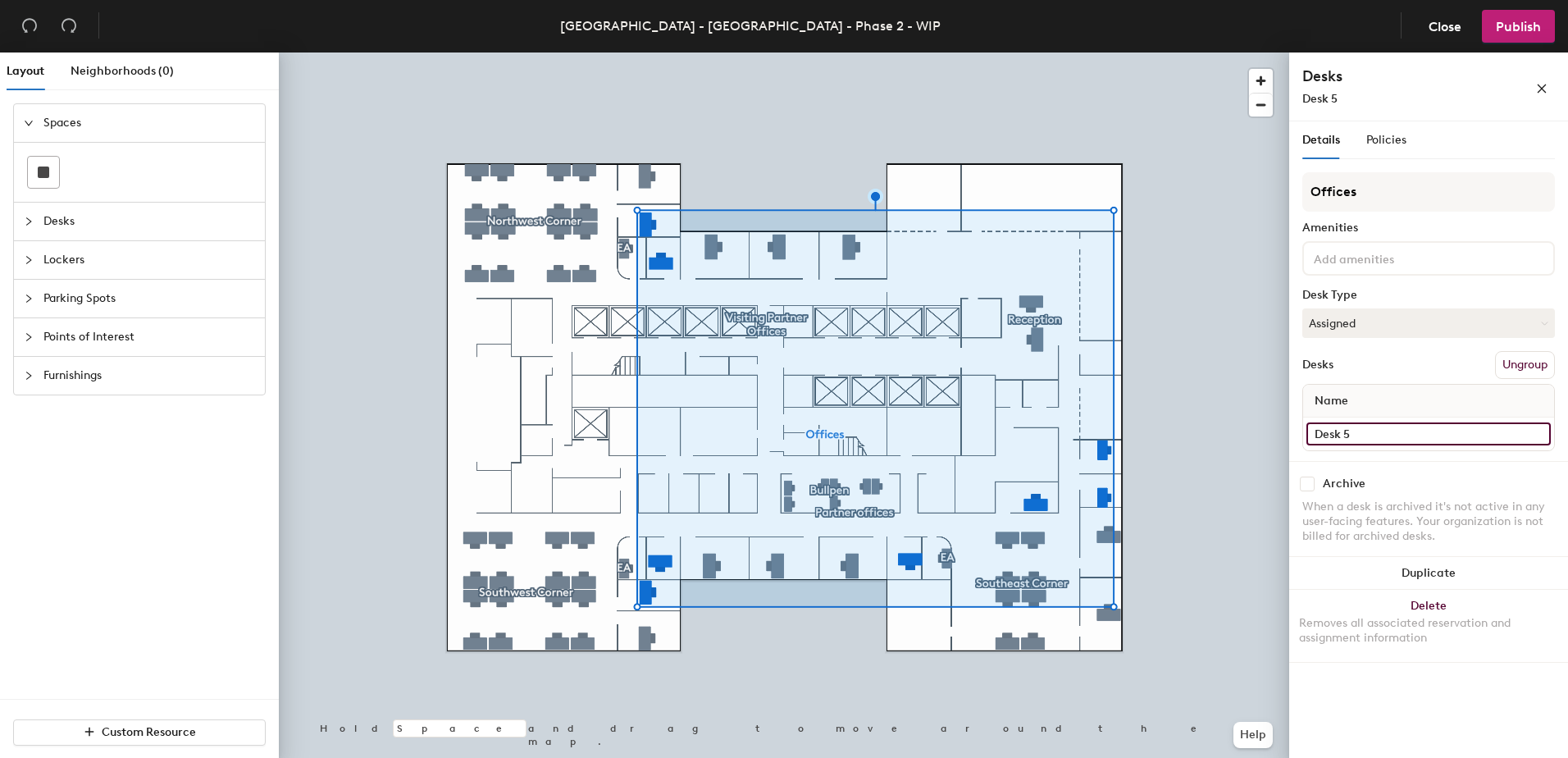
click at [1370, 440] on input "Desk 5" at bounding box center [1428, 433] width 244 height 23
paste input "Office 34, SE Corner"
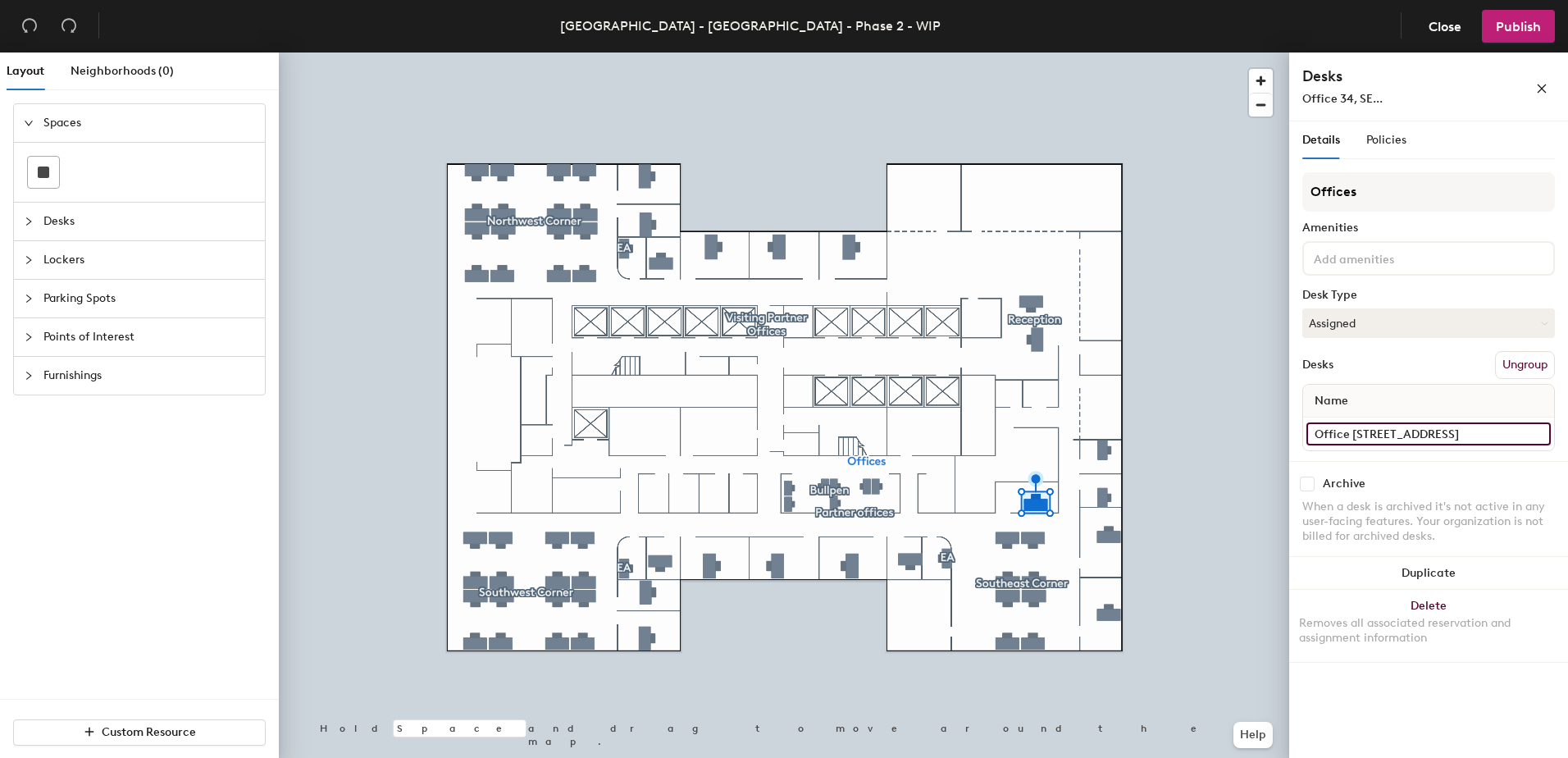
click at [1359, 435] on input "Office 34, SE Corner" at bounding box center [1428, 433] width 244 height 23
click at [1357, 440] on input "Office 34, SE Corner" at bounding box center [1428, 433] width 244 height 23
drag, startPoint x: 1355, startPoint y: 429, endPoint x: 1363, endPoint y: 432, distance: 8.5
click at [1363, 432] on input "Office 34, SE Corner" at bounding box center [1428, 433] width 244 height 23
paste input "Office 34, SE Corner"
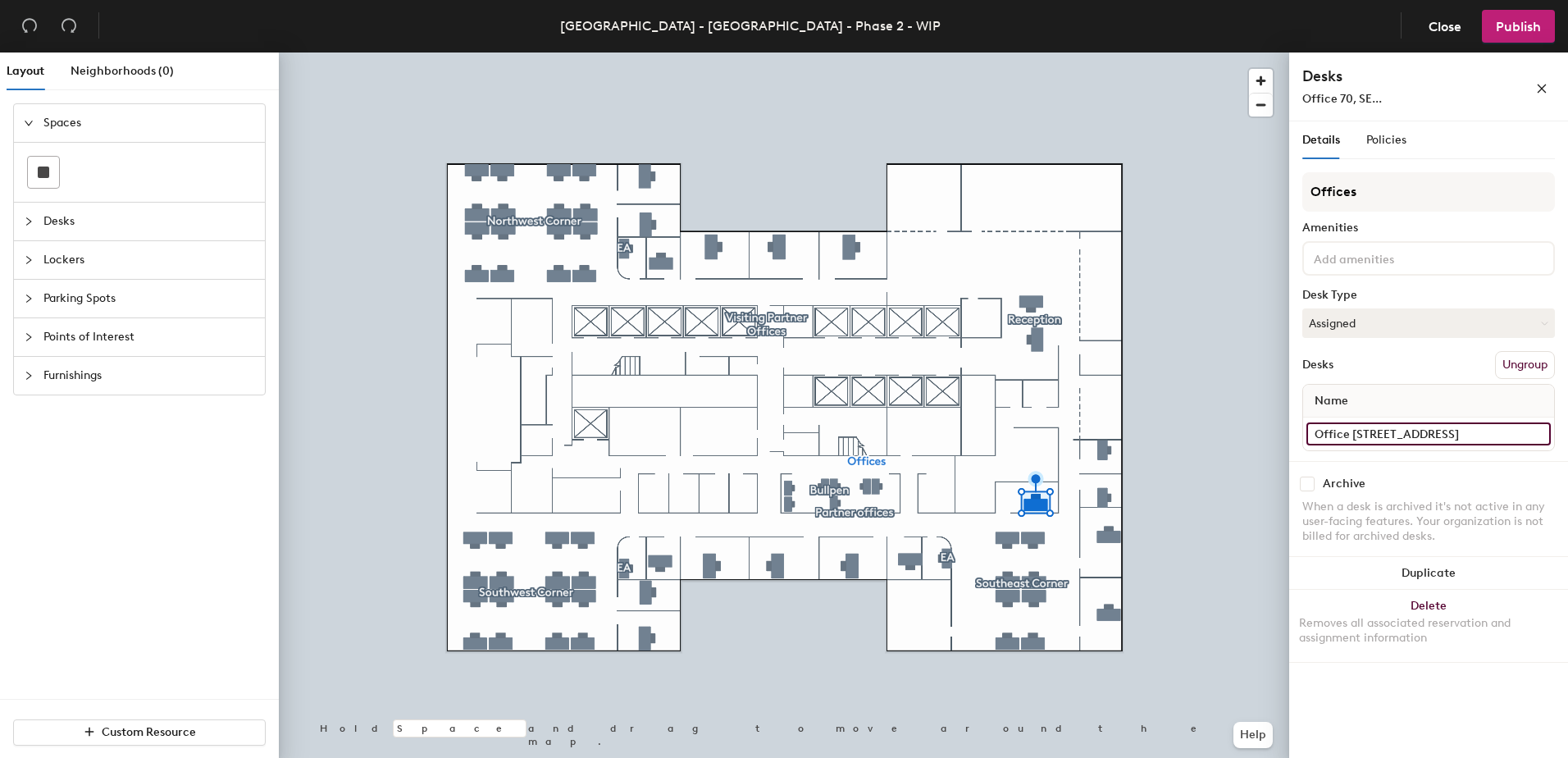
type input "Office 70, SE Corner"
click at [1292, 379] on div "Details Policies Offices Amenities Desk Type Assigned Desks Ungroup Name Office…" at bounding box center [1428, 443] width 279 height 643
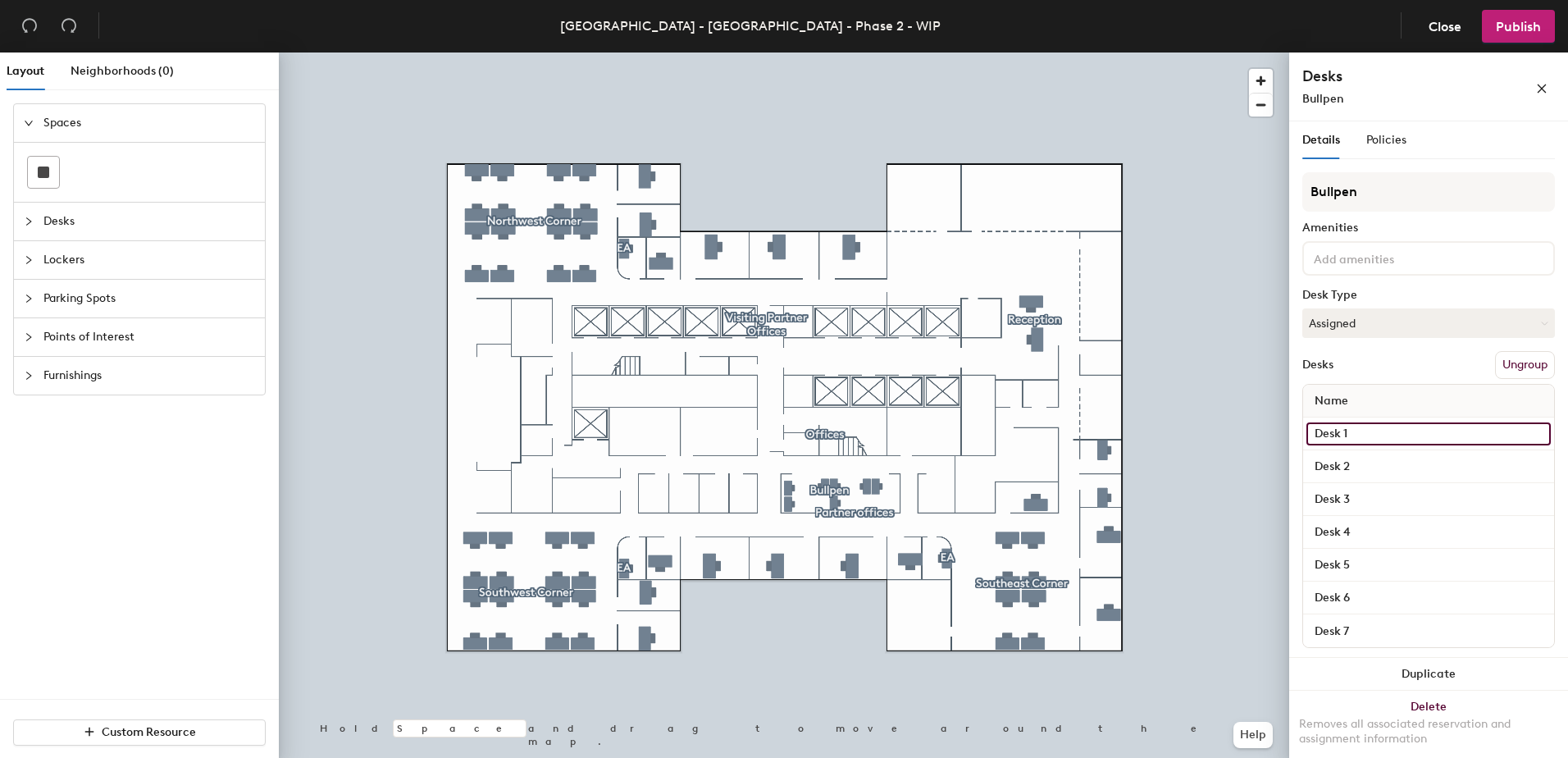
click at [1358, 434] on input "Desk 1" at bounding box center [1428, 433] width 244 height 23
paste input "Office 34, SE Corner"
click at [1226, 422] on div "Layout Neighborhoods (0) Spaces Desks Lockers Parking Spots Points of Interest …" at bounding box center [784, 408] width 1568 height 712
click at [1364, 429] on input "Desk 77, SE Corner" at bounding box center [1428, 433] width 244 height 23
click at [1427, 433] on input "Desk 77, SE Corner" at bounding box center [1428, 433] width 244 height 23
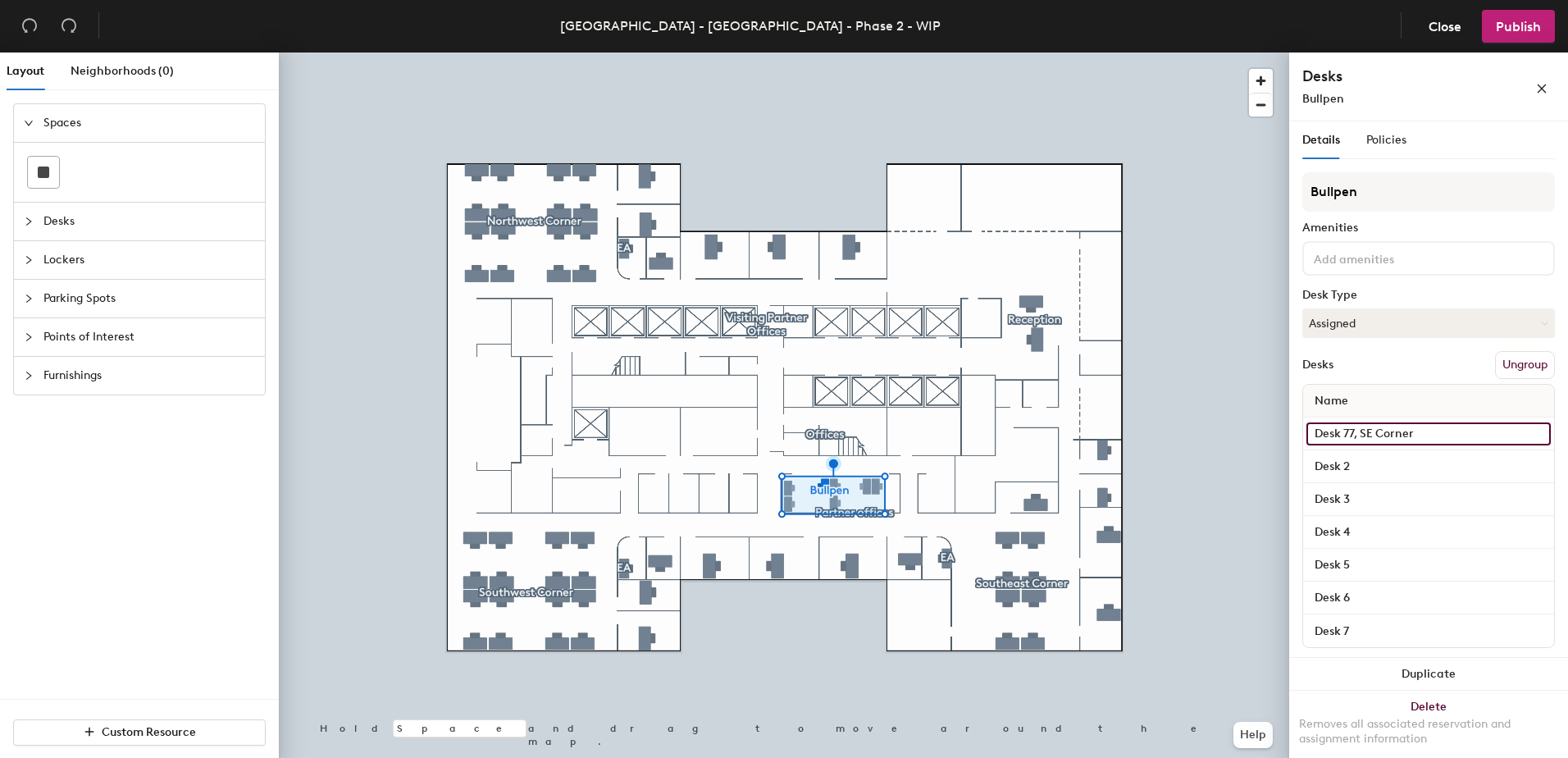
click at [1219, 421] on div "Layout Neighborhoods (0) Spaces Desks Lockers Parking Spots Points of Interest …" at bounding box center [784, 408] width 1568 height 712
type input "Desk 77, SE Corner"
click at [1360, 460] on input "Desk 2" at bounding box center [1428, 467] width 244 height 23
paste input "77, SE Corner"
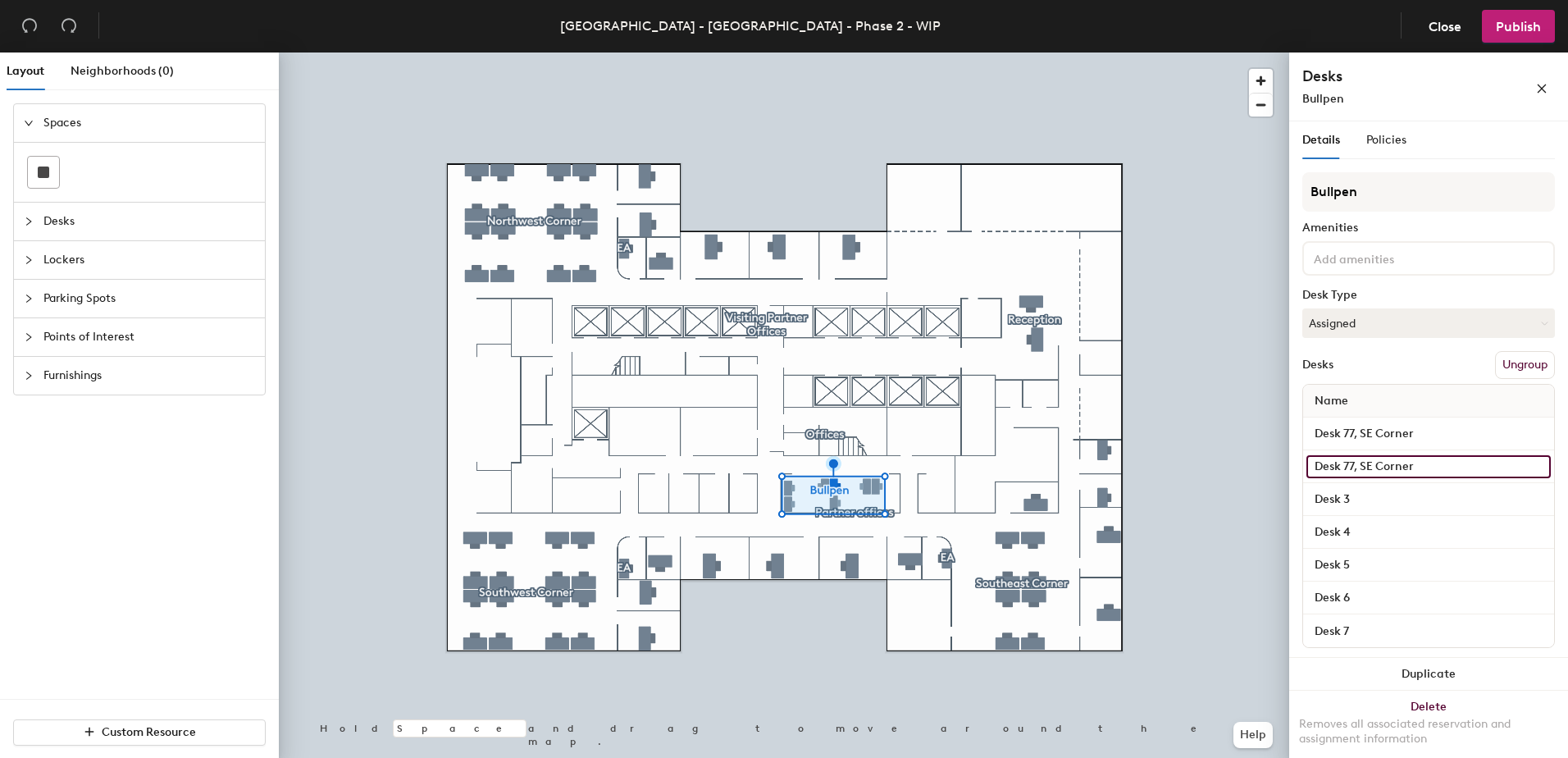
click at [1354, 467] on input "Desk 77, SE Corner" at bounding box center [1428, 467] width 244 height 23
click at [1351, 463] on input "Desk 77, SE Corner" at bounding box center [1428, 467] width 244 height 23
type input "Desk 75, SE Corner"
click at [1367, 503] on input "Desk 3" at bounding box center [1428, 499] width 244 height 23
paste input "77, SE Corner"
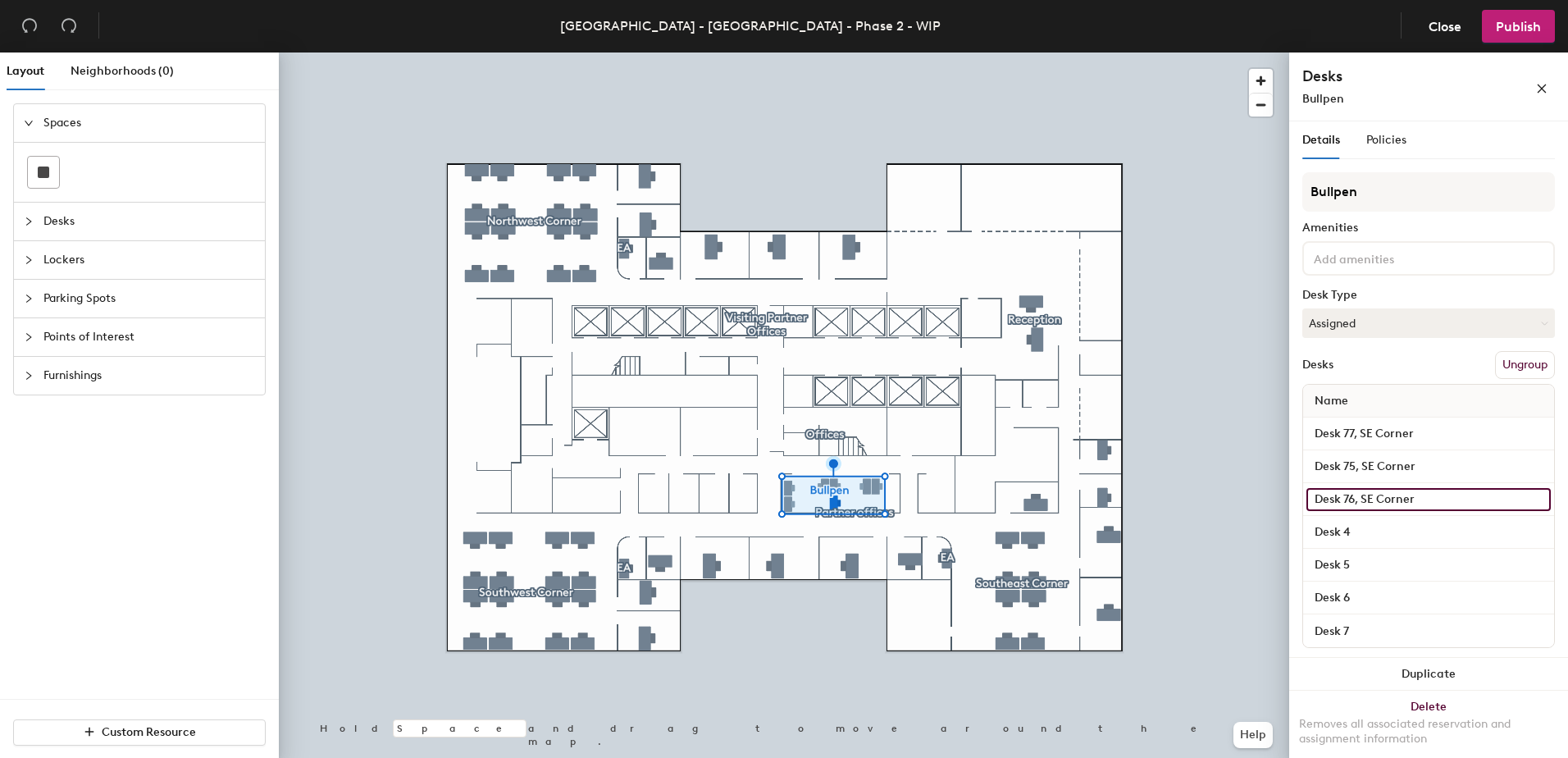
type input "Desk 76, SE Corner"
click at [1397, 535] on input "Desk 4" at bounding box center [1428, 532] width 244 height 23
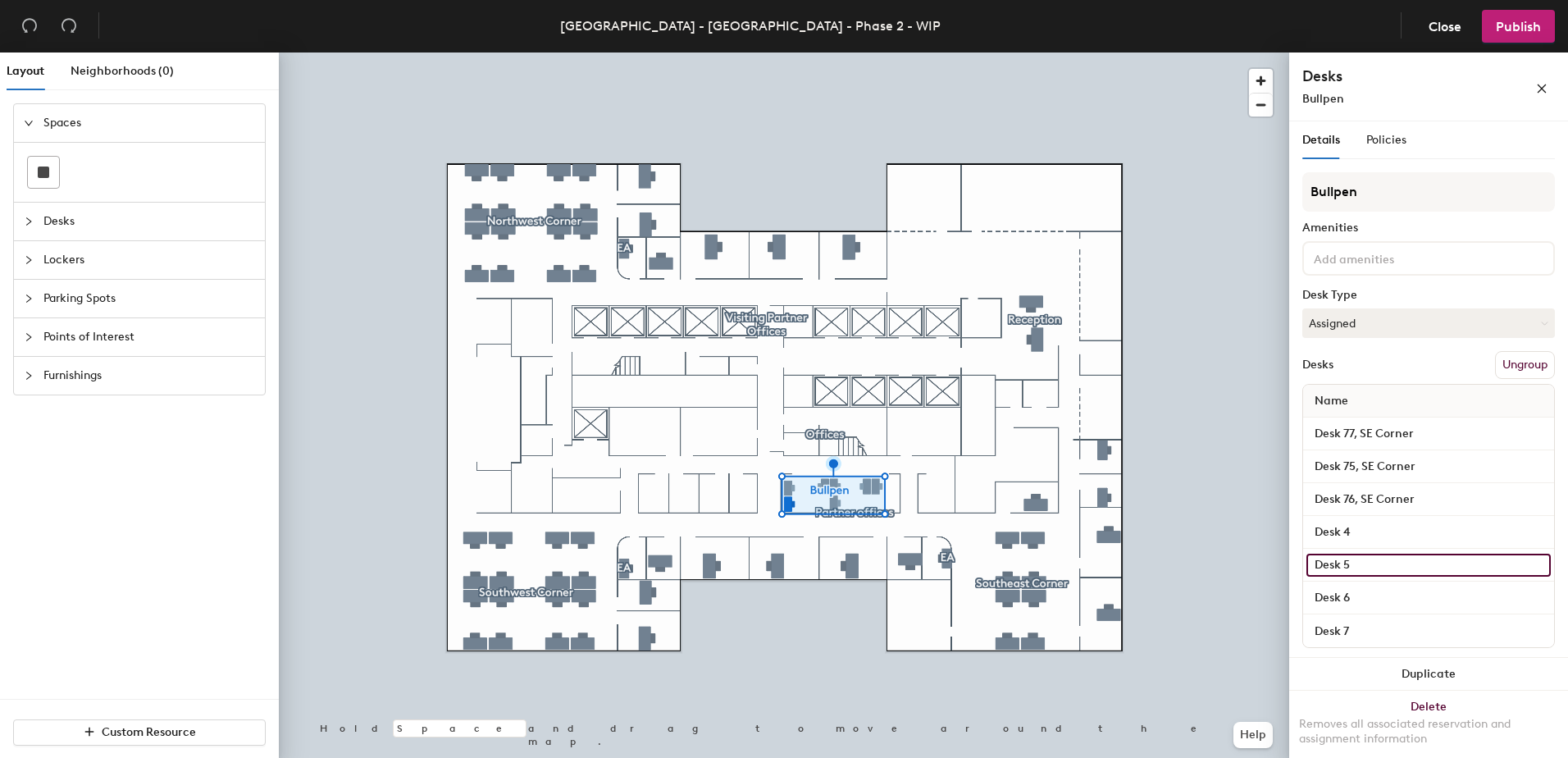
click at [1383, 566] on input "Desk 5" at bounding box center [1428, 565] width 244 height 23
paste input "77, SE Corner"
click at [1348, 556] on input "Desk 77, SE Corner" at bounding box center [1428, 565] width 244 height 23
click at [1351, 564] on input "Desk 77, SE Corner" at bounding box center [1428, 565] width 244 height 23
type input "Desk 78, SE Corner"
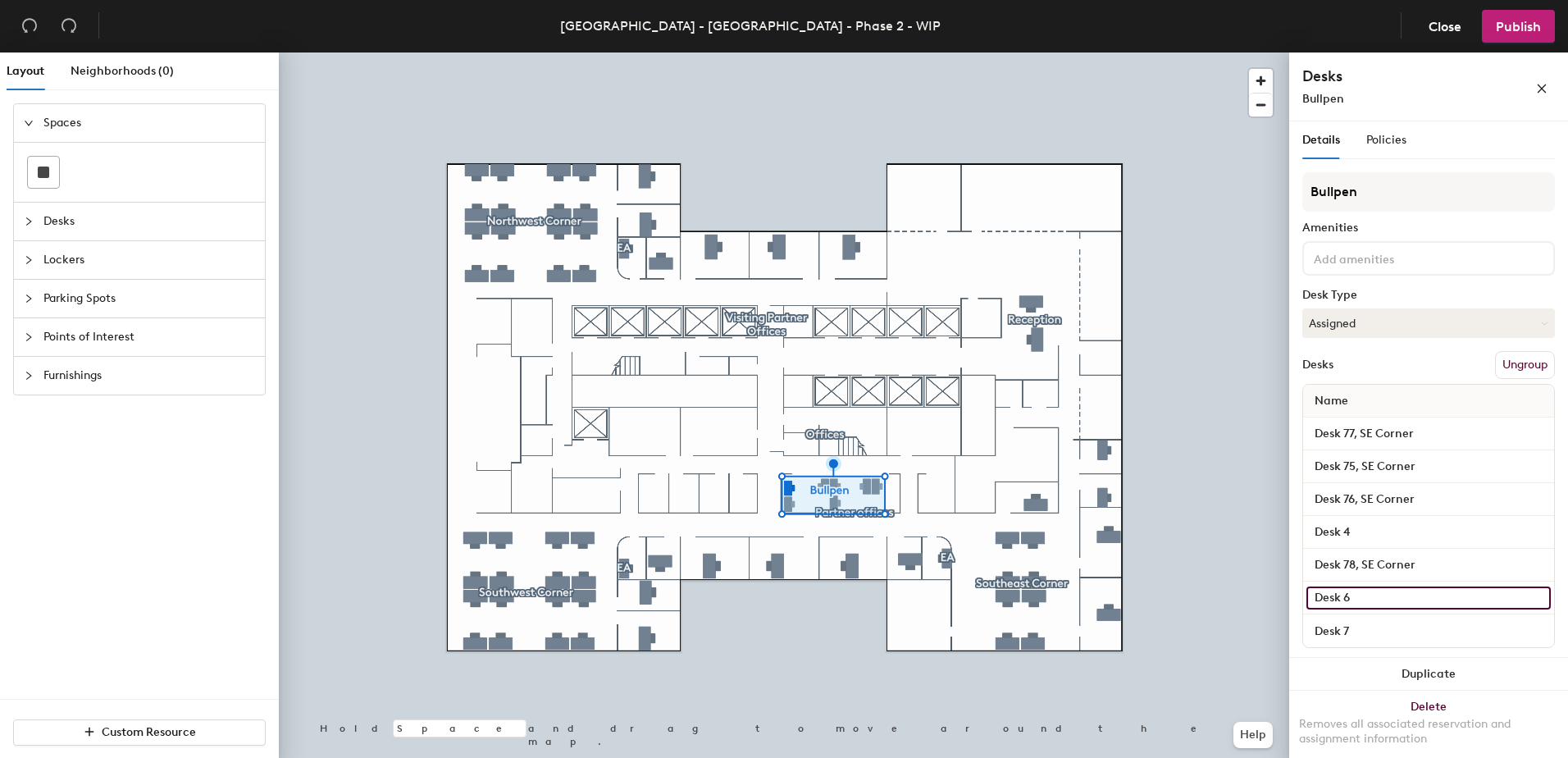
click at [1375, 586] on input "Desk 6" at bounding box center [1428, 597] width 244 height 23
paste input "77, SE Corner"
click at [1357, 597] on input "Desk 77, SE Corner" at bounding box center [1428, 597] width 244 height 23
click at [1348, 595] on input "Desk 77, SE Corner" at bounding box center [1428, 597] width 244 height 23
click at [1354, 599] on input "Desk 77, SE Corner" at bounding box center [1428, 597] width 244 height 23
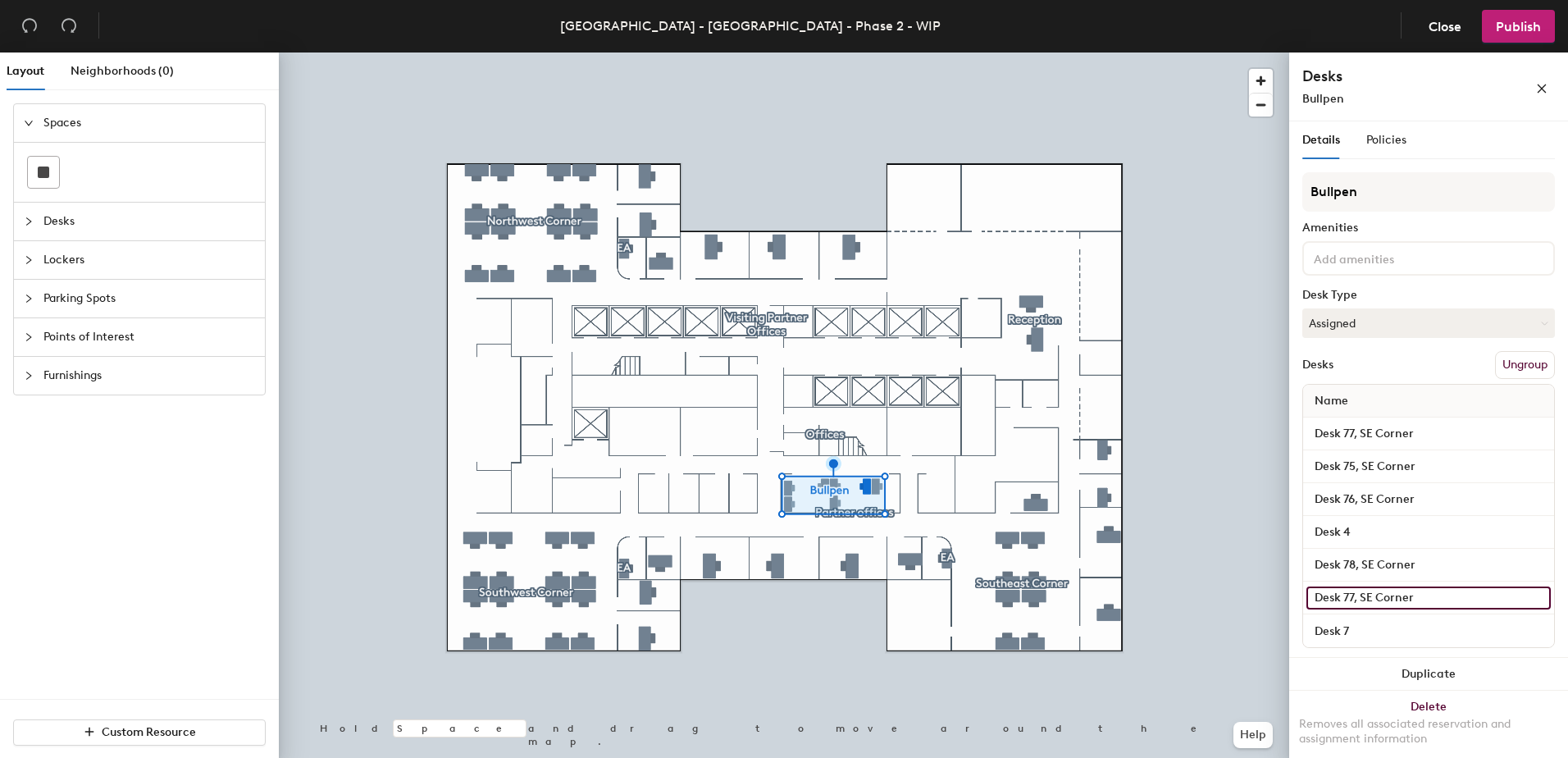
click at [1349, 605] on input "Desk 77, SE Corner" at bounding box center [1428, 597] width 244 height 23
click at [1357, 597] on input "Desk 77, SE Corner" at bounding box center [1428, 597] width 244 height 23
type input "Desk 73, SE Corner"
click at [1422, 627] on input "Desk 7" at bounding box center [1428, 631] width 244 height 23
paste input "7, SE Corner"
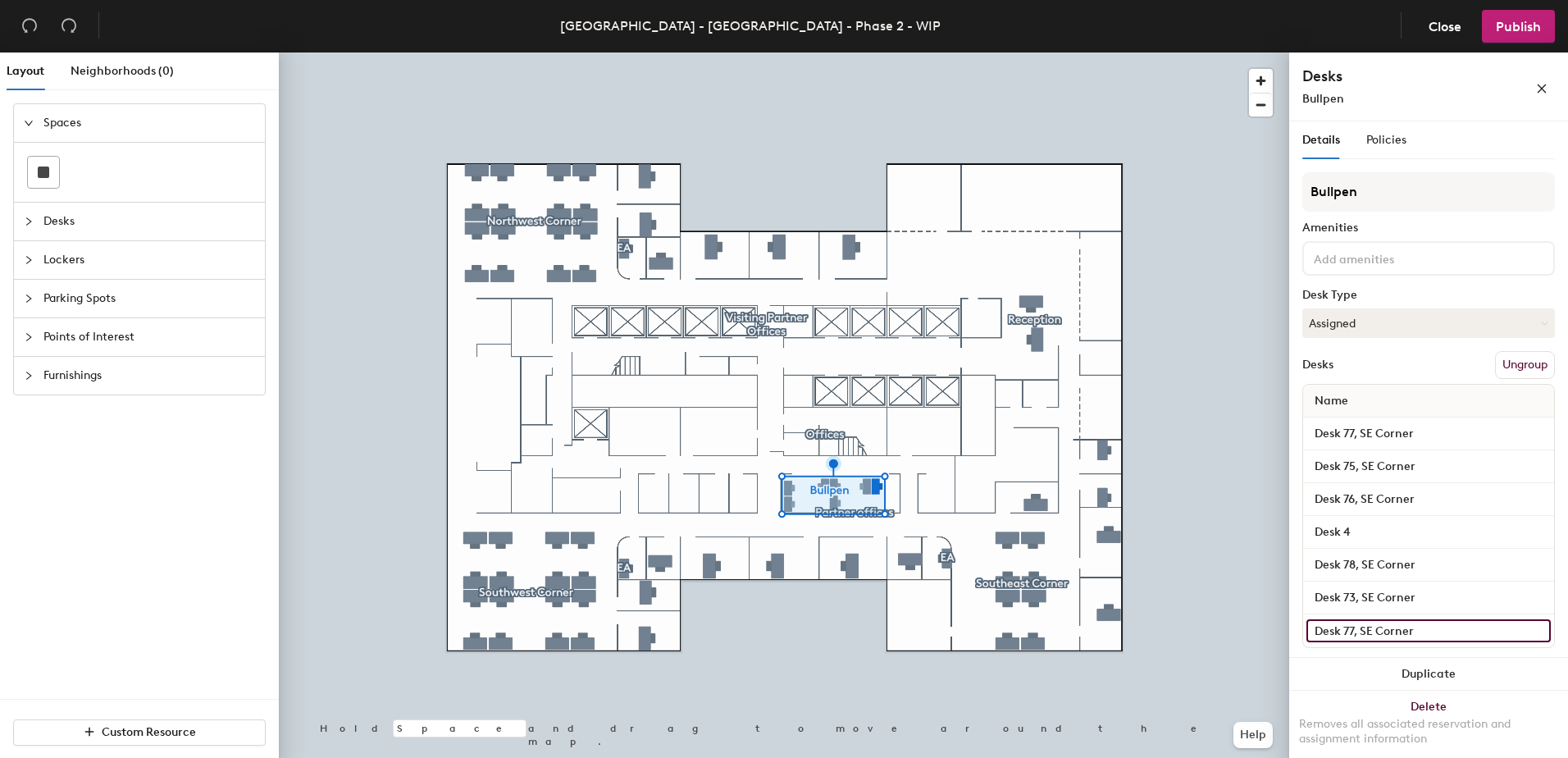
click at [1345, 627] on input "Desk 77, SE Corner" at bounding box center [1428, 631] width 244 height 23
click at [1352, 633] on input "Desk 77, SE Corner" at bounding box center [1428, 631] width 244 height 23
type input "Desk 71, SE Corner"
click at [1388, 346] on div "Bullpen Amenities Desk Type Assigned Desks Ungroup Name Desk 77, SE Corner Desk…" at bounding box center [1428, 415] width 252 height 485
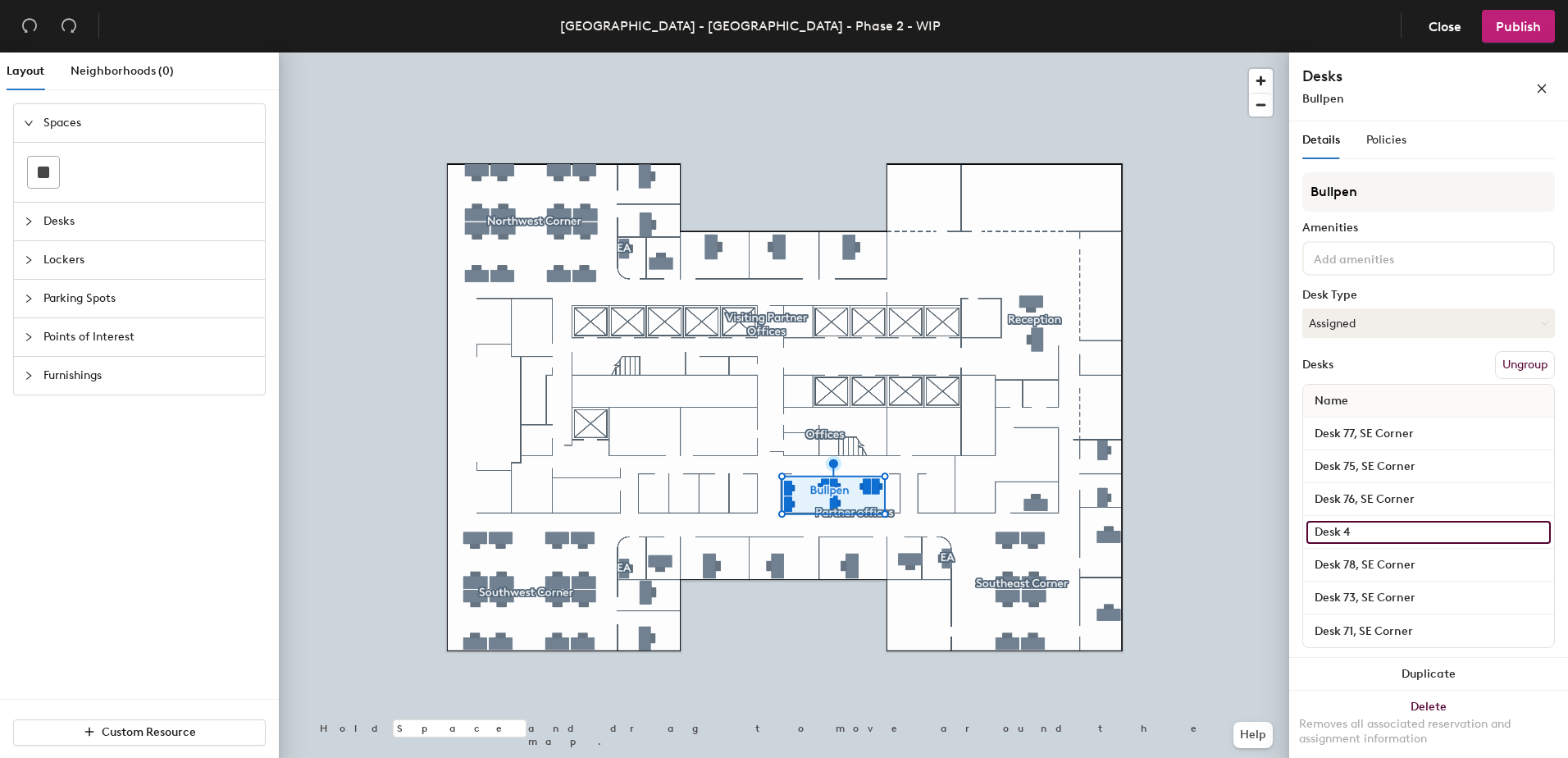
click at [1363, 531] on input "Desk 4" at bounding box center [1428, 532] width 244 height 23
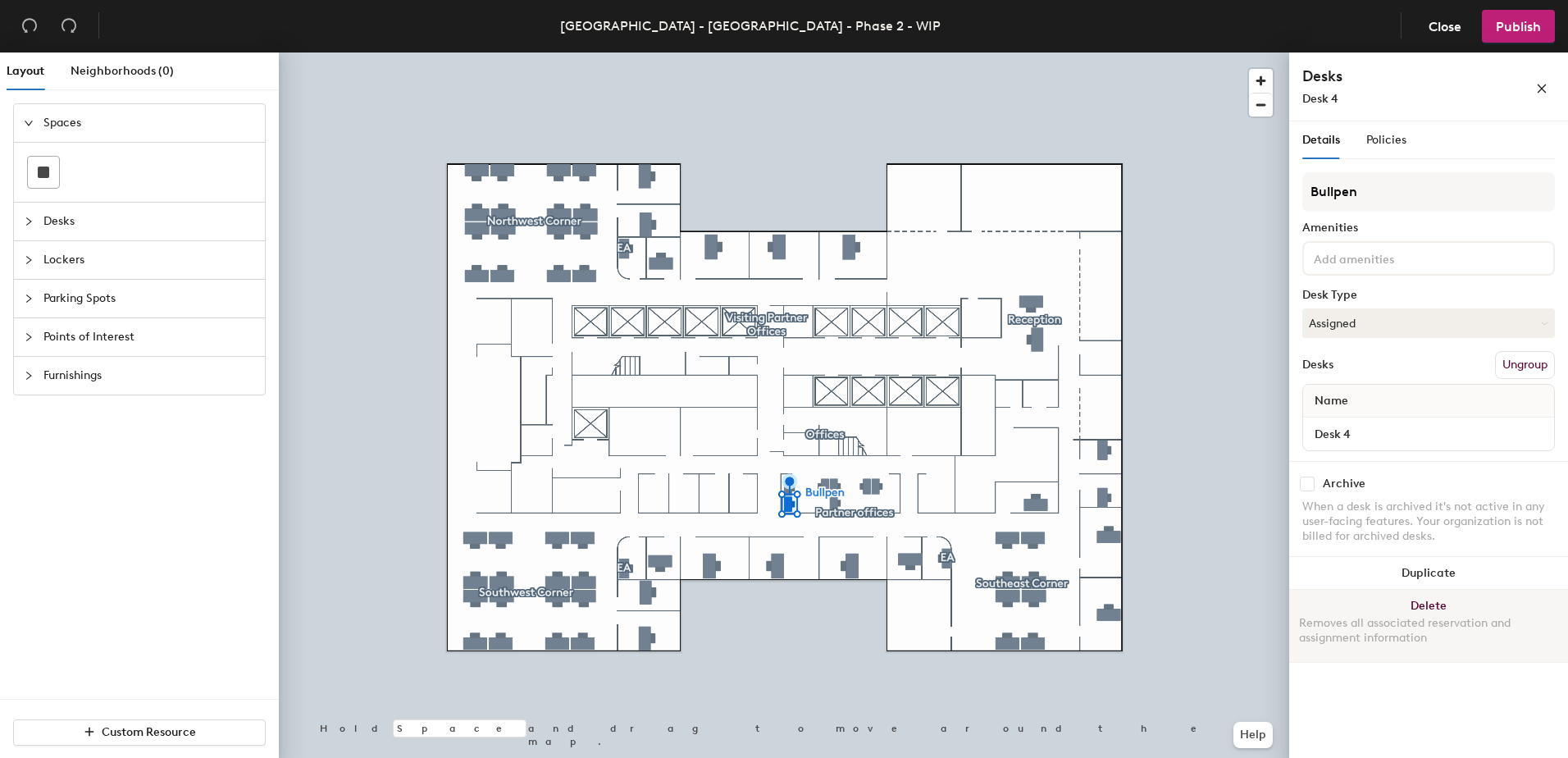
click at [1428, 610] on button "Delete Removes all associated reservation and assignment information" at bounding box center [1428, 626] width 279 height 72
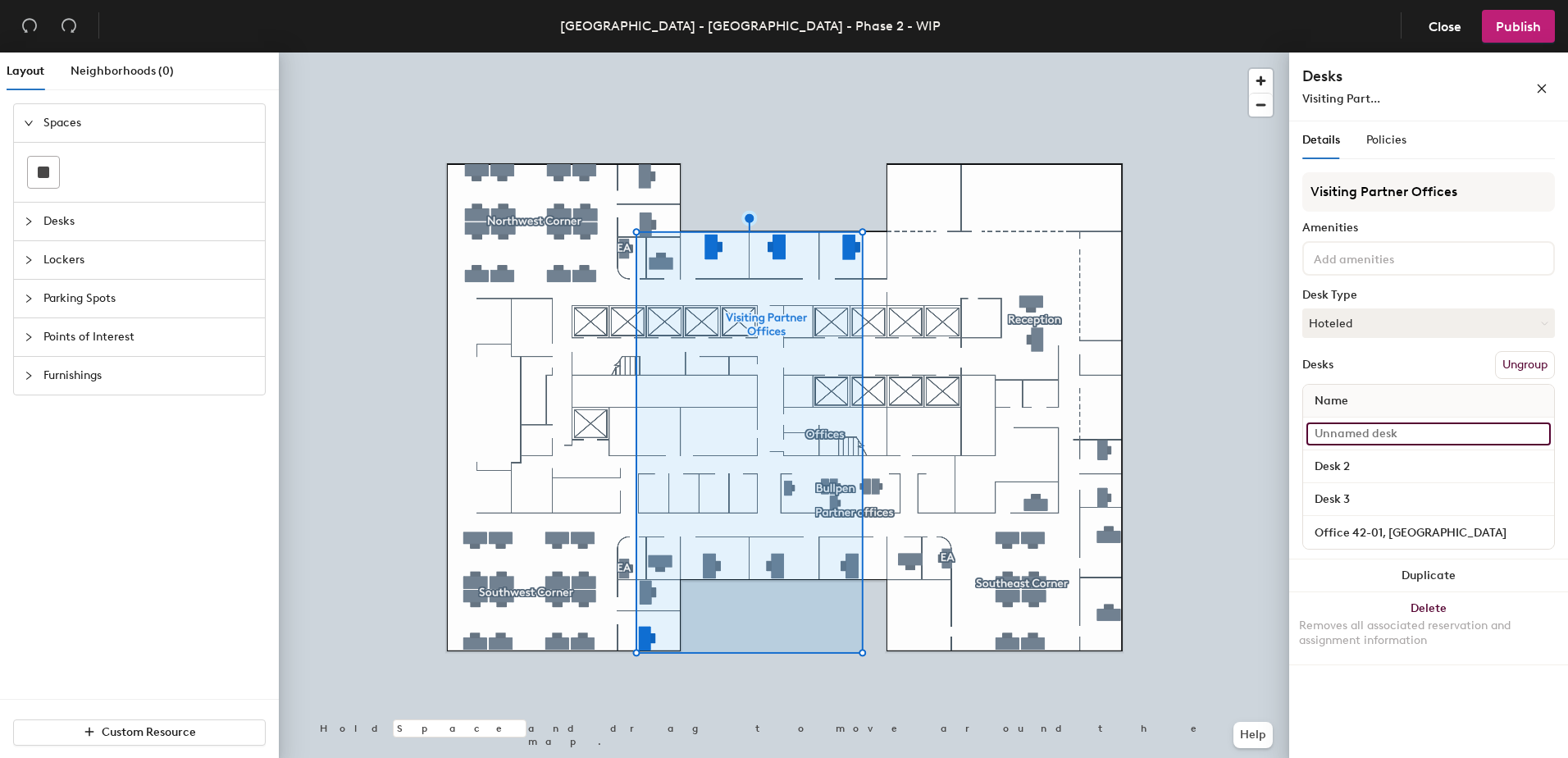
click at [1393, 430] on input at bounding box center [1428, 433] width 244 height 23
click at [1086, 430] on div "Layout Neighborhoods (0) Spaces Desks Lockers Parking Spots Points of Interest …" at bounding box center [784, 408] width 1568 height 712
click at [1348, 435] on input at bounding box center [1428, 433] width 244 height 23
type input "Visiting partner office 1"
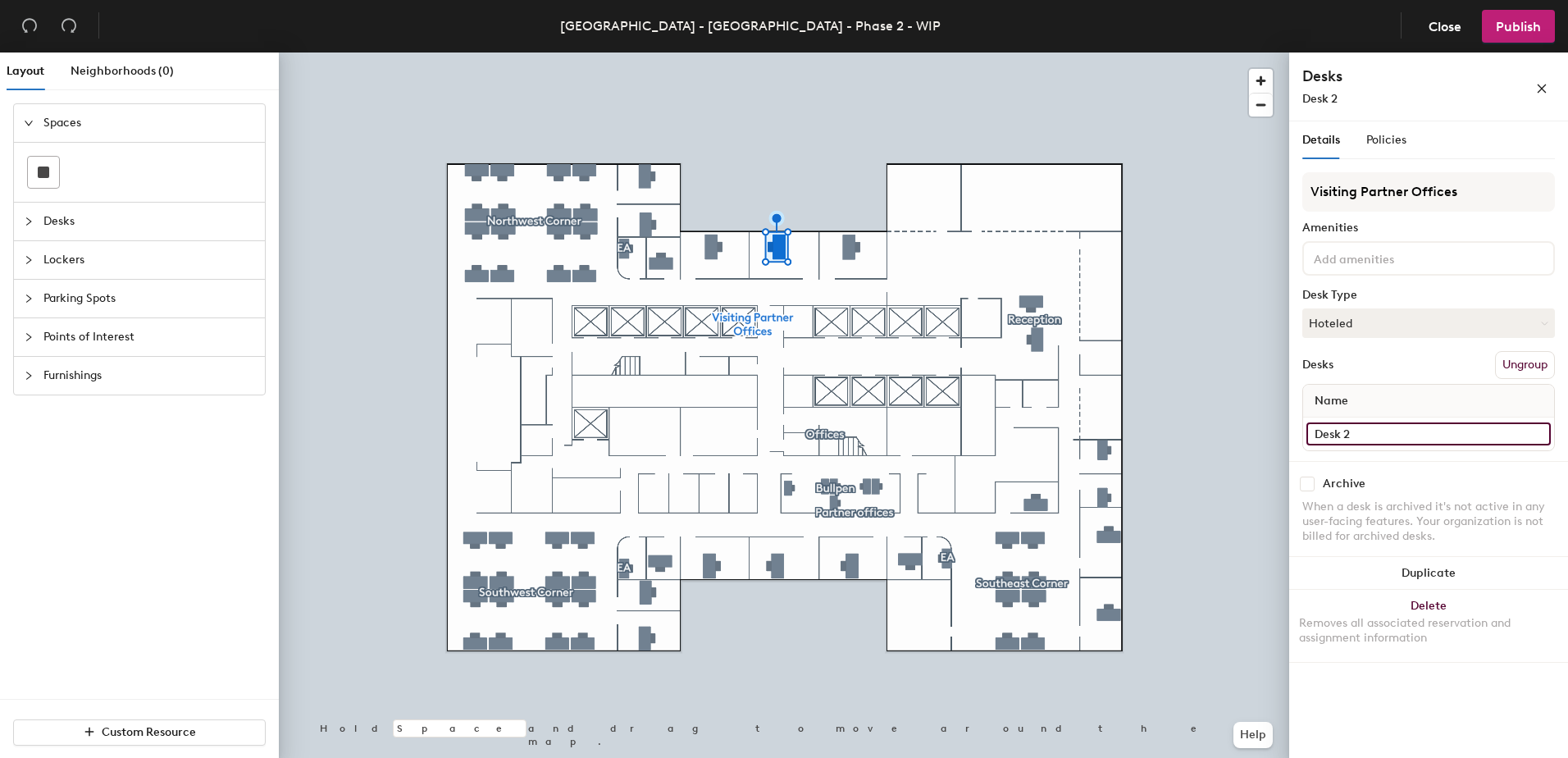
click at [1351, 429] on input "Desk 2" at bounding box center [1428, 433] width 244 height 23
paste input "Visiting partner office 1"
type input "Visiting partner office 2"
click at [1360, 436] on input "Desk 3" at bounding box center [1428, 433] width 244 height 23
paste input "Visiting partner office 1"
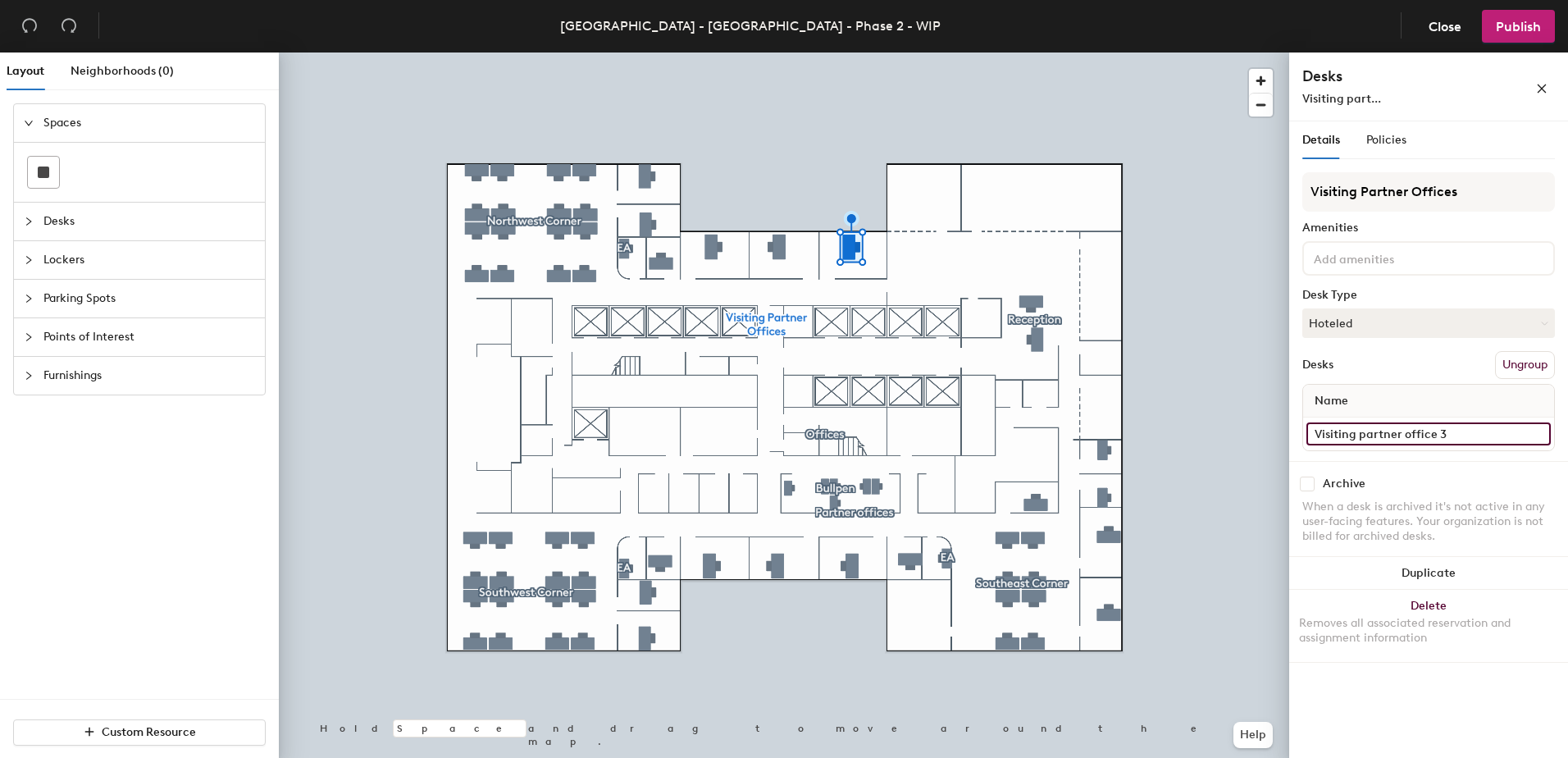
type input "Visiting partner office 3"
click at [1387, 430] on input "Desk 3" at bounding box center [1428, 433] width 244 height 23
paste input "Visiting partner office 1"
type input "Visiting partner office 1"
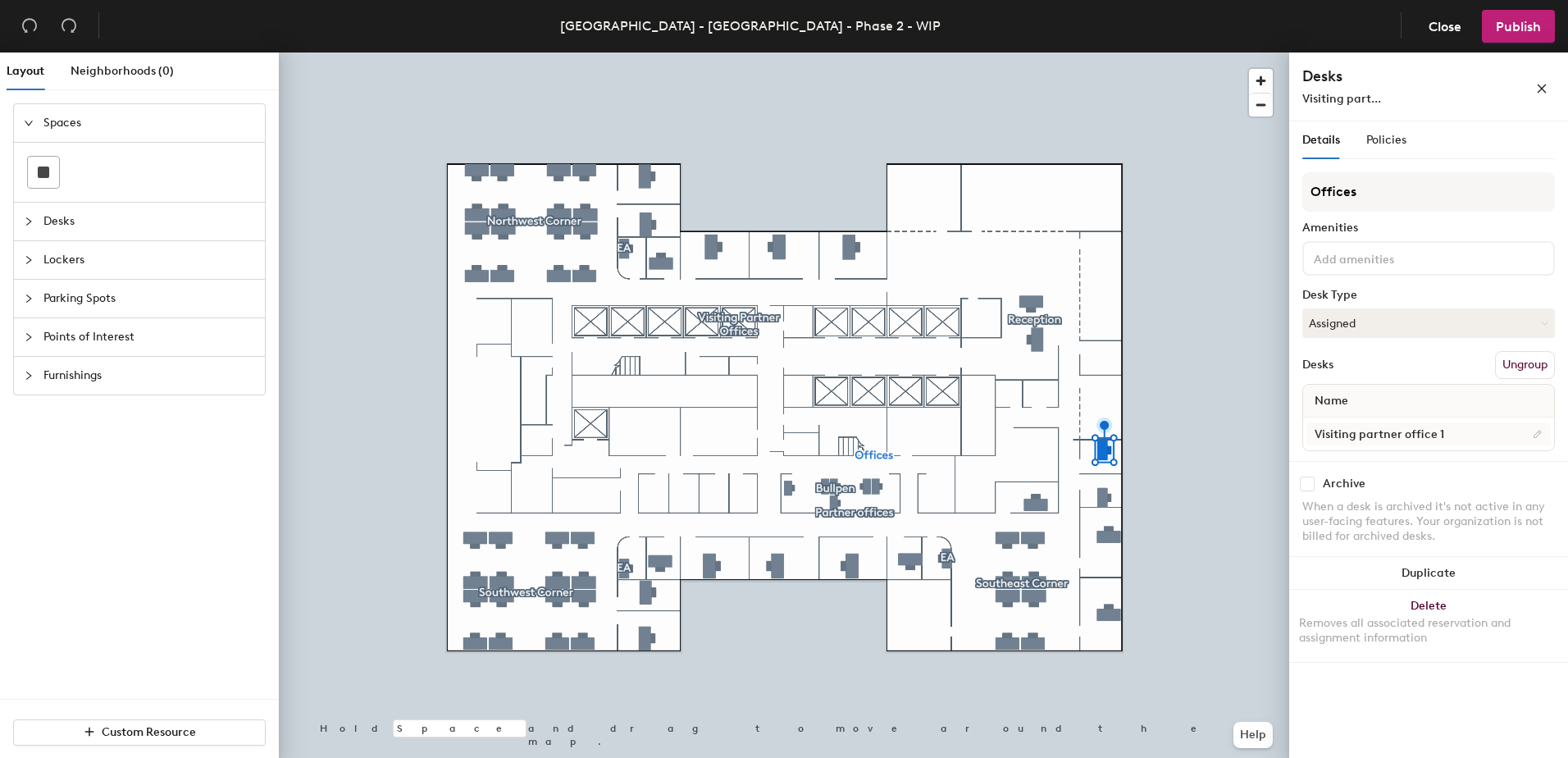
click at [1108, 53] on div at bounding box center [784, 53] width 1010 height 0
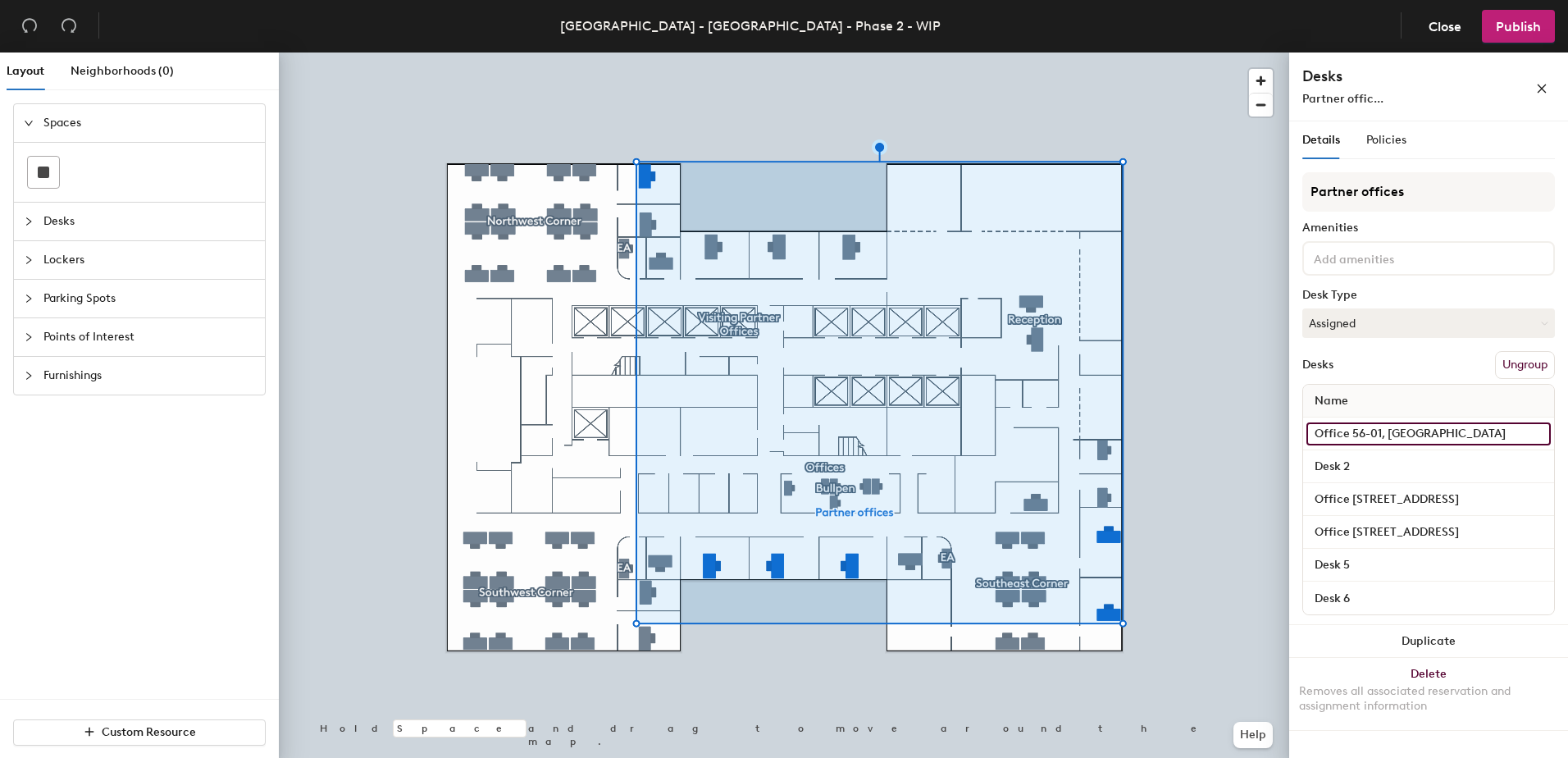
click at [1364, 433] on input "Office 56-01, NW Corner" at bounding box center [1428, 433] width 244 height 23
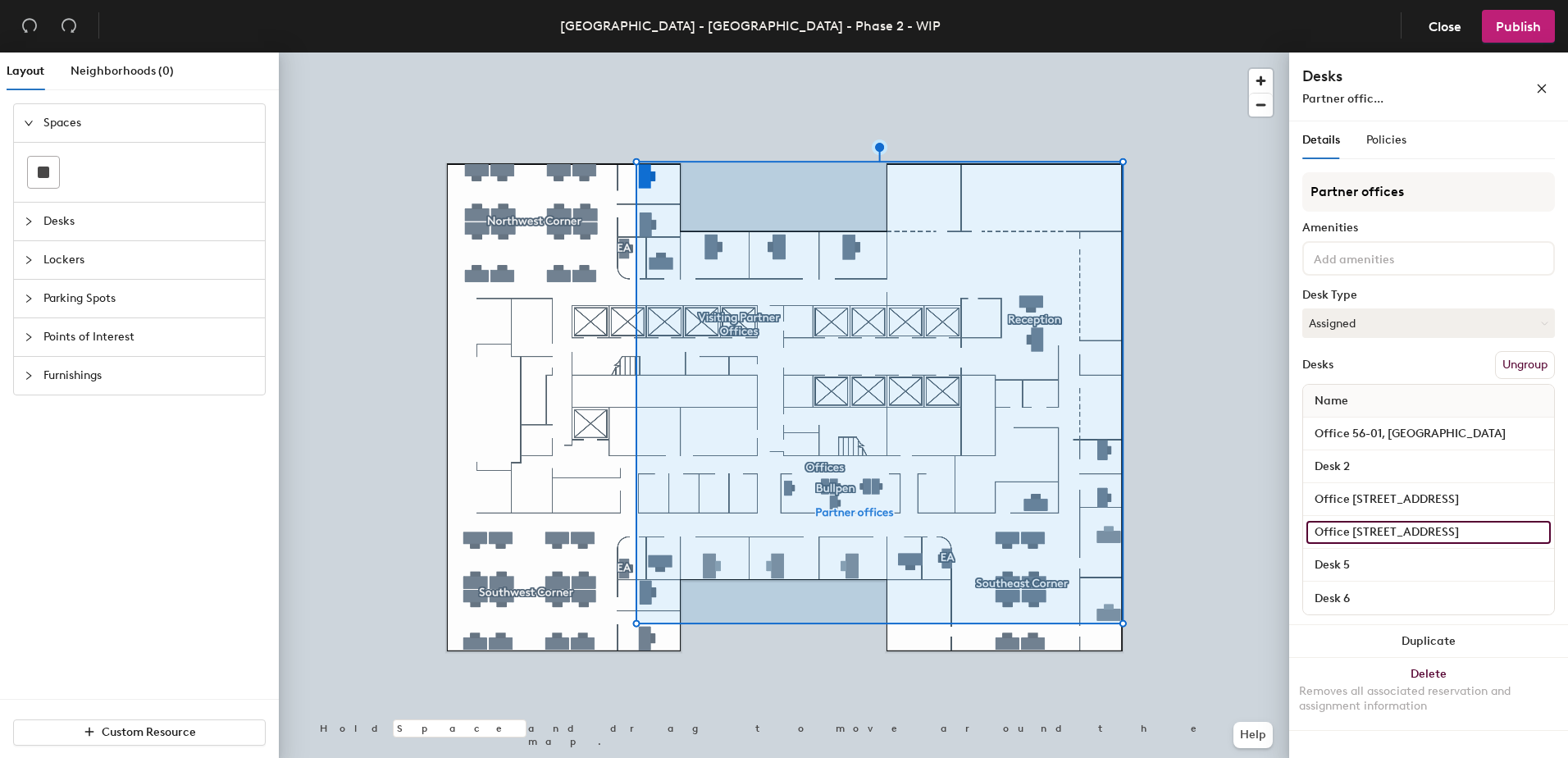
click at [1401, 527] on input "Office 33, SE Corner" at bounding box center [1428, 532] width 244 height 23
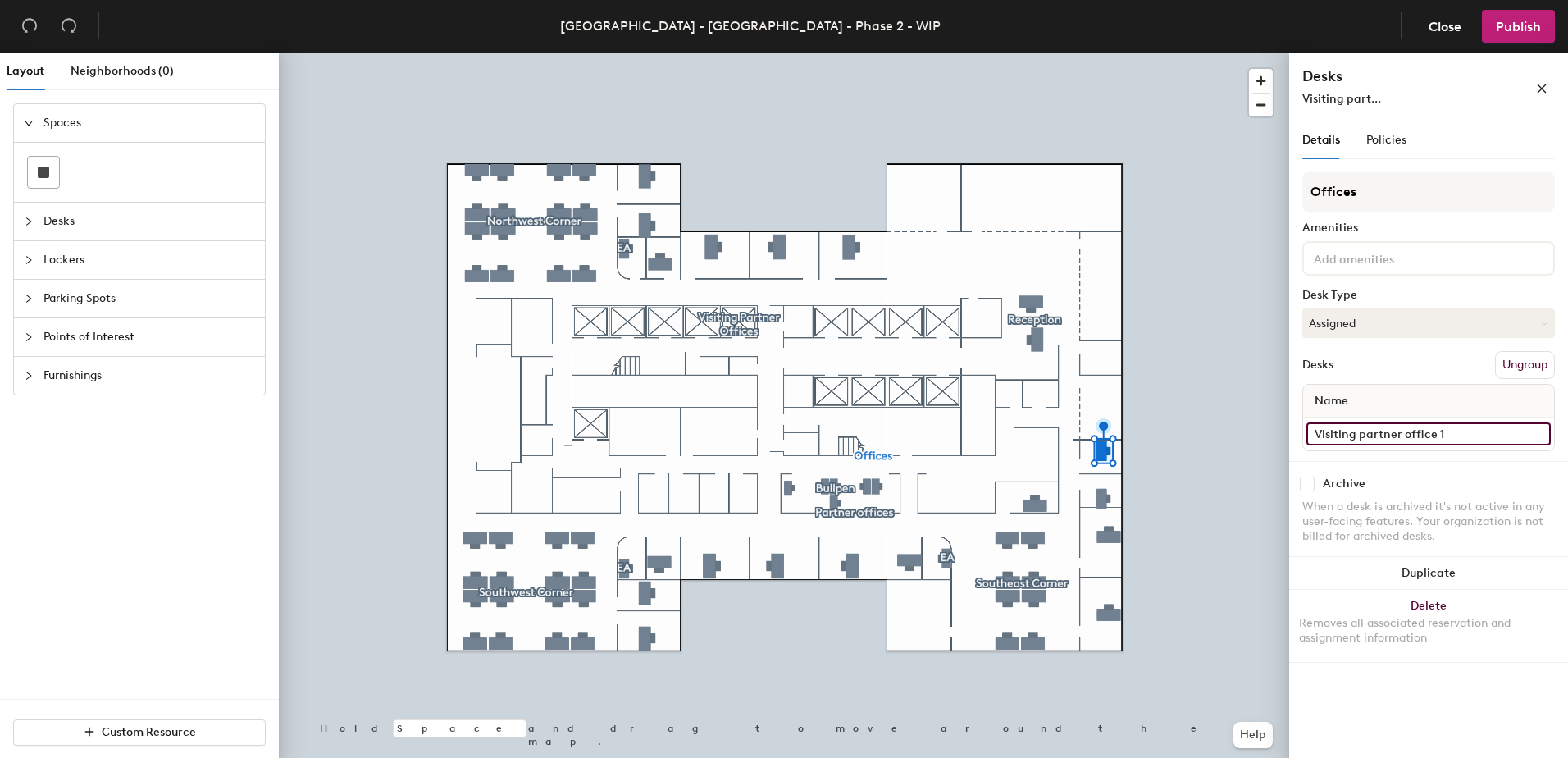
click at [1384, 430] on input "Visiting partner office 1" at bounding box center [1428, 433] width 244 height 23
paste input "Office 33, SE Corner"
click at [1360, 429] on input "Office 33, SE Corner" at bounding box center [1428, 433] width 244 height 23
click at [1356, 437] on input "Office 33, SE Corner" at bounding box center [1428, 433] width 244 height 23
type input "Office 31, SE Corner"
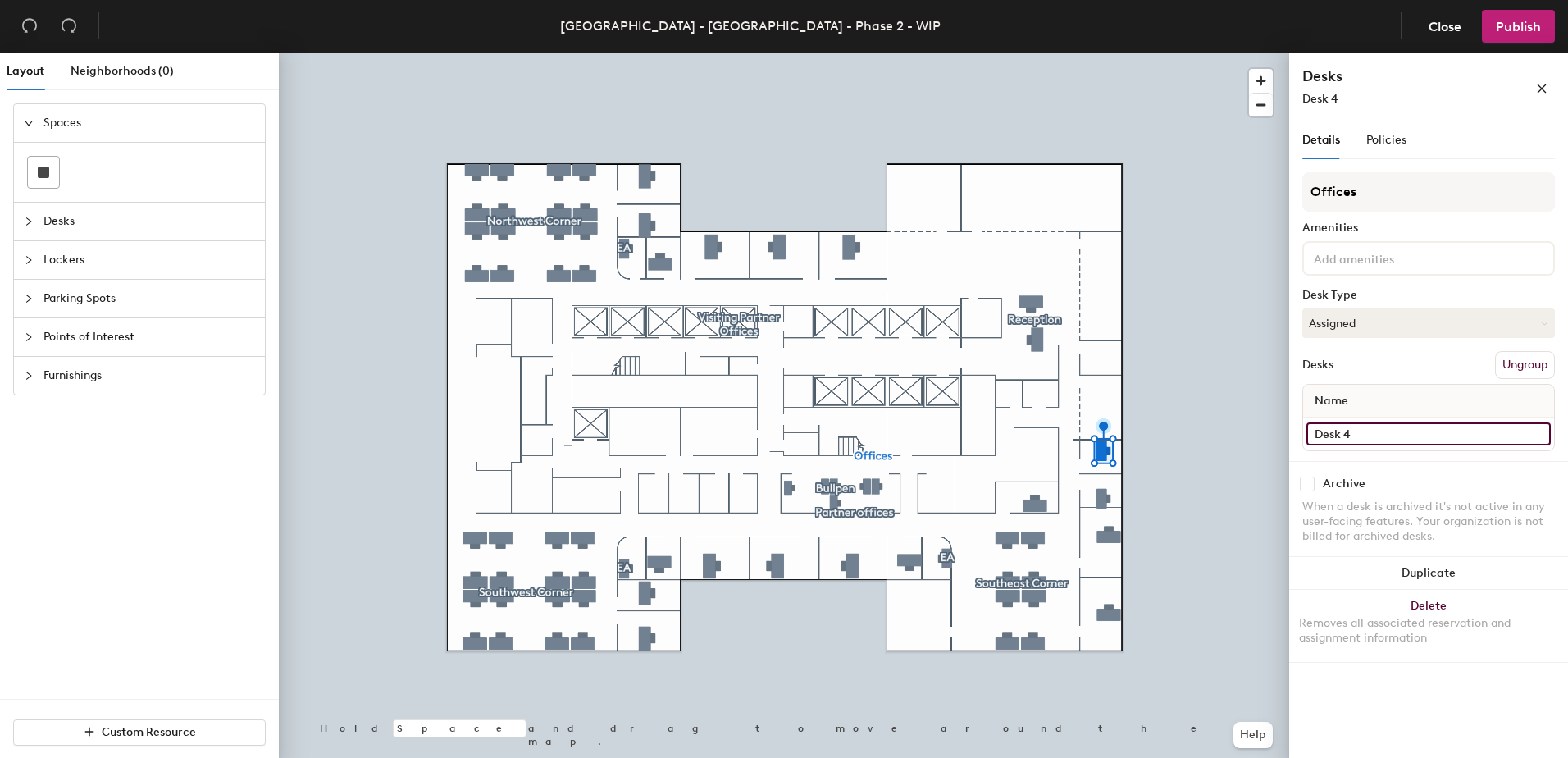
click at [1379, 432] on input "Desk 4" at bounding box center [1428, 433] width 244 height 23
paste input "Office 33, SE Corner"
type input "Office 32, SE Corner"
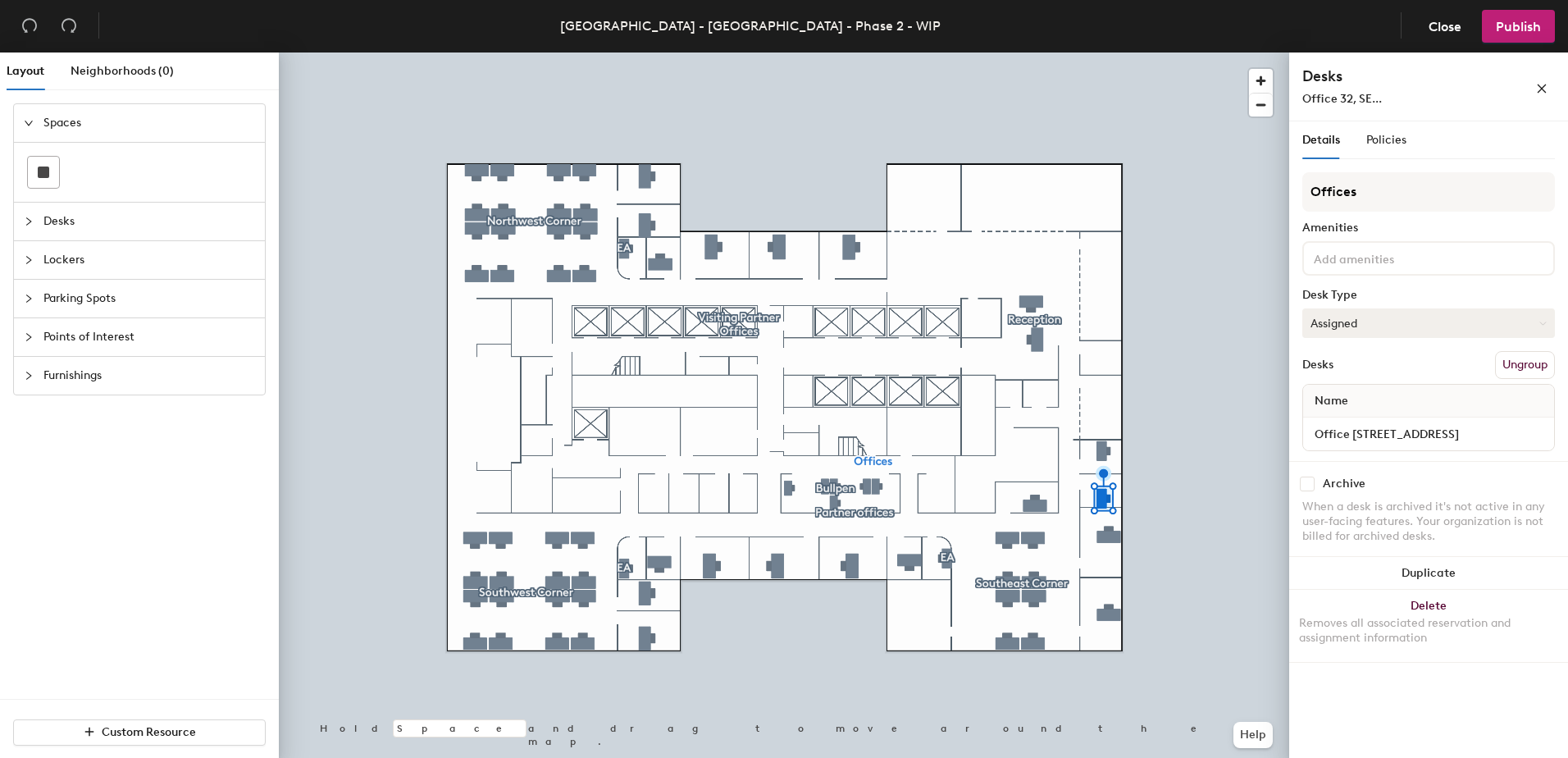
click at [1114, 53] on div at bounding box center [784, 53] width 1010 height 0
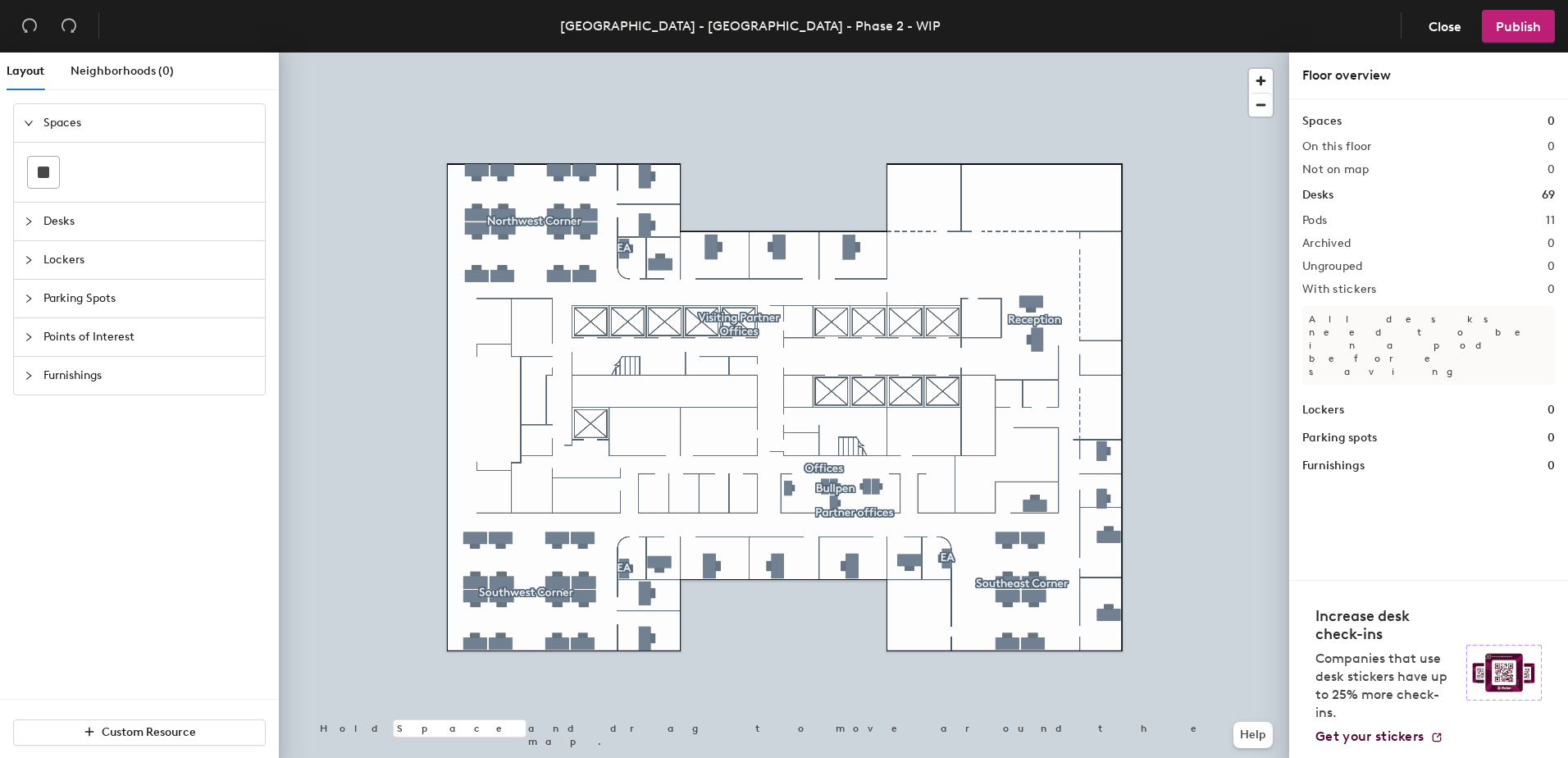
click at [658, 53] on div at bounding box center [784, 53] width 1010 height 0
click at [1497, 31] on span "Publish" at bounding box center [1518, 26] width 45 height 16
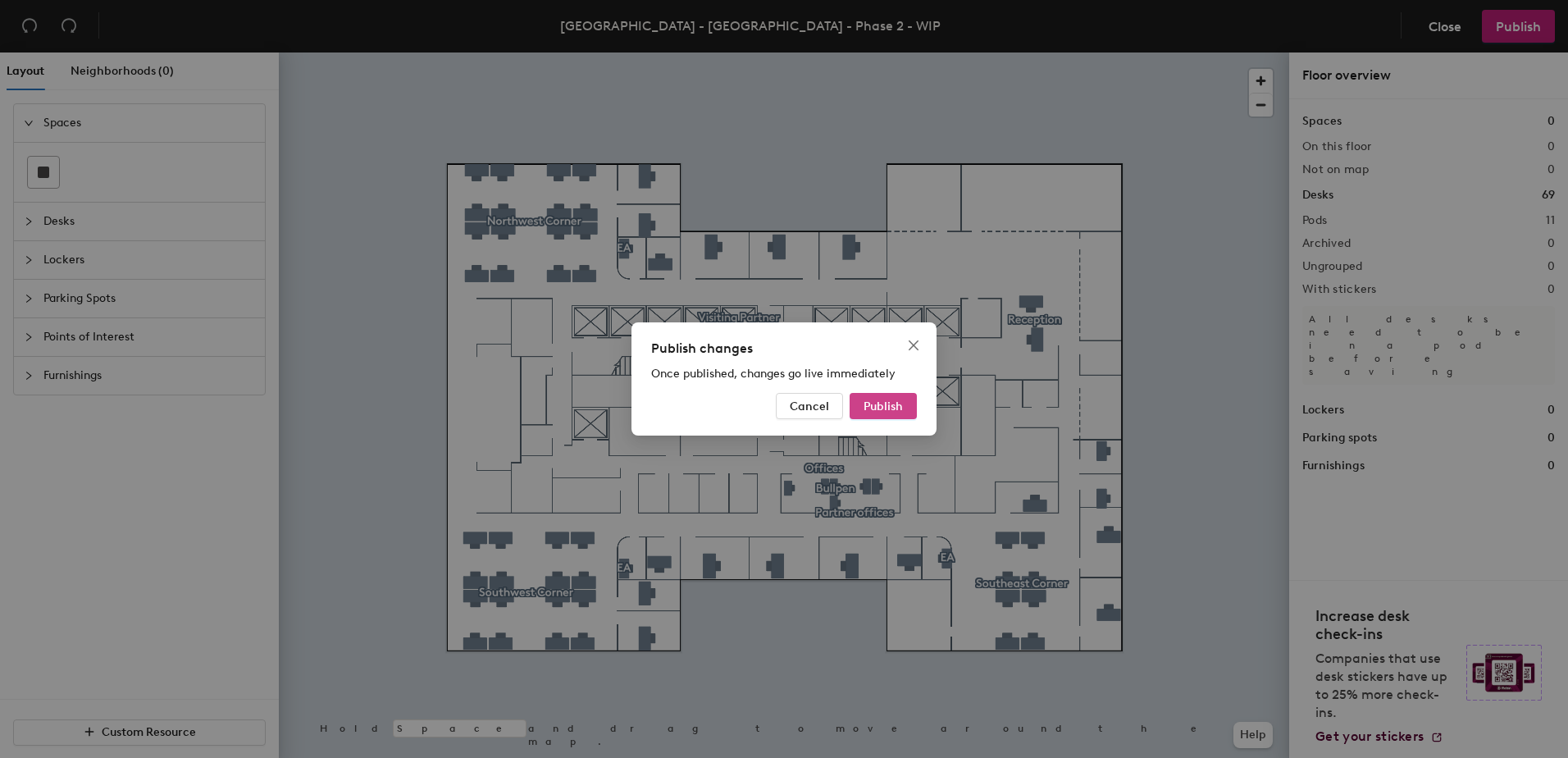
click at [884, 405] on span "Publish" at bounding box center [883, 406] width 39 height 14
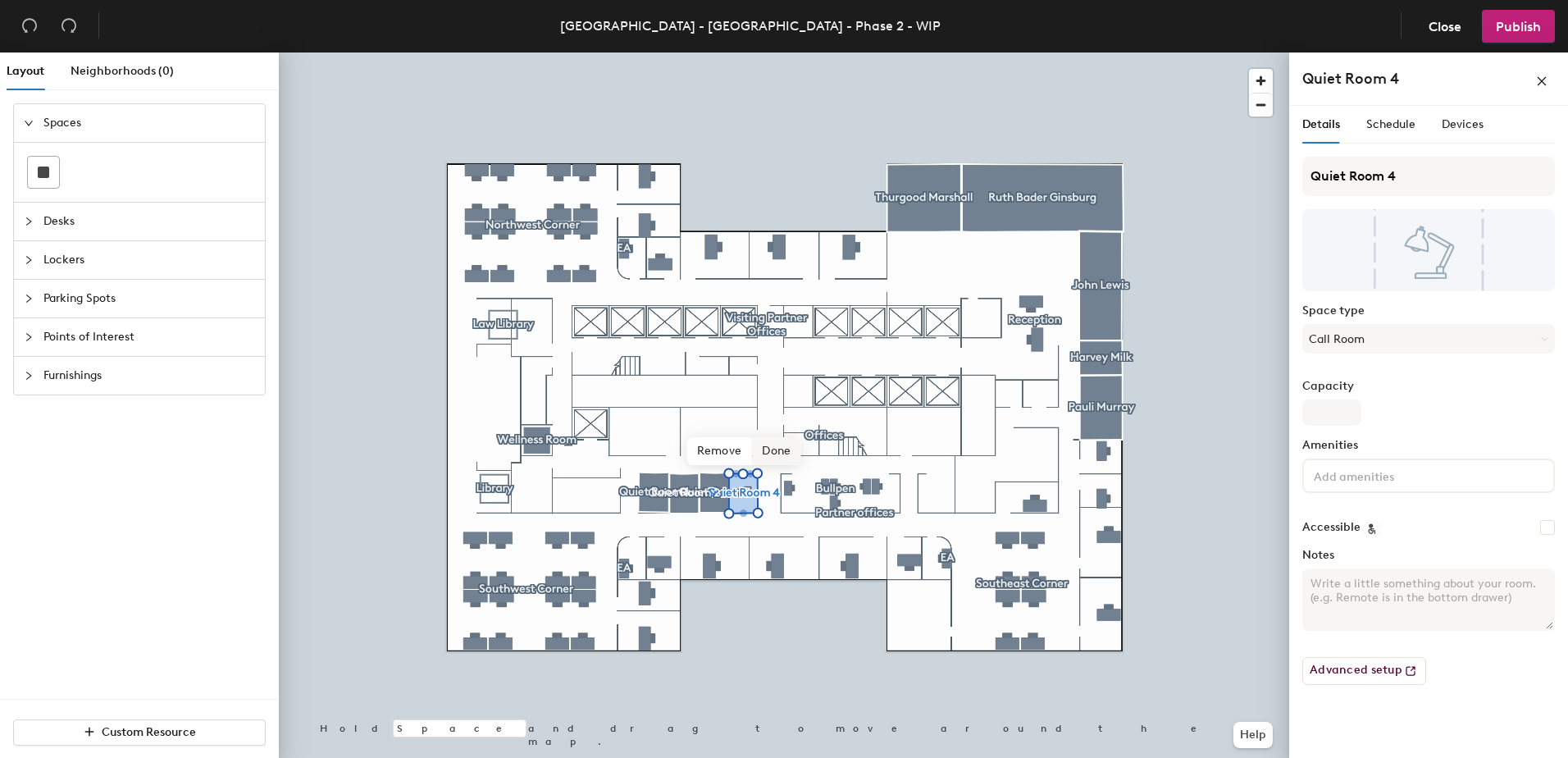
click at [776, 450] on span "Done" at bounding box center [776, 451] width 48 height 28
click at [137, 541] on div "Spaces Desks Lockers Parking Spots Points of Interest Furnishings" at bounding box center [139, 401] width 279 height 596
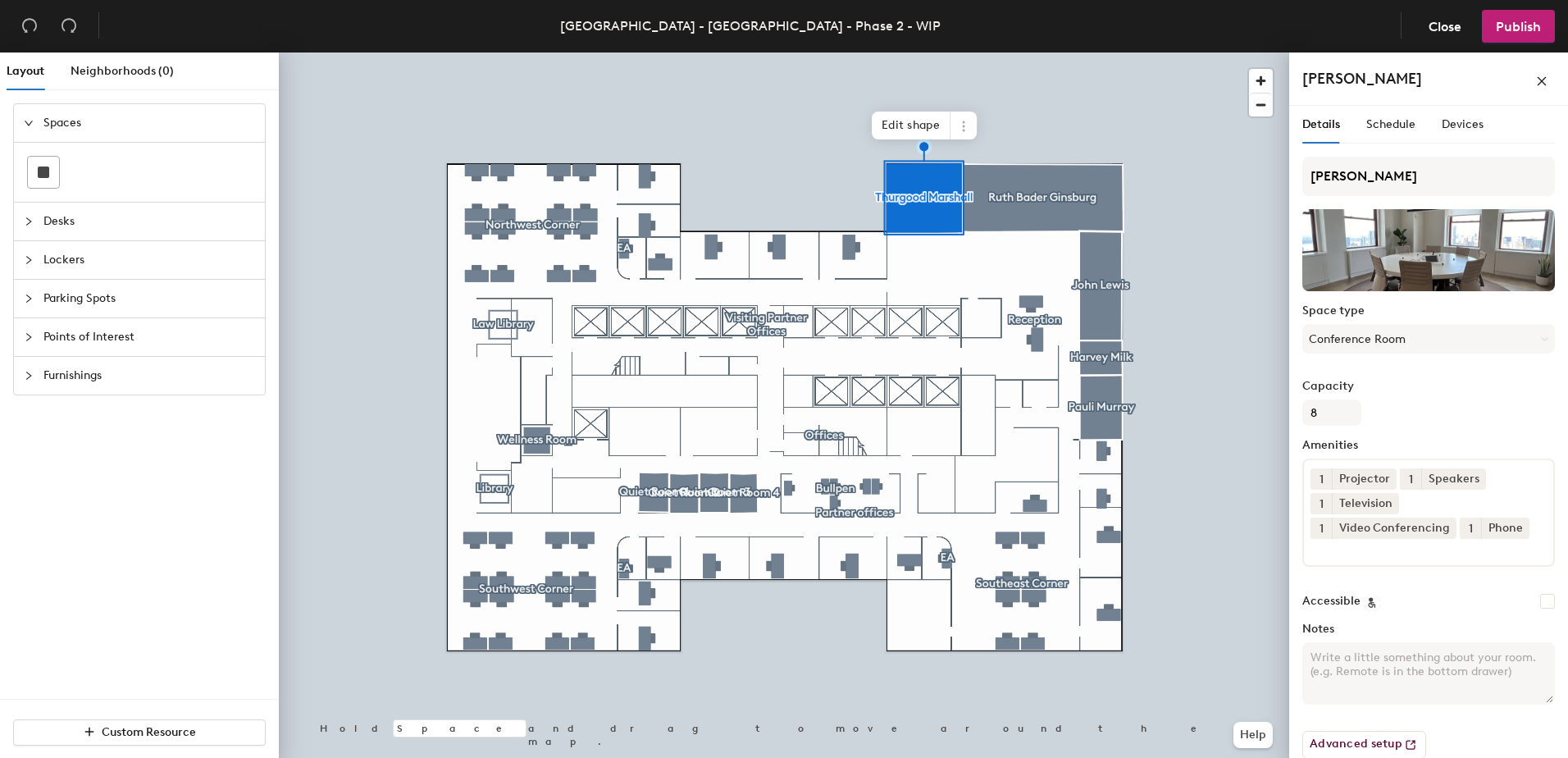
click at [147, 495] on div "Spaces Desks Lockers Parking Spots Points of Interest Furnishings" at bounding box center [139, 401] width 279 height 596
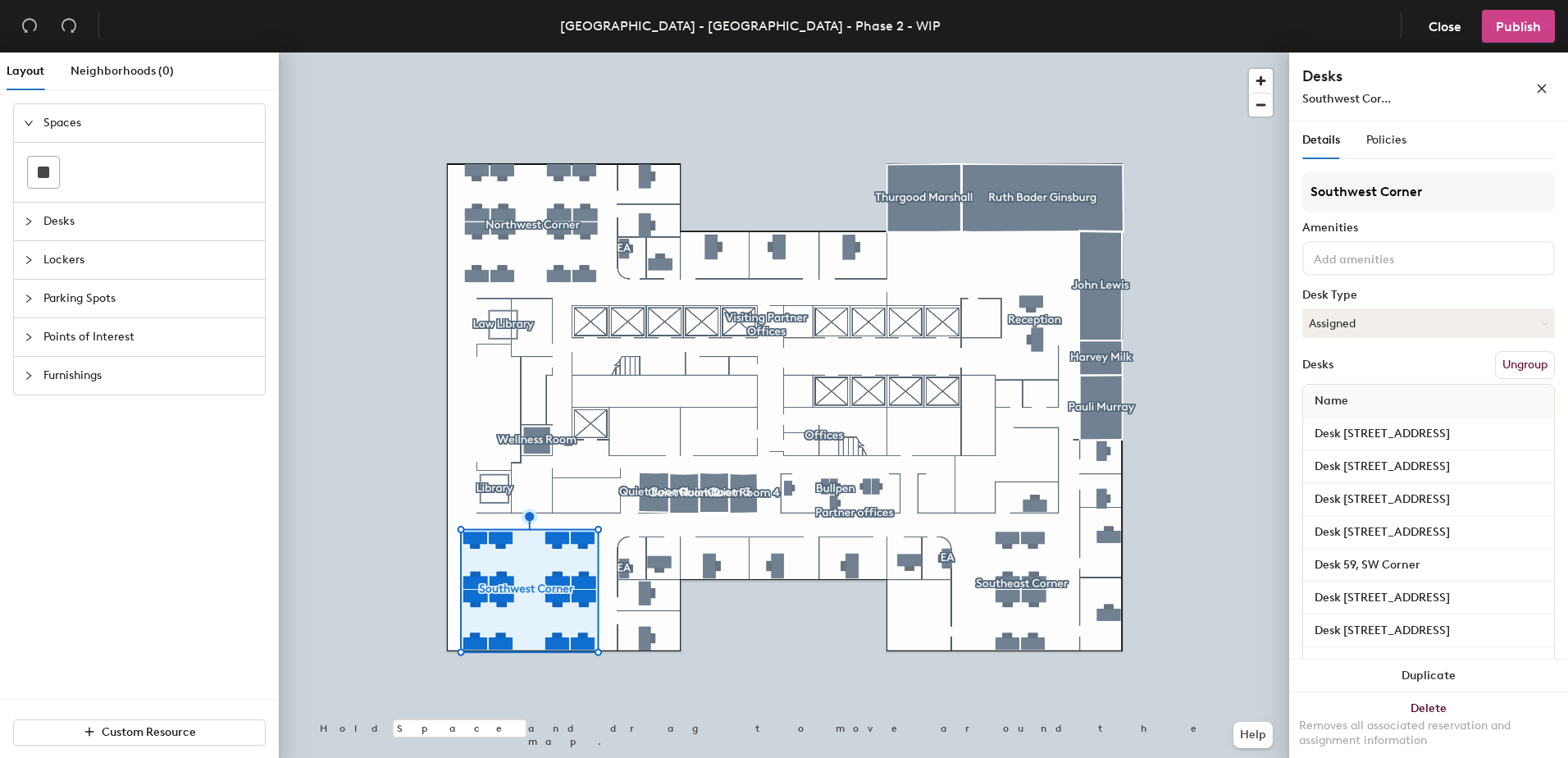
click at [1515, 33] on span "Publish" at bounding box center [1518, 26] width 45 height 16
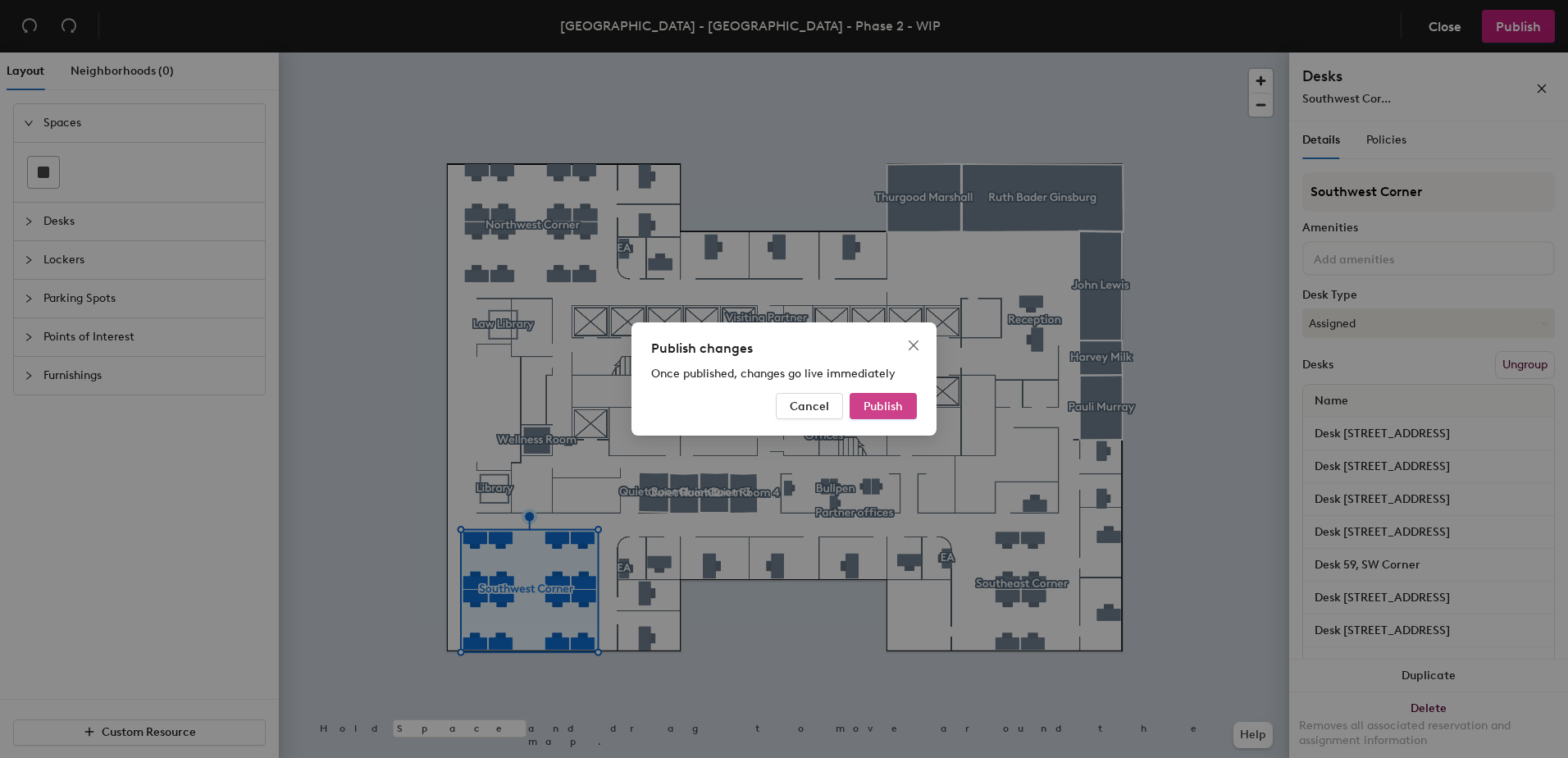
click at [875, 404] on span "Publish" at bounding box center [883, 406] width 39 height 14
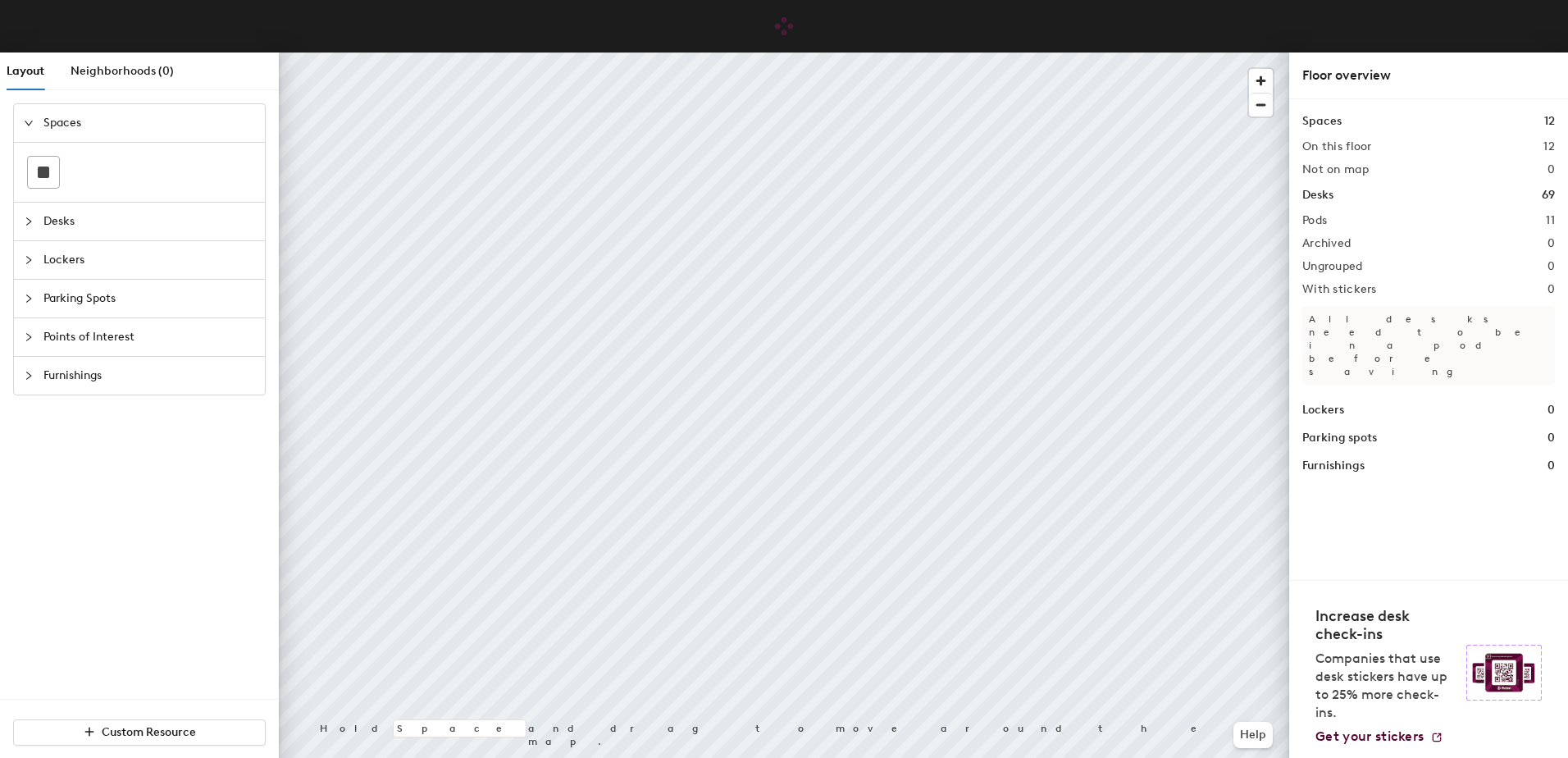
click at [27, 343] on div at bounding box center [33, 337] width 19 height 18
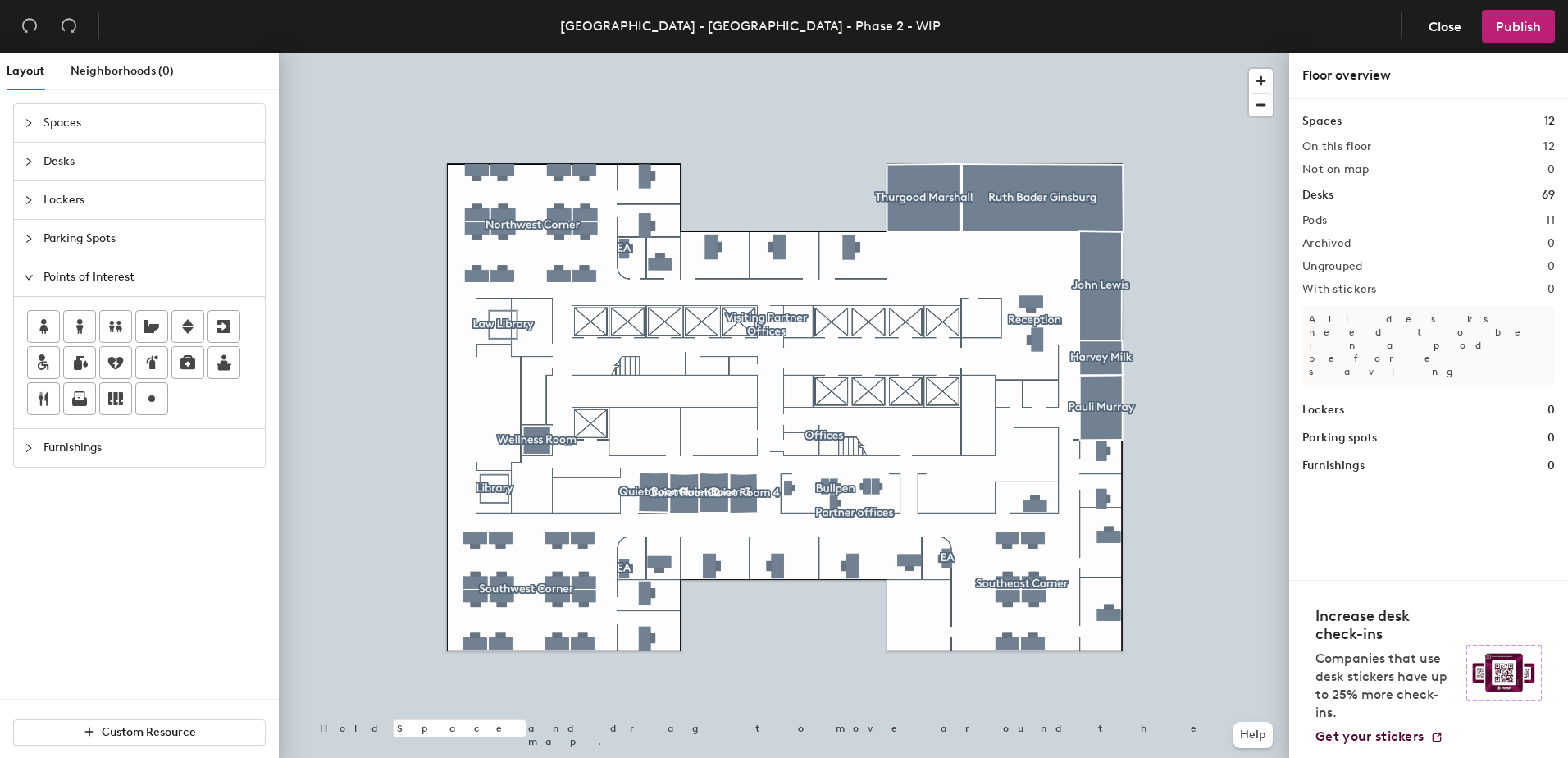
click at [497, 409] on div "Layout Neighborhoods (0) Spaces Desks Lockers Parking Spots Points of Interest …" at bounding box center [784, 408] width 1568 height 712
click at [482, 466] on div "Layout Neighborhoods (0) Spaces Desks Lockers Parking Spots Points of Interest …" at bounding box center [784, 408] width 1568 height 712
click at [495, 410] on div "Layout Neighborhoods (0) Spaces Desks Lockers Parking Spots Points of Interest …" at bounding box center [784, 408] width 1568 height 712
click at [39, 399] on icon at bounding box center [43, 398] width 19 height 19
click at [516, 448] on span "Done" at bounding box center [522, 445] width 48 height 28
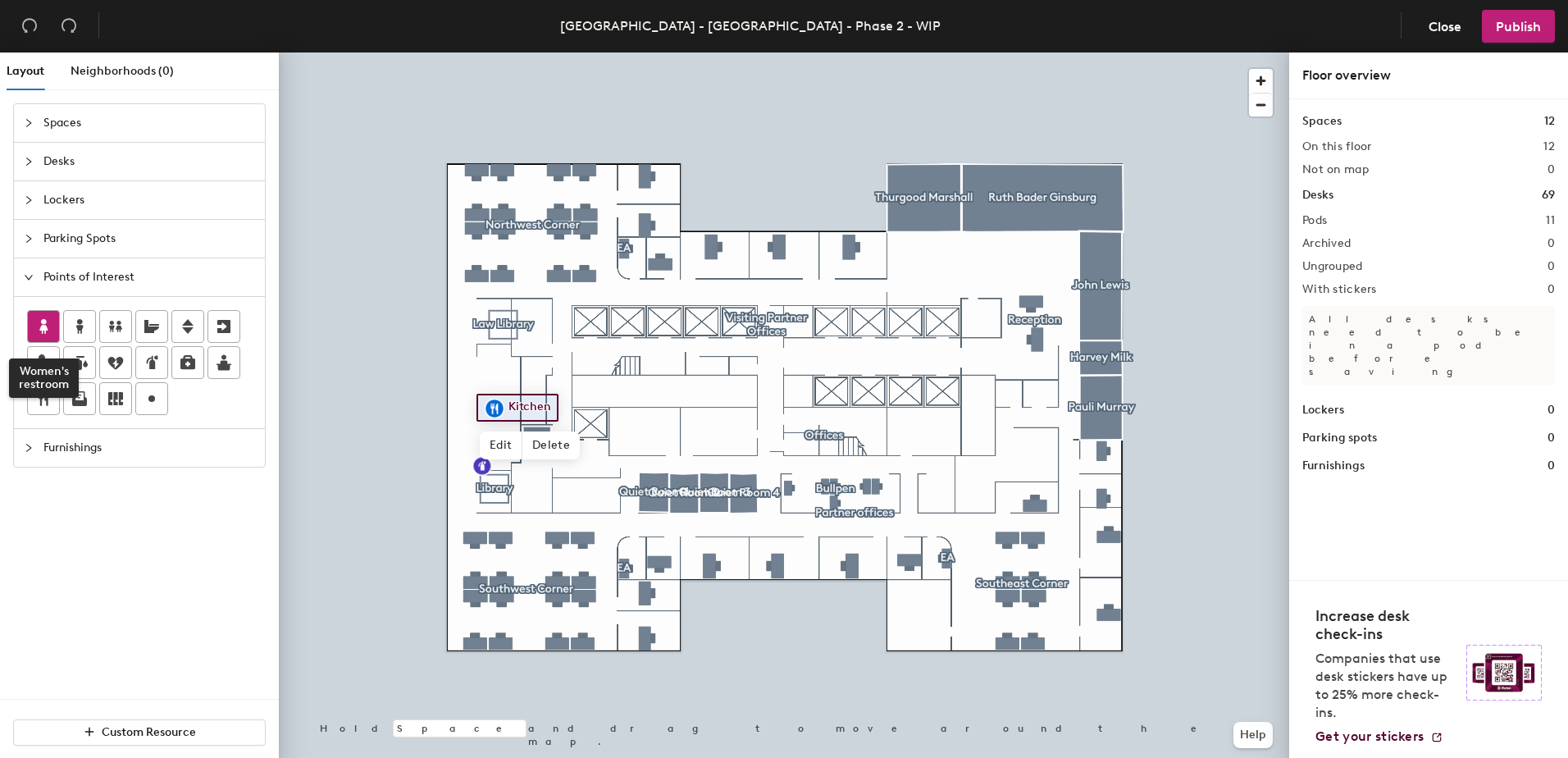
click at [52, 325] on icon at bounding box center [43, 326] width 19 height 19
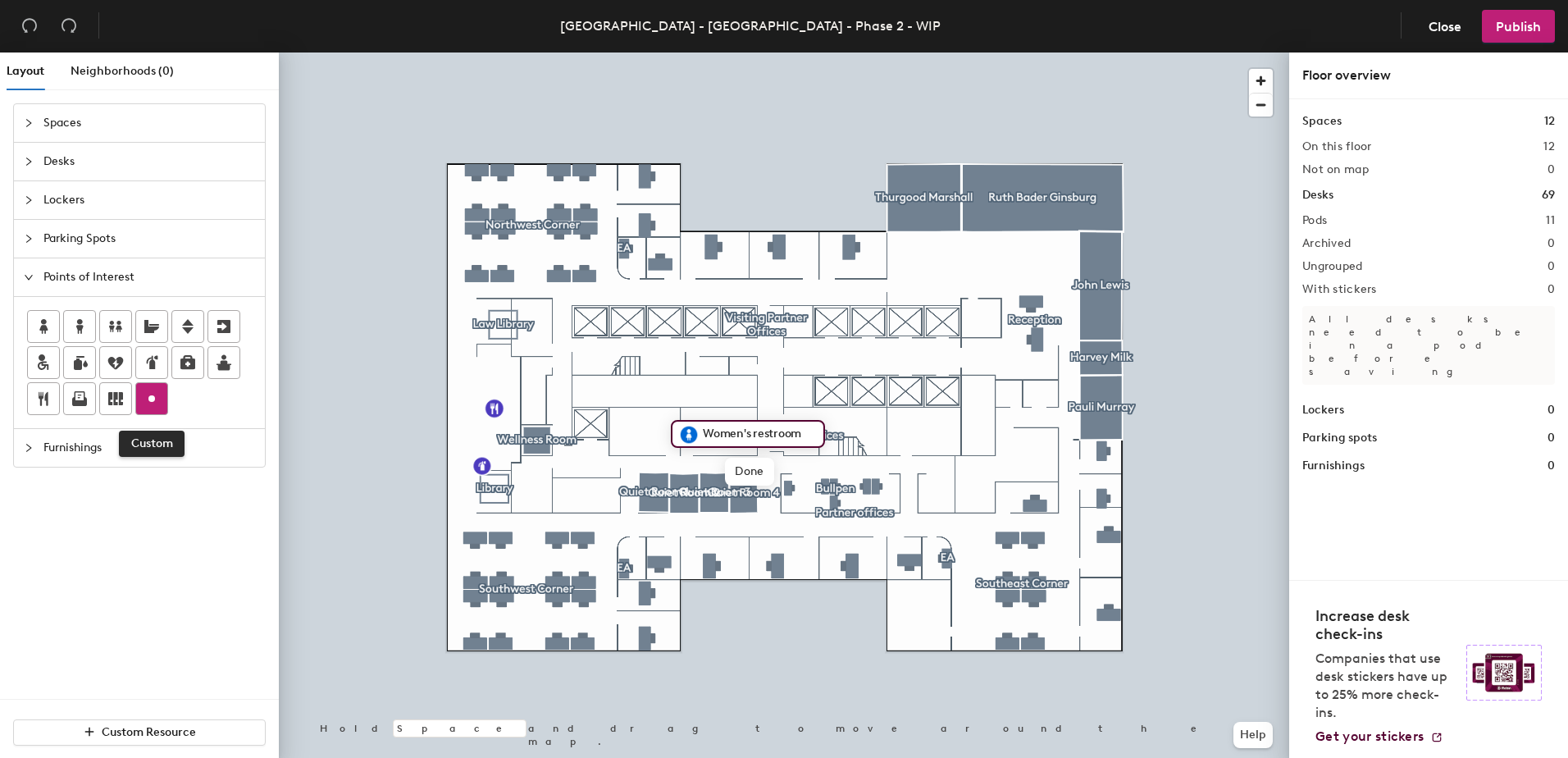
click at [153, 390] on icon at bounding box center [151, 398] width 19 height 19
type input "Shelter"
click at [741, 485] on span "Done" at bounding box center [740, 481] width 48 height 28
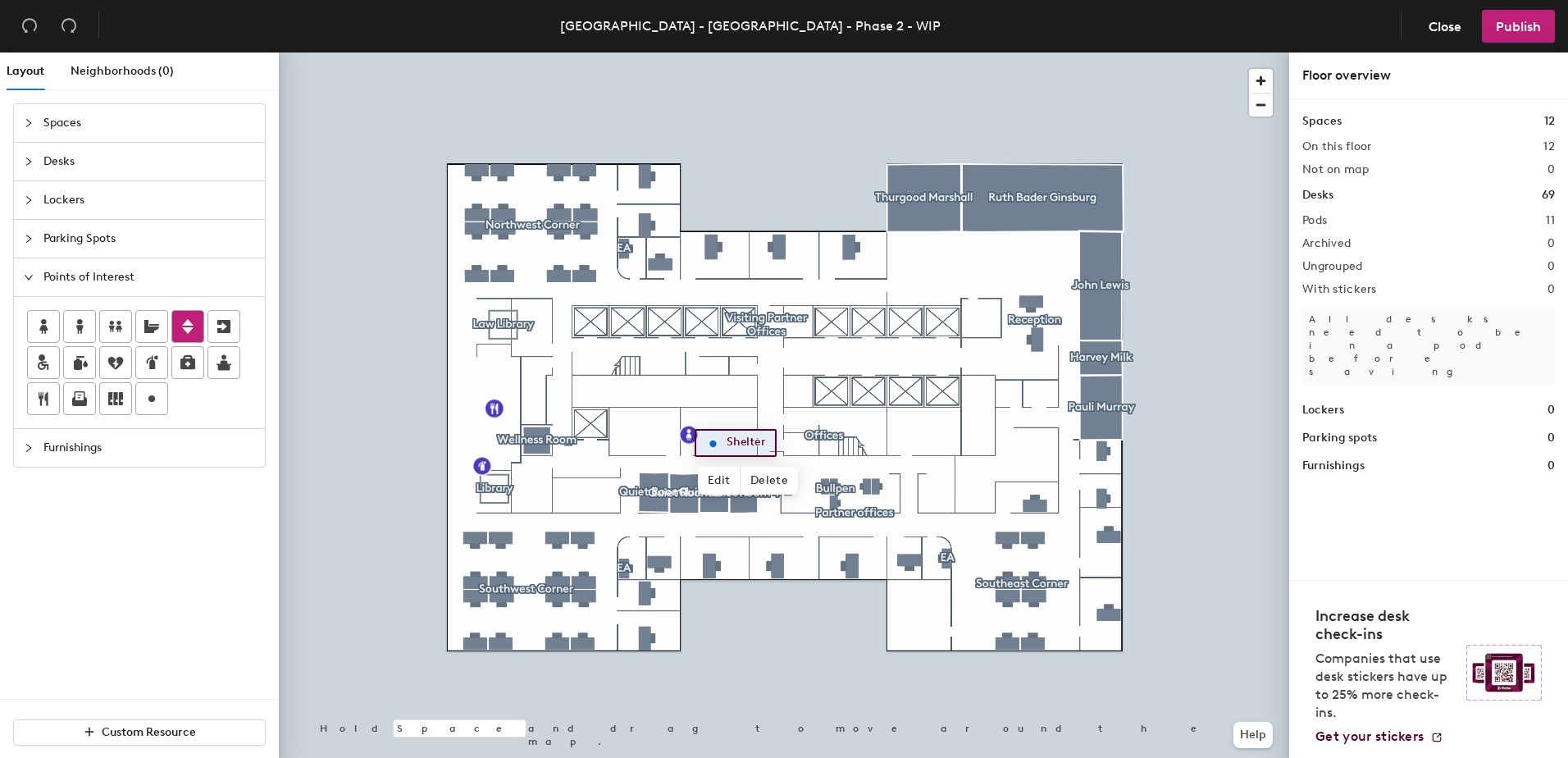
click at [195, 328] on icon at bounding box center [187, 326] width 19 height 19
click at [617, 456] on span "Done" at bounding box center [621, 459] width 48 height 28
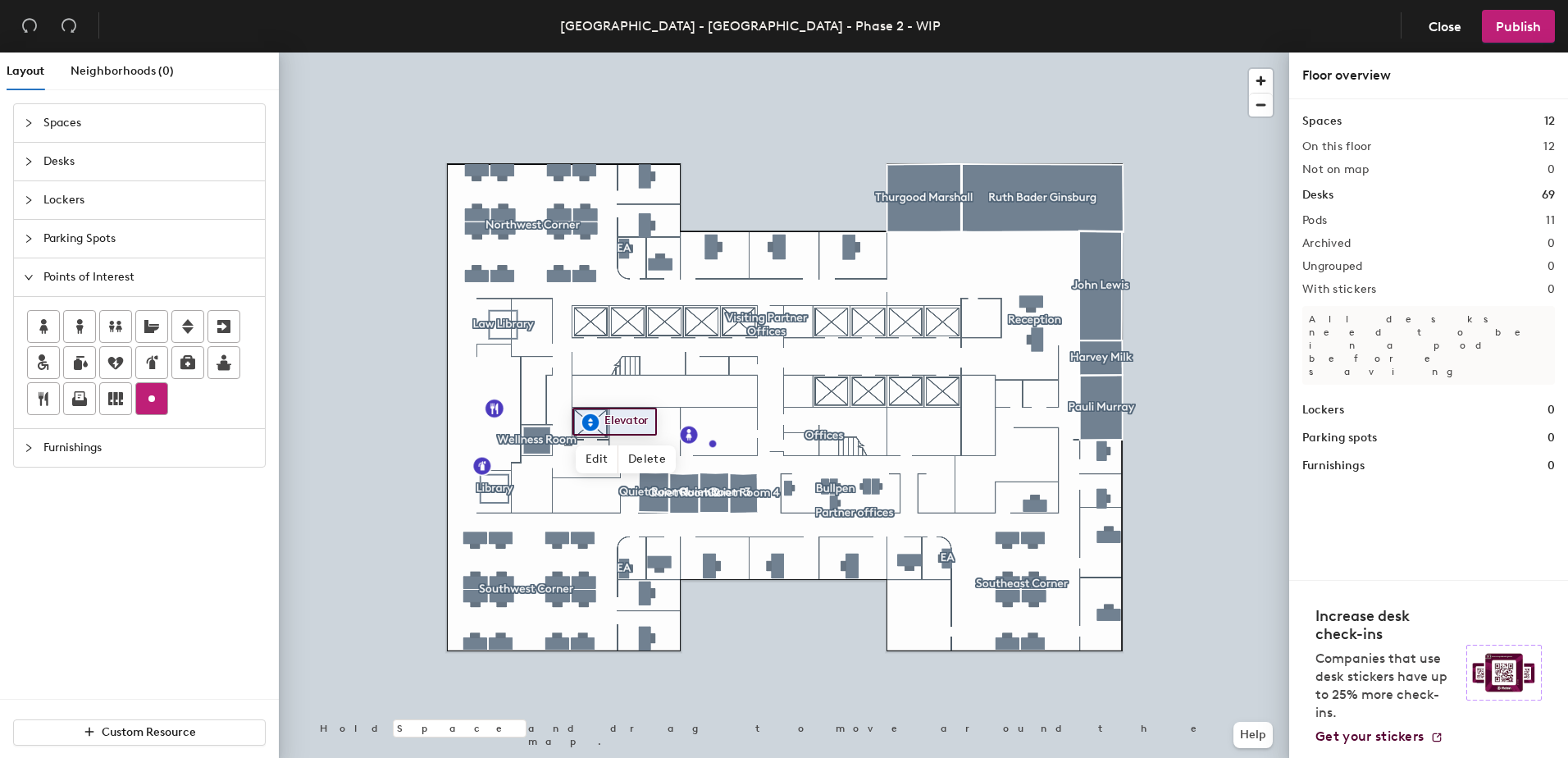
click at [151, 402] on icon at bounding box center [151, 398] width 19 height 19
type input "Storage closet"
click at [624, 530] on span "Done" at bounding box center [619, 531] width 48 height 28
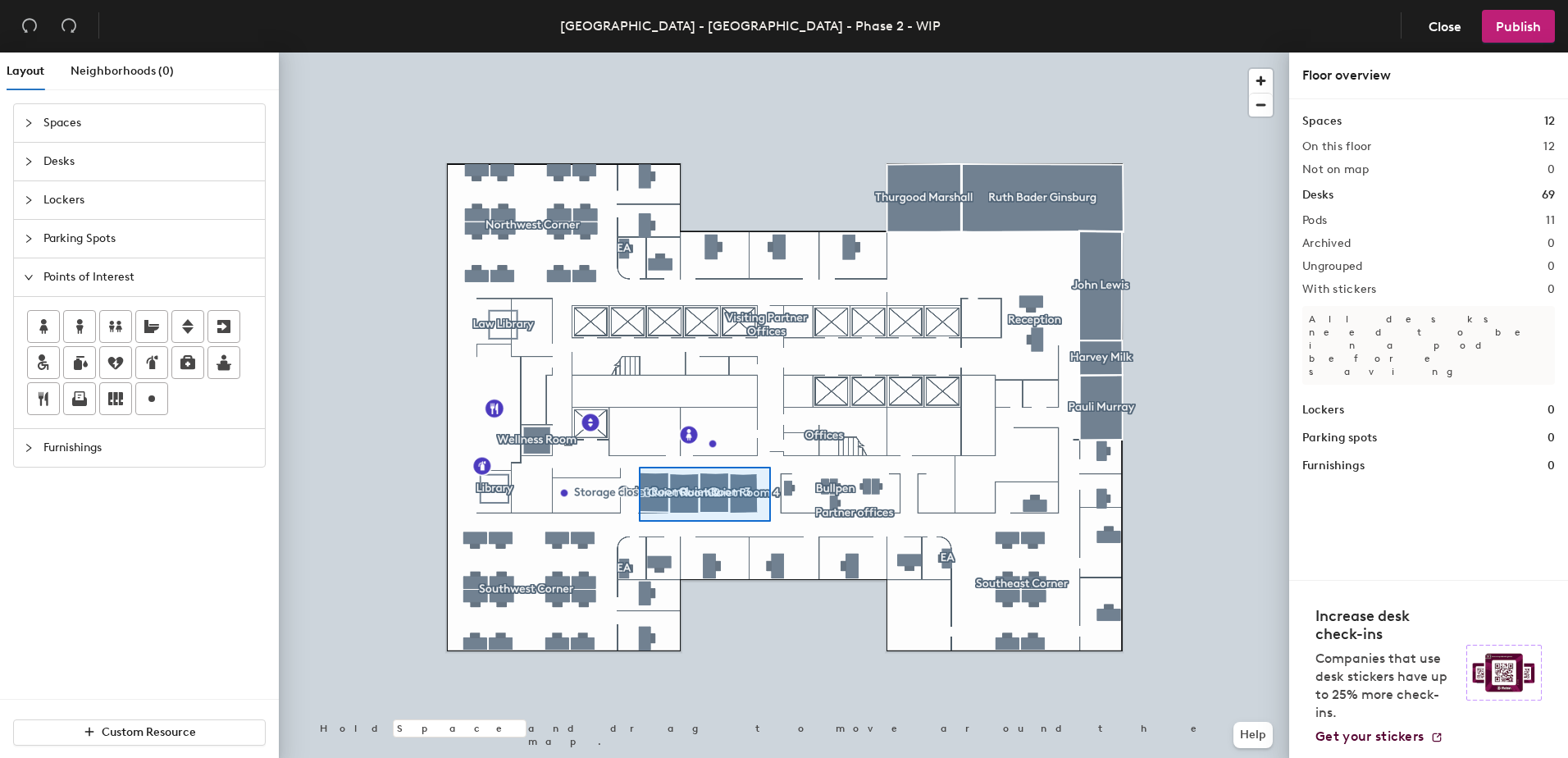
click at [639, 53] on div at bounding box center [784, 53] width 1010 height 0
click at [1001, 418] on div "Layout Neighborhoods (0) Spaces Desks Lockers Parking Spots Points of Interest …" at bounding box center [784, 408] width 1568 height 712
click at [1031, 457] on span "Done" at bounding box center [1029, 456] width 48 height 28
click at [940, 489] on div "Layout Neighborhoods (0) Spaces Desks Lockers Parking Spots Points of Interest …" at bounding box center [784, 408] width 1568 height 712
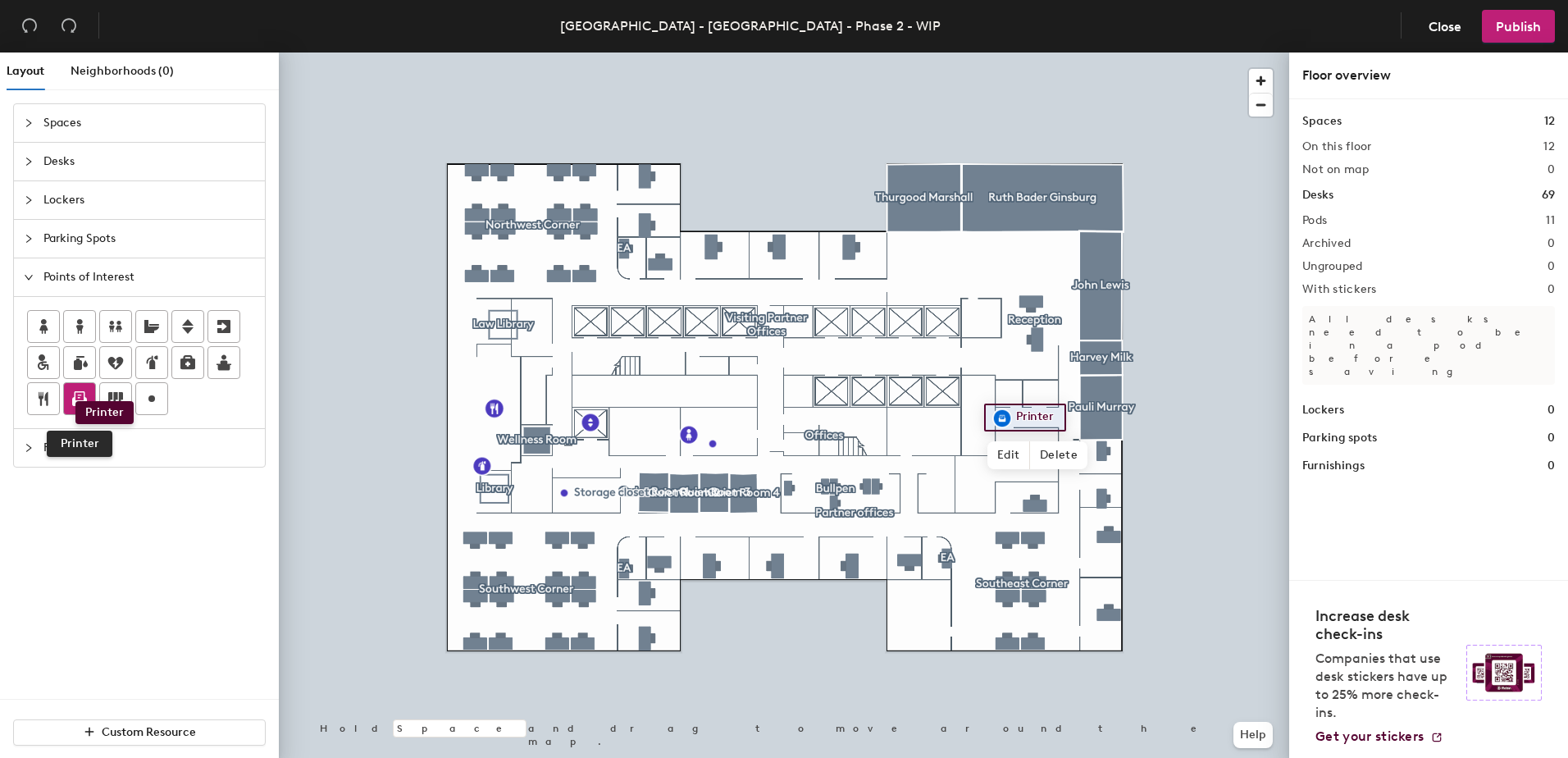
click at [75, 401] on icon at bounding box center [79, 396] width 10 height 10
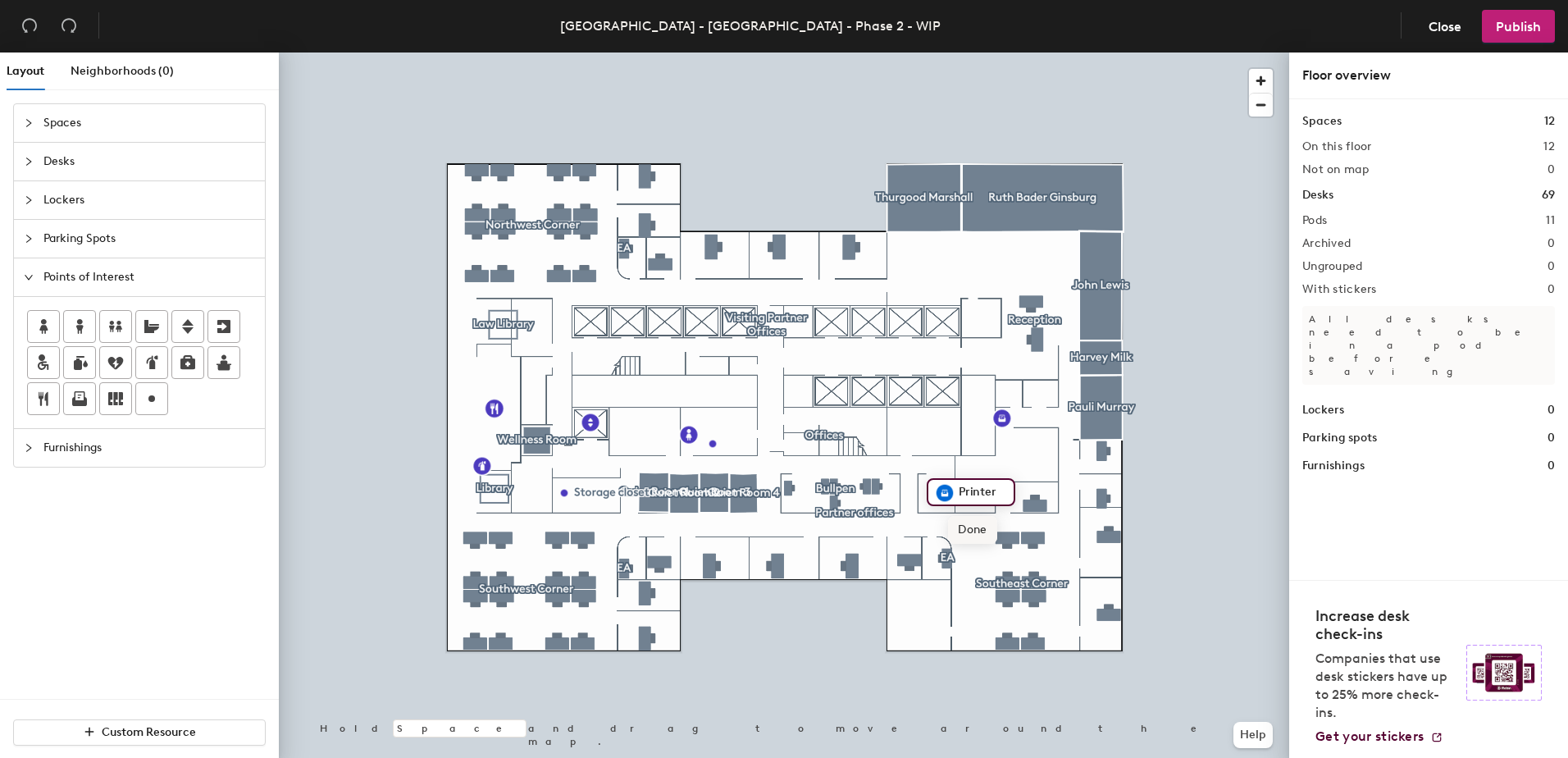
click at [979, 524] on span "Done" at bounding box center [972, 530] width 48 height 28
click at [72, 400] on icon at bounding box center [79, 398] width 19 height 19
click at [573, 436] on span "Done" at bounding box center [582, 433] width 48 height 28
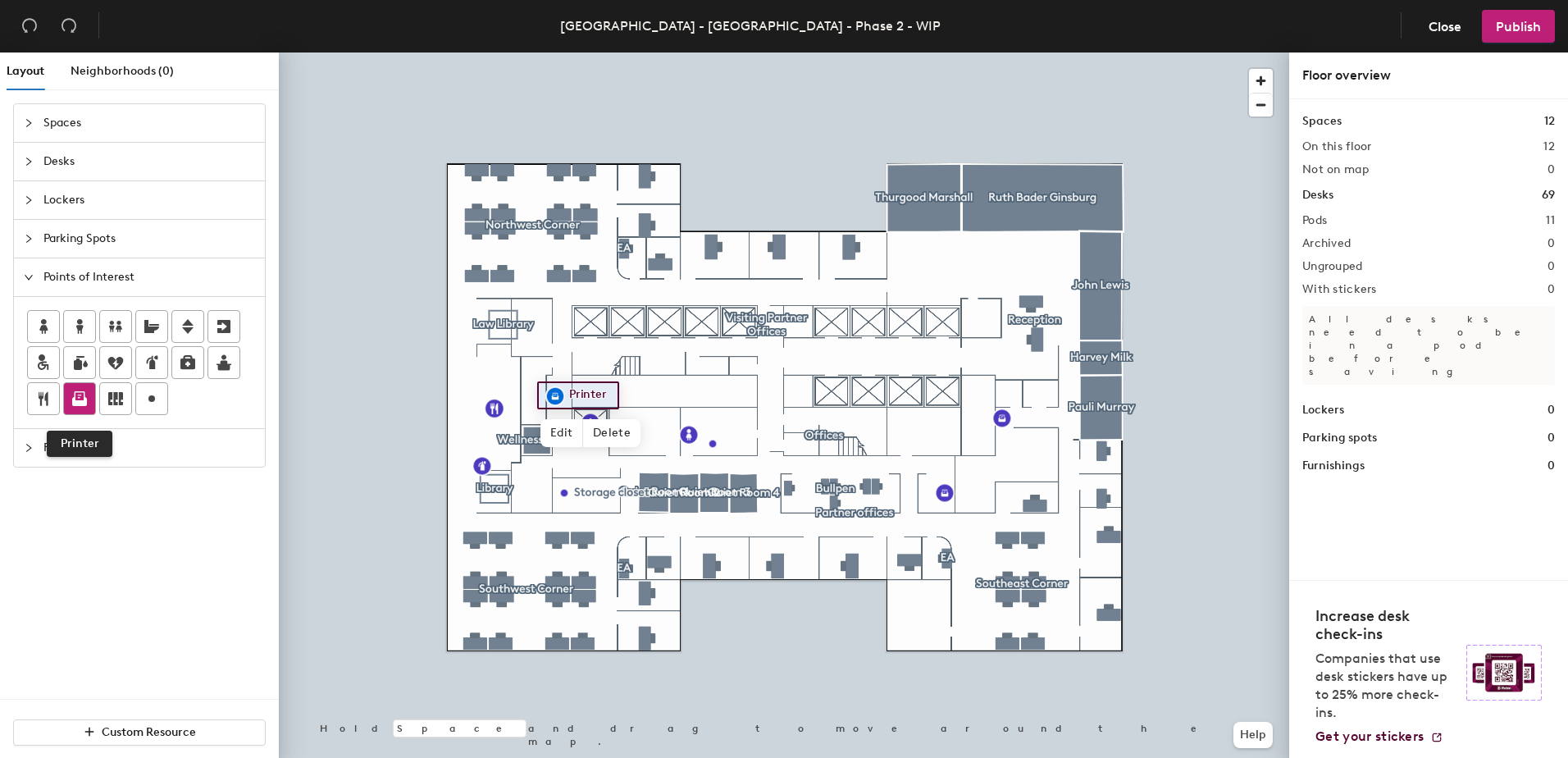
click at [83, 393] on icon at bounding box center [79, 396] width 10 height 10
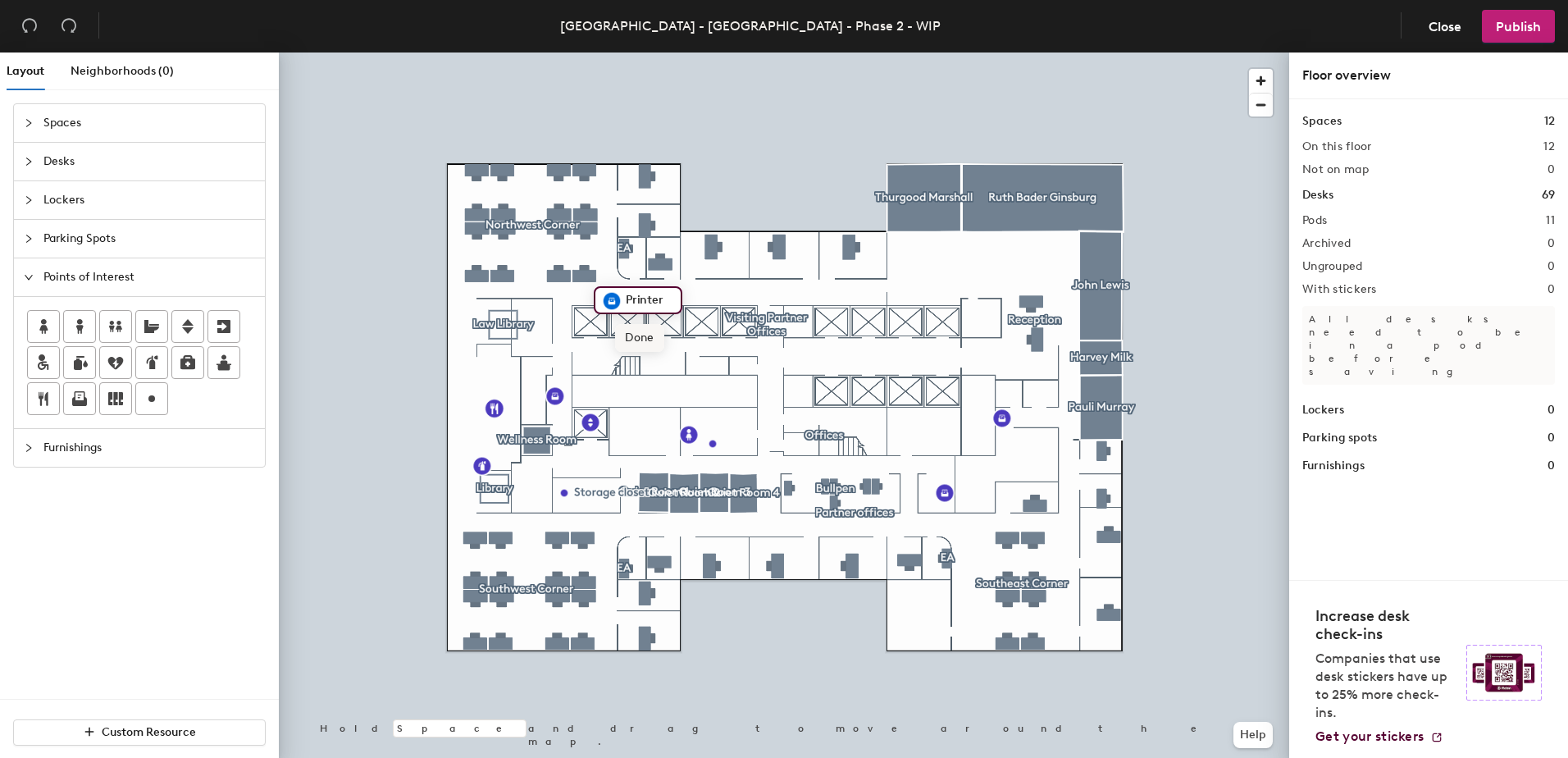
click at [632, 340] on span "Done" at bounding box center [639, 338] width 48 height 28
click at [161, 402] on div at bounding box center [152, 399] width 32 height 32
type input "IT Room"
click at [556, 422] on span "Done" at bounding box center [560, 423] width 48 height 28
click at [414, 53] on div at bounding box center [784, 53] width 1010 height 0
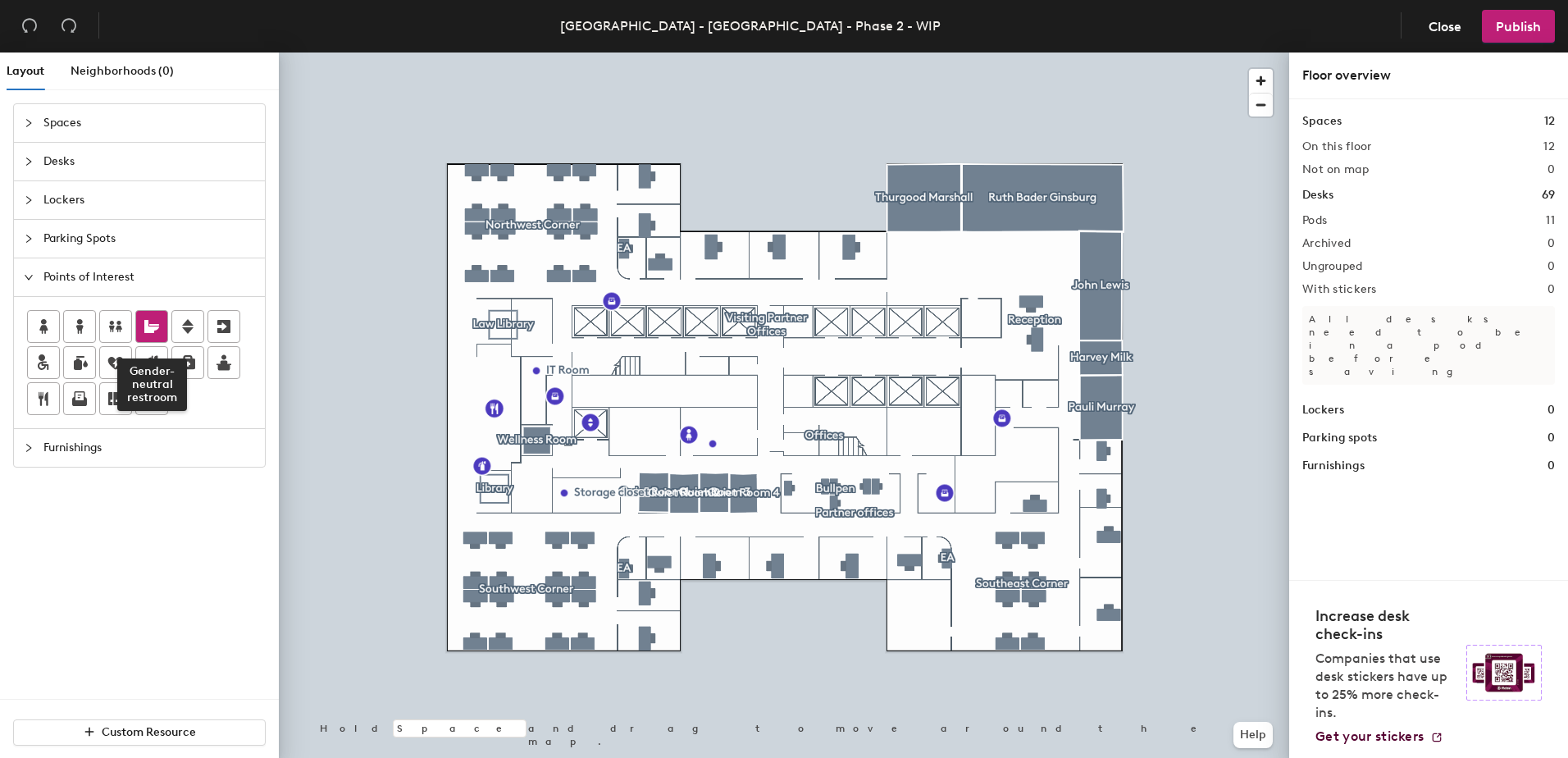
click at [152, 327] on icon at bounding box center [152, 327] width 15 height 13
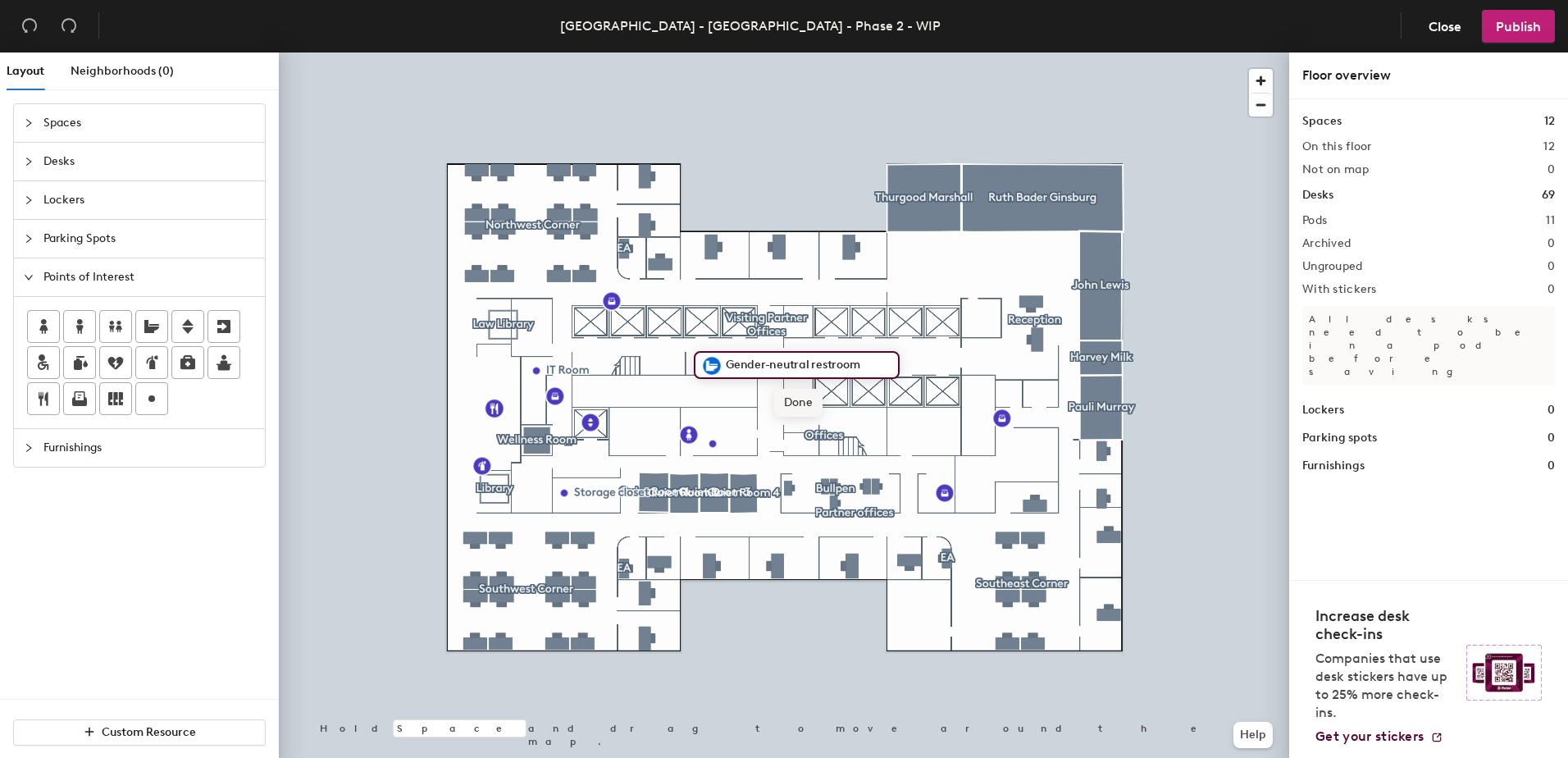
click at [797, 400] on span "Done" at bounding box center [798, 403] width 48 height 28
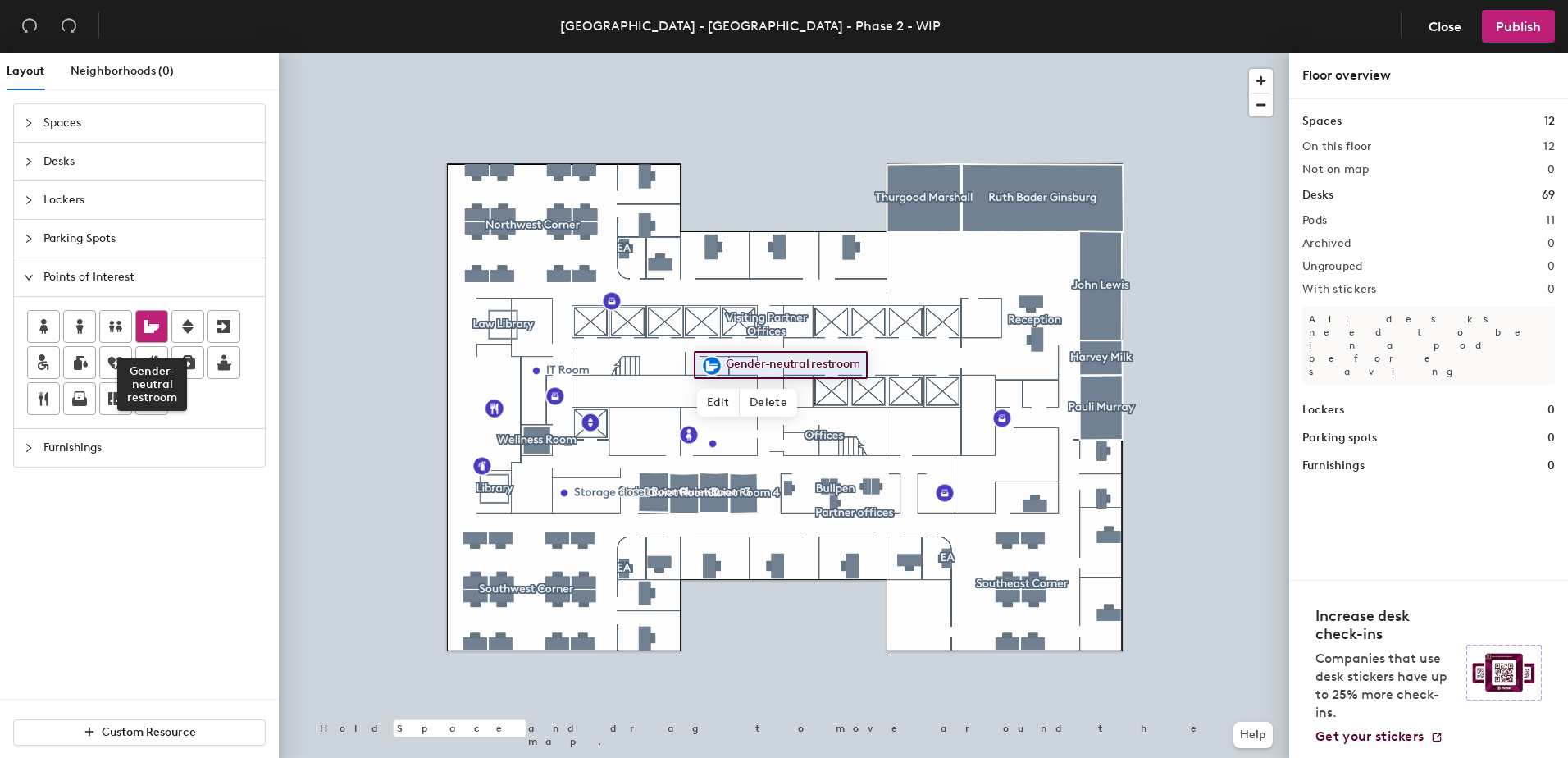
click at [154, 328] on icon at bounding box center [152, 327] width 15 height 13
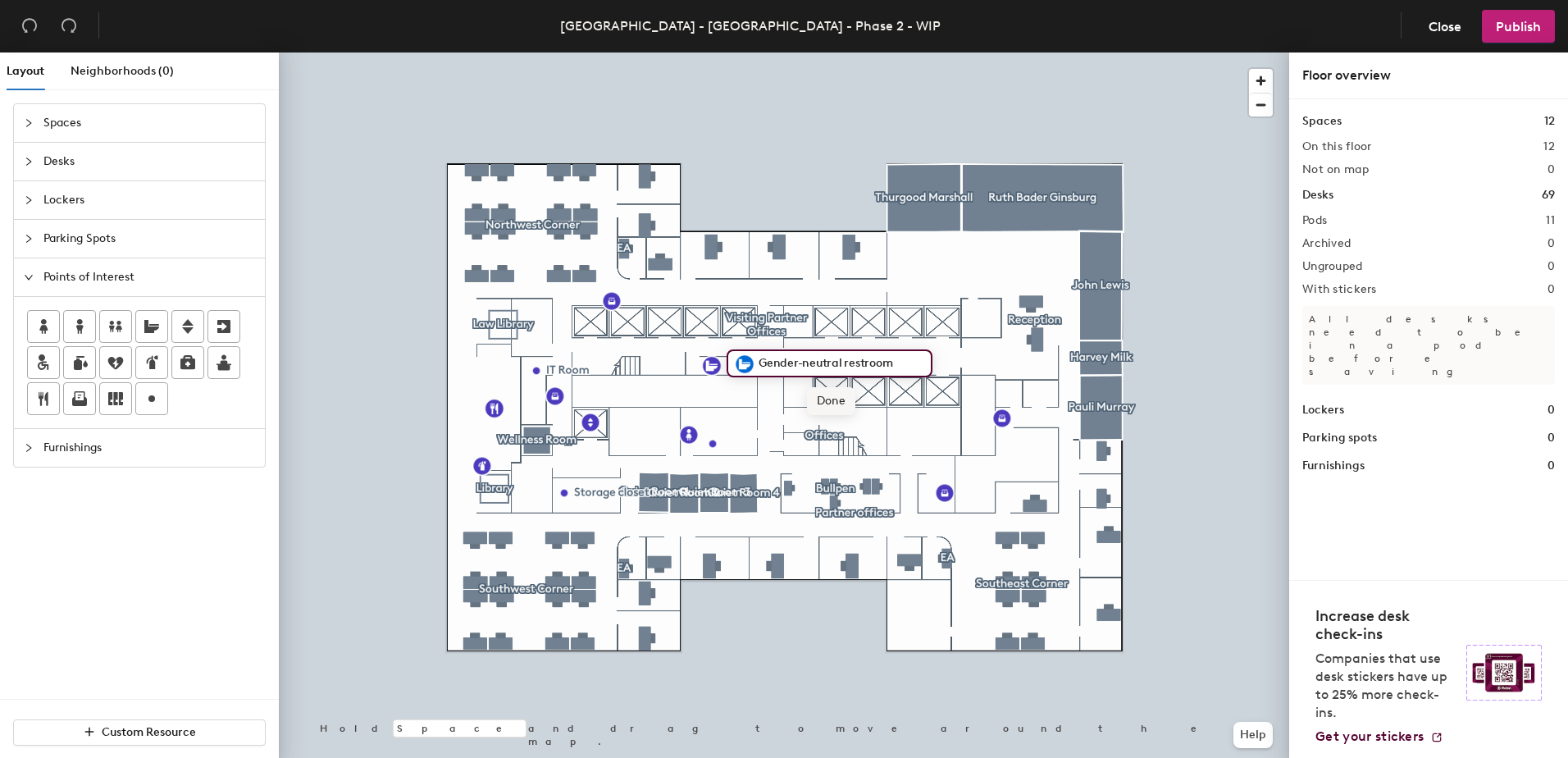
click at [818, 397] on span "Done" at bounding box center [831, 401] width 48 height 28
click at [120, 365] on icon at bounding box center [116, 363] width 16 height 12
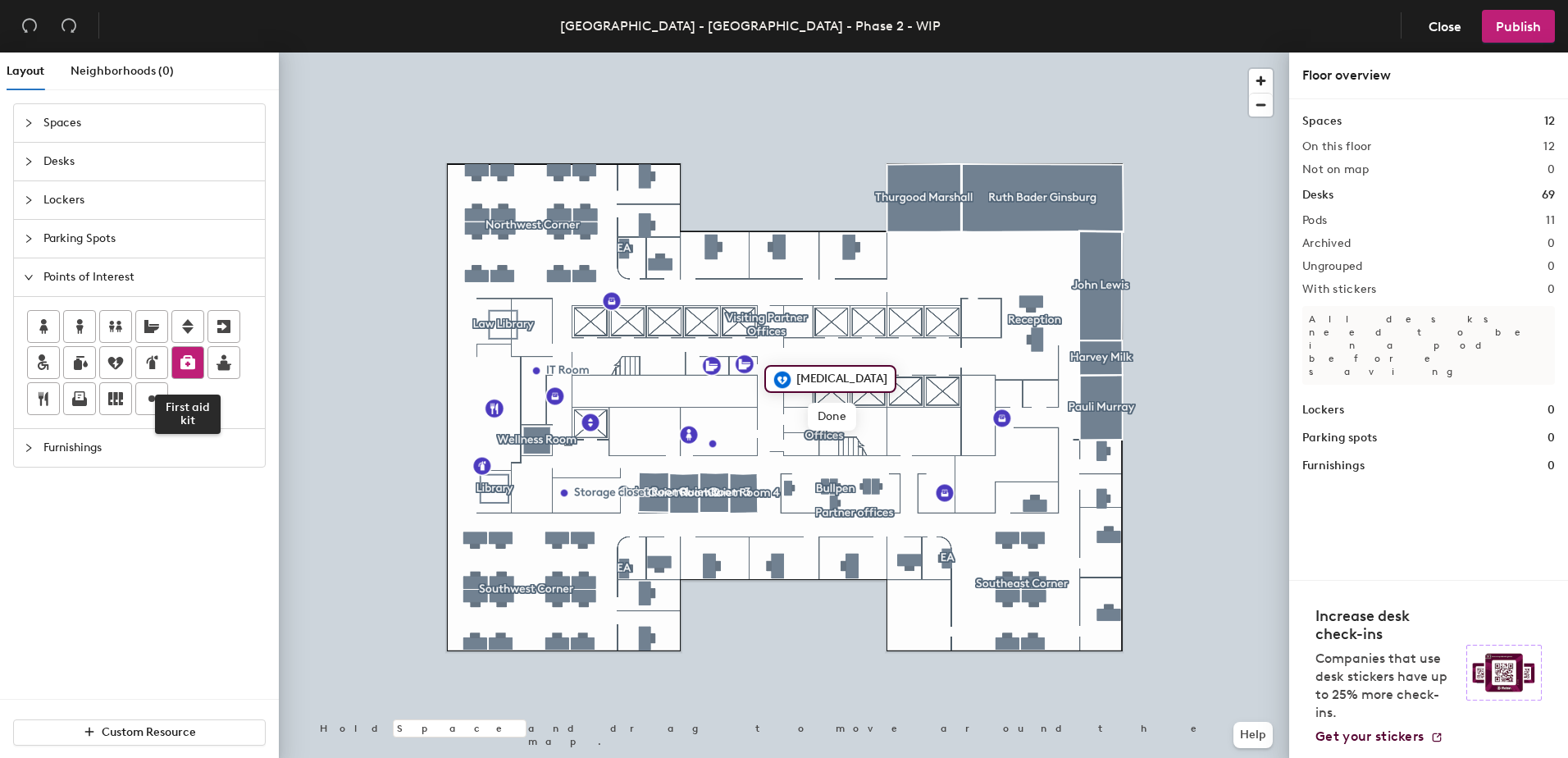
click at [187, 356] on icon at bounding box center [188, 362] width 15 height 14
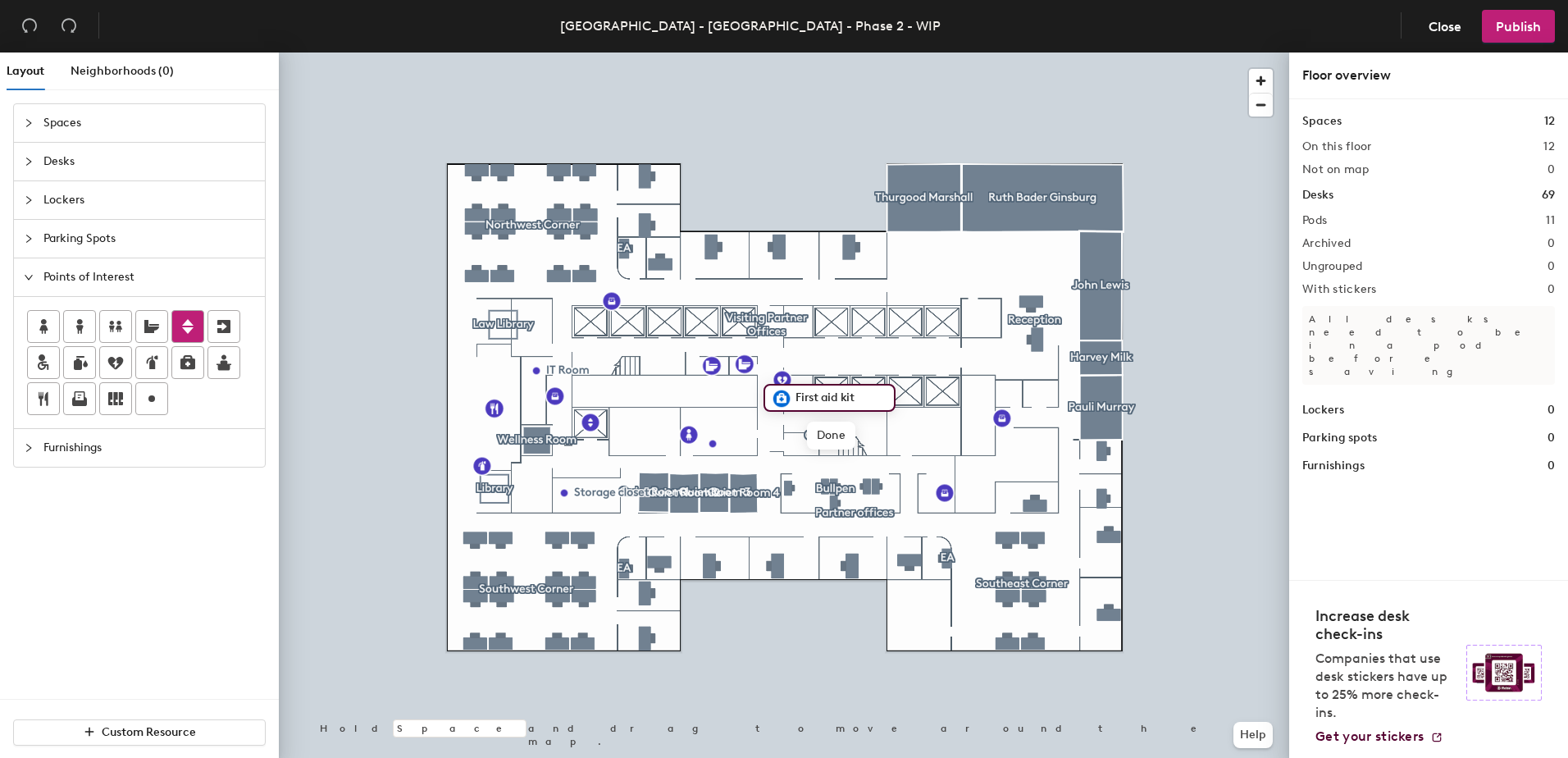
click at [188, 334] on icon at bounding box center [187, 326] width 19 height 19
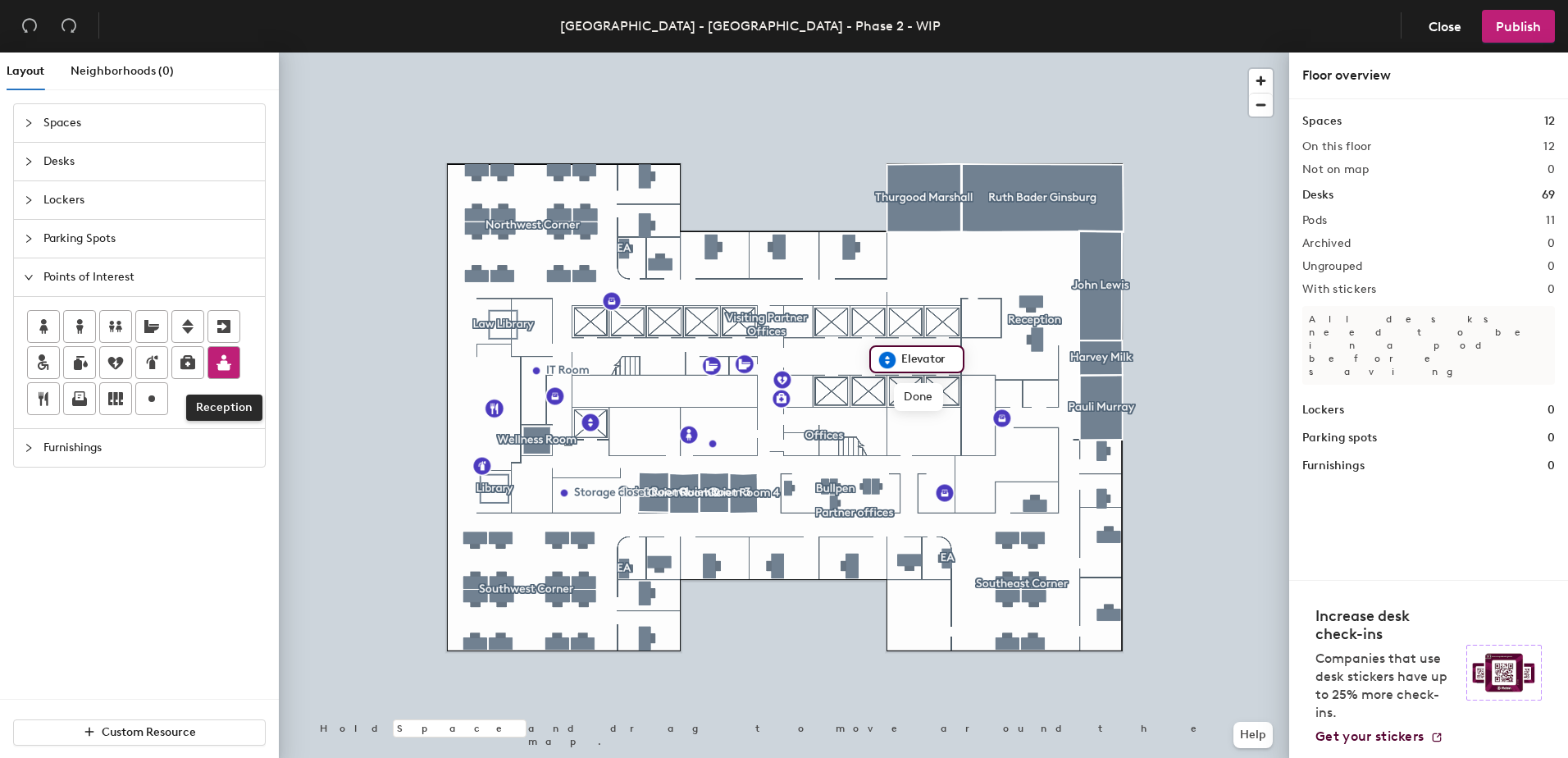
click at [217, 362] on icon at bounding box center [223, 362] width 19 height 19
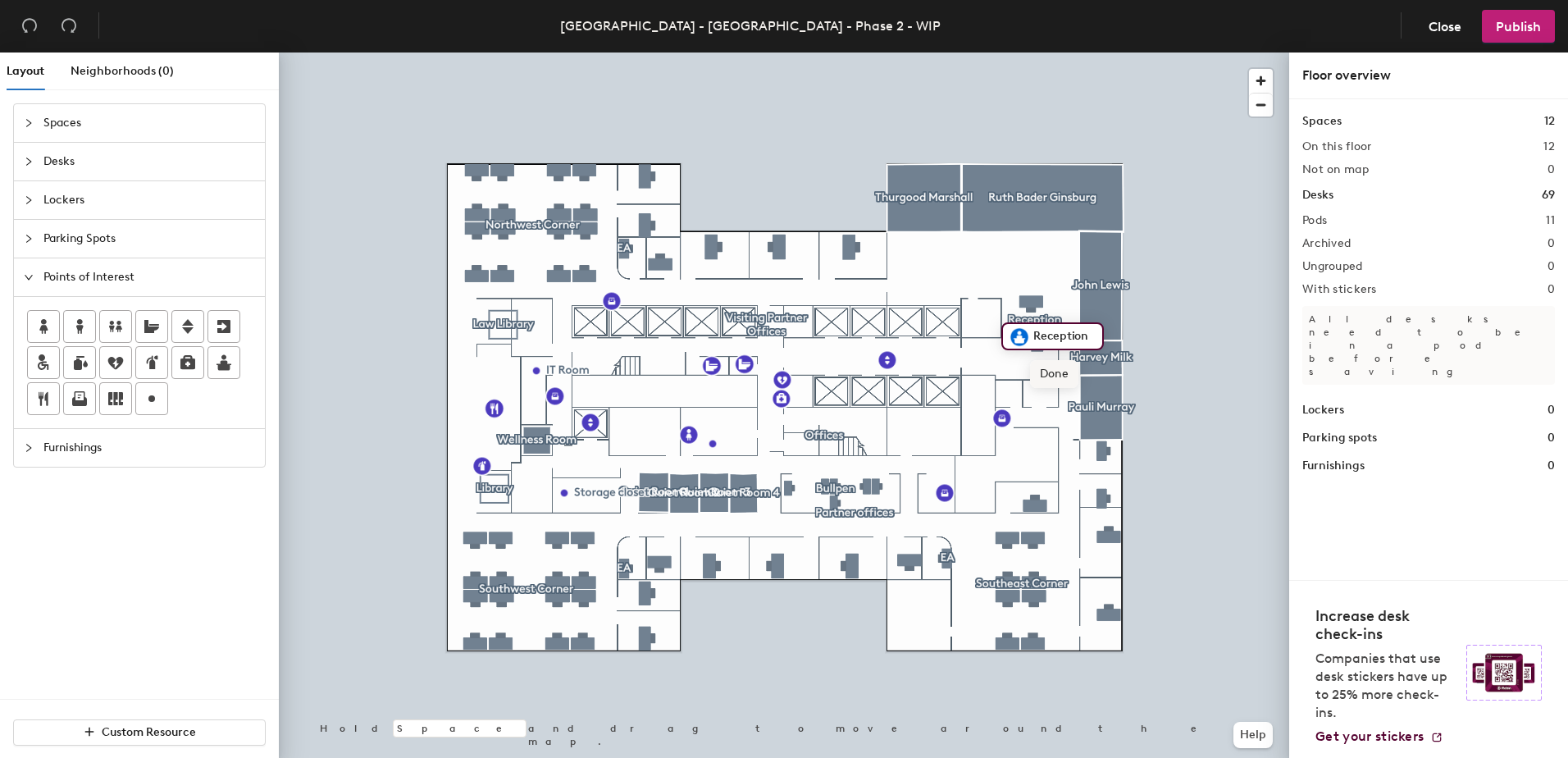
click at [1046, 372] on span "Done" at bounding box center [1054, 374] width 48 height 28
click at [222, 328] on icon at bounding box center [223, 327] width 13 height 13
click at [661, 394] on span "Done" at bounding box center [653, 398] width 48 height 28
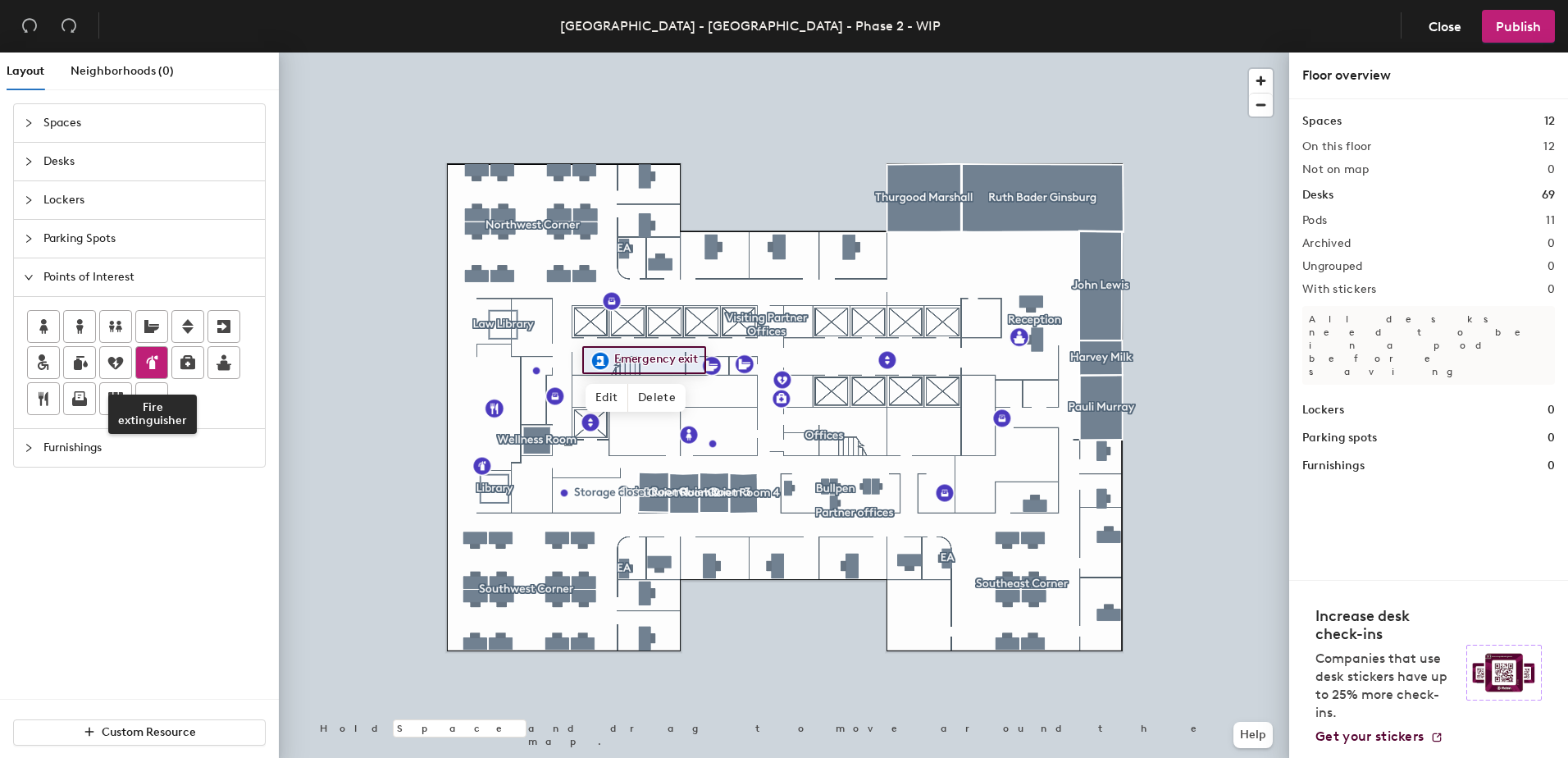
click at [150, 368] on icon at bounding box center [153, 362] width 8 height 14
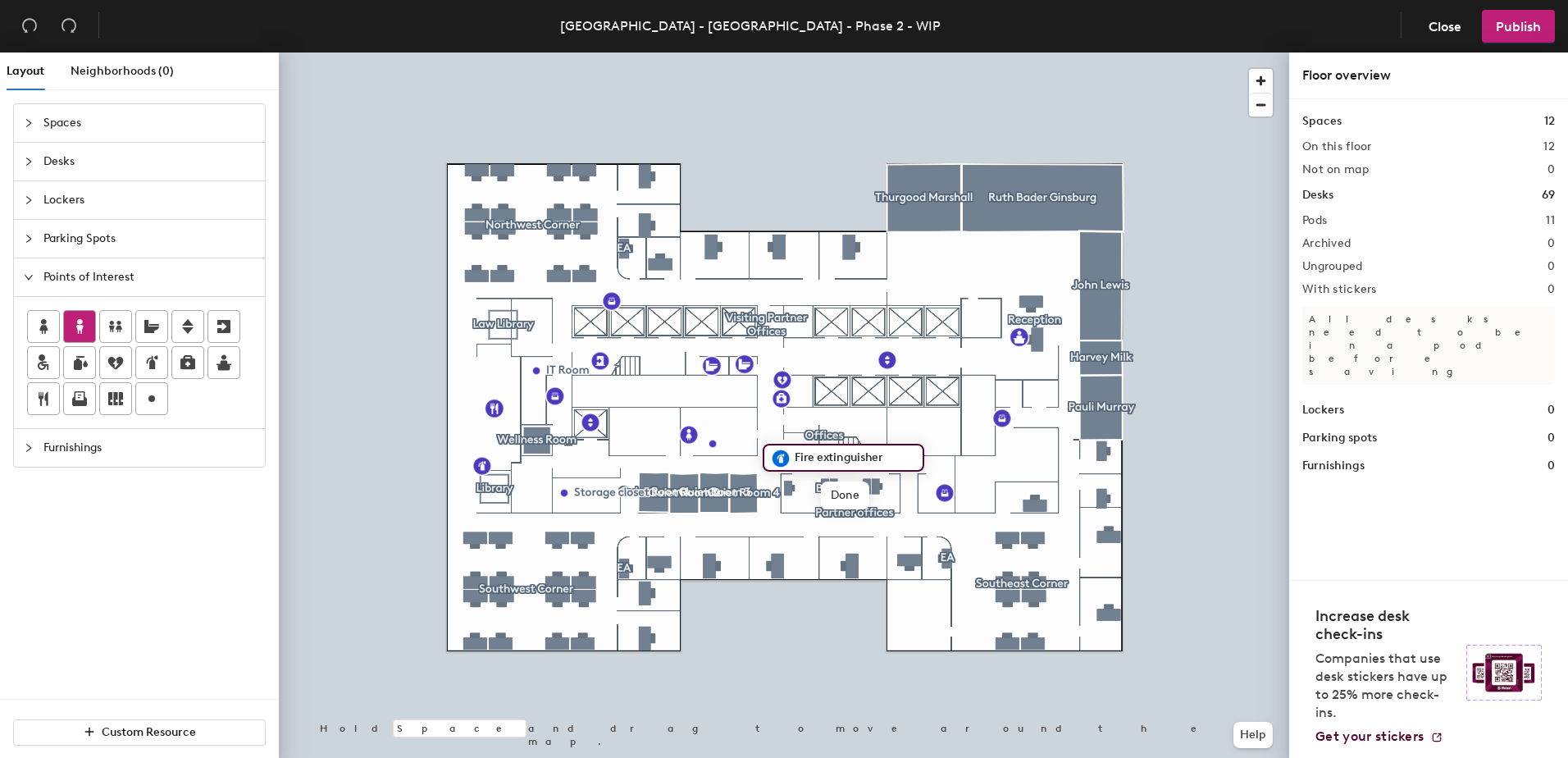
click at [82, 329] on icon at bounding box center [79, 326] width 19 height 19
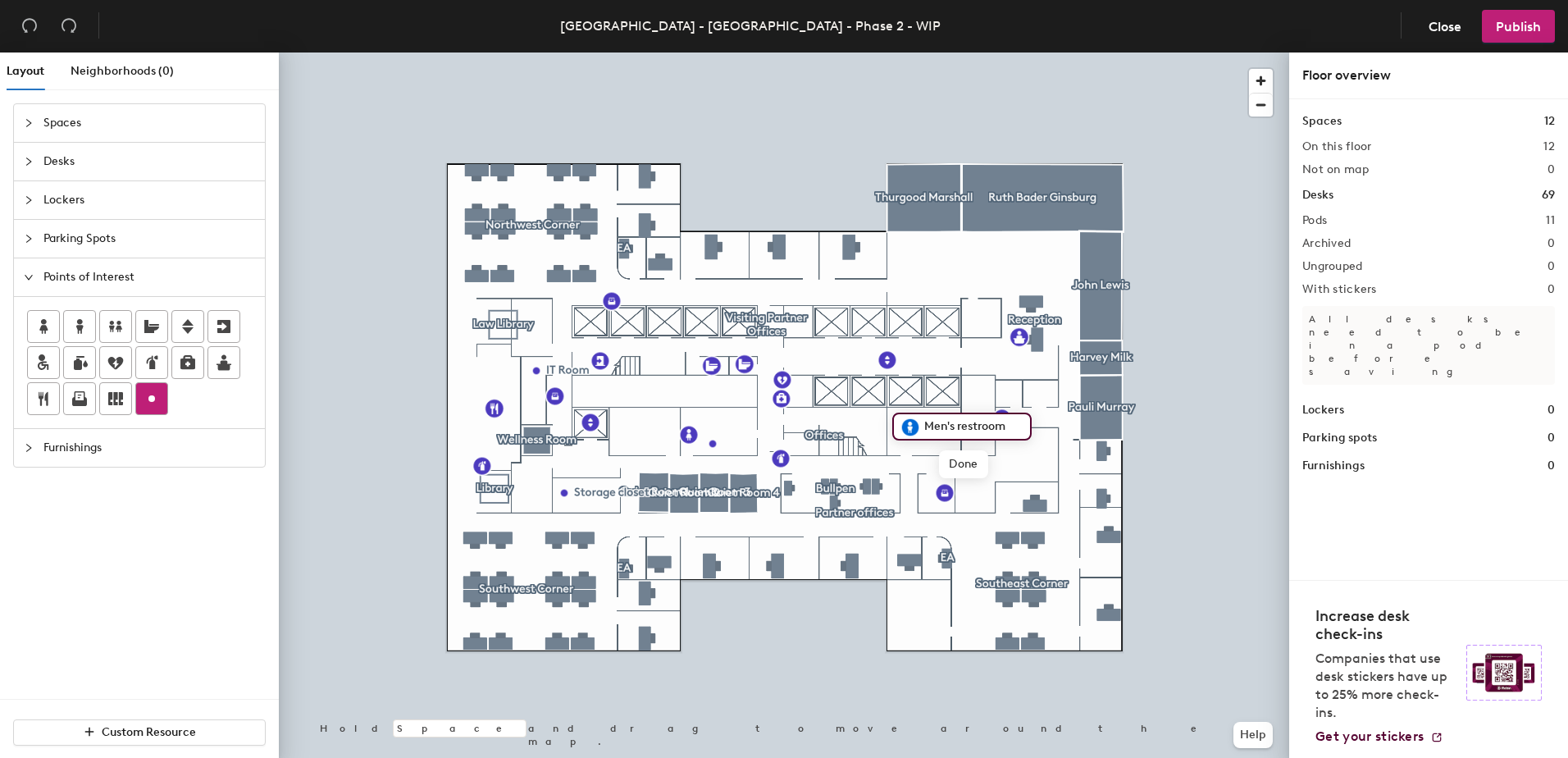
click at [146, 395] on icon at bounding box center [151, 398] width 19 height 19
type input "Shelter"
click at [957, 466] on span "Done" at bounding box center [963, 474] width 48 height 28
click at [83, 399] on icon at bounding box center [79, 396] width 10 height 10
click at [1013, 546] on span "Done" at bounding box center [1010, 547] width 48 height 28
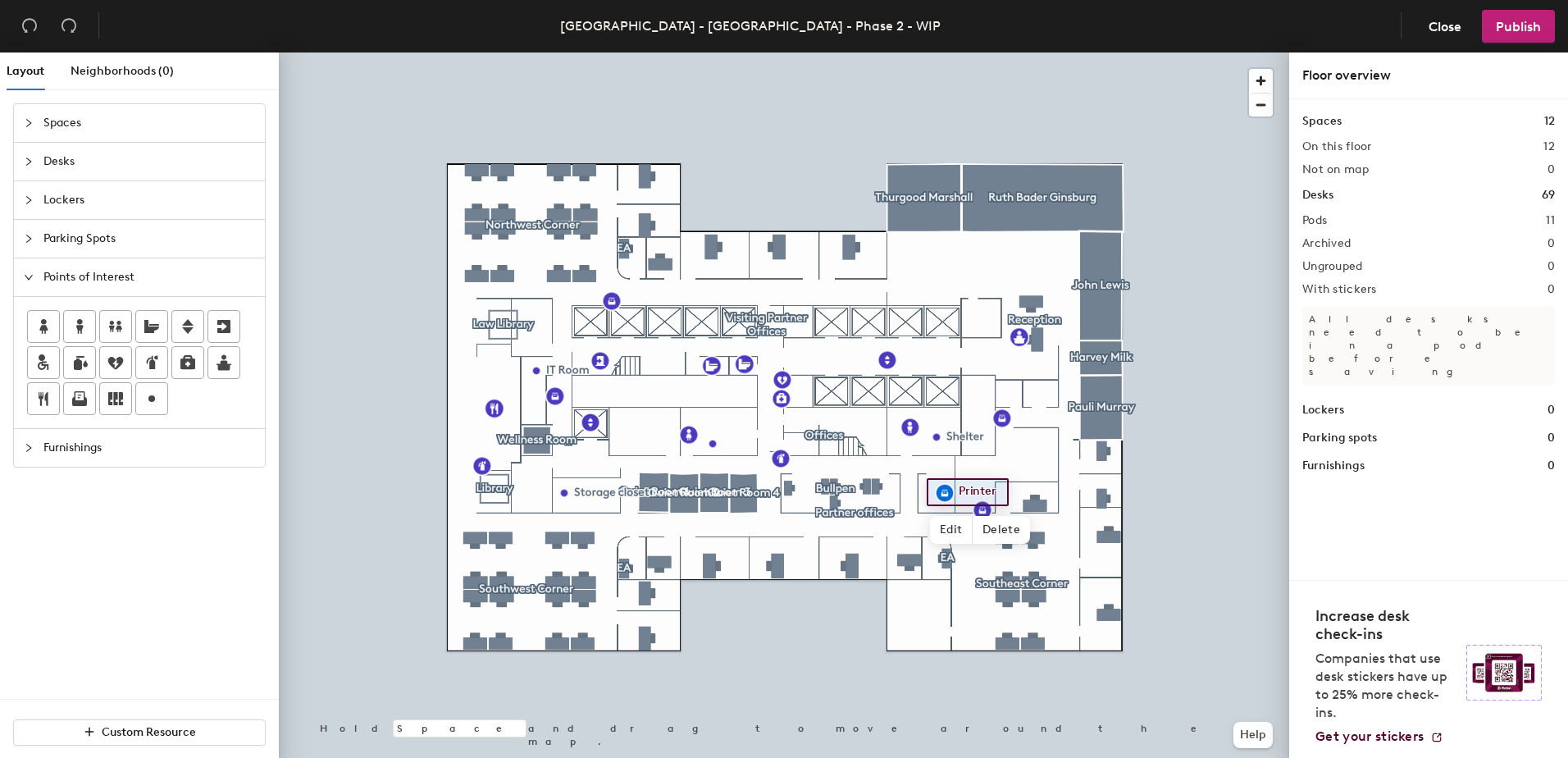
click at [974, 53] on div at bounding box center [784, 53] width 1010 height 0
click at [946, 530] on span "Edit" at bounding box center [951, 530] width 43 height 28
type input "Copier"
click at [971, 528] on span "Done" at bounding box center [972, 530] width 48 height 28
click at [556, 429] on span "Edit" at bounding box center [562, 433] width 43 height 28
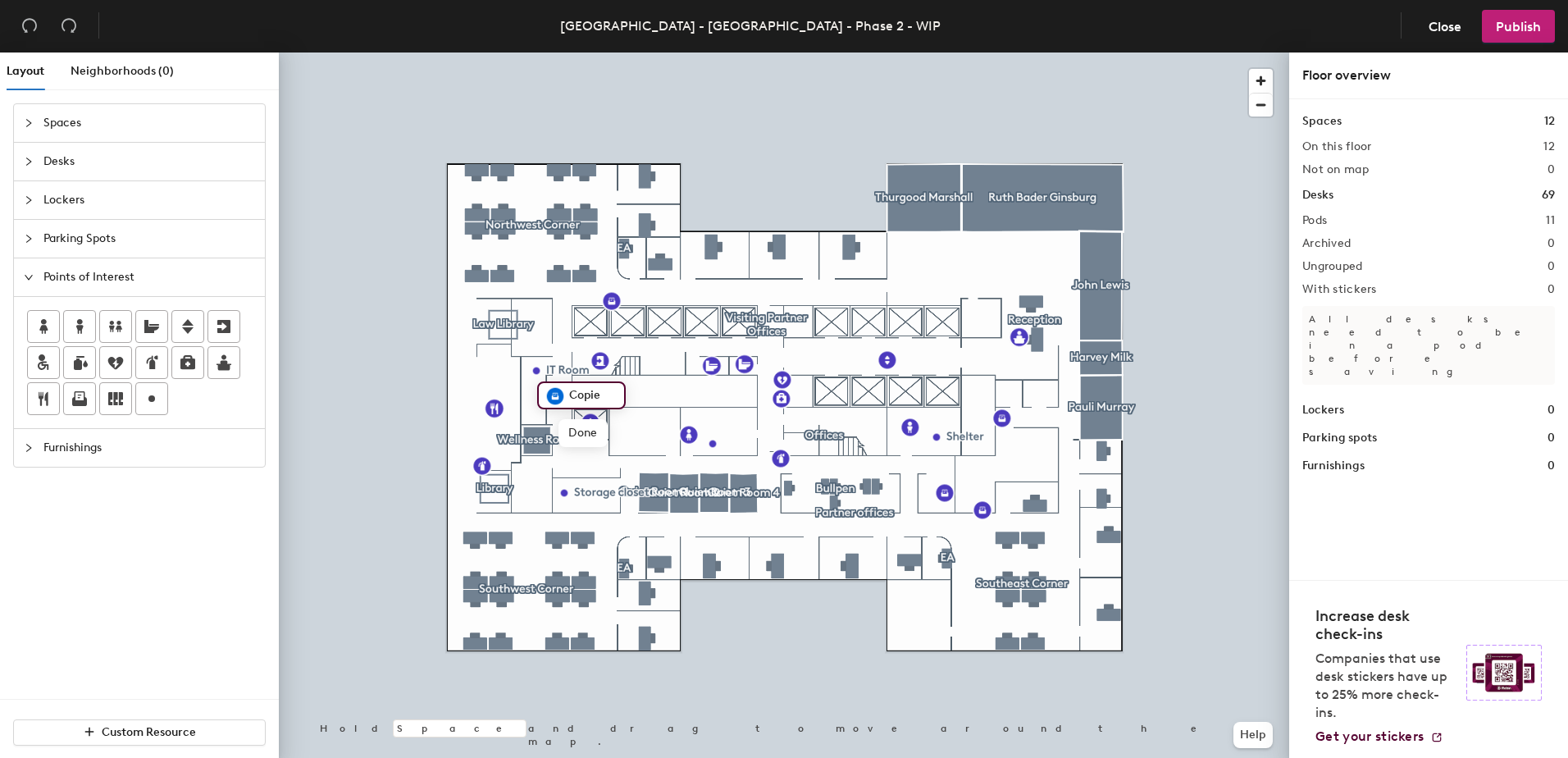
type input "Copier"
click at [125, 592] on div "Spaces Desks Lockers Parking Spots Points of Interest Furnishings" at bounding box center [139, 401] width 279 height 596
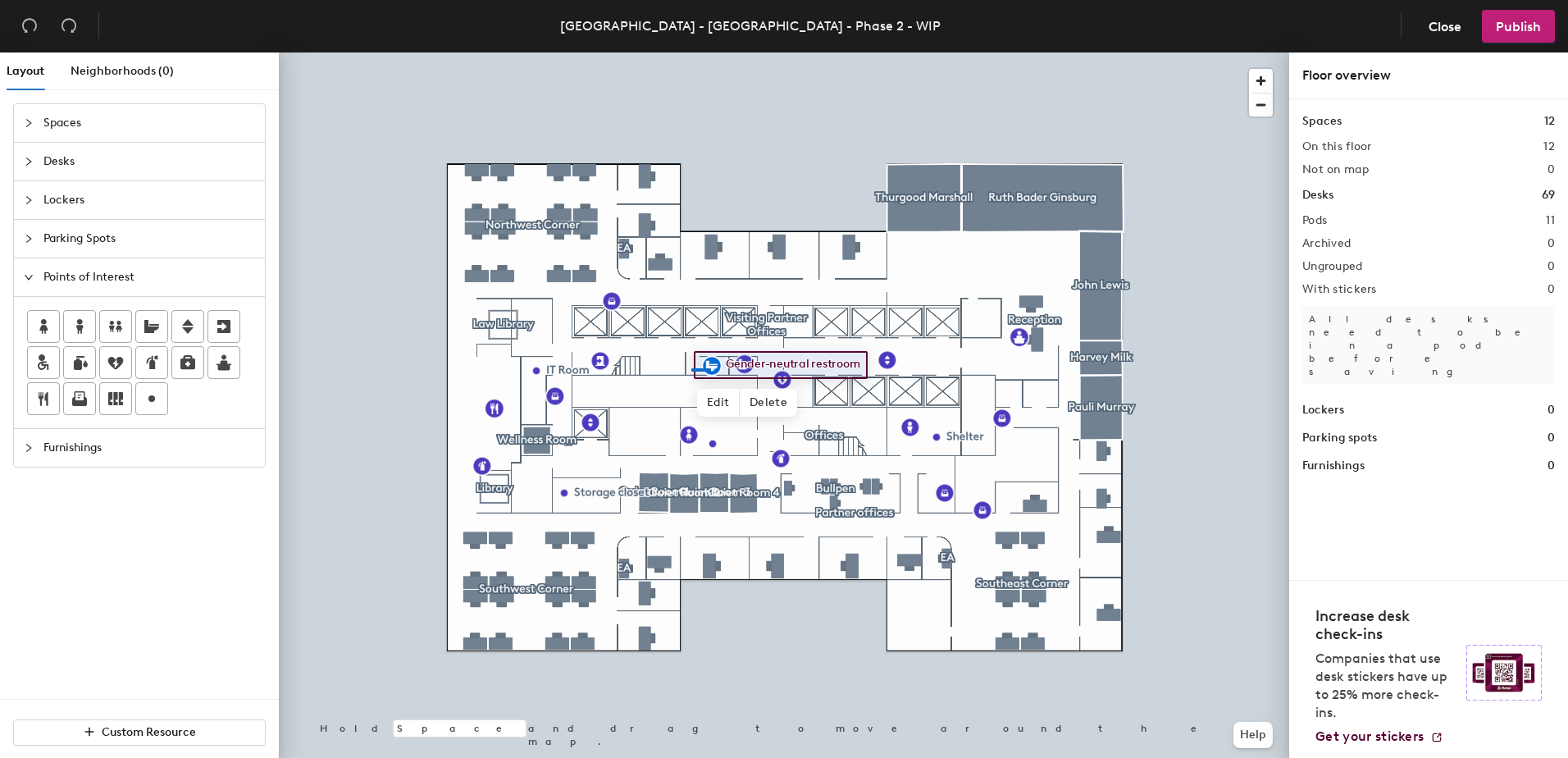
click at [691, 53] on div at bounding box center [784, 53] width 1010 height 0
click at [163, 392] on div at bounding box center [152, 399] width 32 height 32
type input "Shelter"
click at [737, 400] on span "Done" at bounding box center [743, 400] width 48 height 28
click at [157, 400] on icon at bounding box center [151, 398] width 19 height 19
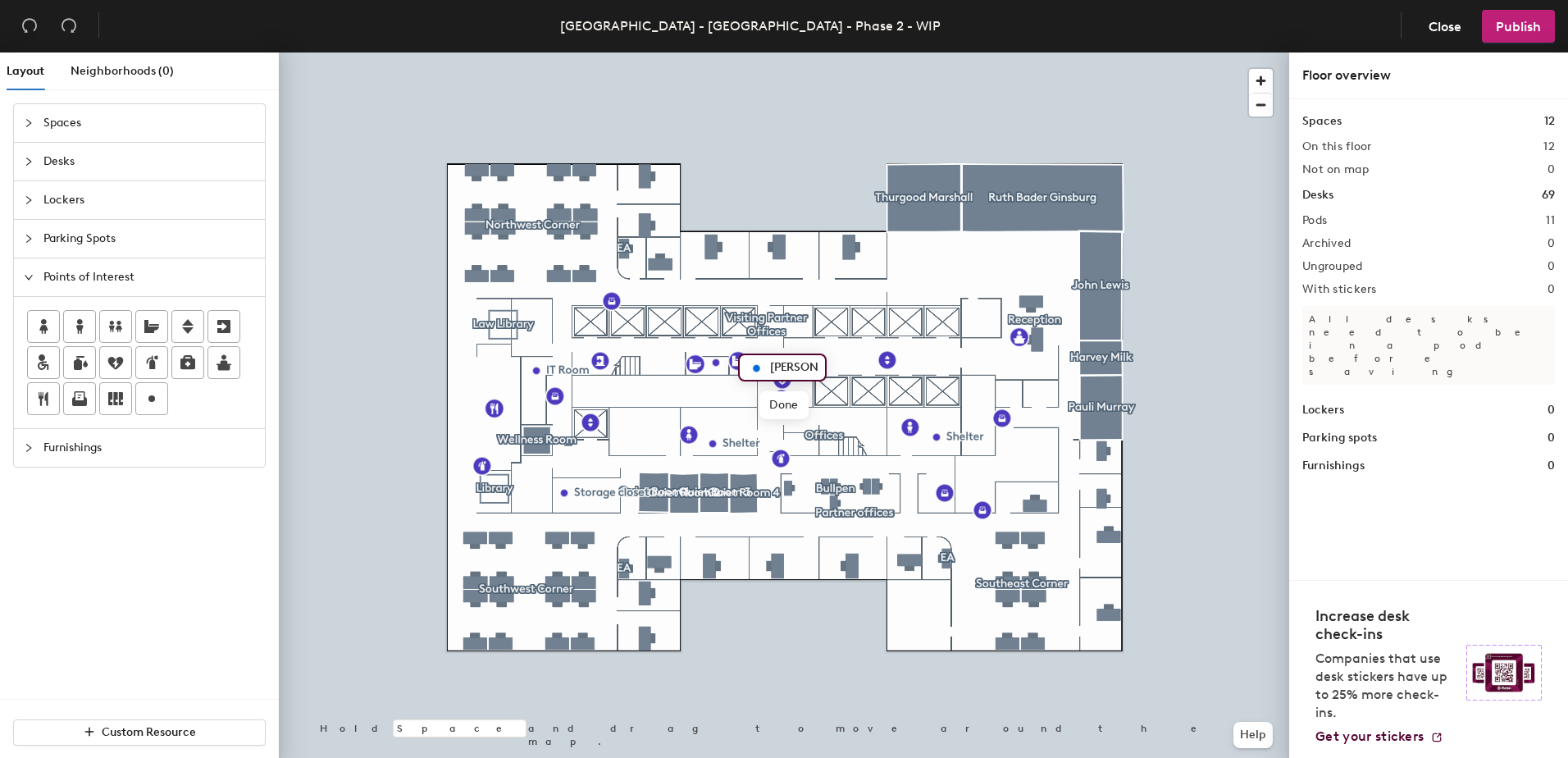
type input "Shelter"
click at [1512, 24] on span "Publish" at bounding box center [1518, 26] width 45 height 16
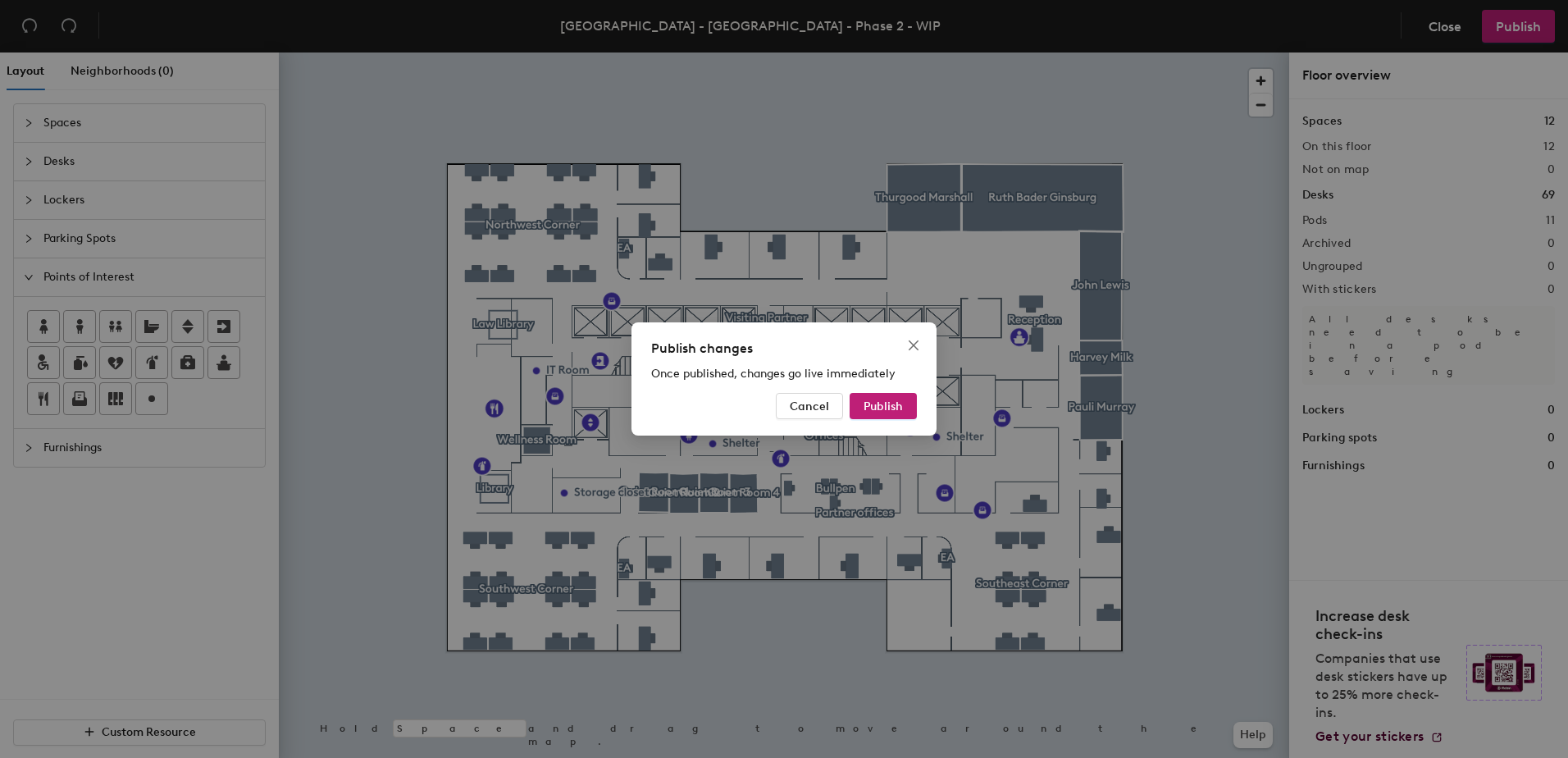
click at [890, 389] on div "Publish changes Once published, changes go live immediately Cancel Publish" at bounding box center [784, 379] width 305 height 113
click at [890, 405] on span "Publish" at bounding box center [883, 406] width 39 height 14
